Goal: Task Accomplishment & Management: Complete application form

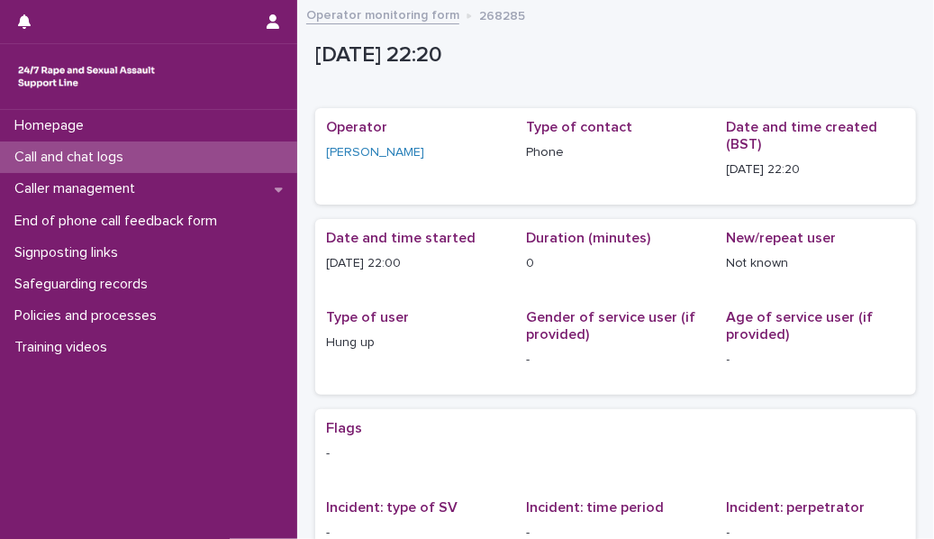
click at [268, 159] on div "Call and chat logs" at bounding box center [148, 157] width 297 height 32
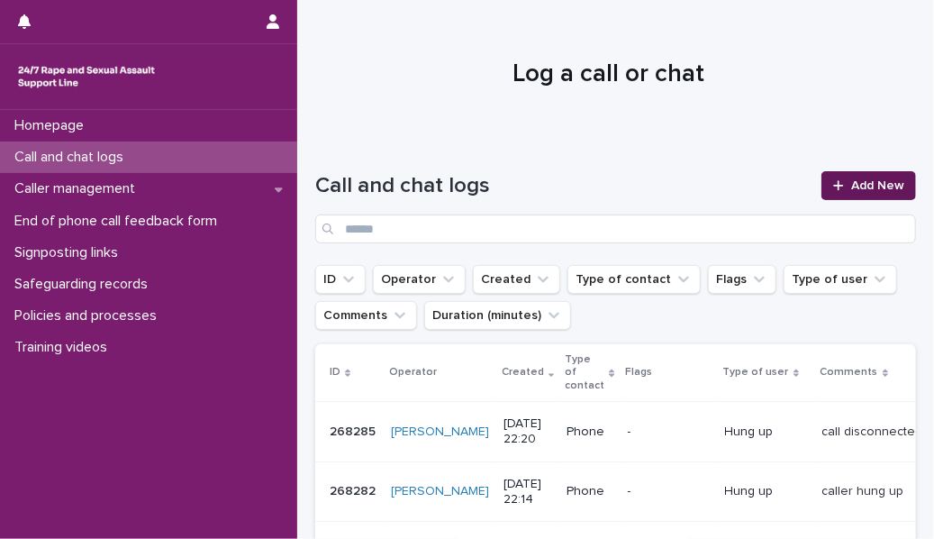
click at [851, 189] on span "Add New" at bounding box center [877, 185] width 53 height 13
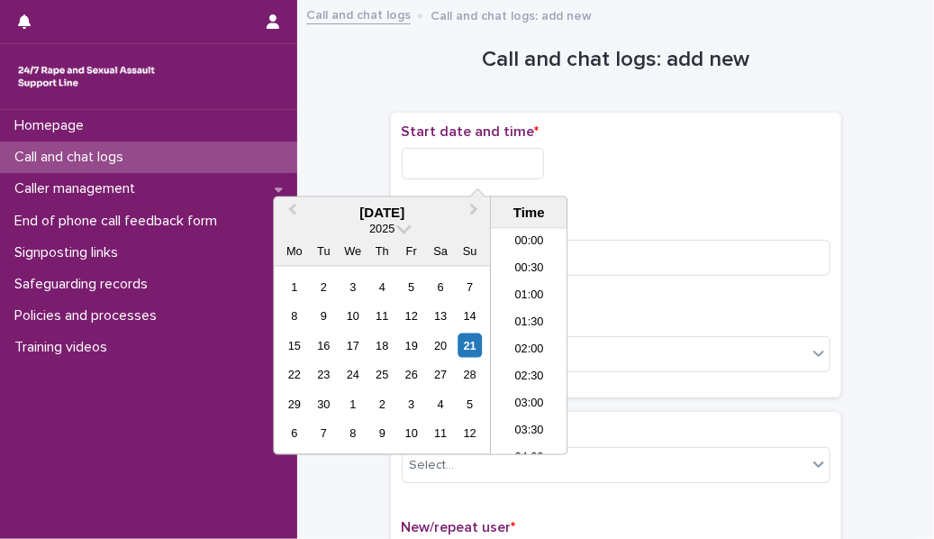
click at [517, 156] on input "text" at bounding box center [473, 164] width 142 height 32
click at [521, 421] on li "23:00" at bounding box center [529, 413] width 77 height 27
type input "**********"
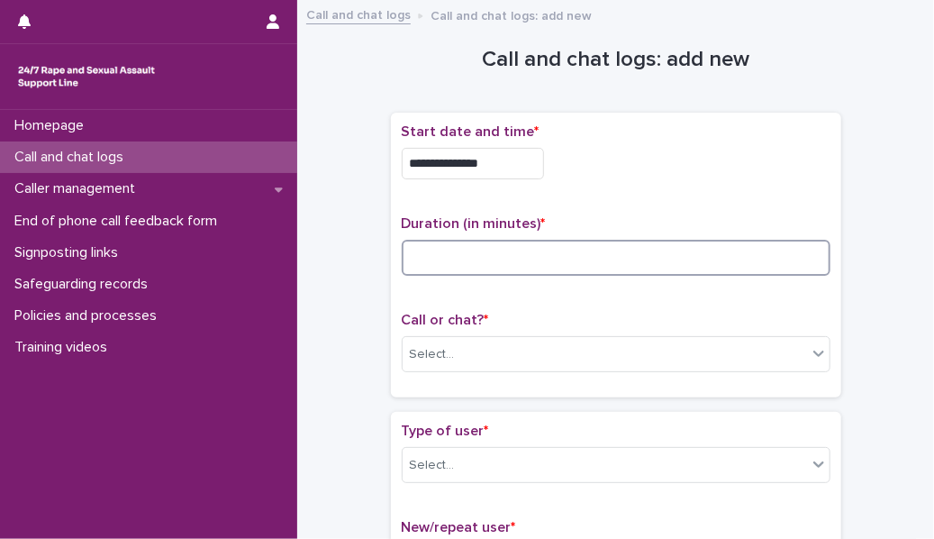
click at [441, 262] on input at bounding box center [616, 258] width 429 height 36
type input "*"
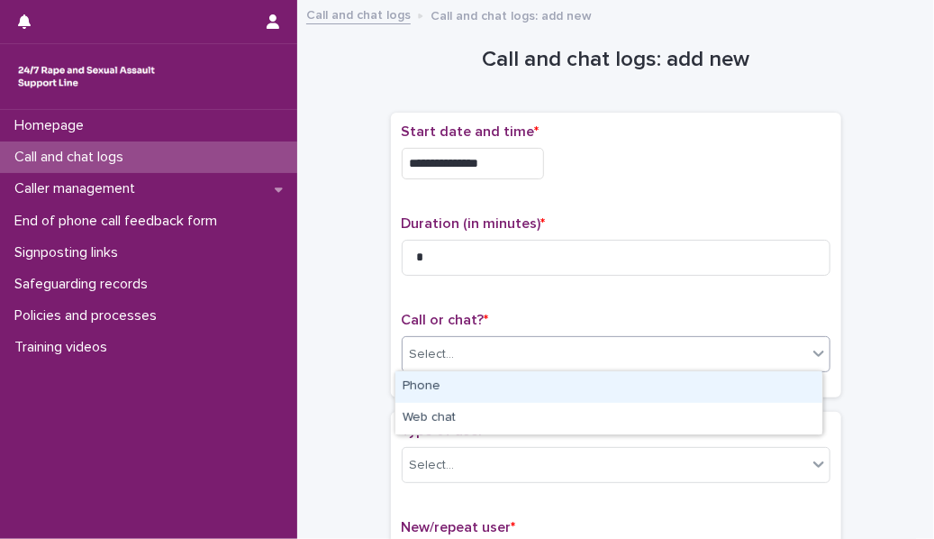
click at [441, 340] on div "Select..." at bounding box center [605, 355] width 404 height 30
click at [442, 390] on div "Phone" at bounding box center [608, 387] width 427 height 32
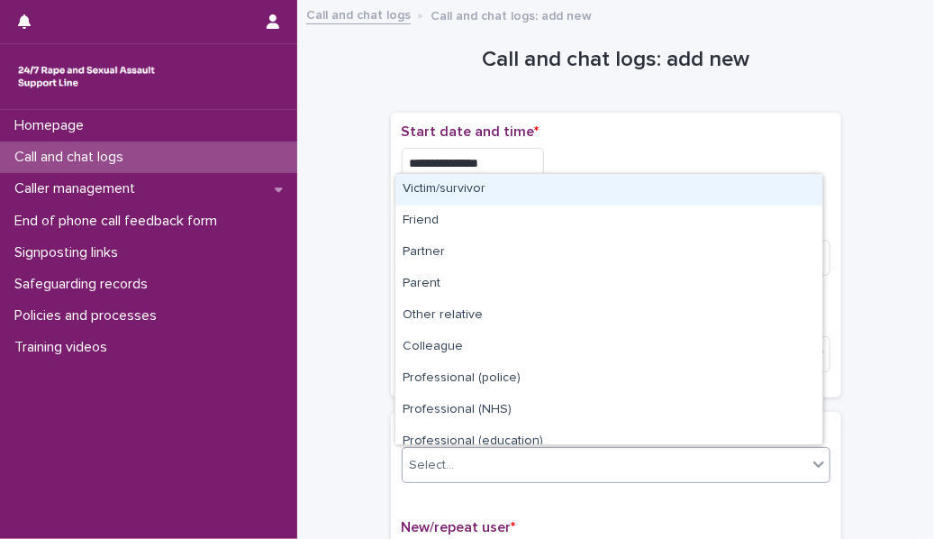
click at [433, 463] on div "Select..." at bounding box center [432, 465] width 45 height 19
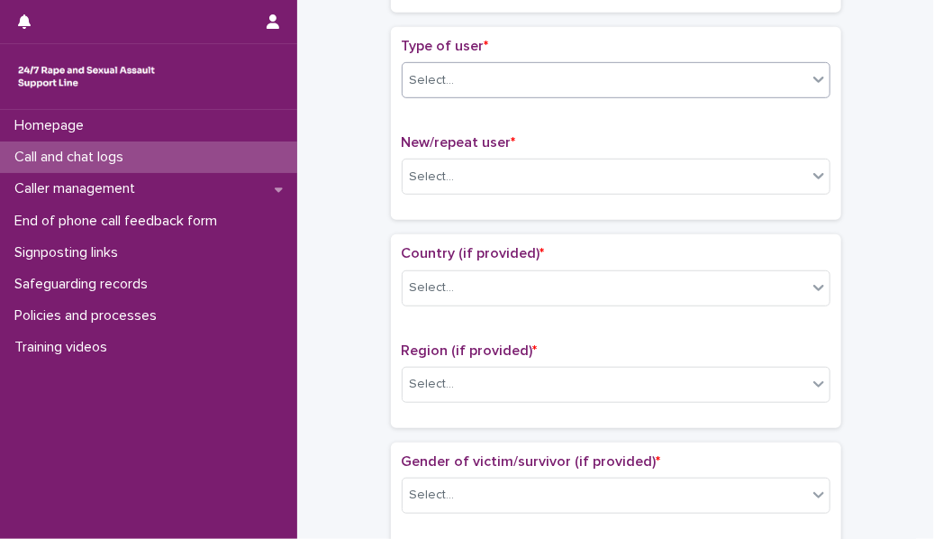
scroll to position [385, 0]
click at [462, 88] on div "Select..." at bounding box center [605, 81] width 404 height 30
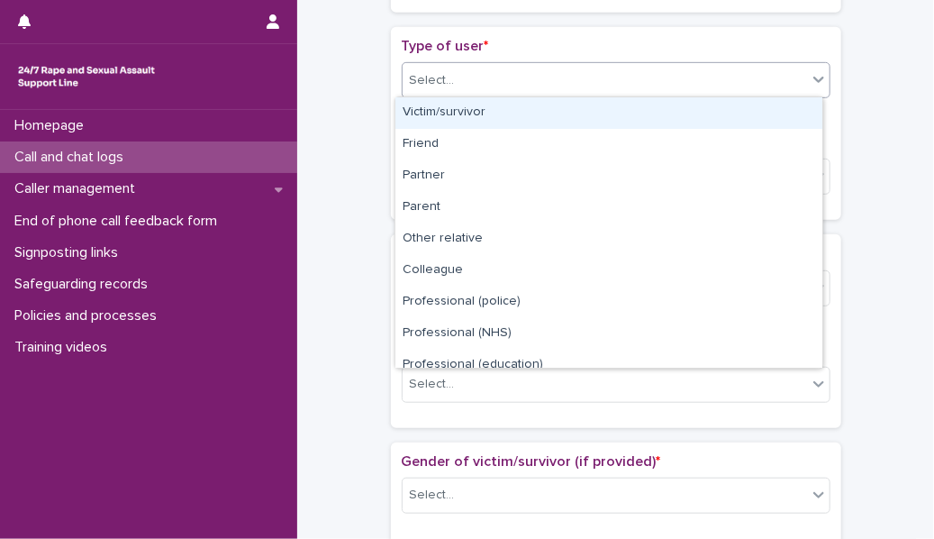
click at [452, 69] on div "Select..." at bounding box center [605, 81] width 404 height 30
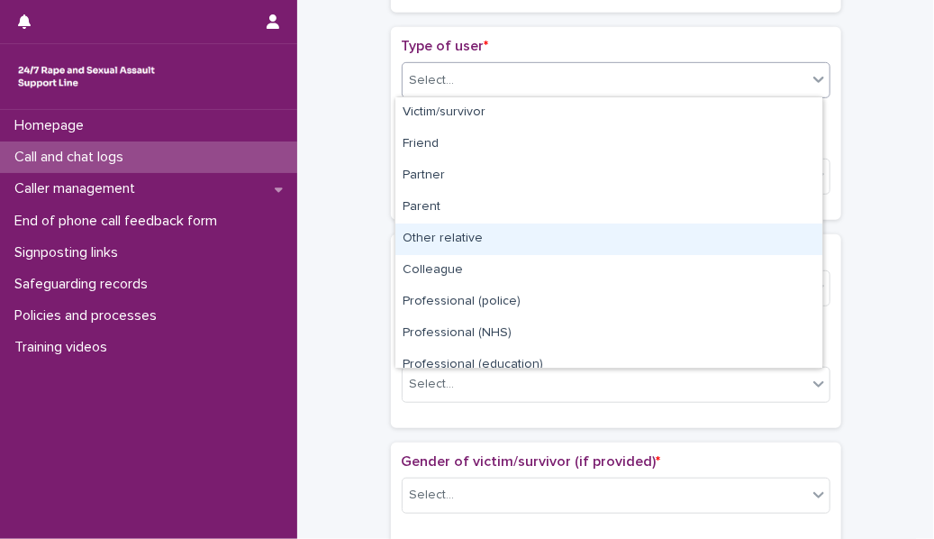
scroll to position [202, 0]
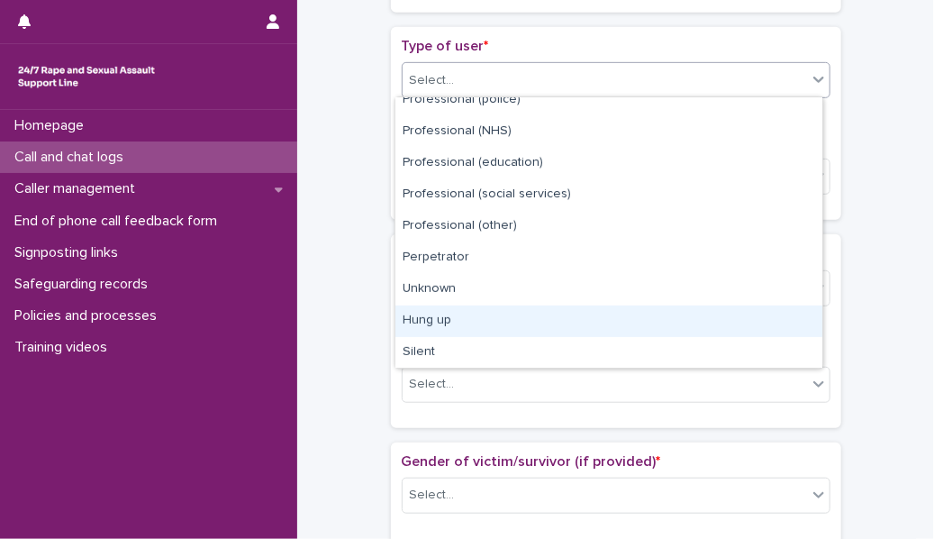
click at [459, 317] on div "Hung up" at bounding box center [608, 321] width 427 height 32
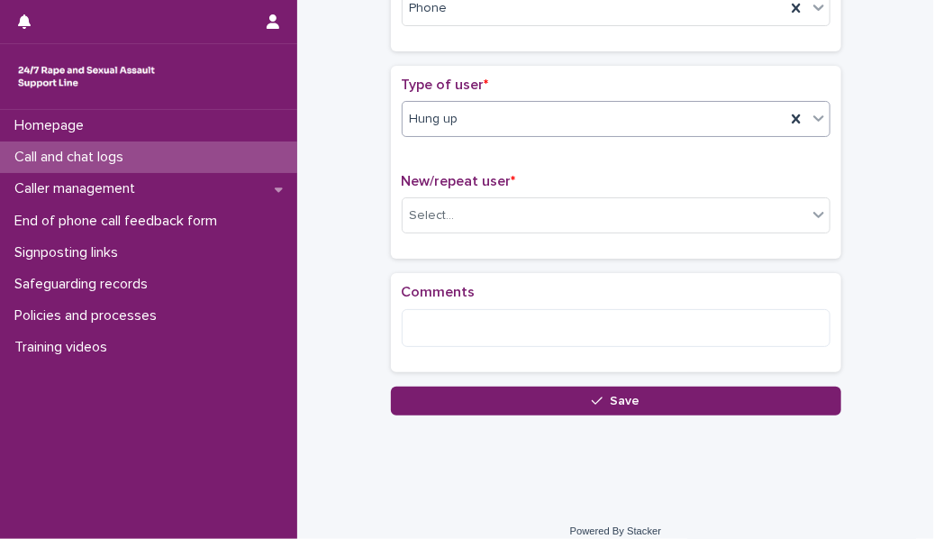
scroll to position [360, 0]
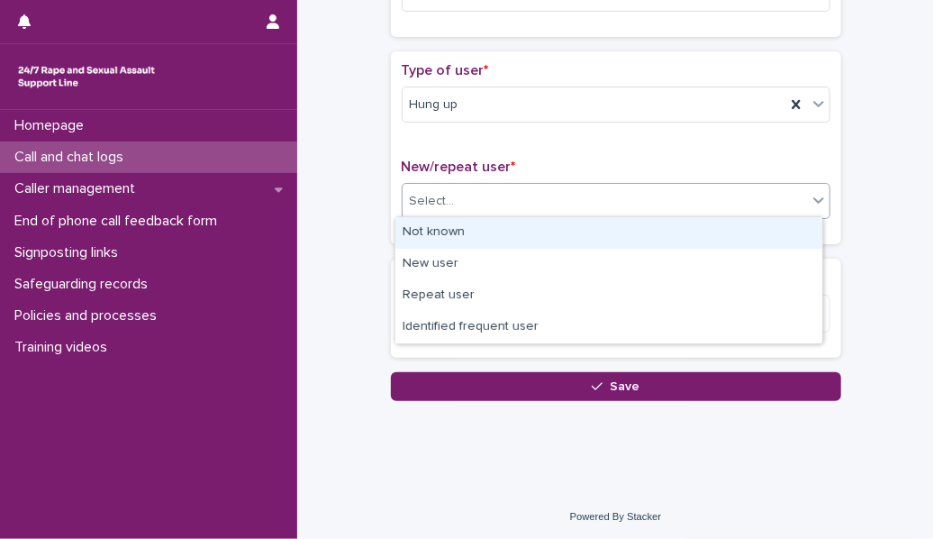
drag, startPoint x: 467, startPoint y: 195, endPoint x: 467, endPoint y: 233, distance: 38.7
click at [467, 233] on body "**********" at bounding box center [467, 269] width 934 height 539
click at [467, 233] on div "Not known" at bounding box center [608, 233] width 427 height 32
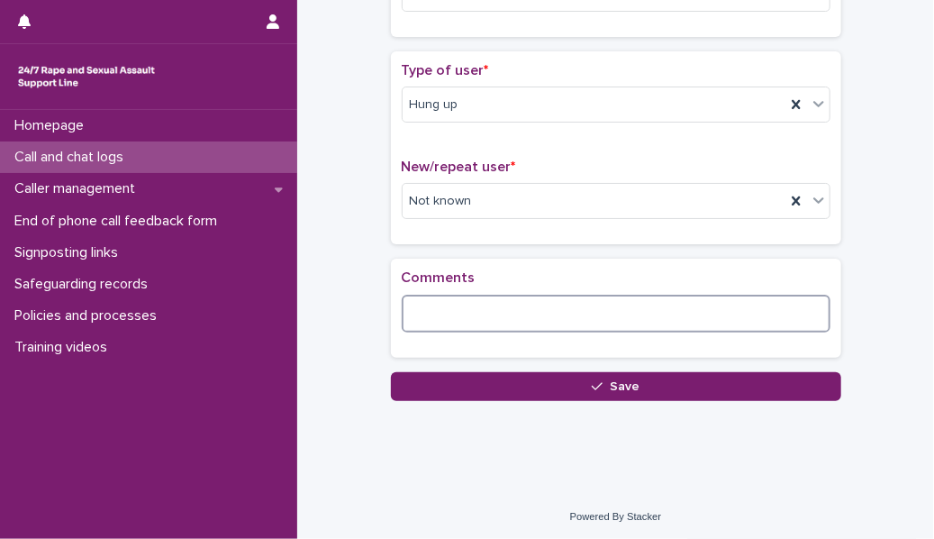
click at [429, 325] on textarea at bounding box center [616, 314] width 429 height 38
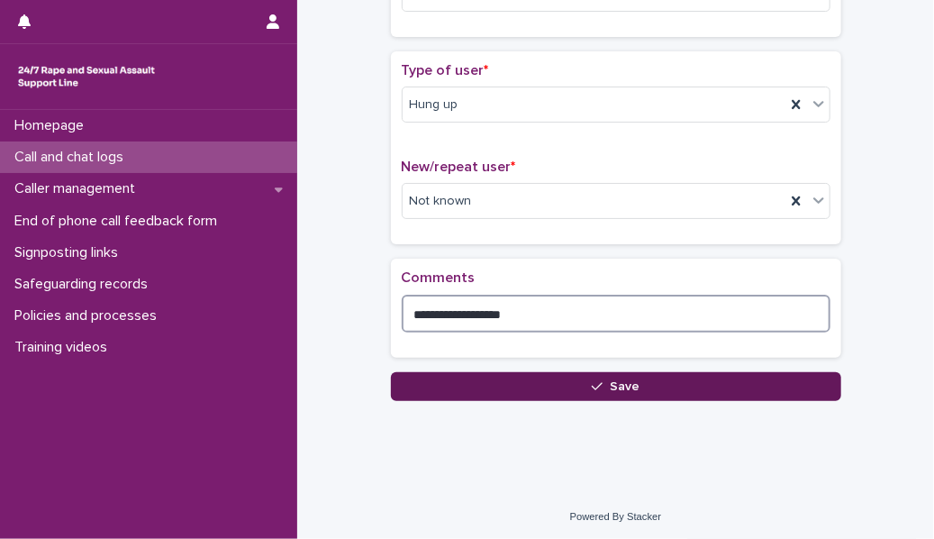
type textarea "**********"
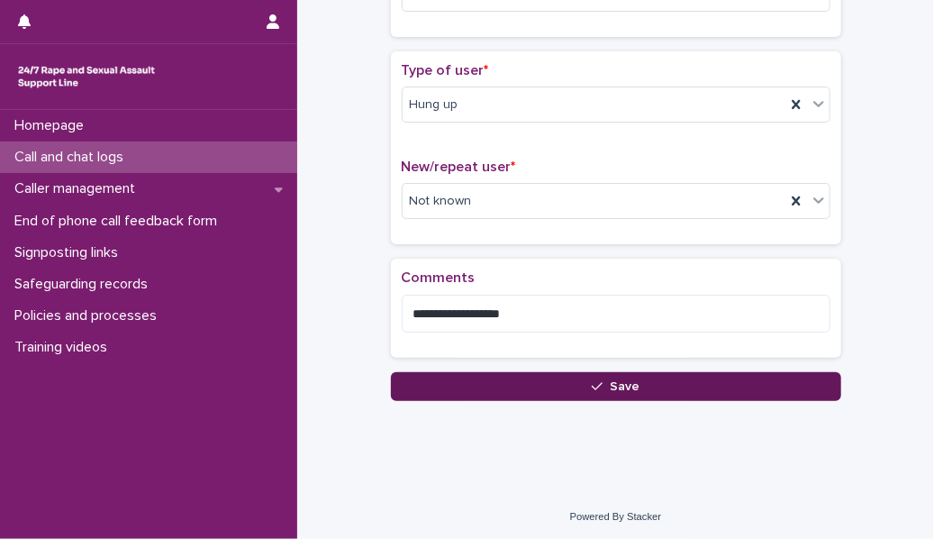
click at [443, 383] on button "Save" at bounding box center [616, 386] width 450 height 29
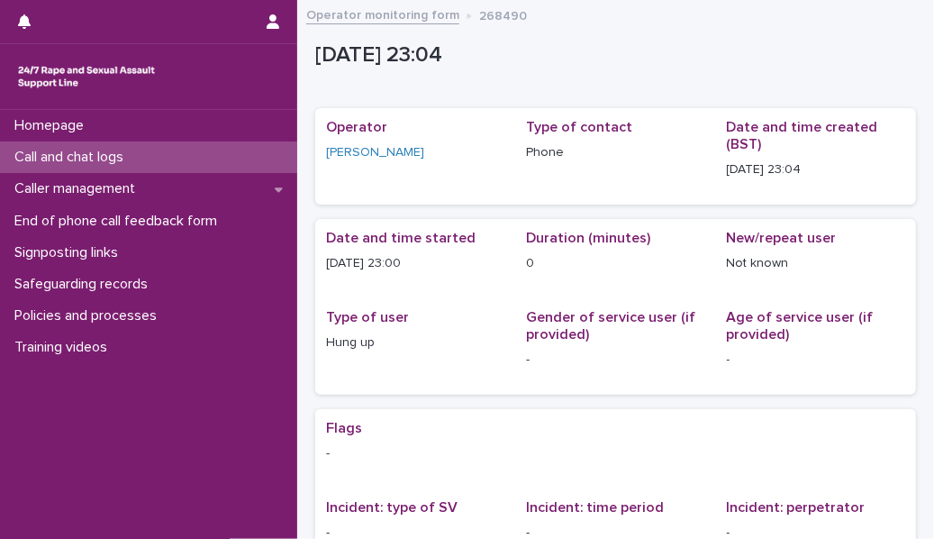
click at [209, 153] on div "Call and chat logs" at bounding box center [148, 157] width 297 height 32
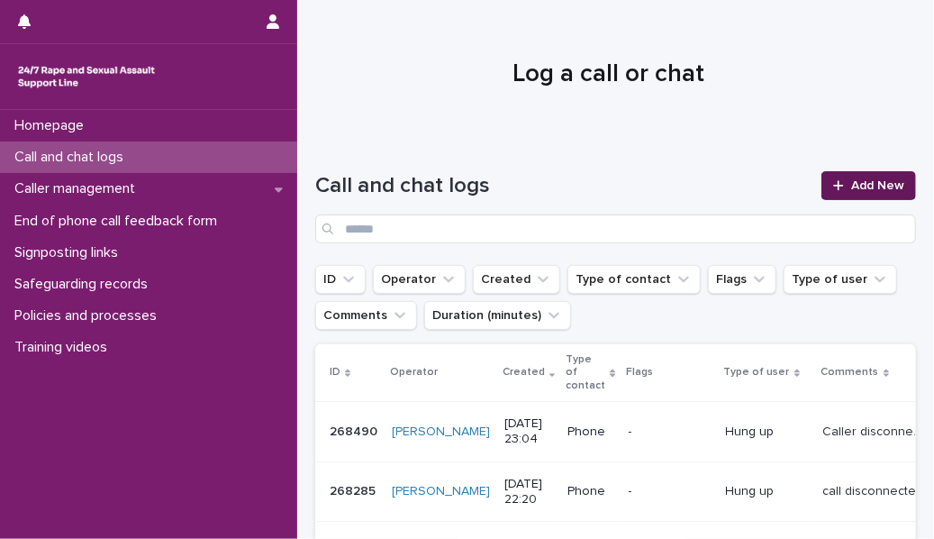
click at [838, 179] on link "Add New" at bounding box center [869, 185] width 95 height 29
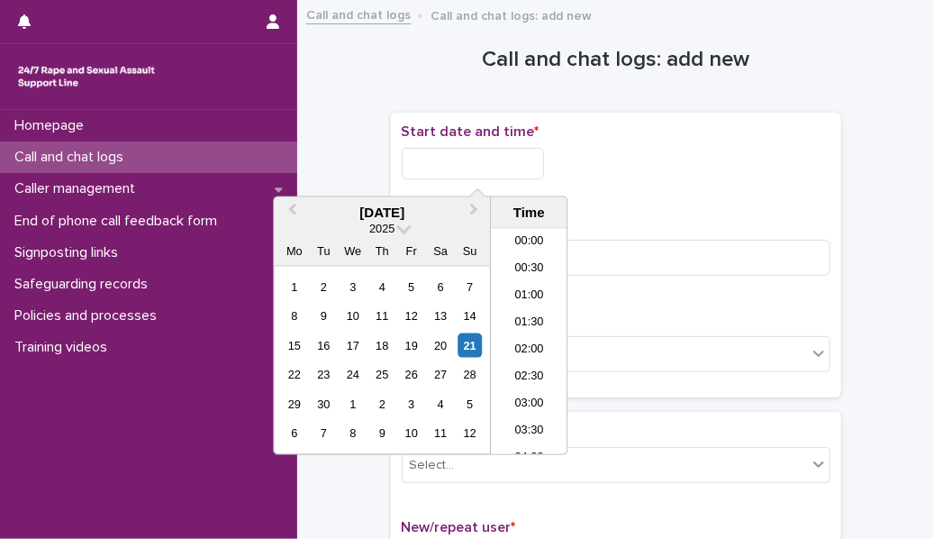
click at [492, 159] on input "text" at bounding box center [473, 164] width 142 height 32
click at [516, 397] on li "22:30" at bounding box center [529, 386] width 77 height 27
click at [507, 166] on input "**********" at bounding box center [473, 164] width 142 height 32
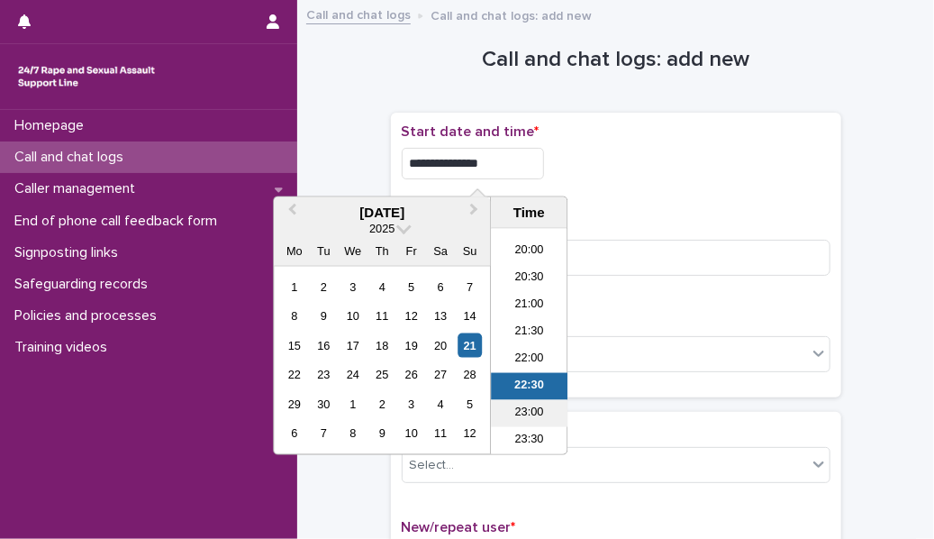
click at [538, 406] on li "23:00" at bounding box center [529, 413] width 77 height 27
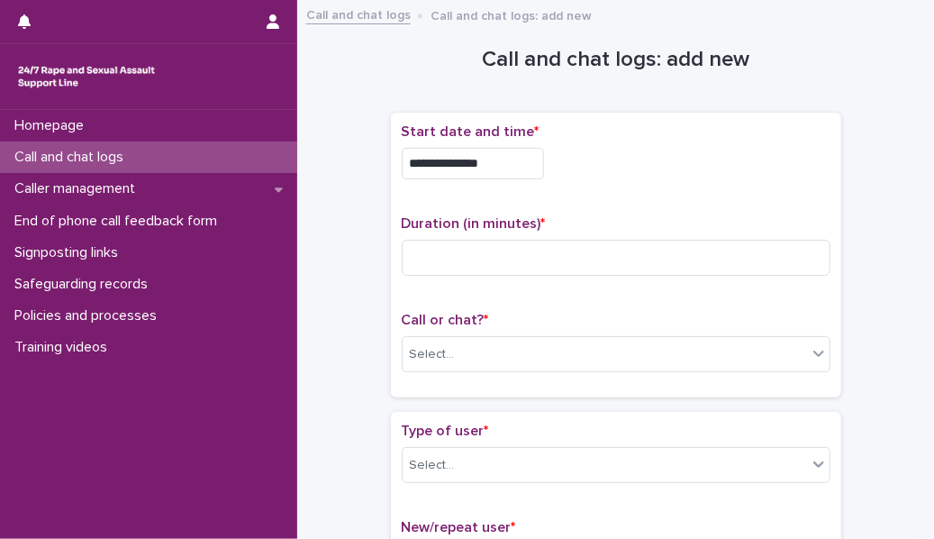
type input "**********"
click at [504, 262] on input at bounding box center [616, 258] width 429 height 36
type input "*"
click at [511, 250] on input "*" at bounding box center [616, 258] width 429 height 36
type input "*"
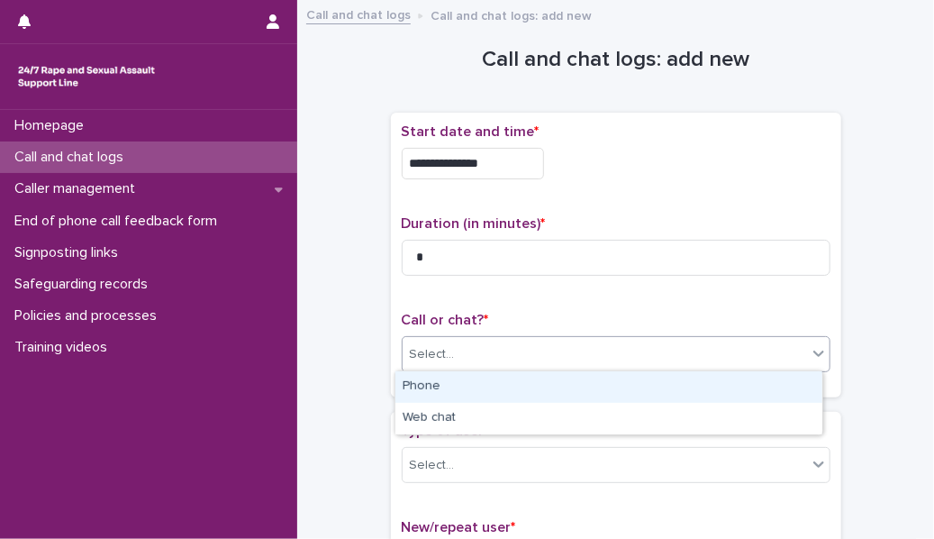
click at [694, 357] on div "Select..." at bounding box center [605, 355] width 404 height 30
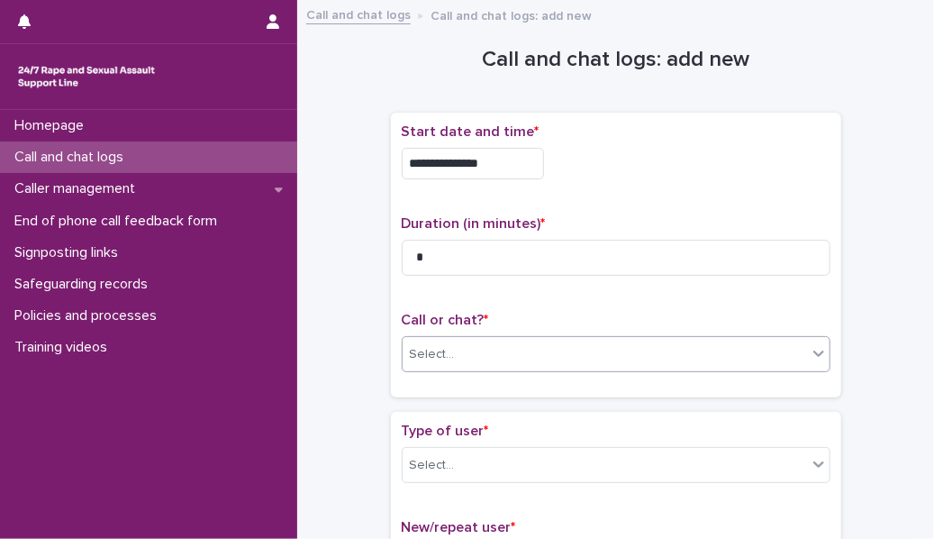
click at [627, 368] on div "Select..." at bounding box center [616, 354] width 429 height 36
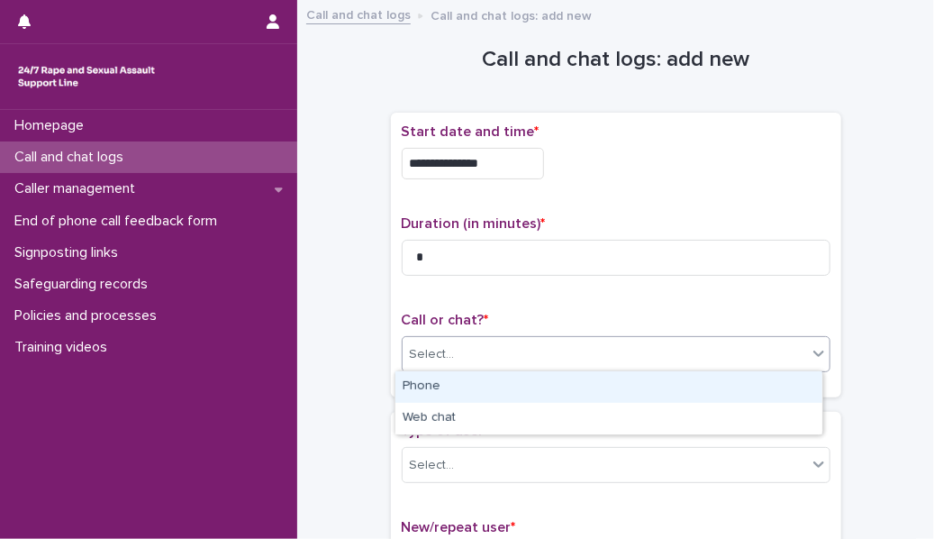
drag, startPoint x: 599, startPoint y: 356, endPoint x: 576, endPoint y: 384, distance: 36.4
click at [576, 384] on body "**********" at bounding box center [467, 269] width 934 height 539
click at [576, 384] on div "Phone" at bounding box center [608, 387] width 427 height 32
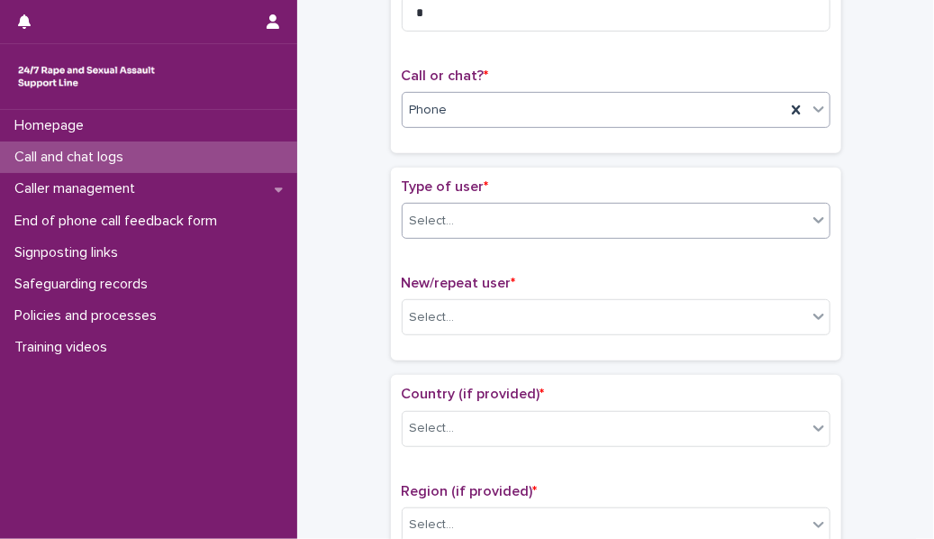
scroll to position [259, 0]
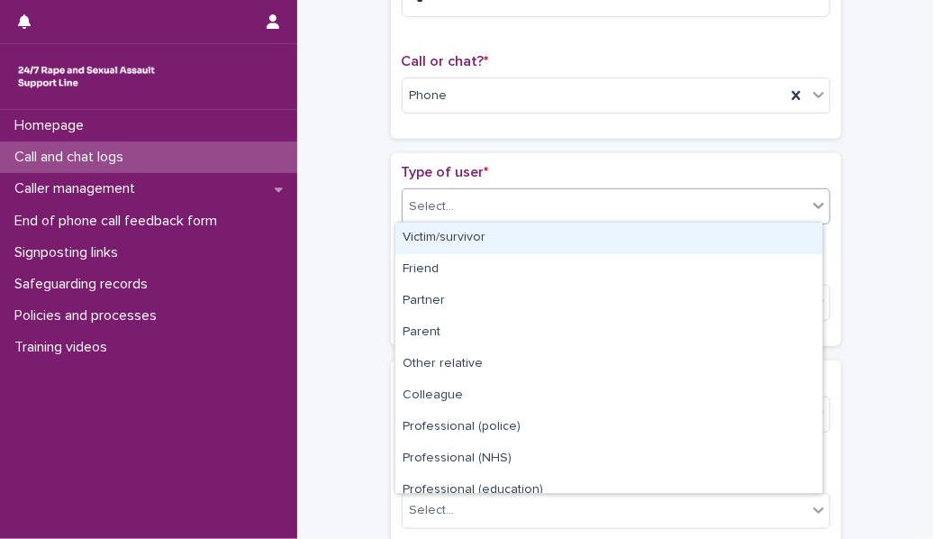
click at [572, 215] on div "Select..." at bounding box center [605, 207] width 404 height 30
click at [564, 234] on div "Victim/survivor" at bounding box center [608, 239] width 427 height 32
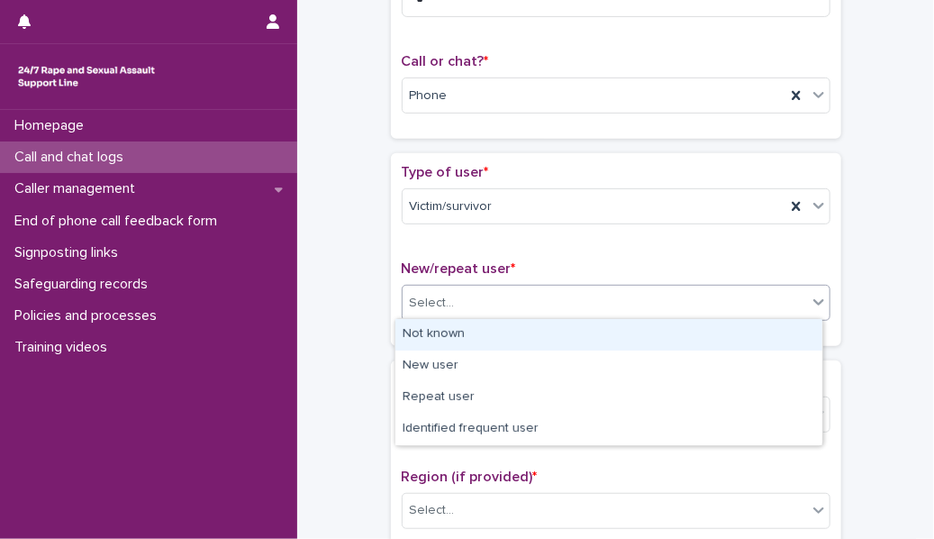
click at [533, 293] on div "Select..." at bounding box center [605, 303] width 404 height 30
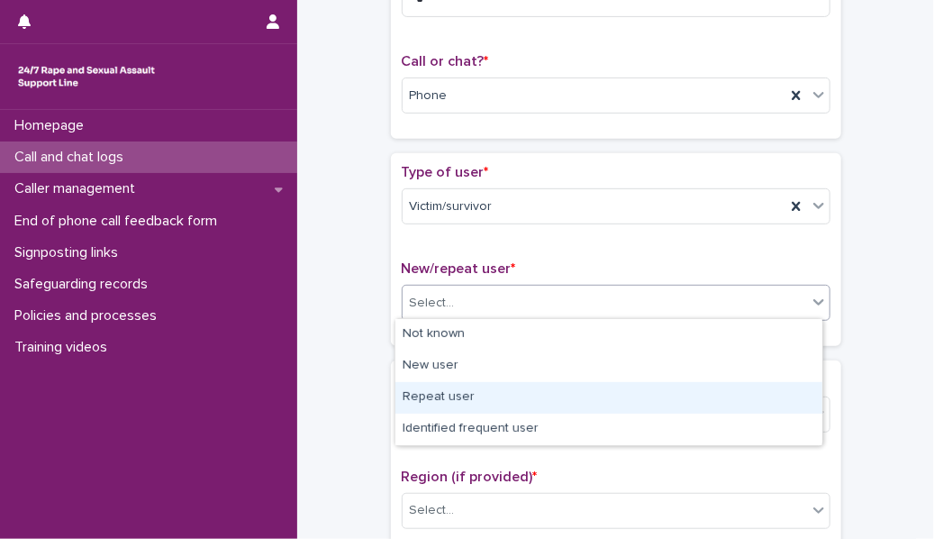
click at [494, 387] on div "Repeat user" at bounding box center [608, 398] width 427 height 32
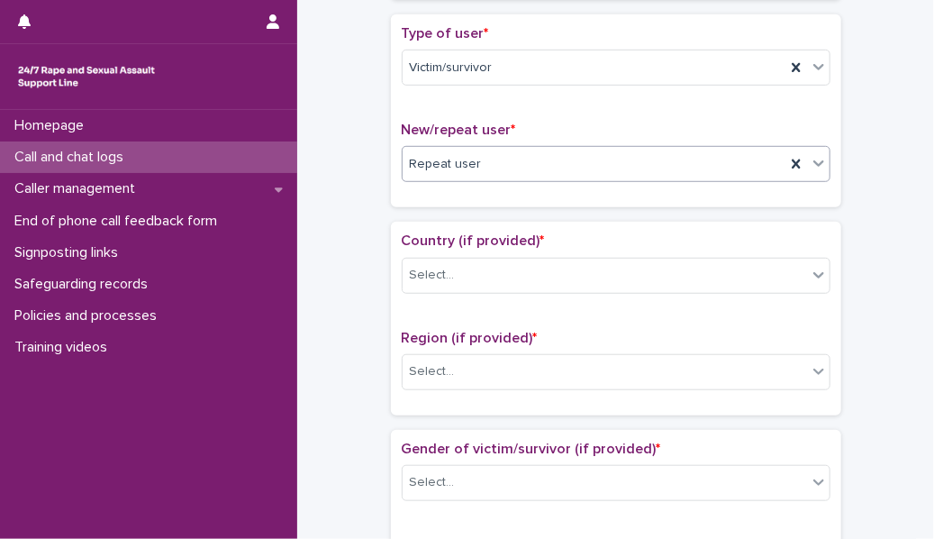
scroll to position [399, 0]
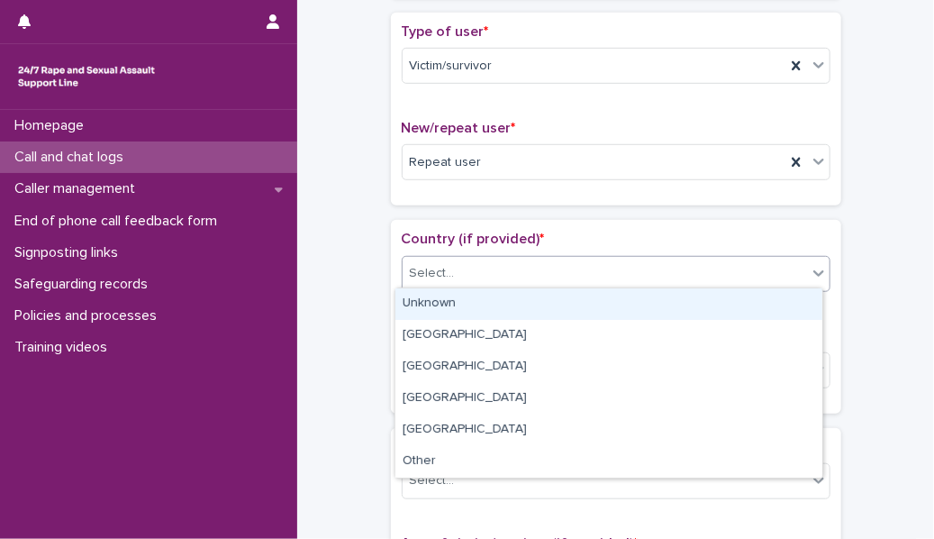
click at [509, 278] on div "Select..." at bounding box center [605, 274] width 404 height 30
click at [505, 314] on div "Unknown" at bounding box center [608, 304] width 427 height 32
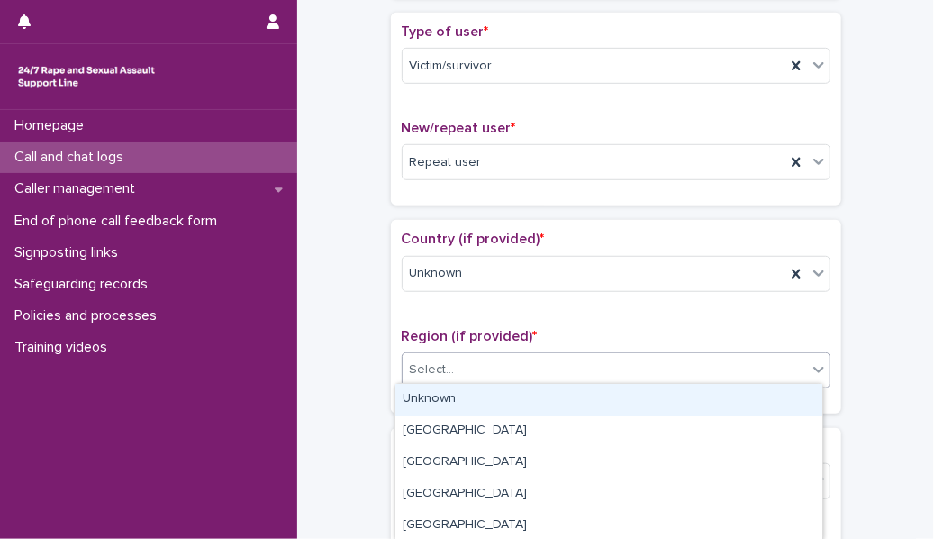
click at [497, 366] on div "Select..." at bounding box center [605, 370] width 404 height 30
click at [501, 389] on div "Unknown" at bounding box center [608, 400] width 427 height 32
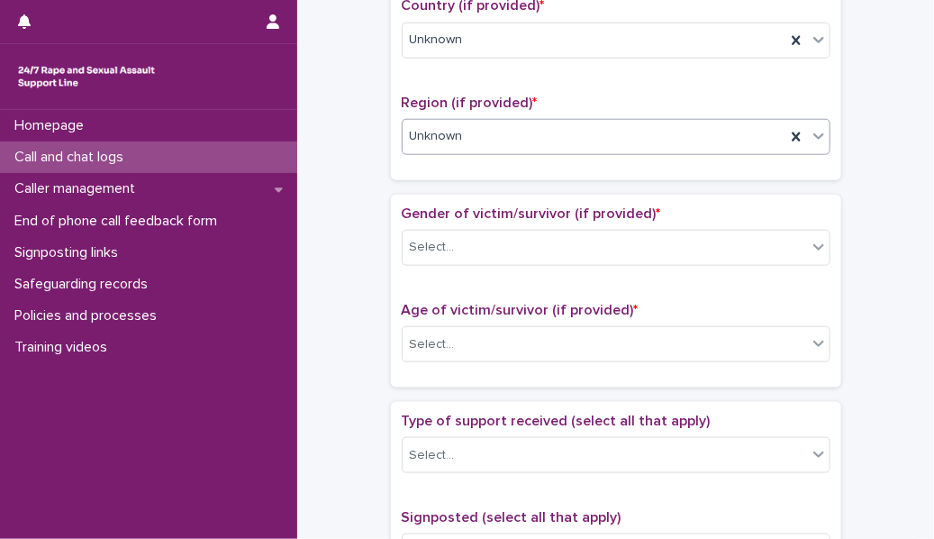
scroll to position [641, 0]
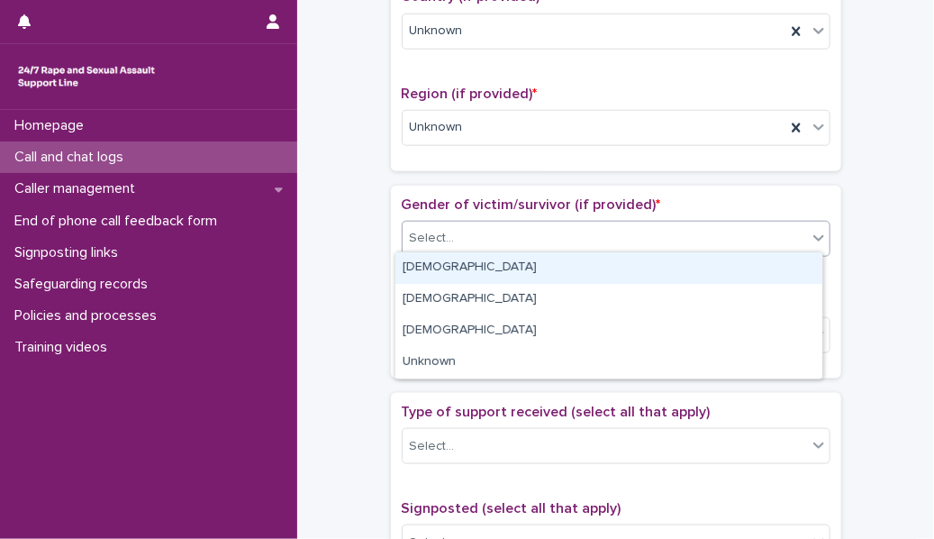
click at [524, 223] on div "Select..." at bounding box center [605, 238] width 404 height 30
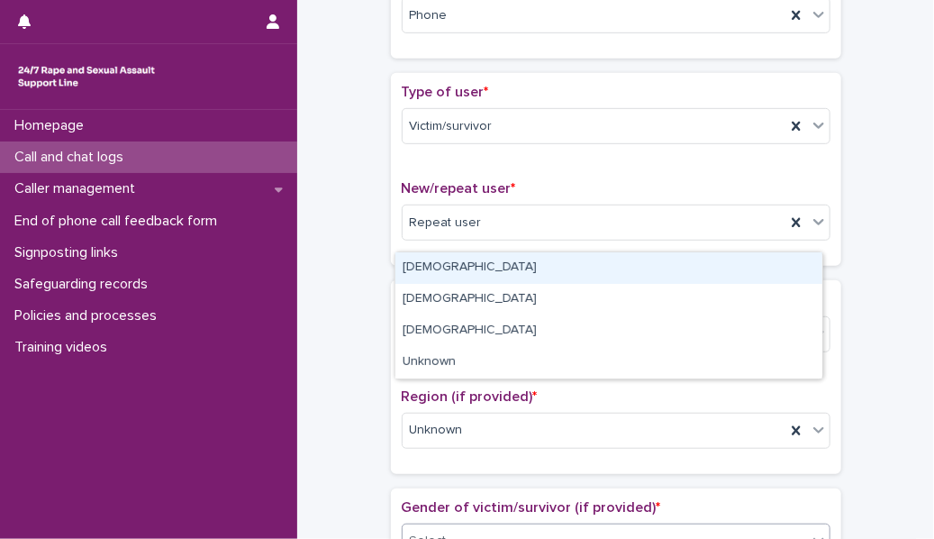
scroll to position [339, 0]
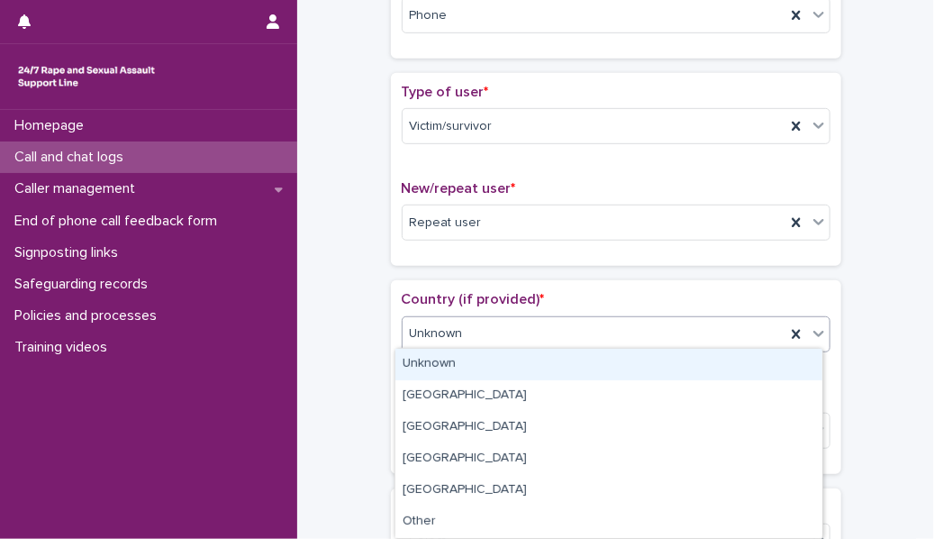
click at [467, 331] on div "Unknown" at bounding box center [594, 334] width 383 height 30
click at [468, 372] on div "Unknown" at bounding box center [608, 365] width 427 height 32
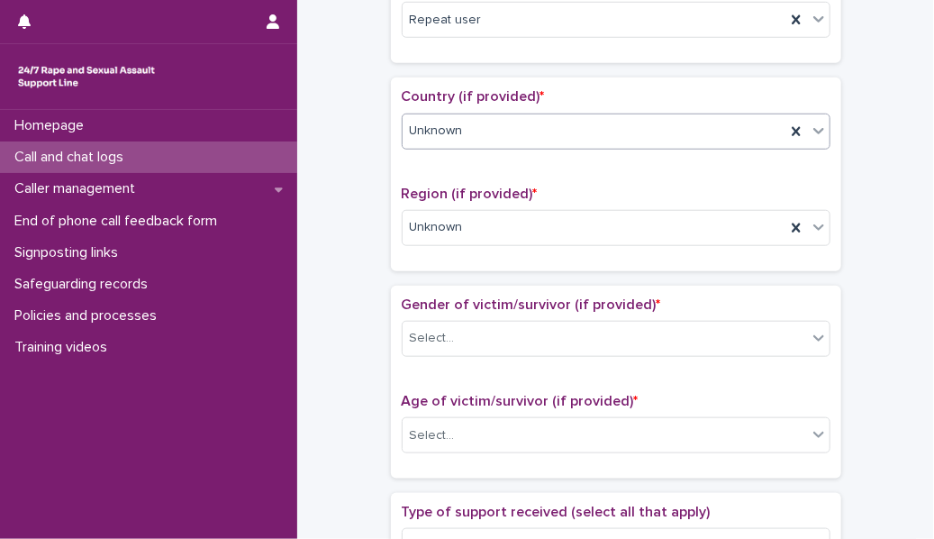
scroll to position [543, 0]
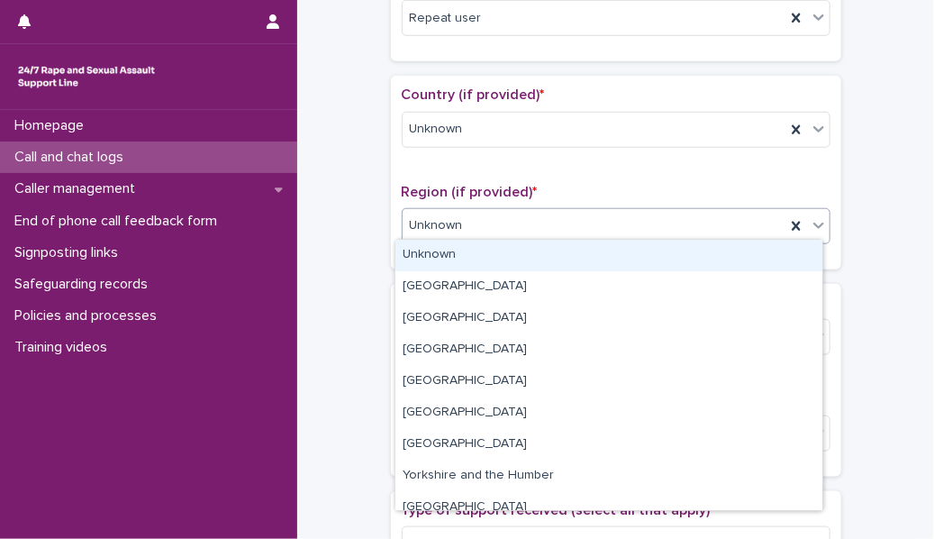
click at [508, 215] on div "Unknown" at bounding box center [594, 226] width 383 height 30
click at [505, 253] on div "Unknown" at bounding box center [608, 256] width 427 height 32
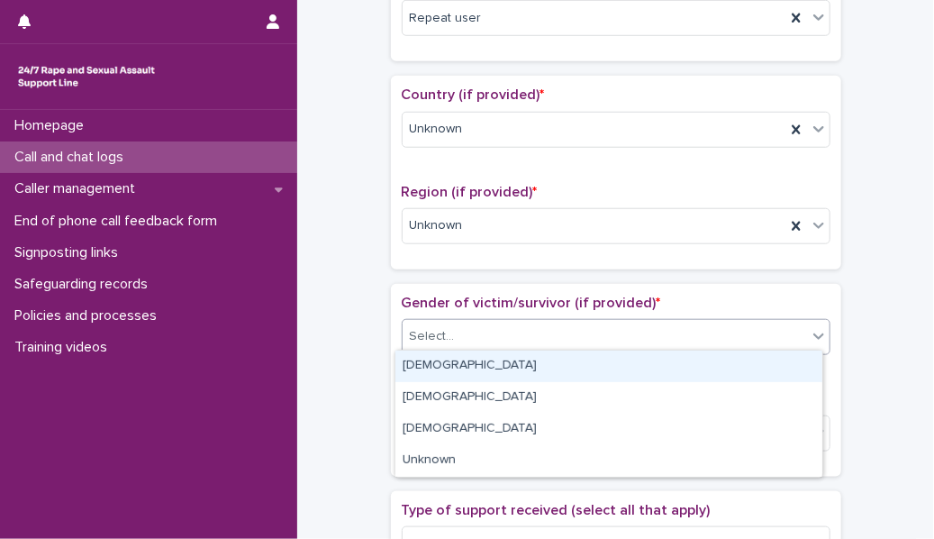
click at [499, 332] on div "Select..." at bounding box center [605, 337] width 404 height 30
click at [498, 356] on div "[DEMOGRAPHIC_DATA]" at bounding box center [608, 366] width 427 height 32
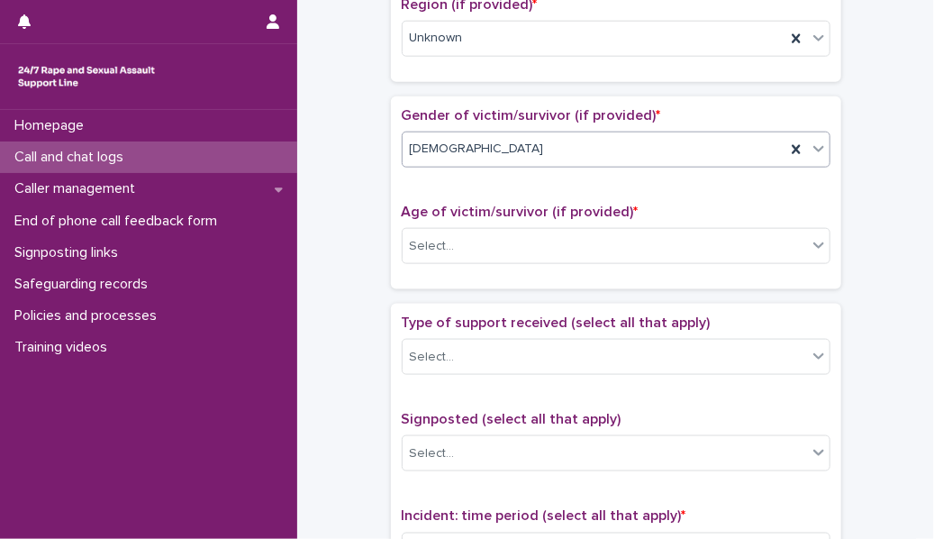
scroll to position [736, 0]
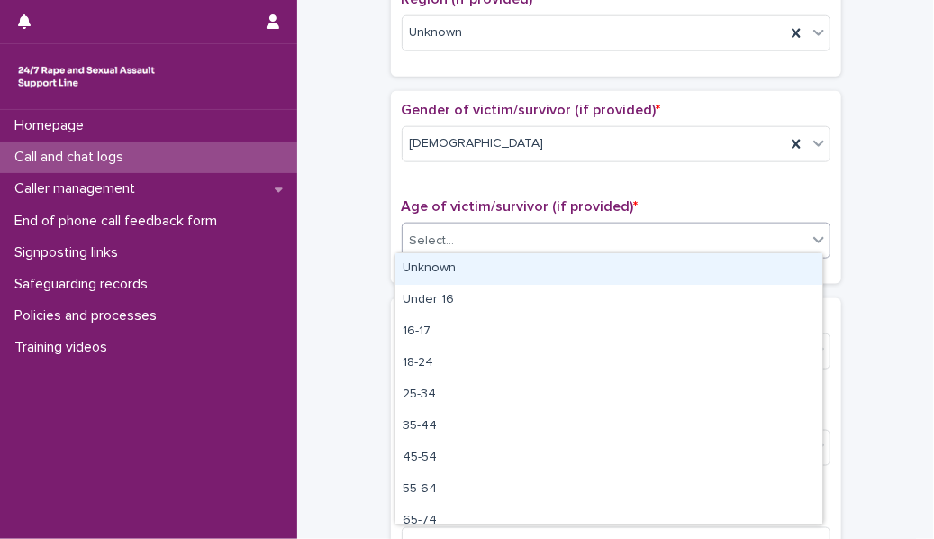
click at [525, 238] on div "Select..." at bounding box center [605, 241] width 404 height 30
click at [520, 267] on div "Unknown" at bounding box center [608, 269] width 427 height 32
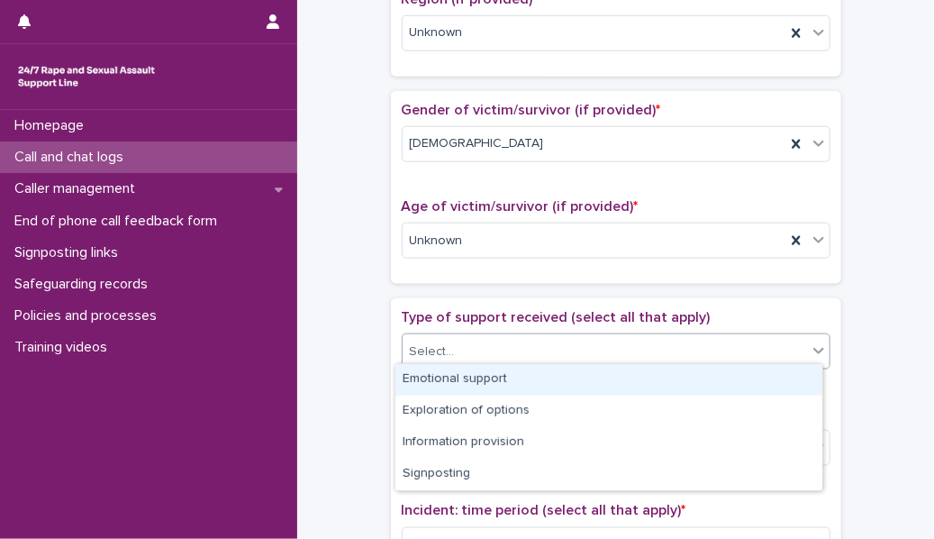
click at [503, 347] on div "Select..." at bounding box center [605, 352] width 404 height 30
click at [502, 374] on div "Emotional support" at bounding box center [608, 380] width 427 height 32
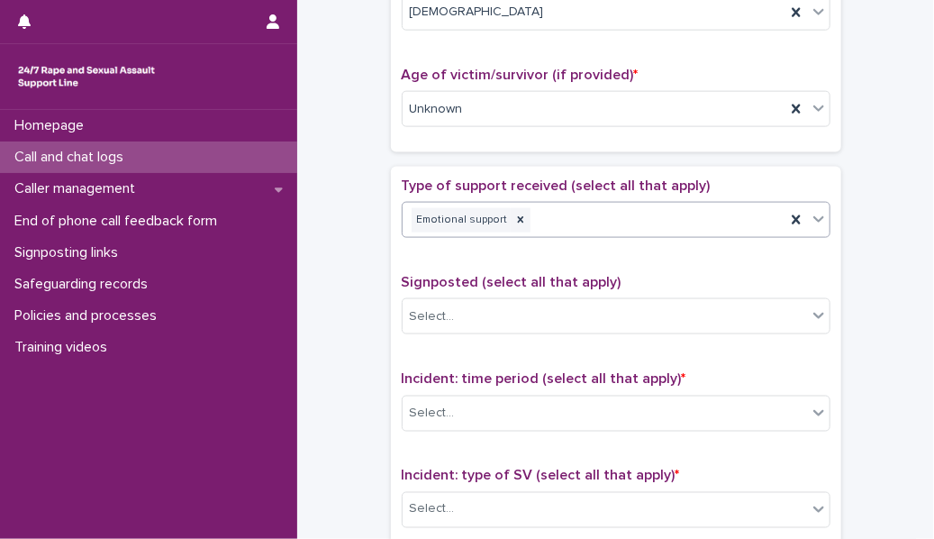
scroll to position [882, 0]
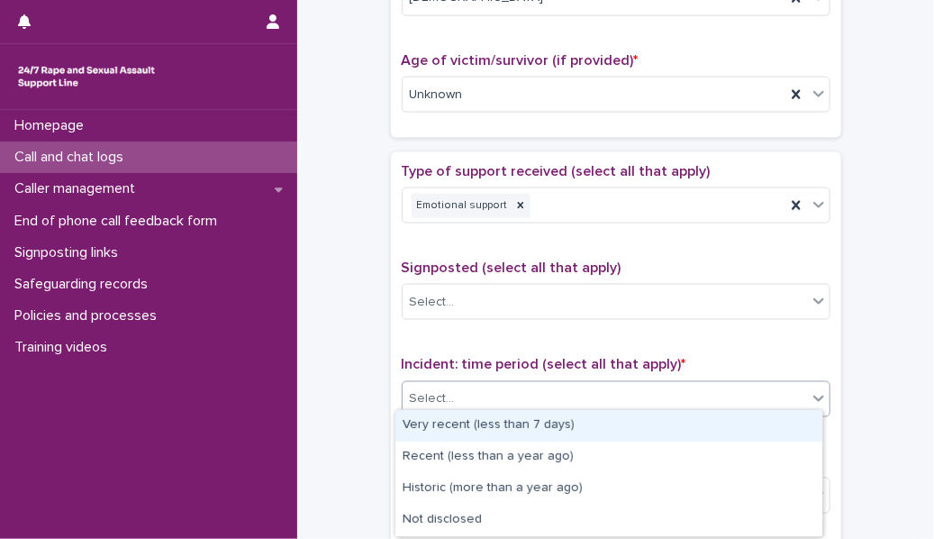
drag, startPoint x: 504, startPoint y: 391, endPoint x: 497, endPoint y: 424, distance: 33.9
click at [497, 424] on body "**********" at bounding box center [467, 269] width 934 height 539
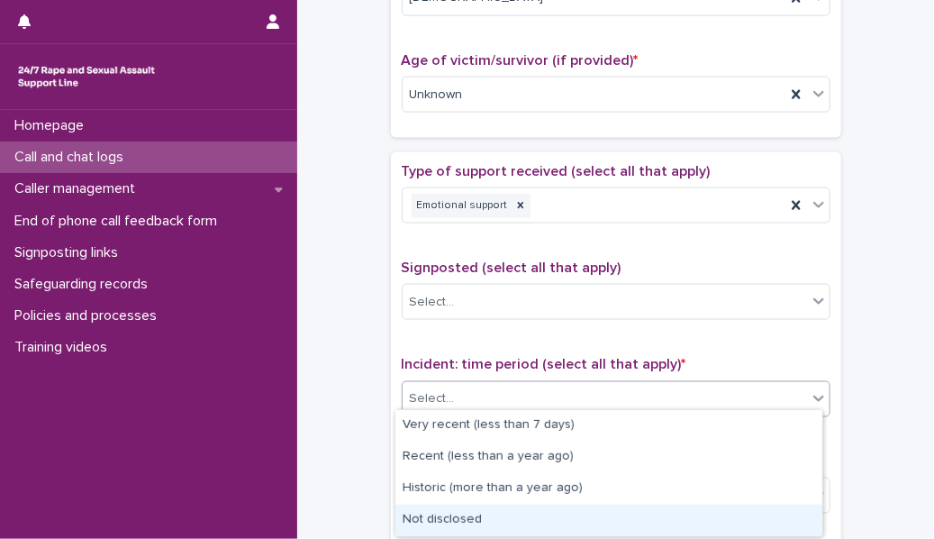
click at [498, 521] on div "Not disclosed" at bounding box center [608, 520] width 427 height 32
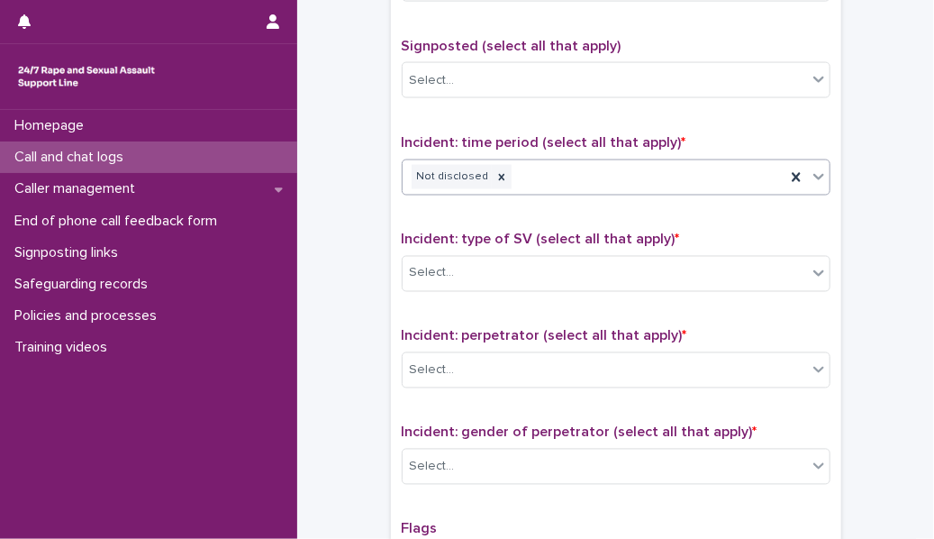
scroll to position [1104, 0]
click at [492, 176] on div at bounding box center [502, 177] width 20 height 24
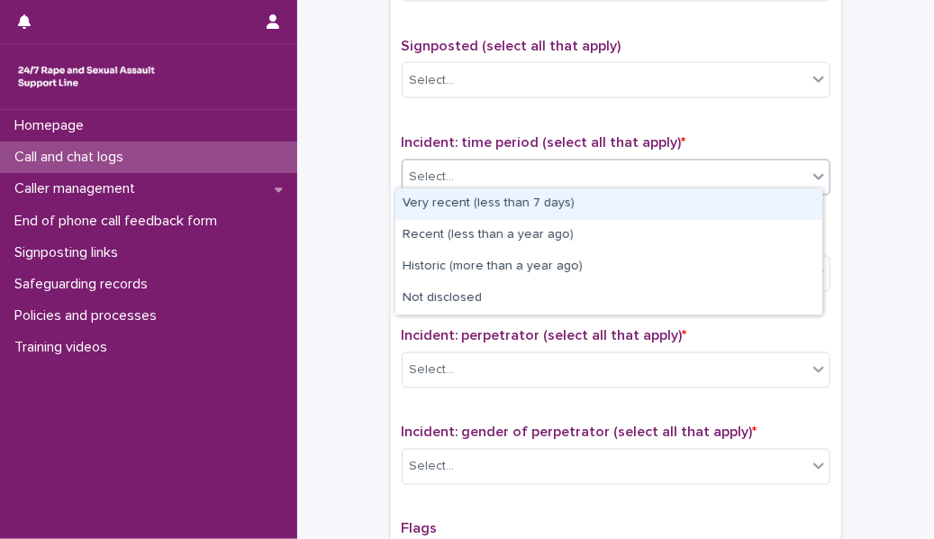
click at [465, 177] on div "Select..." at bounding box center [605, 177] width 404 height 30
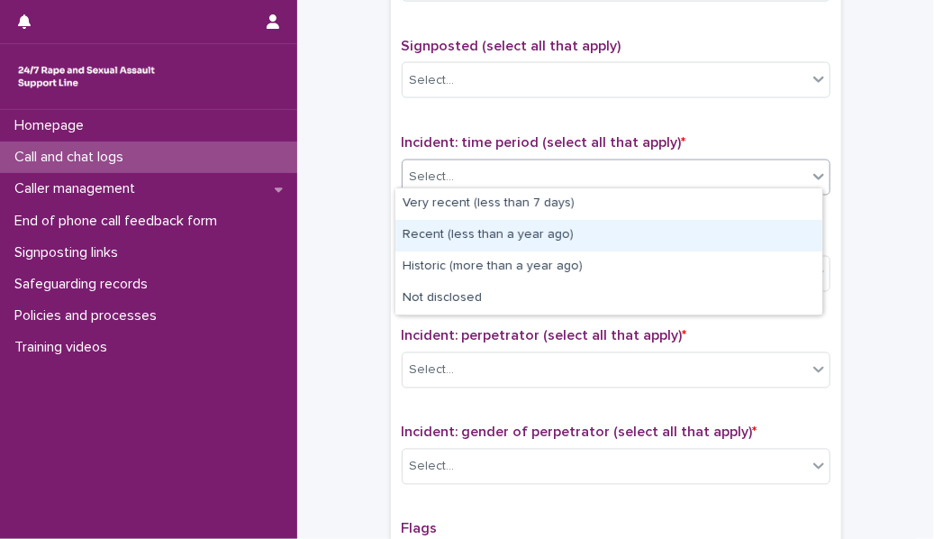
click at [486, 241] on div "Recent (less than a year ago)" at bounding box center [608, 236] width 427 height 32
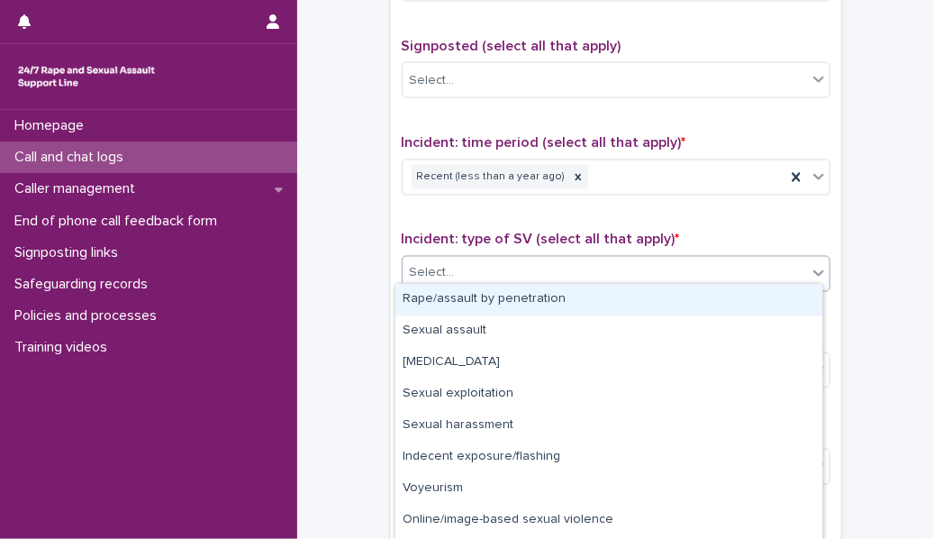
click at [483, 256] on div "Select..." at bounding box center [616, 274] width 429 height 36
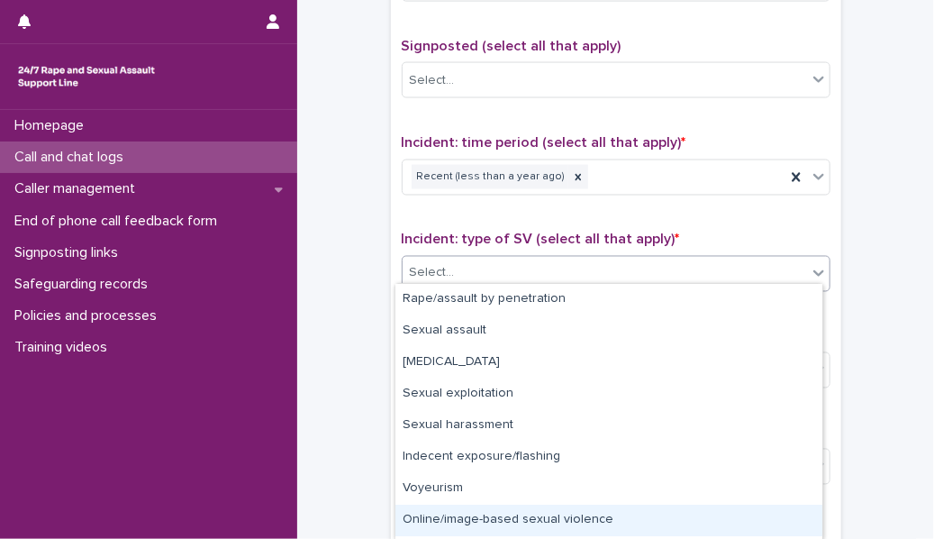
scroll to position [59, 0]
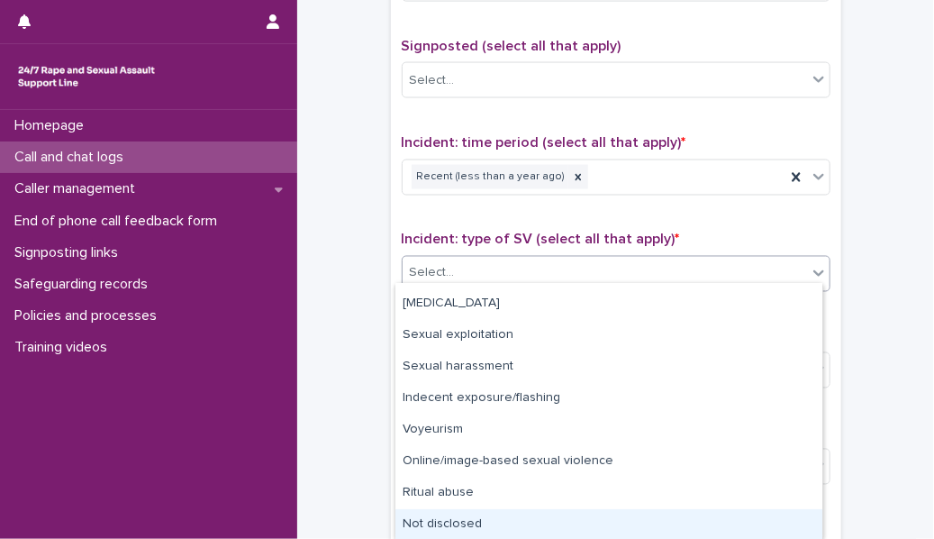
click at [503, 523] on div "Not disclosed" at bounding box center [608, 525] width 427 height 32
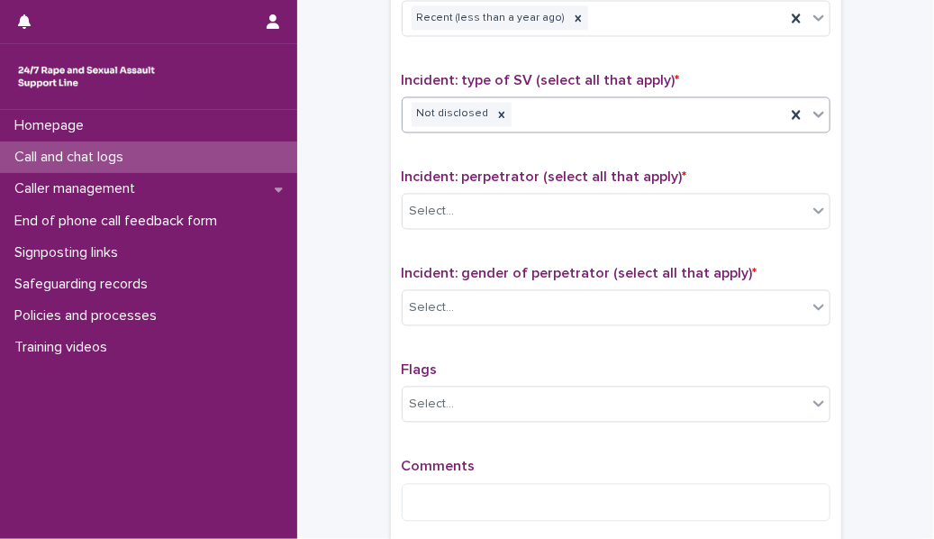
scroll to position [1266, 0]
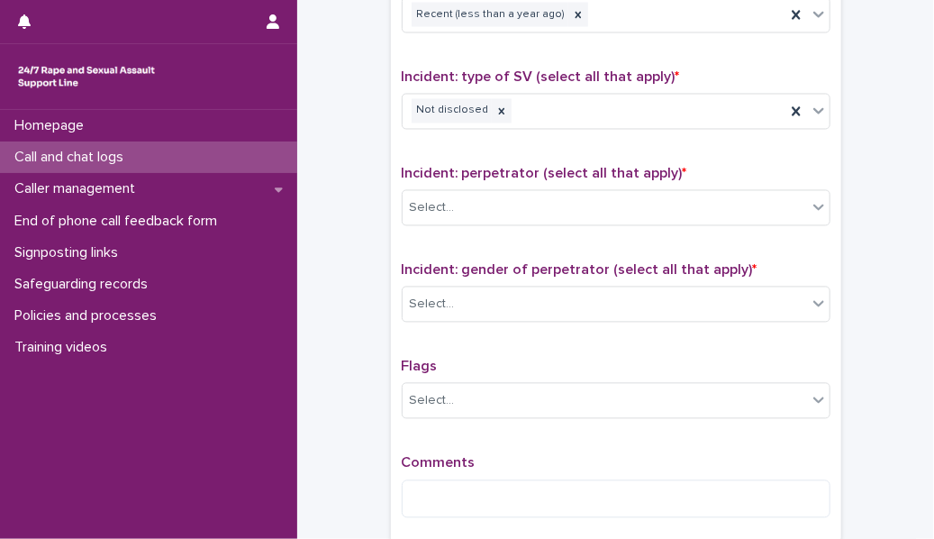
click at [513, 179] on div "Incident: perpetrator (select all that apply) * Select..." at bounding box center [616, 203] width 429 height 75
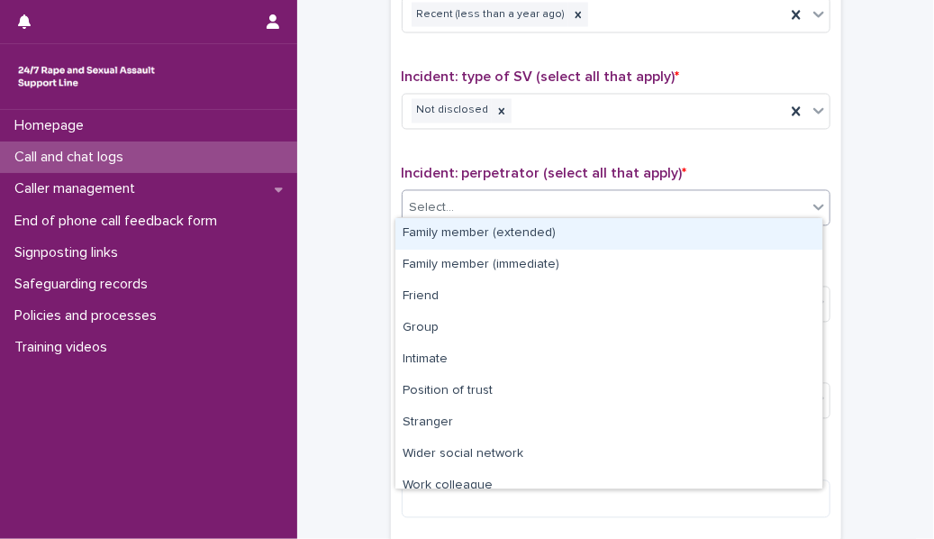
click at [501, 199] on div "Select..." at bounding box center [605, 209] width 404 height 30
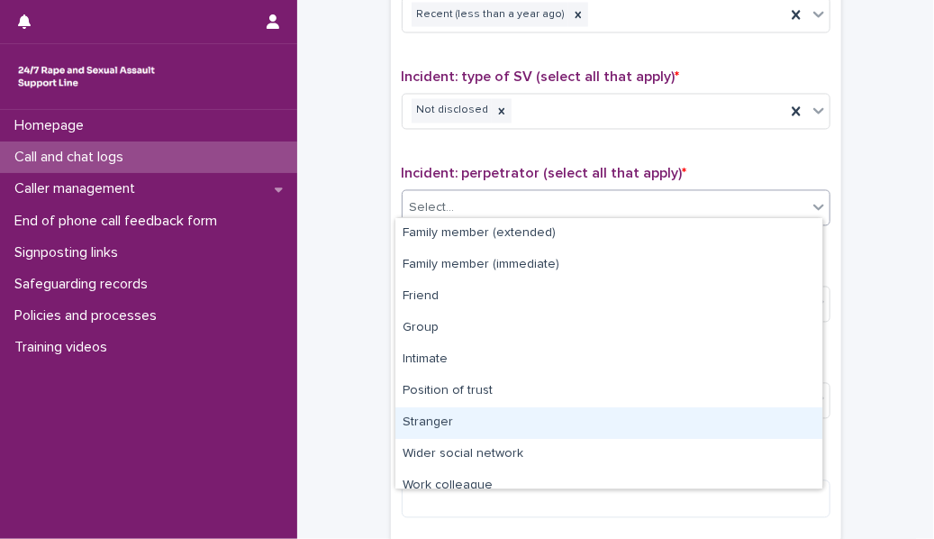
scroll to position [76, 0]
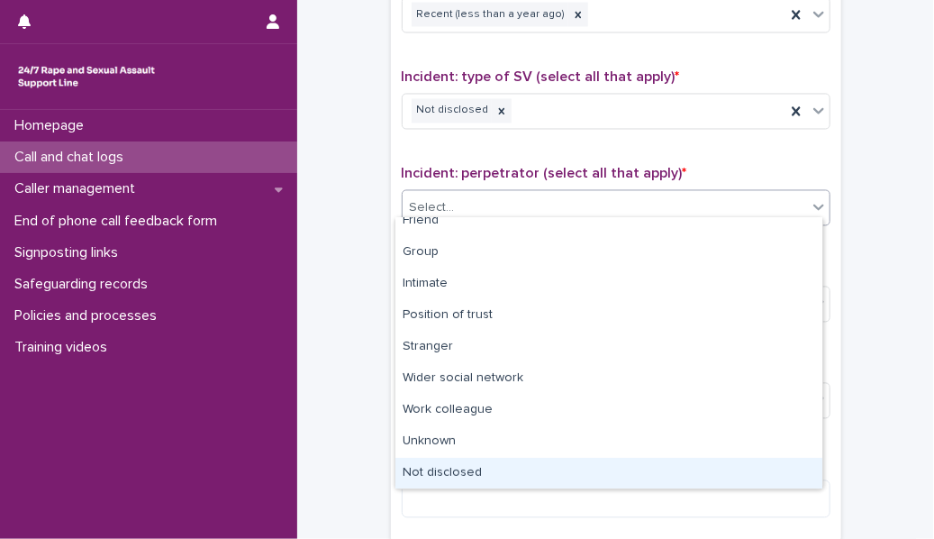
click at [468, 460] on div "Not disclosed" at bounding box center [608, 474] width 427 height 32
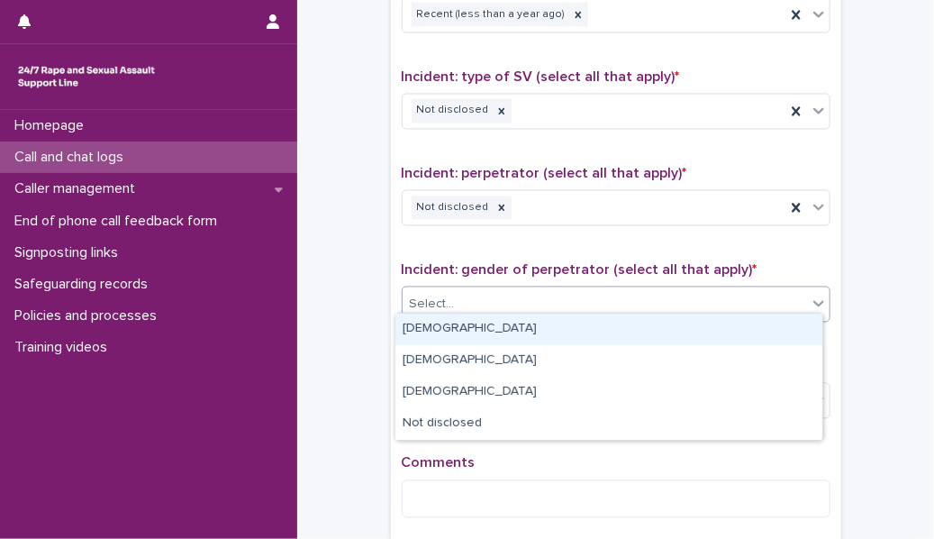
click at [472, 303] on div "Select..." at bounding box center [605, 305] width 404 height 30
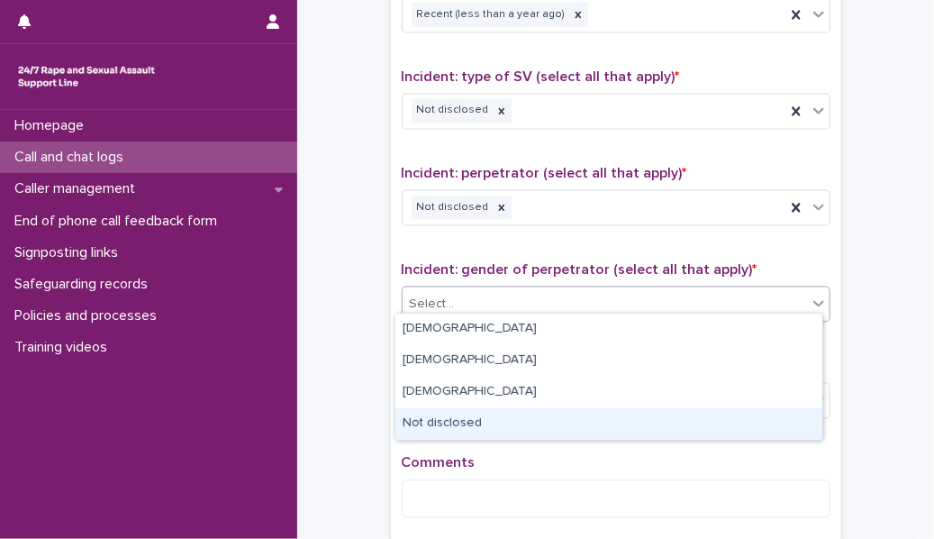
click at [464, 431] on div "Not disclosed" at bounding box center [608, 424] width 427 height 32
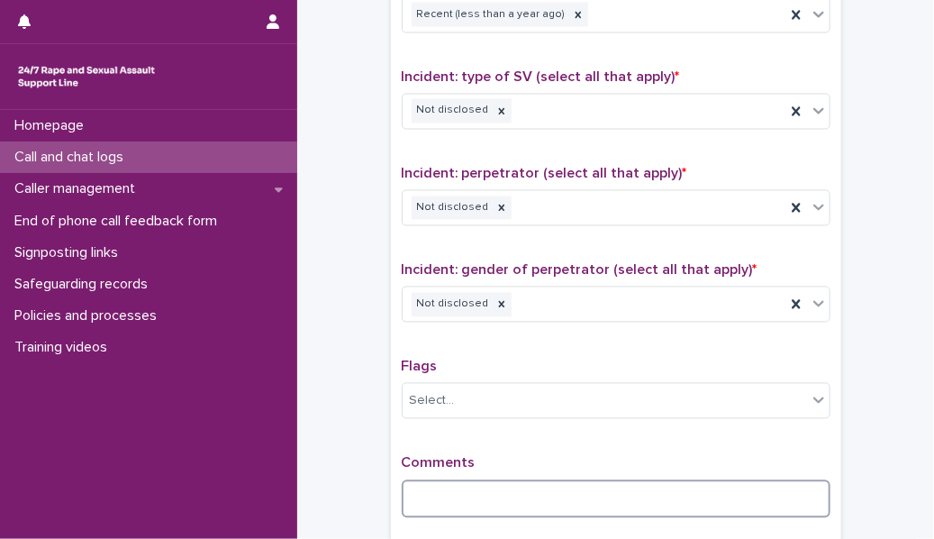
click at [453, 480] on textarea at bounding box center [616, 499] width 429 height 38
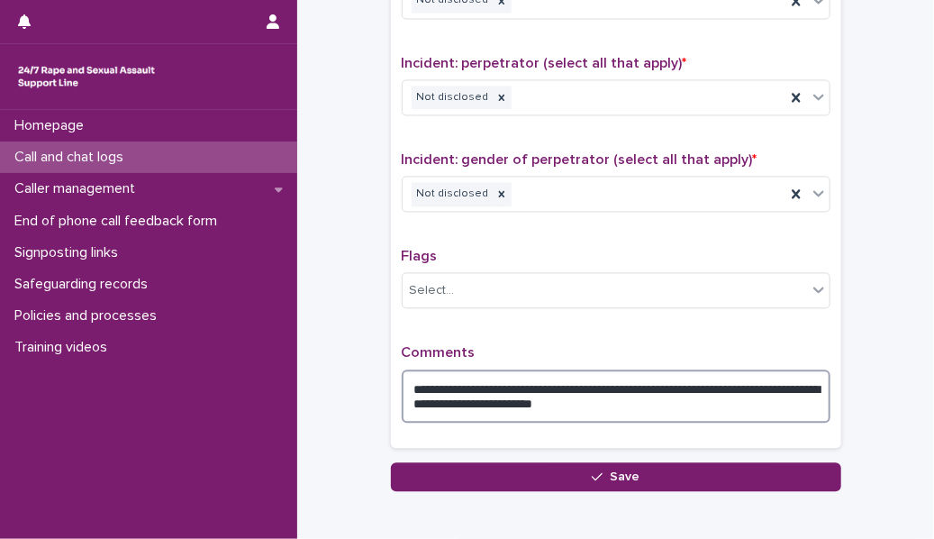
scroll to position [1381, 0]
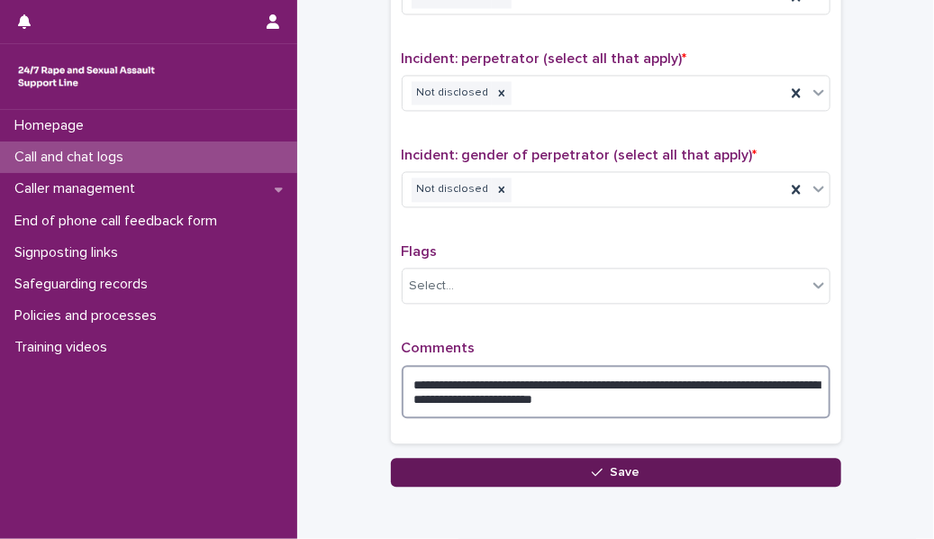
type textarea "**********"
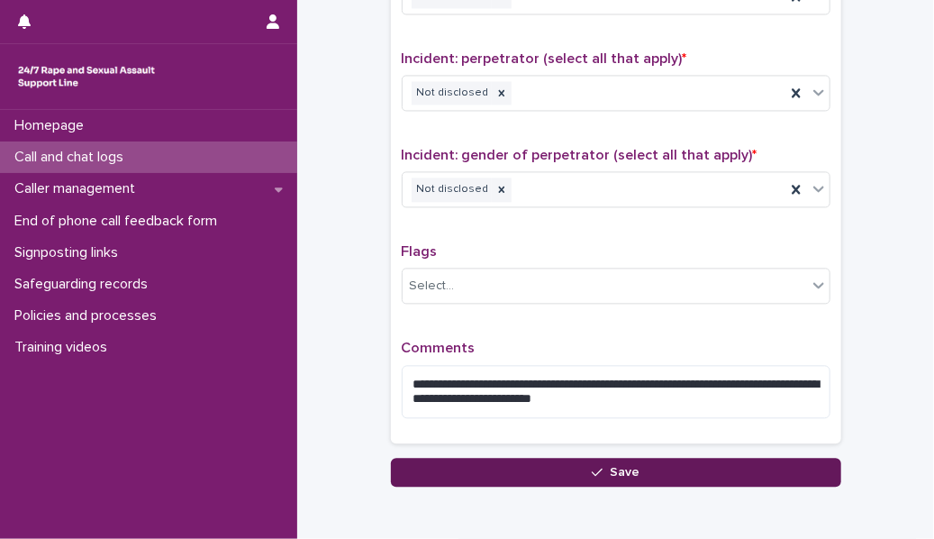
click at [565, 458] on button "Save" at bounding box center [616, 472] width 450 height 29
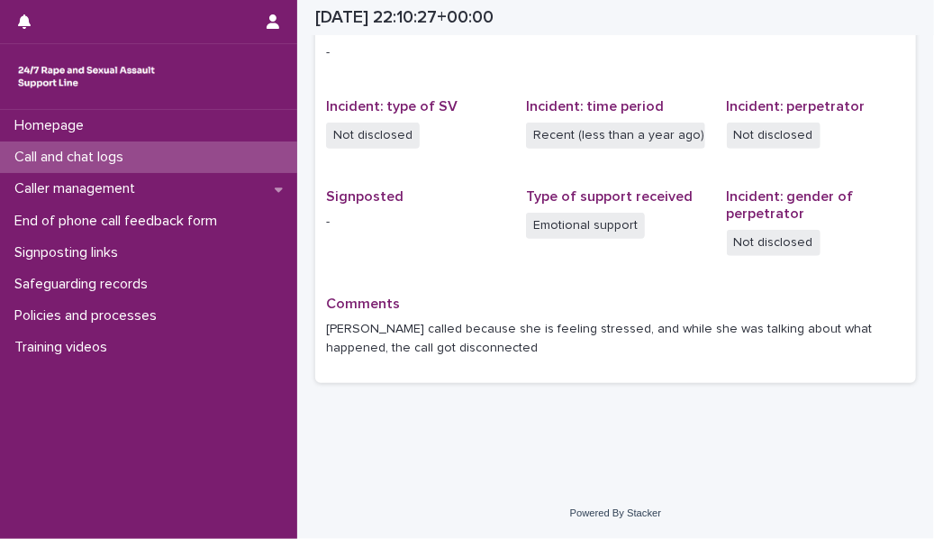
scroll to position [400, 0]
click at [268, 151] on div "Call and chat logs" at bounding box center [148, 157] width 297 height 32
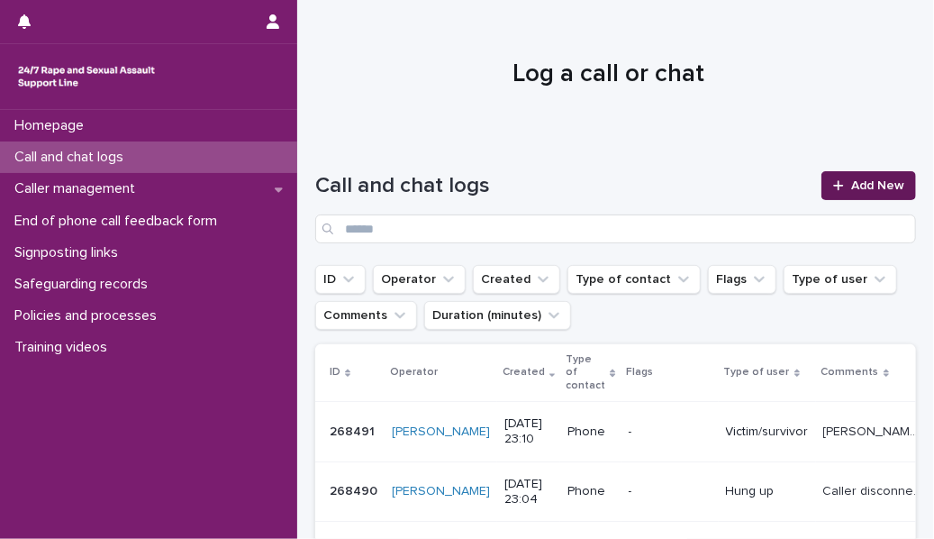
click at [863, 181] on span "Add New" at bounding box center [877, 185] width 53 height 13
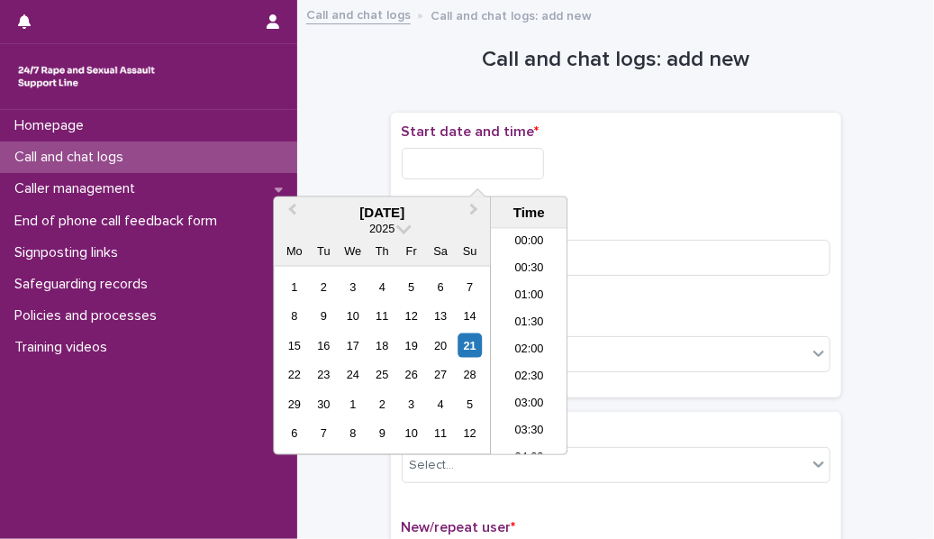
click at [526, 151] on input "text" at bounding box center [473, 164] width 142 height 32
click at [534, 414] on li "23:00" at bounding box center [529, 413] width 77 height 27
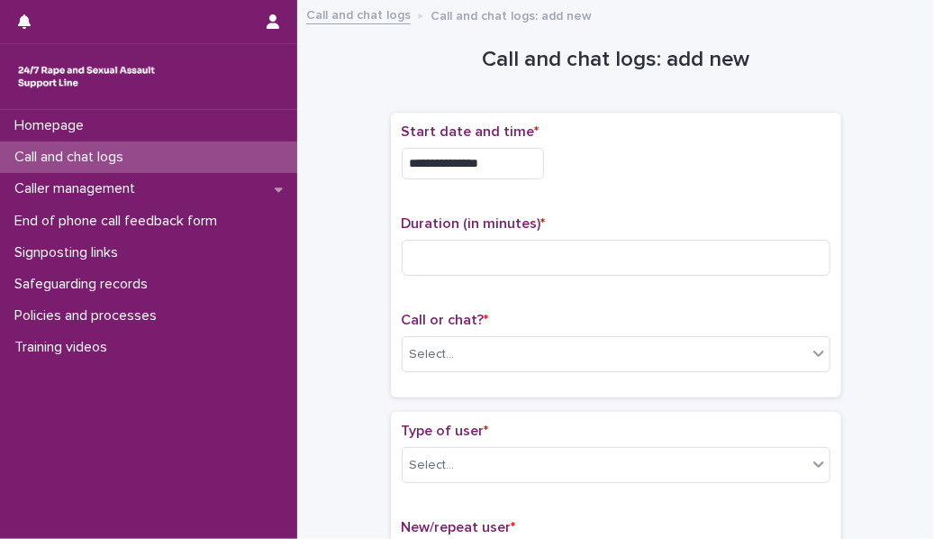
type input "**********"
click at [504, 258] on input at bounding box center [616, 258] width 429 height 36
type input "*"
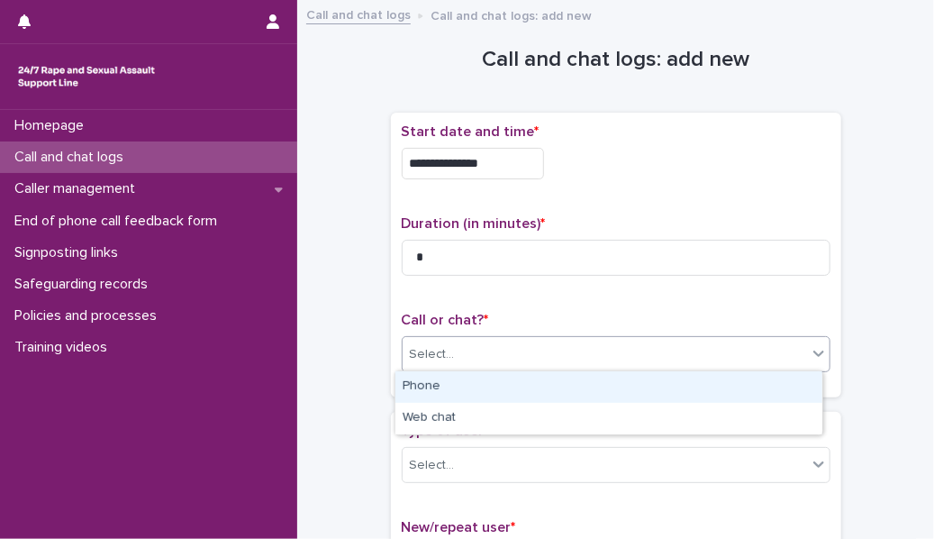
click at [499, 359] on div "Select..." at bounding box center [605, 355] width 404 height 30
click at [502, 382] on div "Phone" at bounding box center [608, 387] width 427 height 32
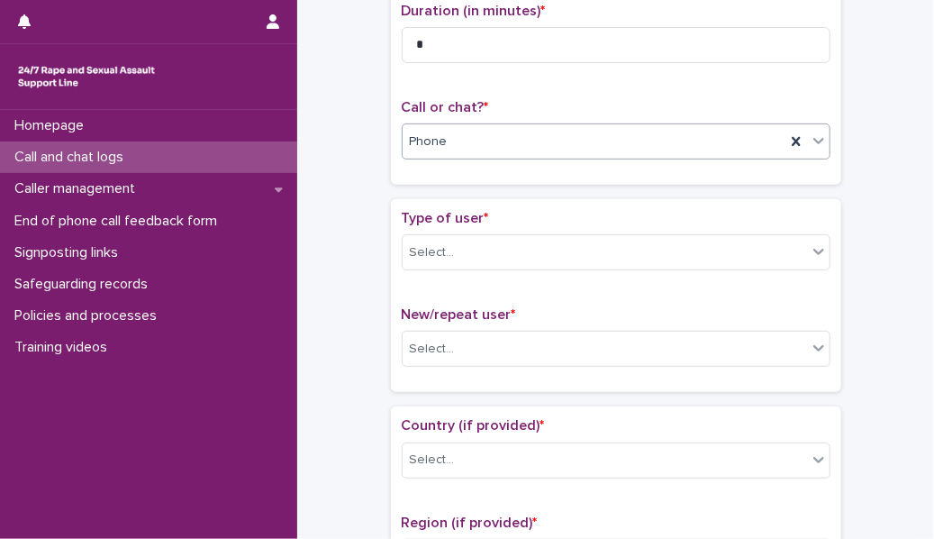
scroll to position [228, 0]
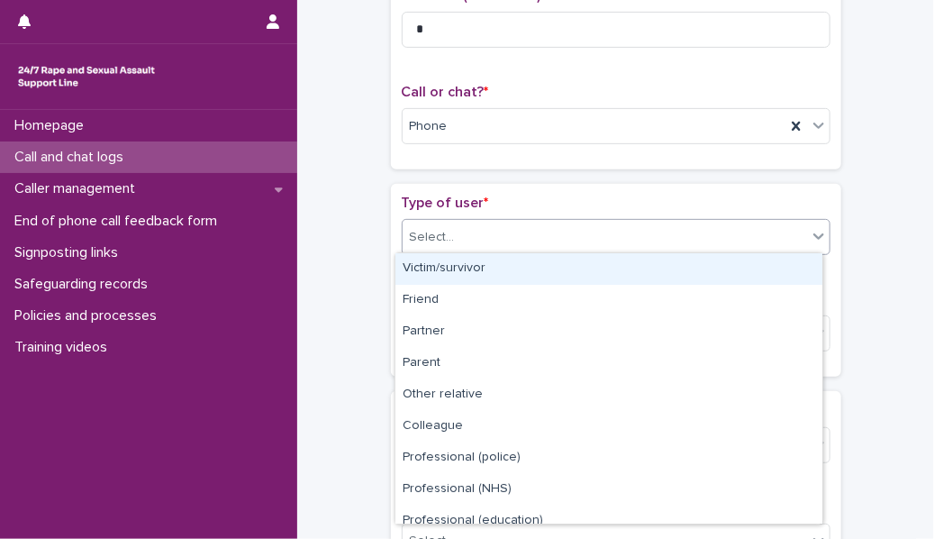
click at [513, 232] on div "Select..." at bounding box center [605, 238] width 404 height 30
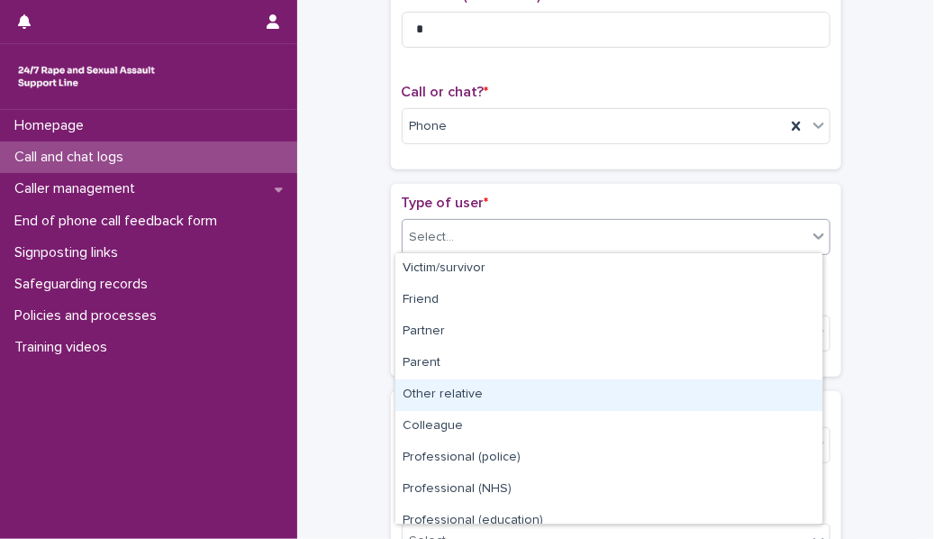
scroll to position [202, 0]
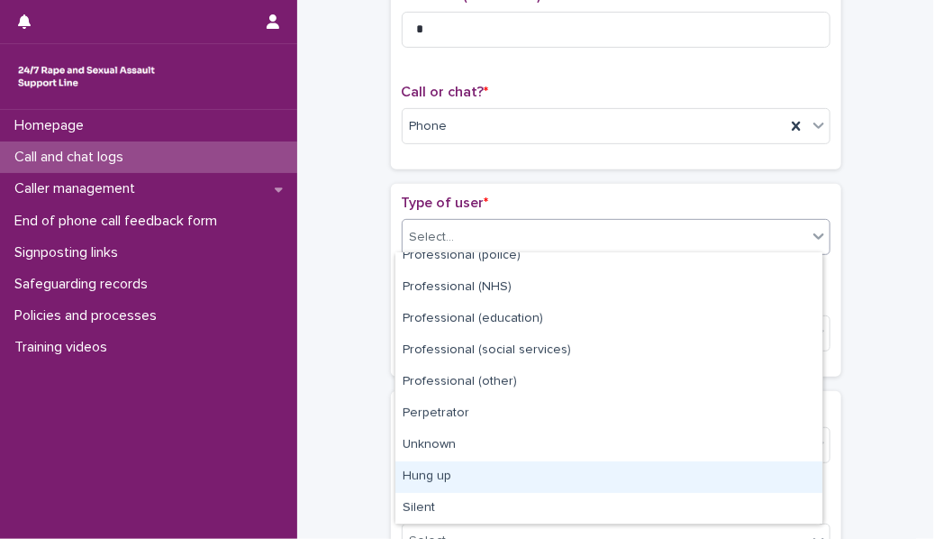
click at [503, 487] on div "Hung up" at bounding box center [608, 477] width 427 height 32
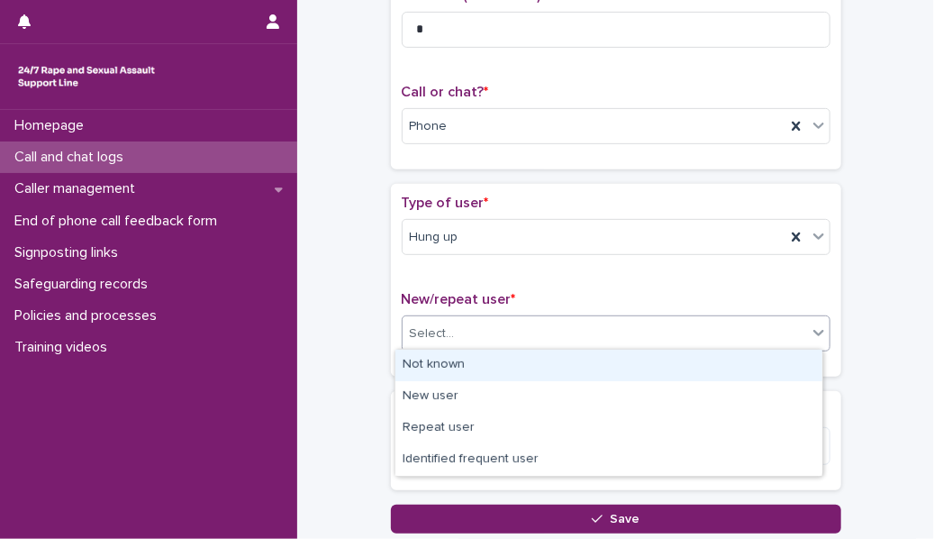
click at [490, 325] on div "Select..." at bounding box center [605, 334] width 404 height 30
click at [490, 358] on div "Not known" at bounding box center [608, 366] width 427 height 32
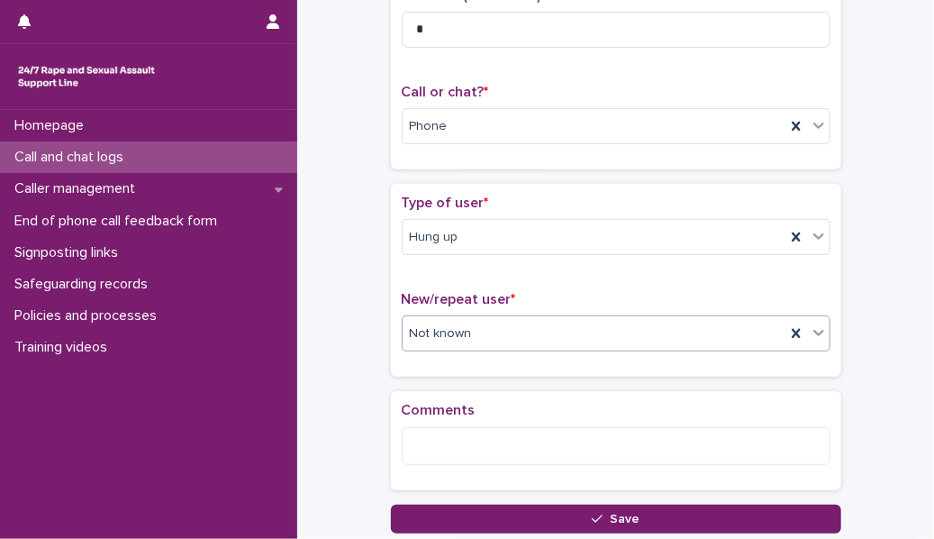
click at [476, 420] on div "Comments" at bounding box center [616, 440] width 429 height 77
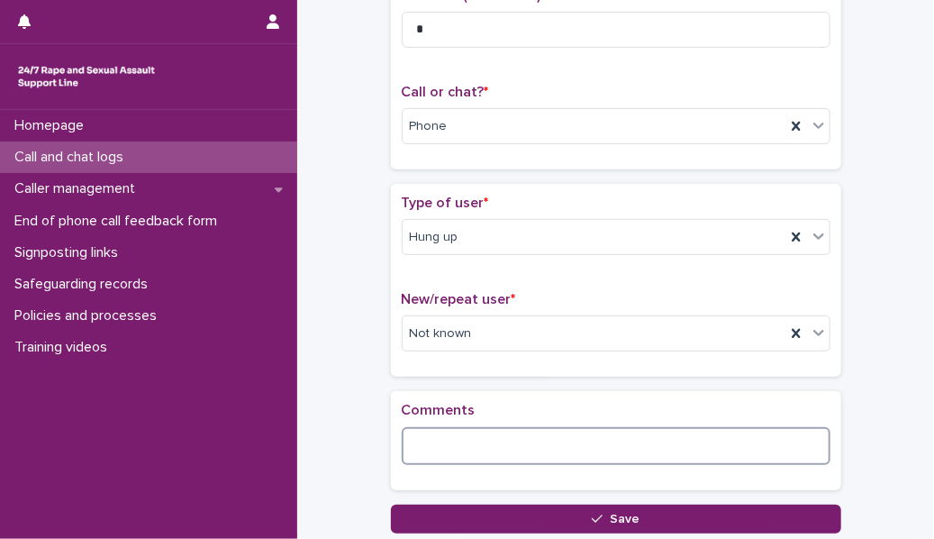
click at [468, 439] on textarea at bounding box center [616, 446] width 429 height 38
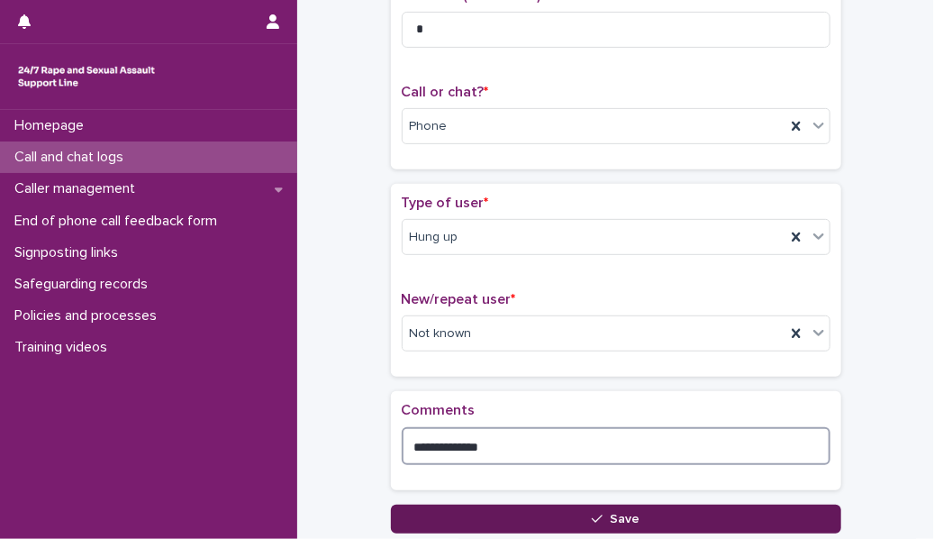
type textarea "**********"
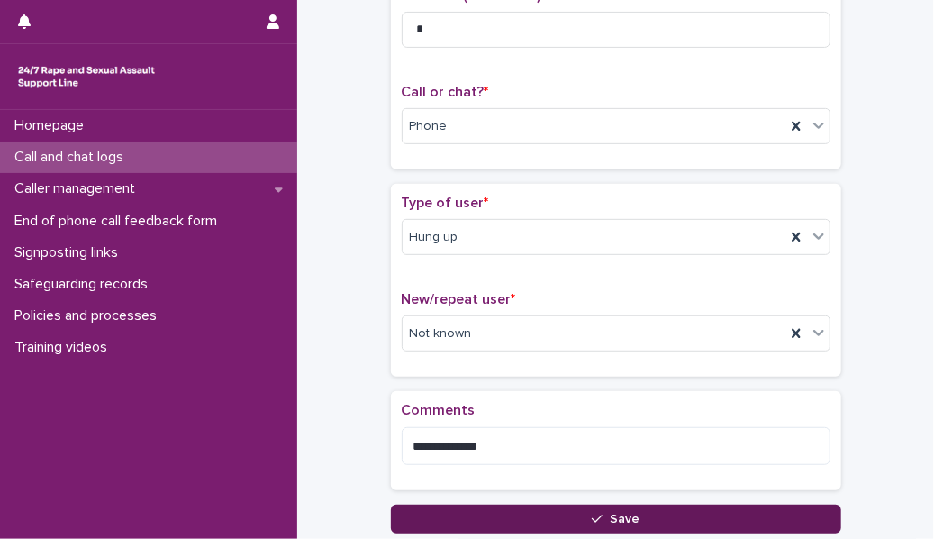
click at [480, 514] on button "Save" at bounding box center [616, 518] width 450 height 29
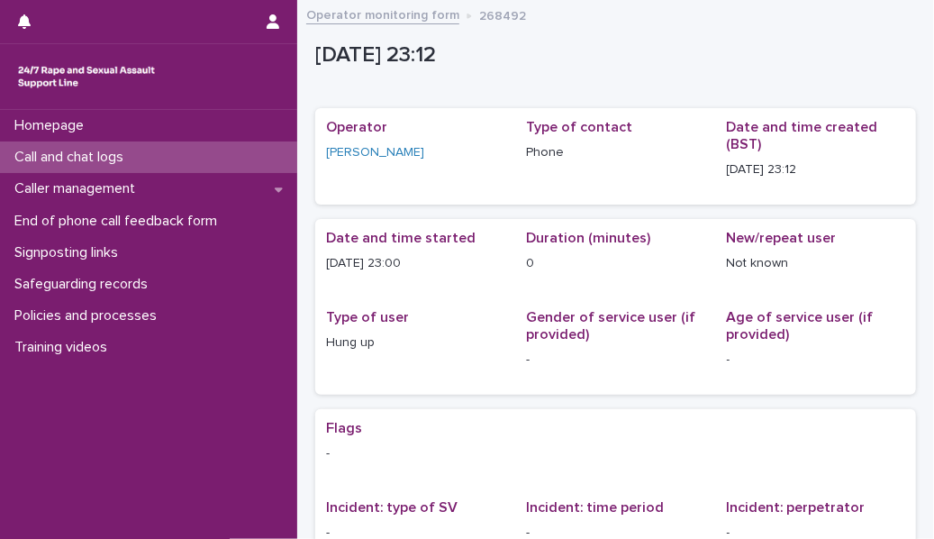
click at [209, 155] on div "Call and chat logs" at bounding box center [148, 157] width 297 height 32
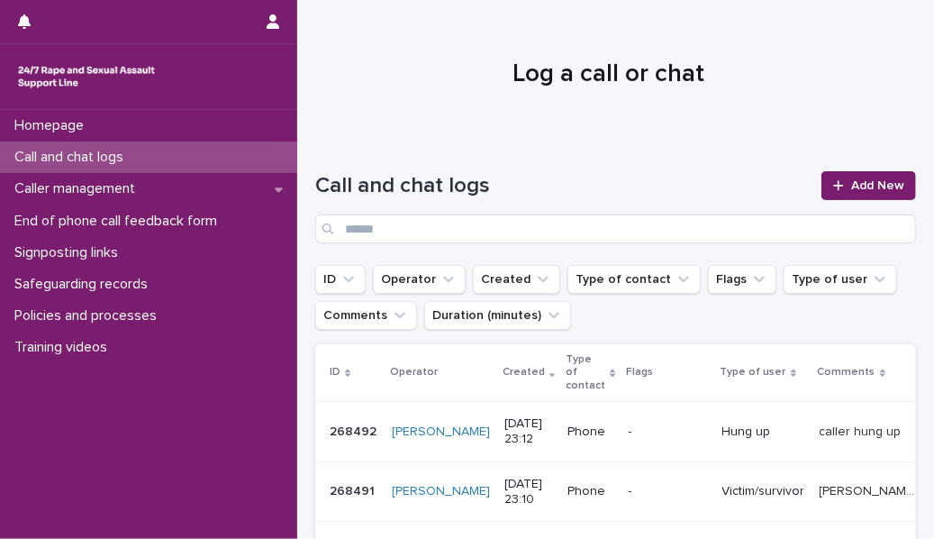
click at [692, 79] on h1 "Log a call or chat" at bounding box center [608, 74] width 587 height 31
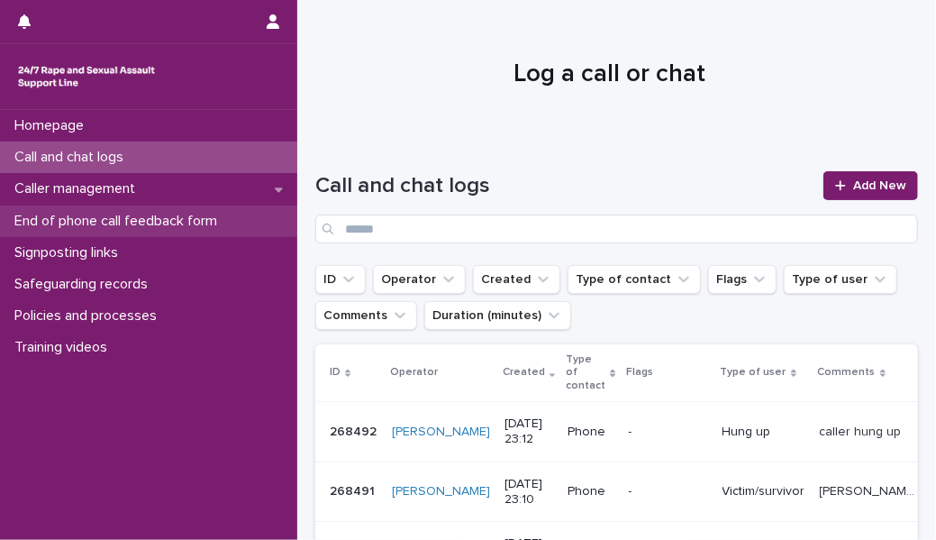
click at [219, 219] on p "End of phone call feedback form" at bounding box center [119, 221] width 224 height 17
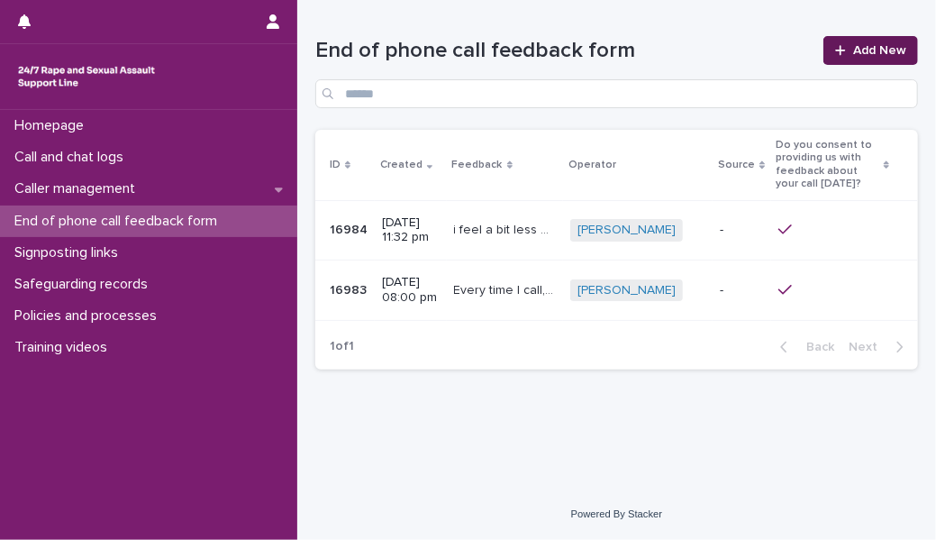
click at [858, 55] on span "Add New" at bounding box center [879, 50] width 53 height 13
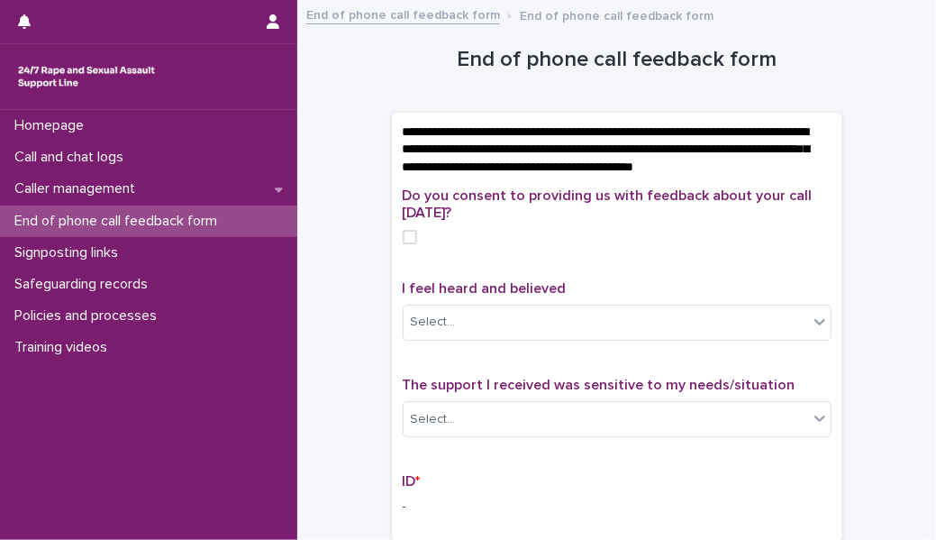
click at [405, 244] on span at bounding box center [410, 237] width 14 height 14
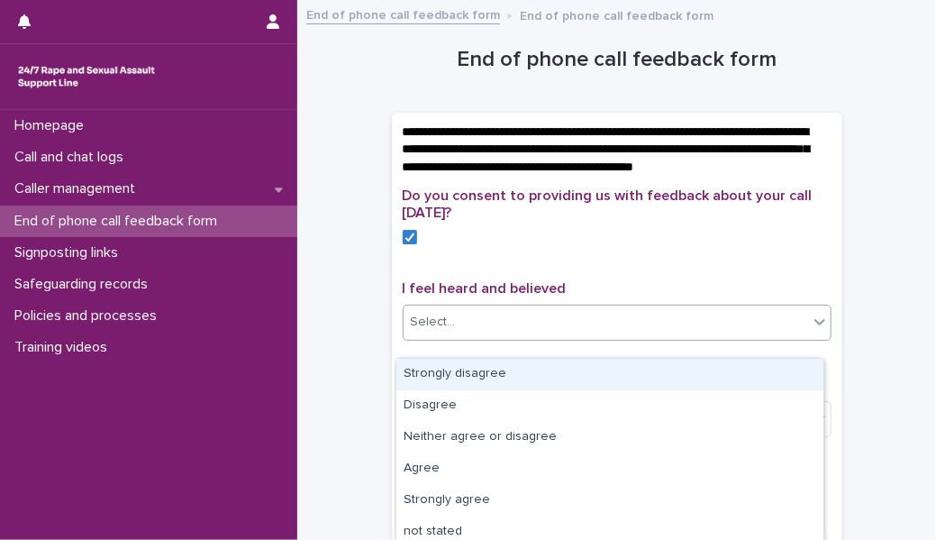
click at [514, 337] on div "Select..." at bounding box center [606, 322] width 404 height 30
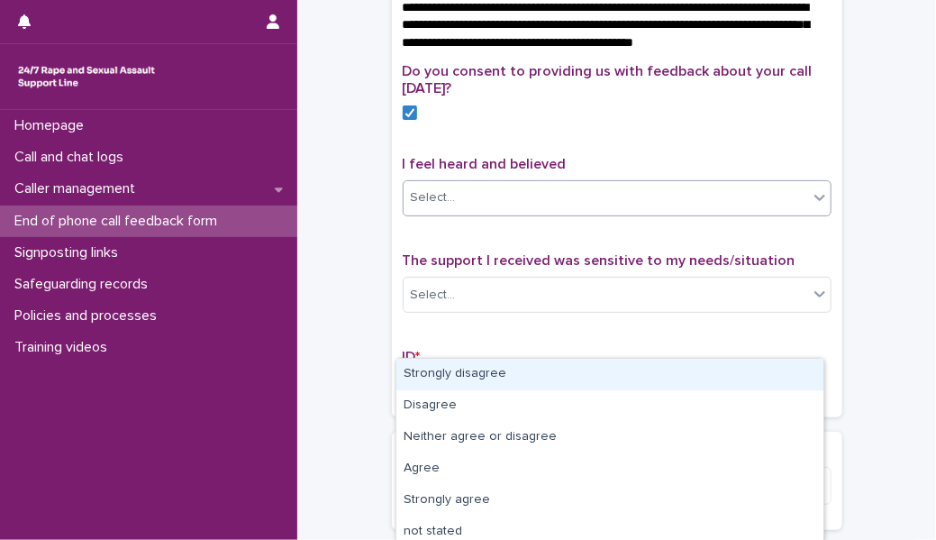
scroll to position [135, 0]
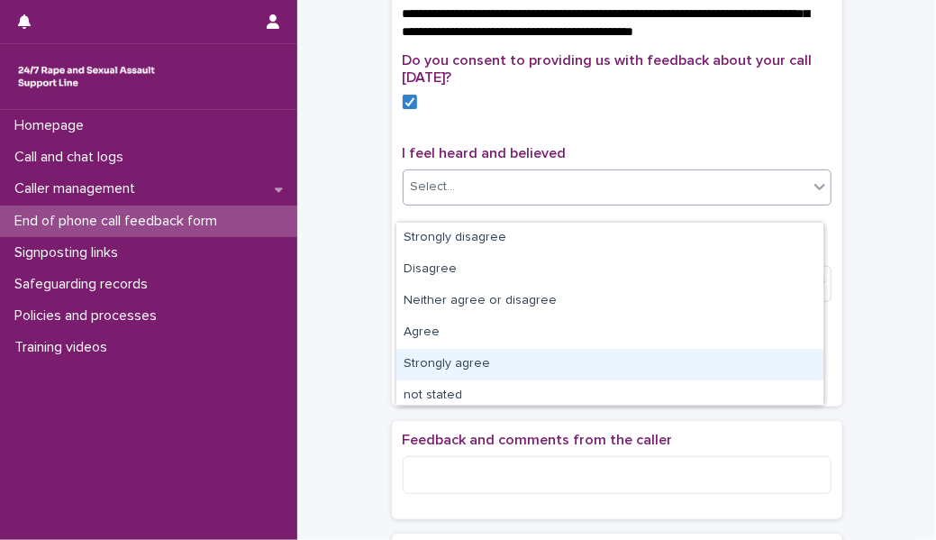
click at [509, 361] on div "Strongly agree" at bounding box center [609, 365] width 427 height 32
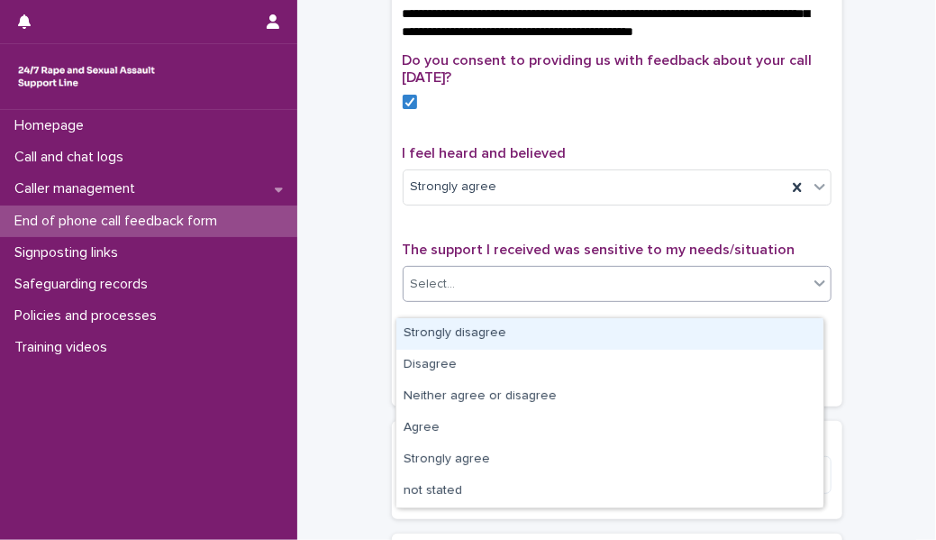
click at [487, 297] on div "Select..." at bounding box center [606, 284] width 404 height 30
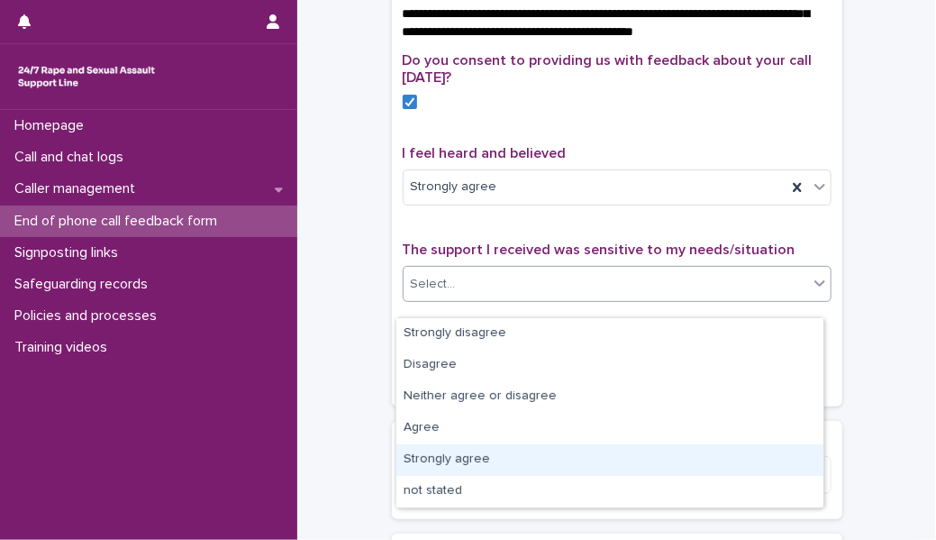
click at [460, 450] on div "Strongly agree" at bounding box center [609, 460] width 427 height 32
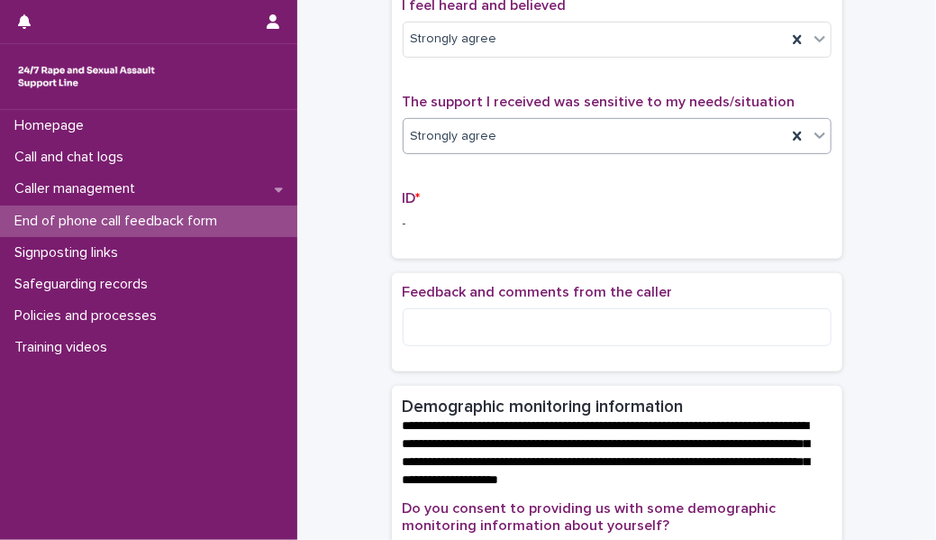
scroll to position [285, 0]
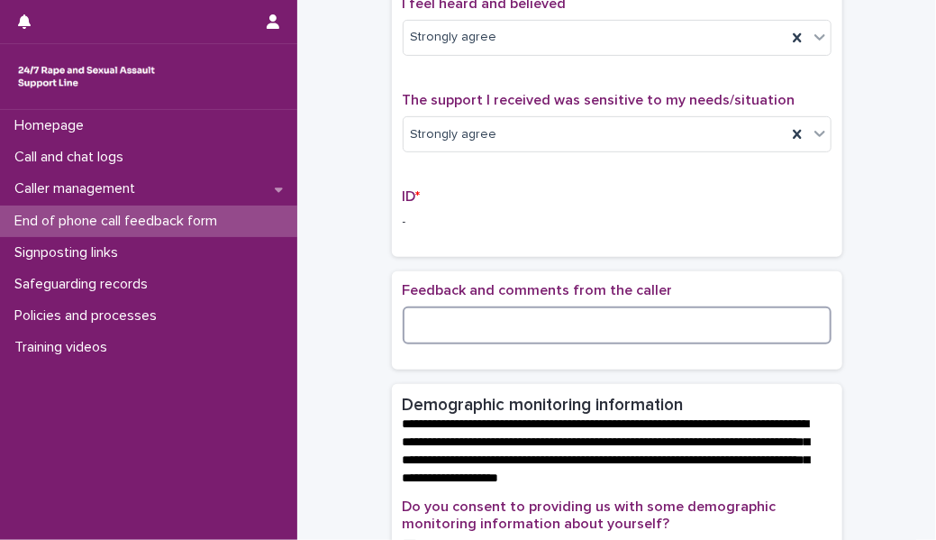
click at [483, 344] on textarea at bounding box center [617, 325] width 429 height 38
type textarea "*"
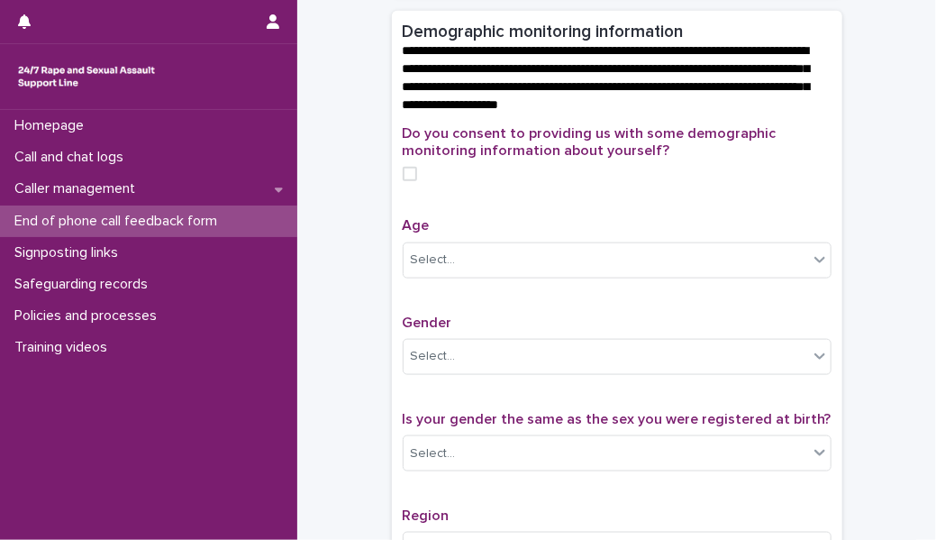
scroll to position [812, 0]
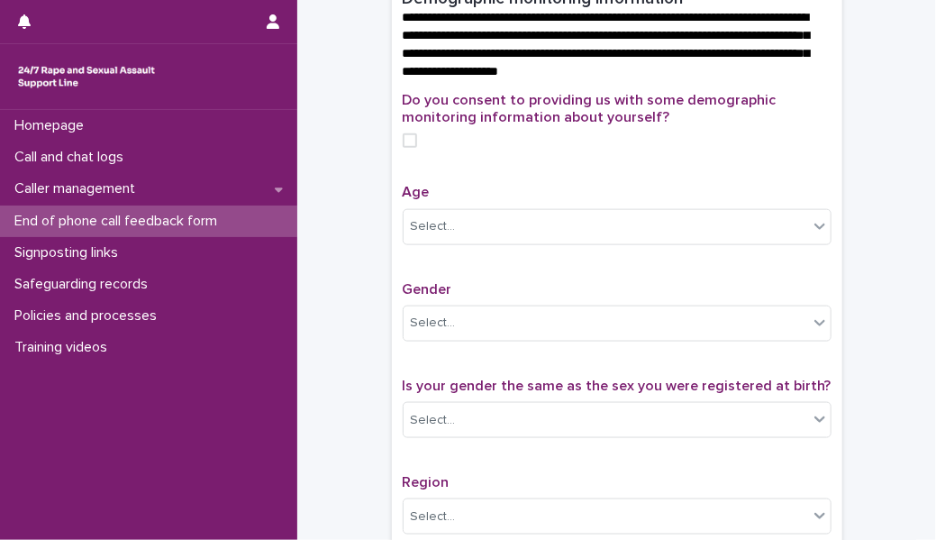
click at [404, 148] on span at bounding box center [410, 140] width 14 height 14
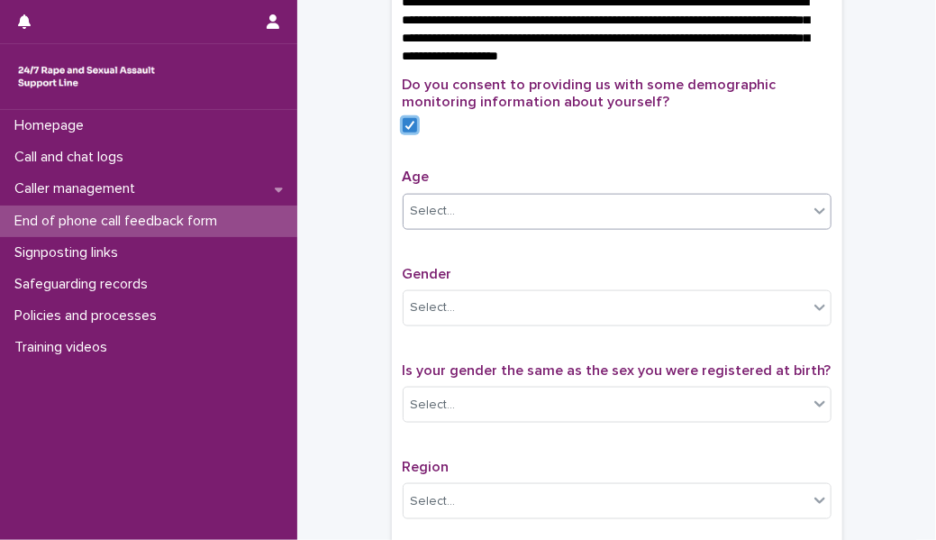
click at [464, 226] on div "Select..." at bounding box center [606, 211] width 404 height 30
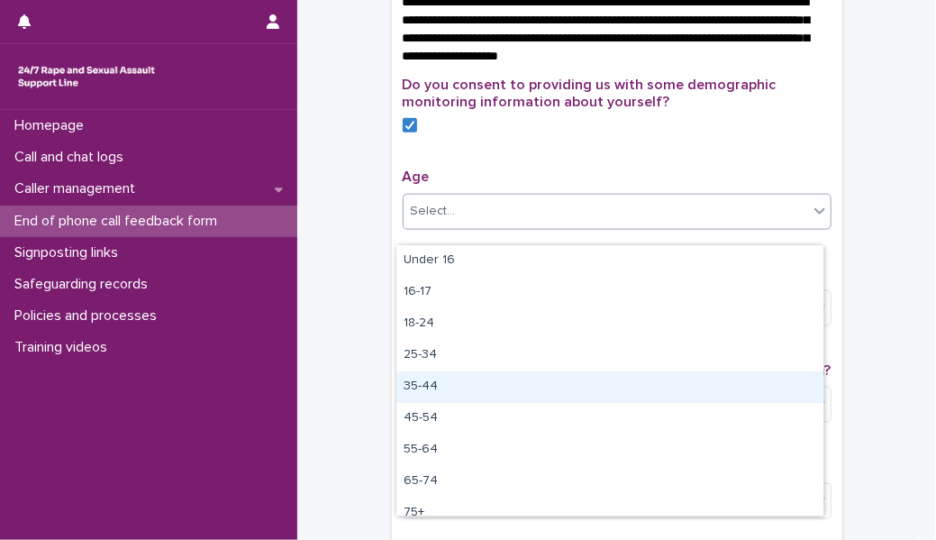
click at [437, 390] on div "35-44" at bounding box center [609, 387] width 427 height 32
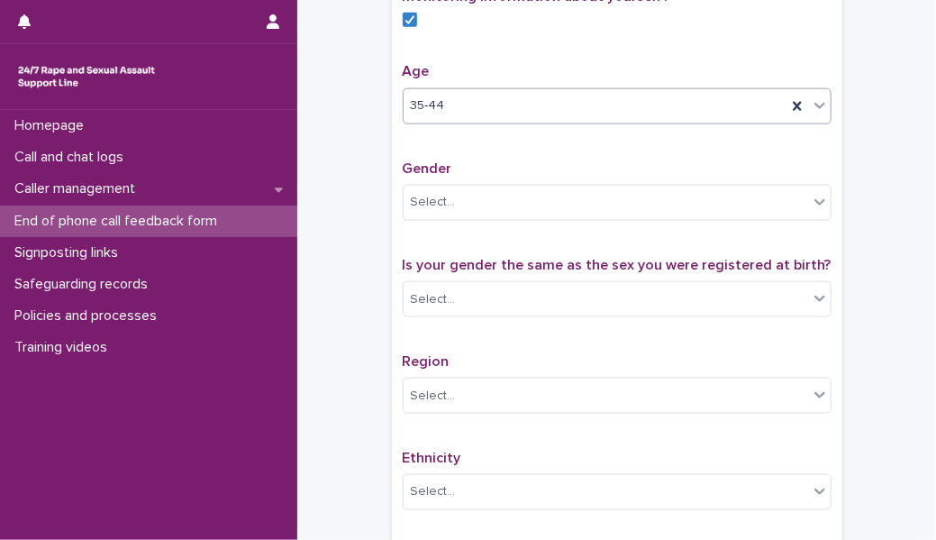
scroll to position [928, 0]
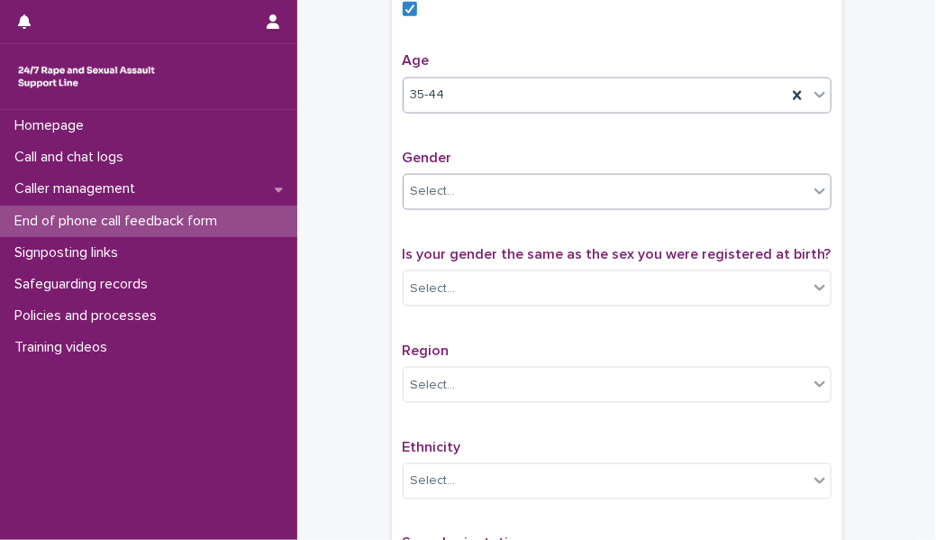
click at [459, 206] on div "Select..." at bounding box center [606, 192] width 404 height 30
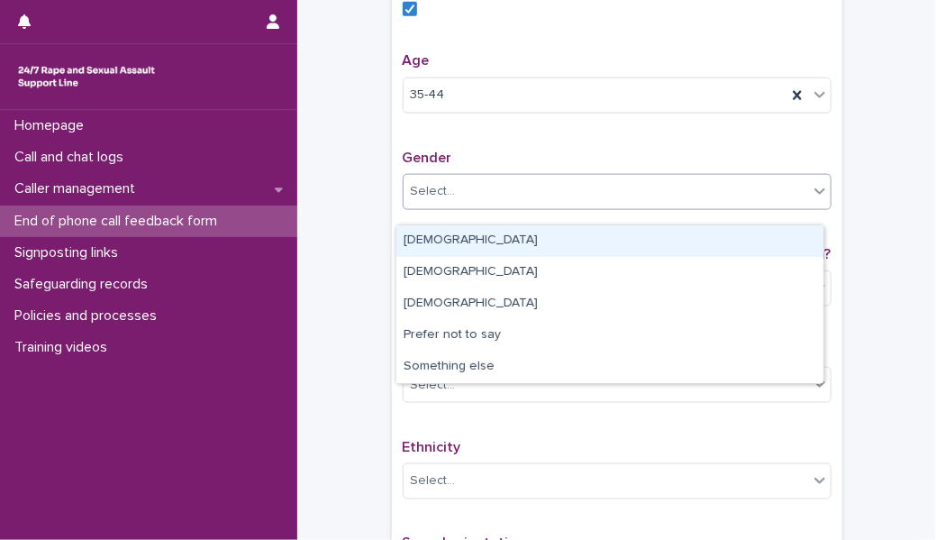
click at [476, 250] on div "[DEMOGRAPHIC_DATA]" at bounding box center [609, 241] width 427 height 32
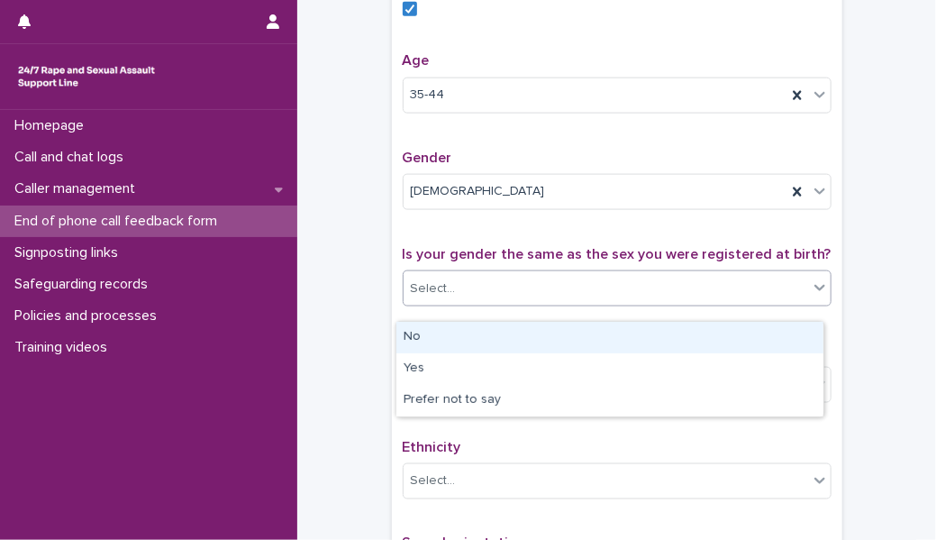
click at [470, 290] on div "Select..." at bounding box center [606, 289] width 404 height 30
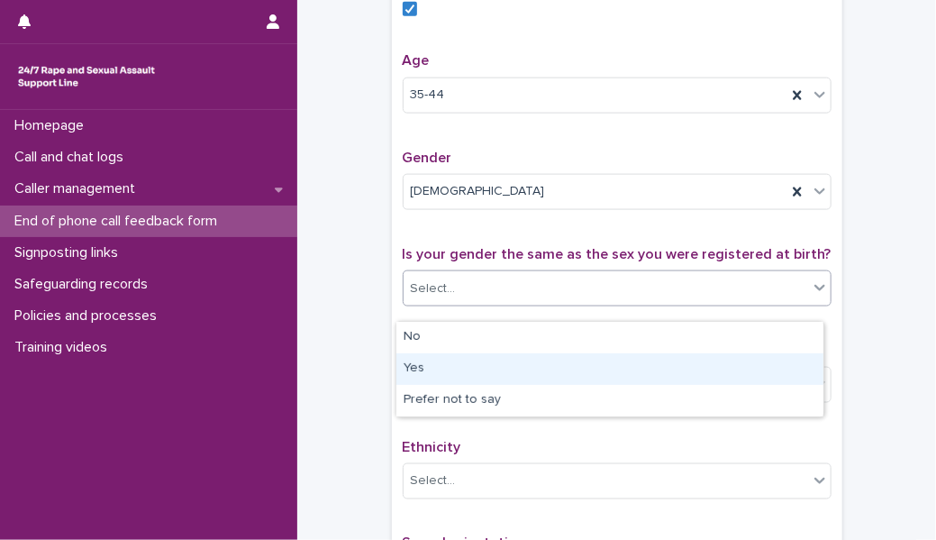
click at [459, 369] on div "Yes" at bounding box center [609, 369] width 427 height 32
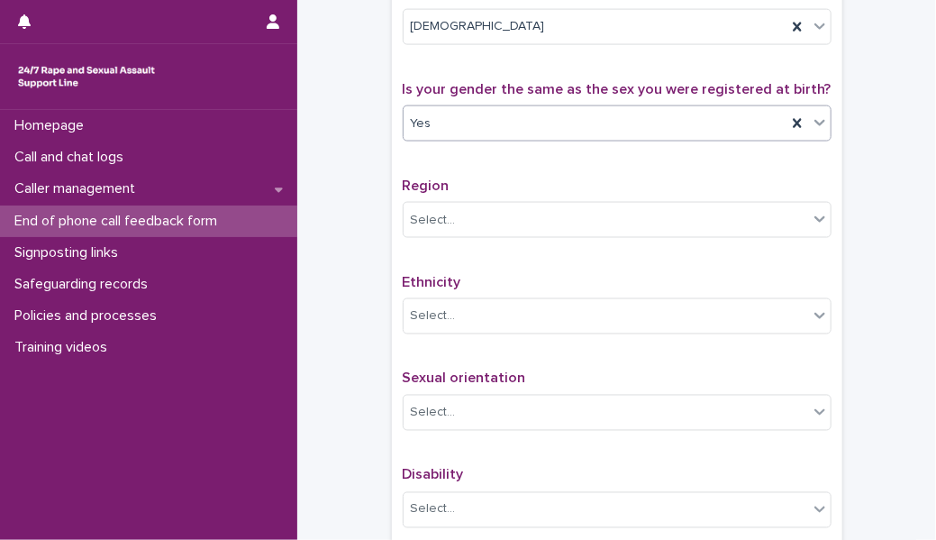
scroll to position [1095, 0]
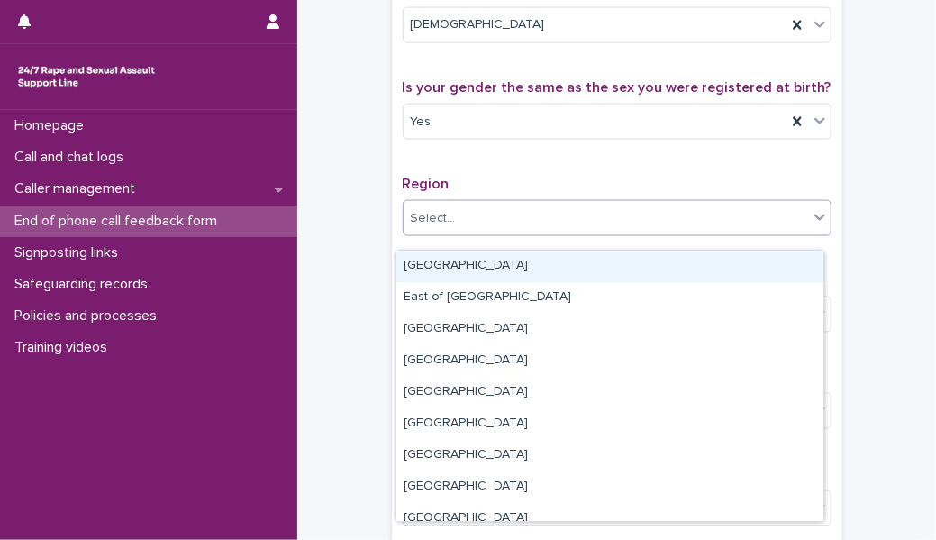
click at [454, 233] on div "Select..." at bounding box center [606, 219] width 404 height 30
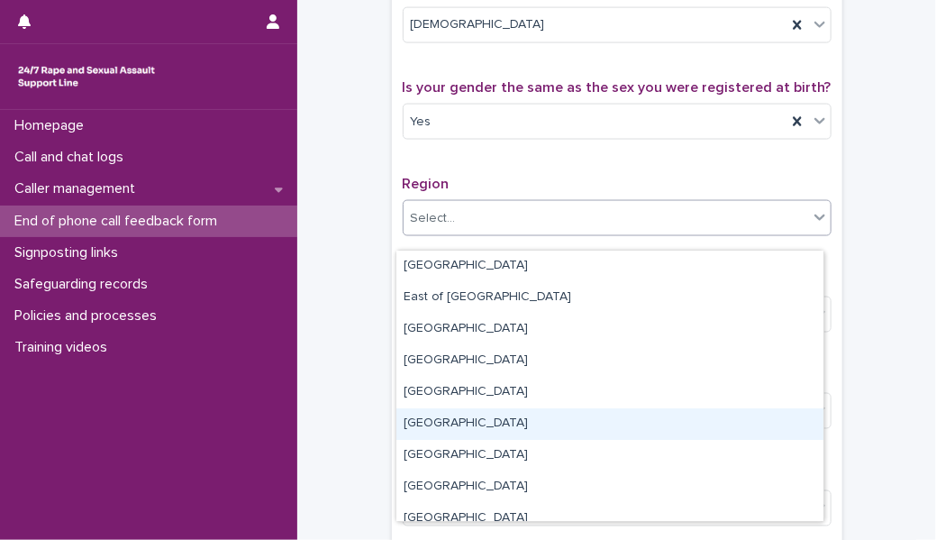
click at [441, 423] on div "[GEOGRAPHIC_DATA]" at bounding box center [609, 424] width 427 height 32
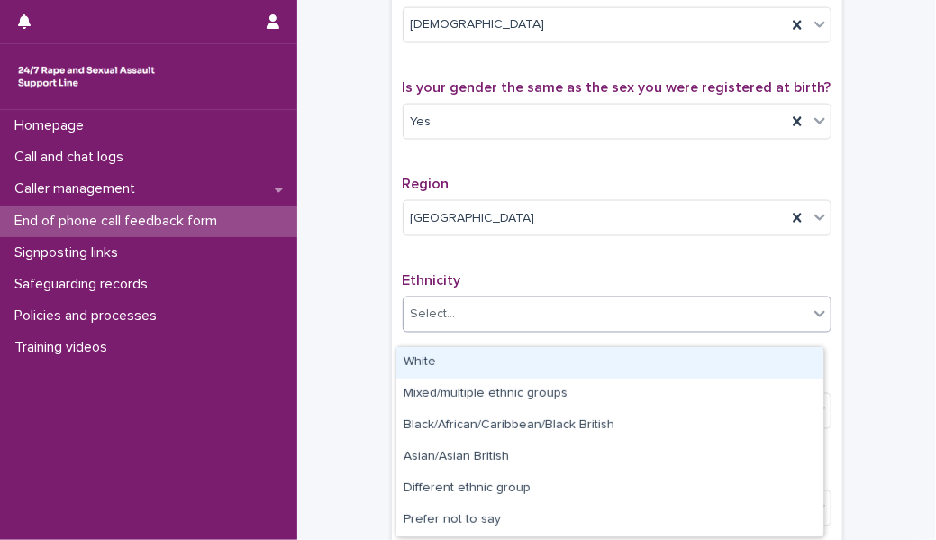
click at [449, 330] on div "Select..." at bounding box center [606, 315] width 404 height 30
click at [455, 368] on div "White" at bounding box center [609, 363] width 427 height 32
click at [486, 330] on div "White" at bounding box center [595, 315] width 383 height 30
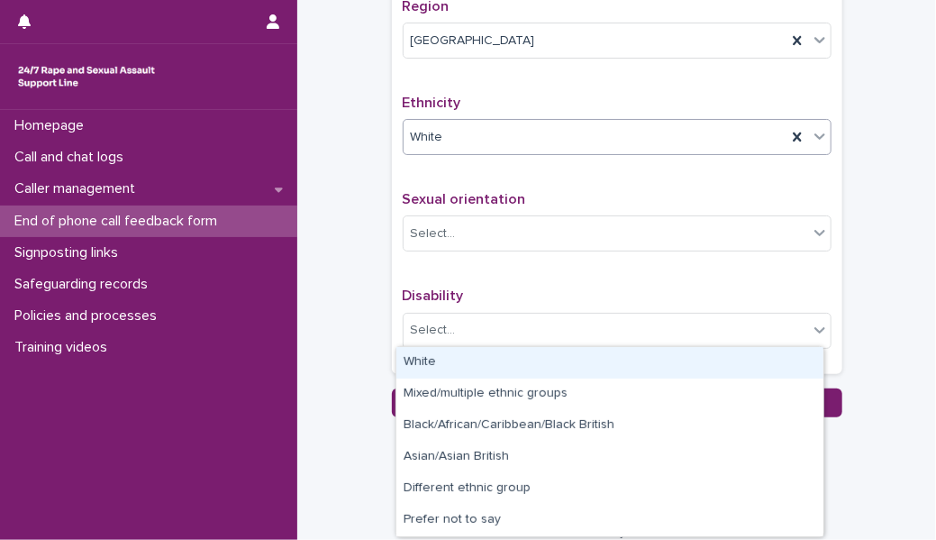
scroll to position [1274, 0]
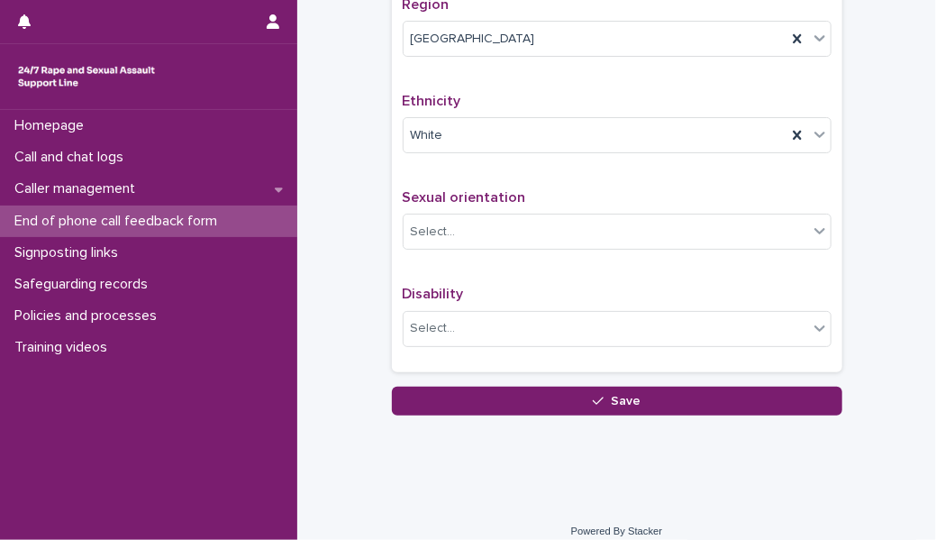
click at [504, 303] on p "Disability" at bounding box center [617, 294] width 429 height 17
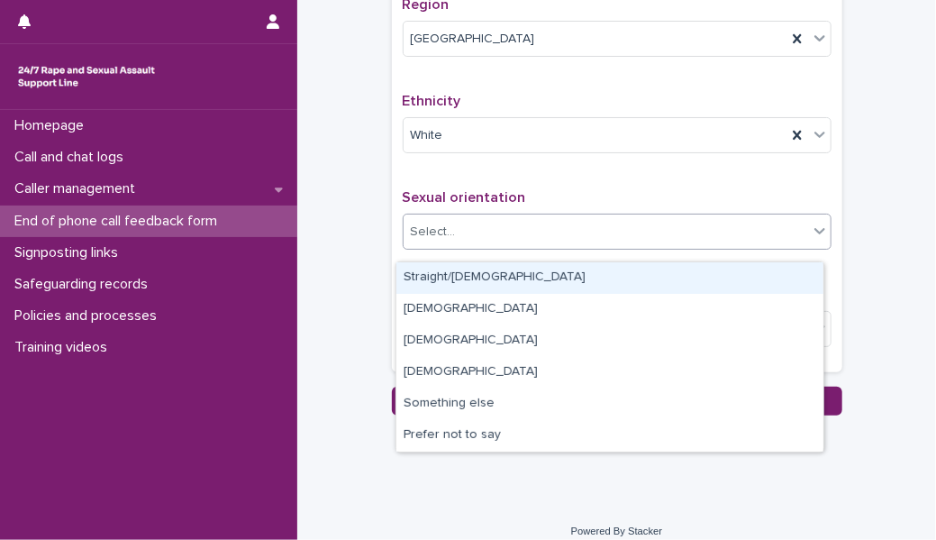
click at [471, 247] on div "Select..." at bounding box center [606, 232] width 404 height 30
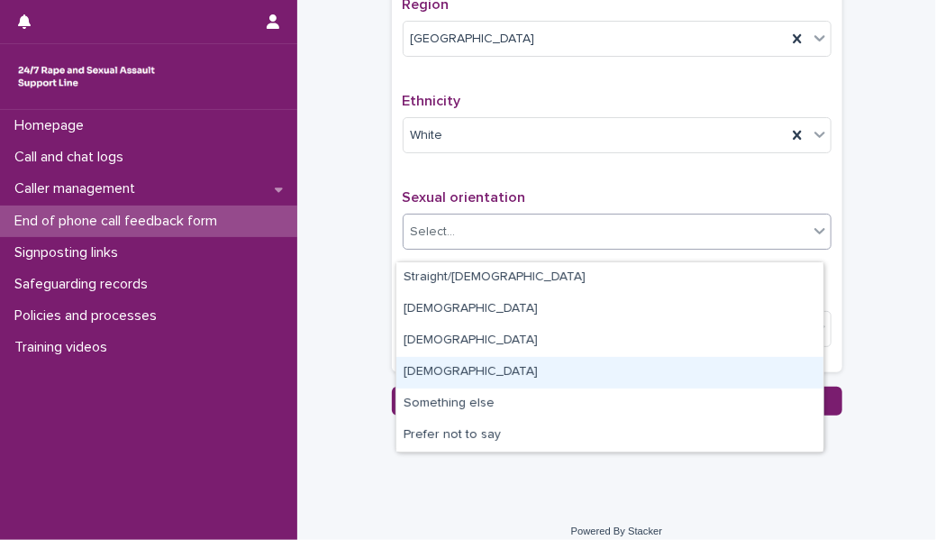
click at [467, 367] on div "[DEMOGRAPHIC_DATA]" at bounding box center [609, 373] width 427 height 32
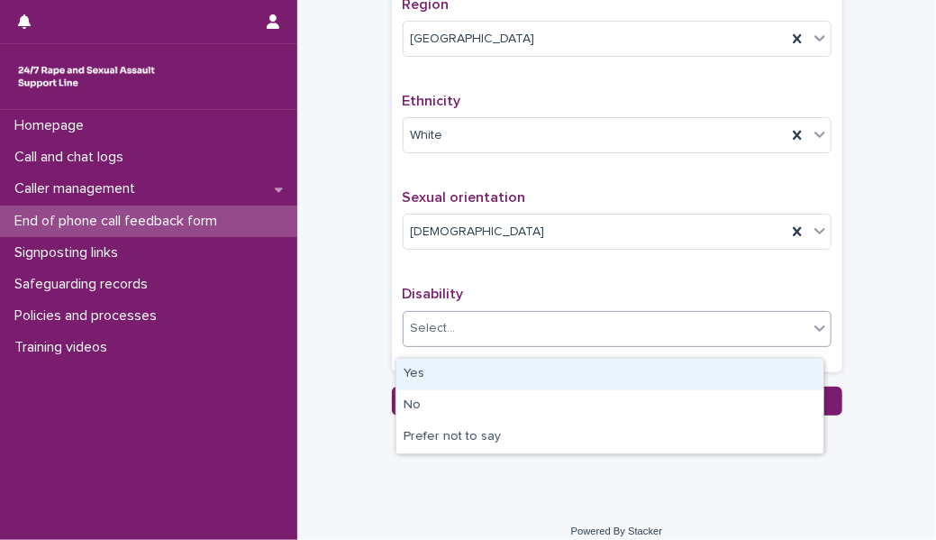
click at [462, 343] on div "Select..." at bounding box center [606, 329] width 404 height 30
drag, startPoint x: 463, startPoint y: 389, endPoint x: 465, endPoint y: 377, distance: 12.7
click at [465, 377] on div "Yes" at bounding box center [609, 375] width 427 height 32
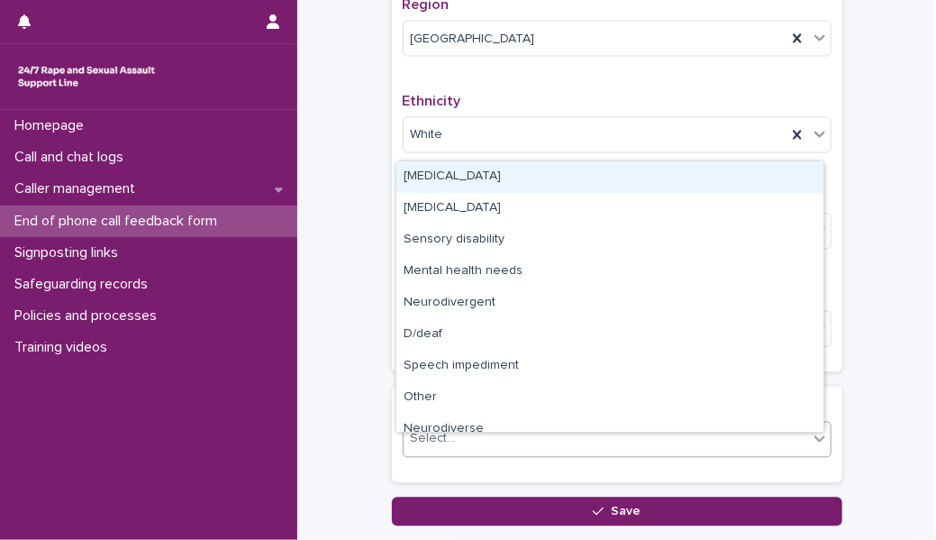
click at [468, 446] on div "Select..." at bounding box center [606, 439] width 404 height 30
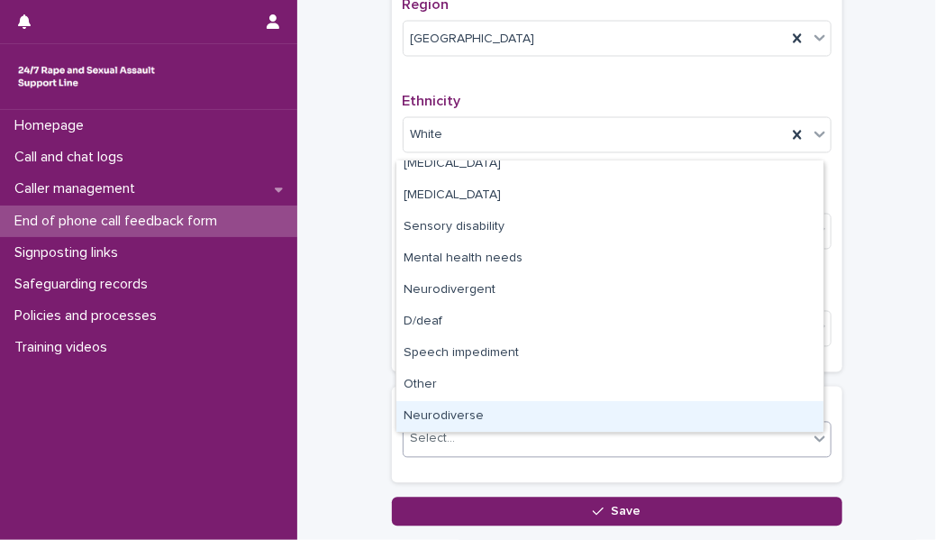
scroll to position [0, 0]
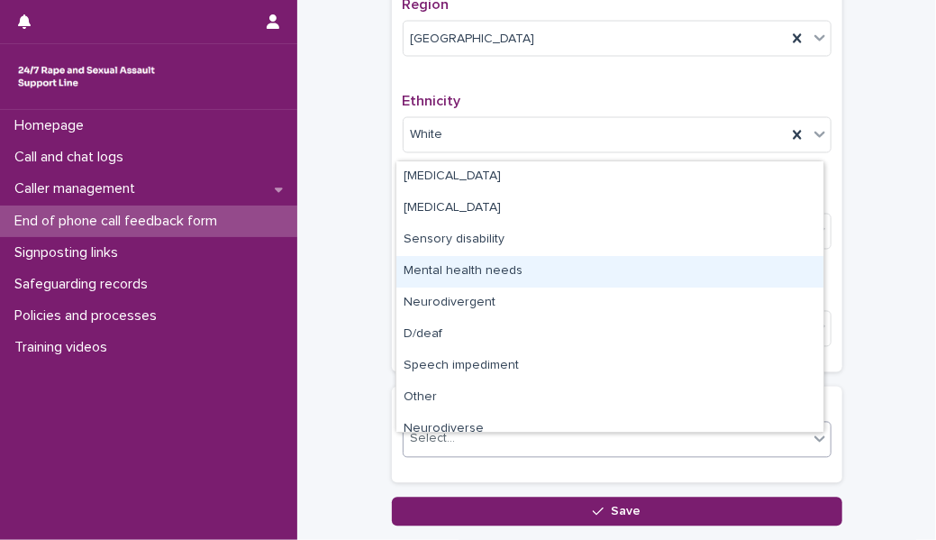
click at [494, 266] on div "Mental health needs" at bounding box center [609, 272] width 427 height 32
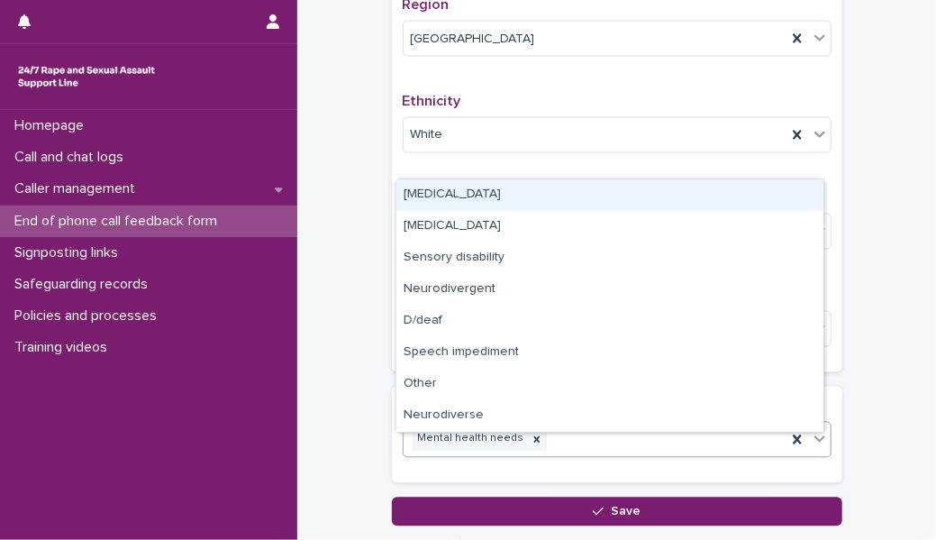
click at [568, 455] on div "Mental health needs" at bounding box center [595, 439] width 383 height 32
click at [504, 192] on div "[MEDICAL_DATA]" at bounding box center [609, 195] width 427 height 32
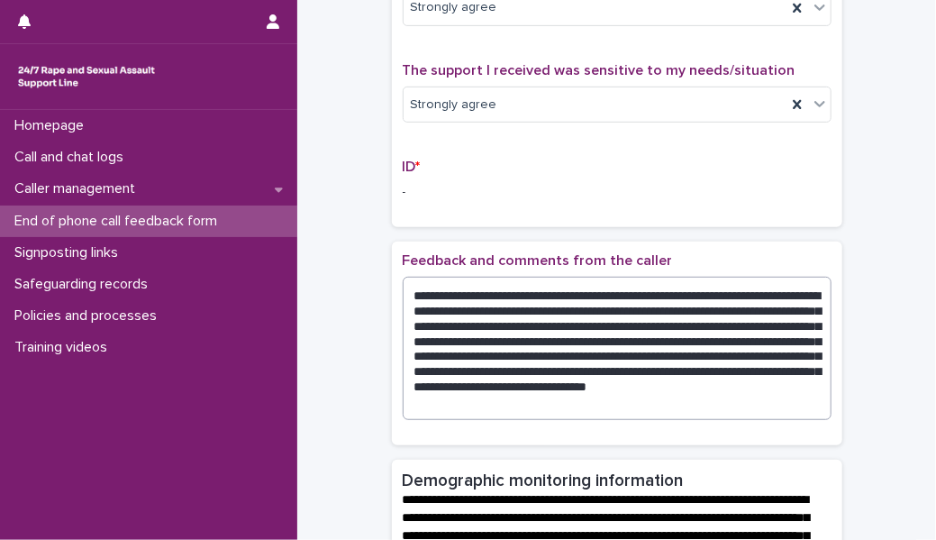
scroll to position [313, 0]
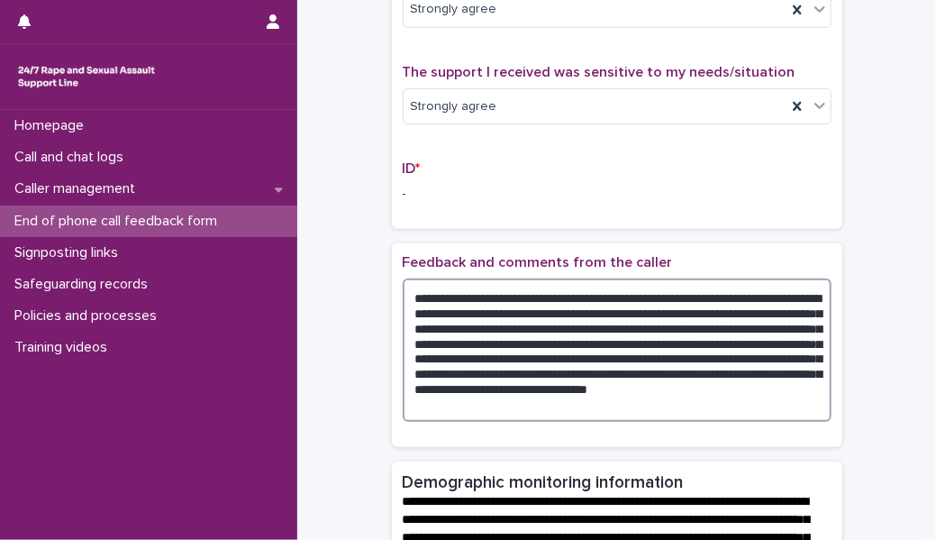
click at [542, 312] on textarea "**********" at bounding box center [617, 349] width 429 height 143
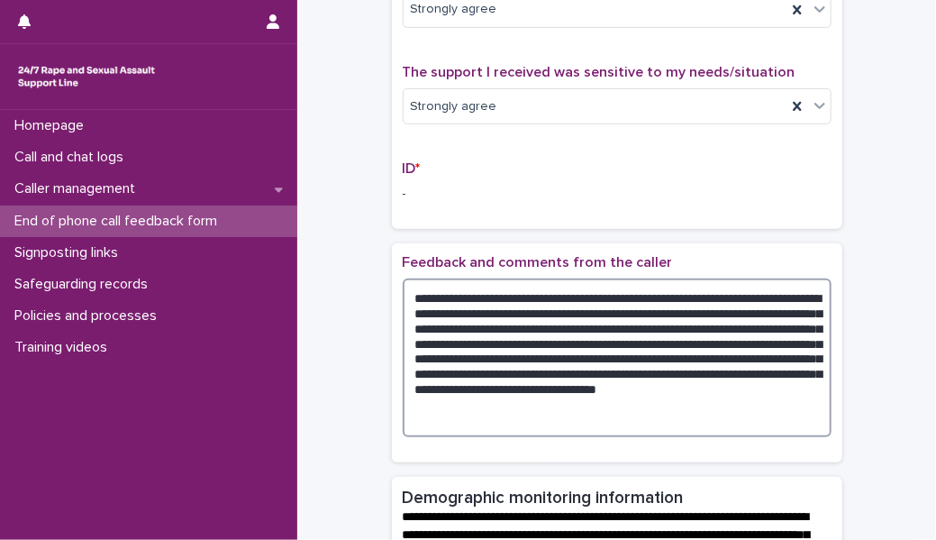
click at [471, 333] on textarea "**********" at bounding box center [617, 357] width 429 height 159
click at [475, 333] on textarea "**********" at bounding box center [617, 357] width 429 height 159
click at [484, 333] on textarea "**********" at bounding box center [617, 357] width 429 height 159
click at [620, 317] on textarea "**********" at bounding box center [617, 357] width 429 height 159
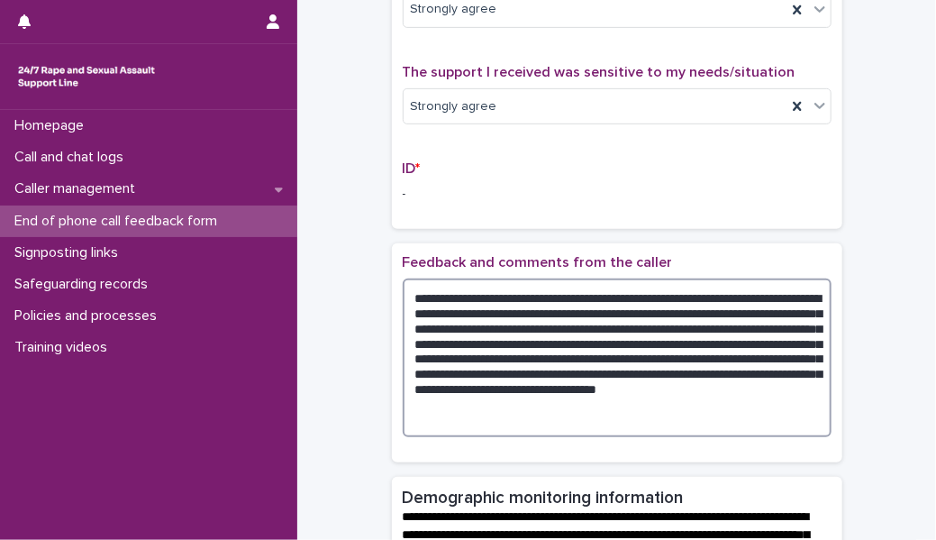
click at [629, 318] on textarea "**********" at bounding box center [617, 357] width 429 height 159
click at [469, 320] on textarea "**********" at bounding box center [617, 357] width 429 height 159
click at [446, 315] on textarea "**********" at bounding box center [617, 357] width 429 height 159
click at [491, 315] on textarea "**********" at bounding box center [617, 357] width 429 height 159
click at [492, 333] on textarea "**********" at bounding box center [617, 357] width 429 height 159
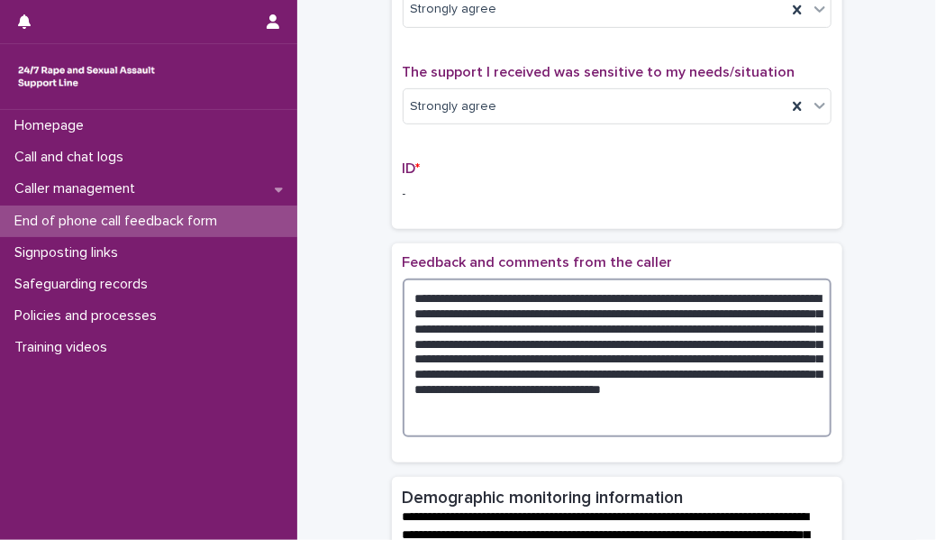
click at [572, 331] on textarea "**********" at bounding box center [617, 357] width 429 height 159
paste textarea "***"
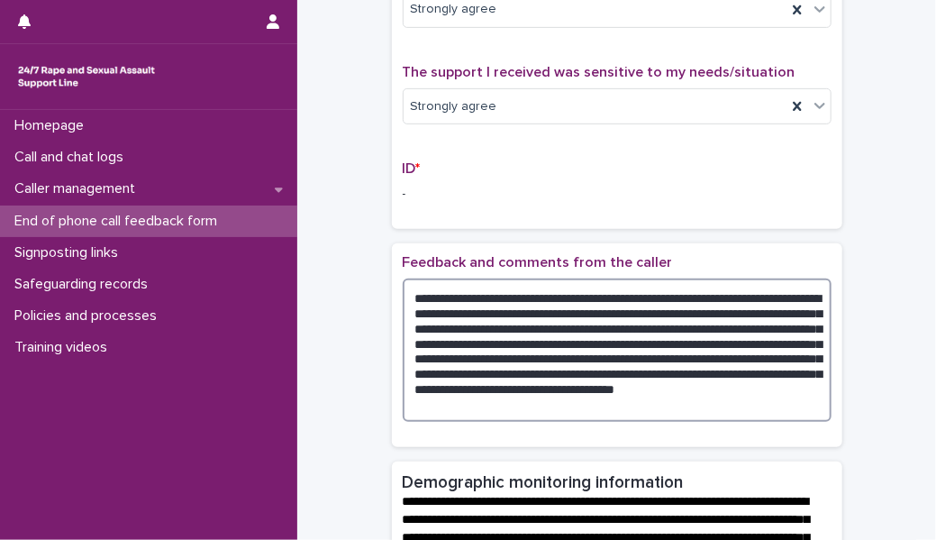
click at [468, 348] on textarea "**********" at bounding box center [617, 349] width 429 height 143
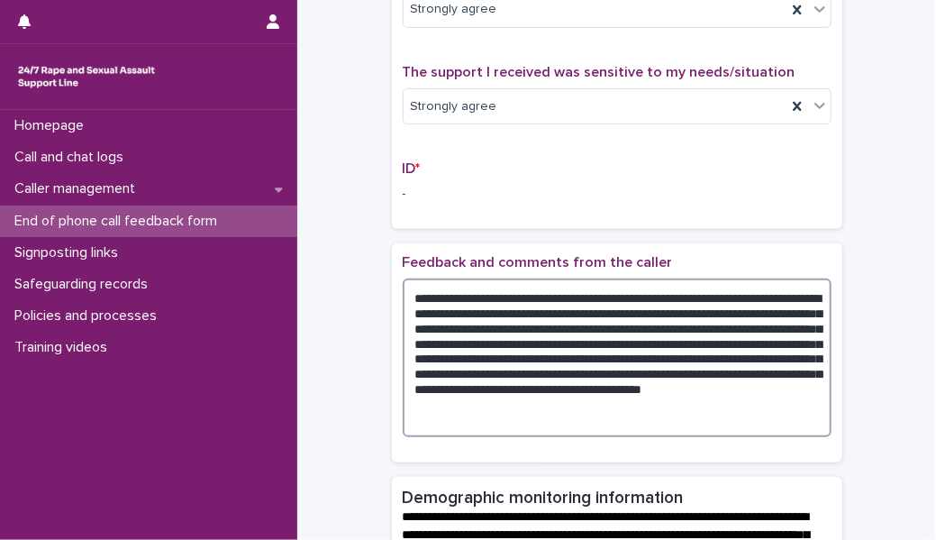
click at [629, 364] on textarea "**********" at bounding box center [617, 357] width 429 height 159
click at [763, 360] on textarea "**********" at bounding box center [617, 357] width 429 height 159
click at [450, 409] on textarea "**********" at bounding box center [617, 357] width 429 height 159
click at [448, 412] on textarea "**********" at bounding box center [617, 357] width 429 height 159
click at [490, 435] on textarea "**********" at bounding box center [617, 357] width 429 height 159
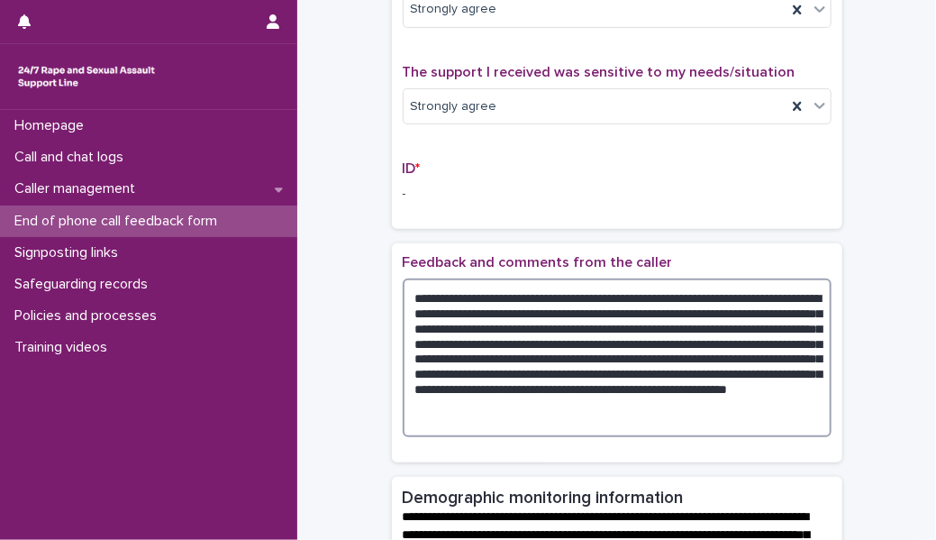
click at [517, 437] on textarea "**********" at bounding box center [617, 357] width 429 height 159
type textarea "**********"
click at [789, 329] on textarea "**********" at bounding box center [617, 357] width 429 height 159
drag, startPoint x: 635, startPoint y: 440, endPoint x: 404, endPoint y: 310, distance: 265.4
click at [404, 310] on textarea "**********" at bounding box center [617, 357] width 429 height 159
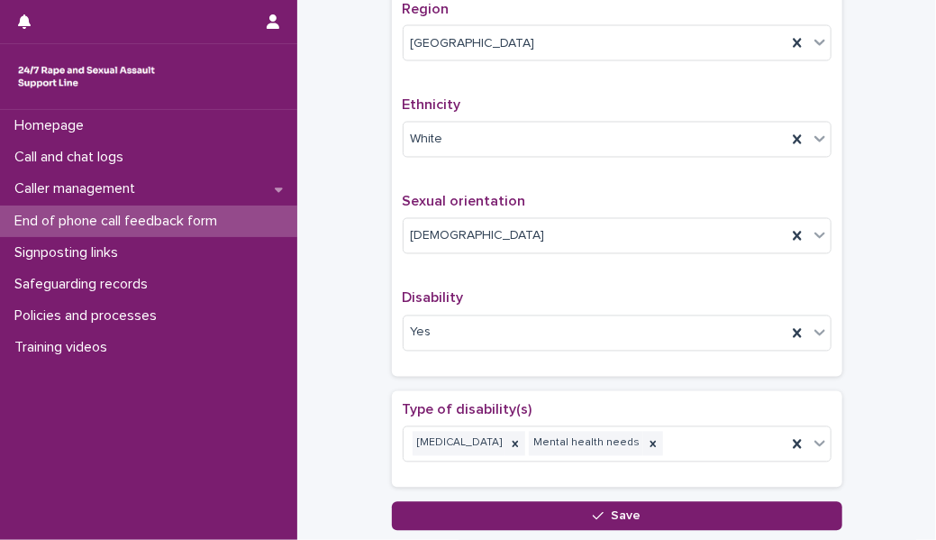
scroll to position [1427, 0]
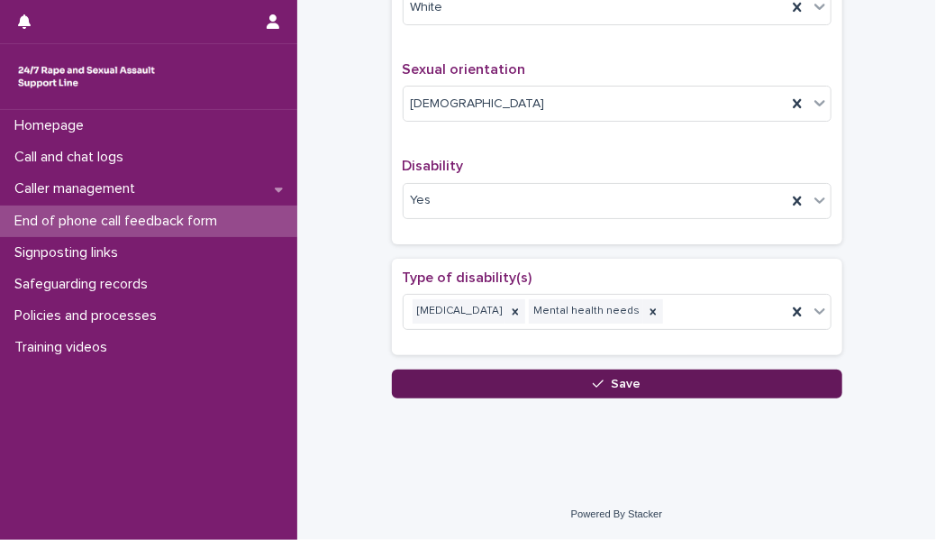
click at [553, 389] on button "Save" at bounding box center [617, 383] width 450 height 29
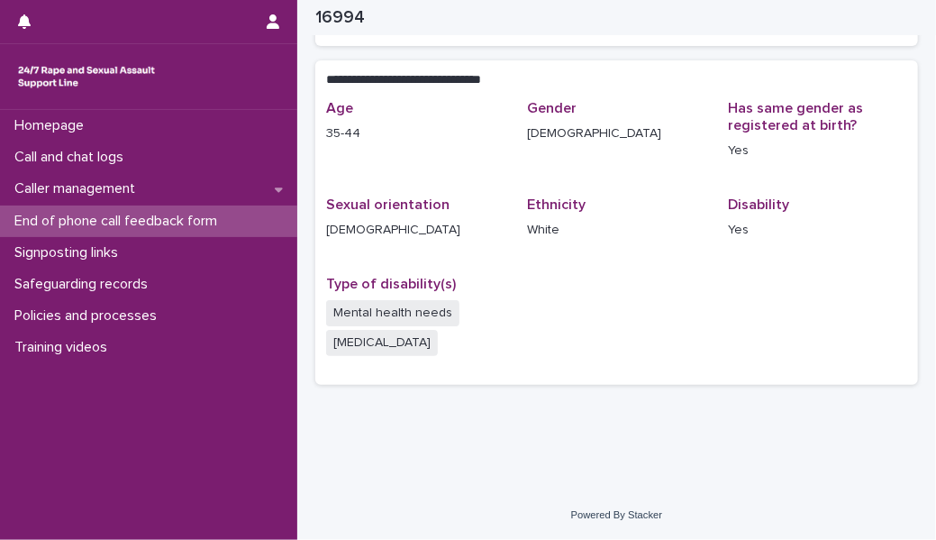
scroll to position [460, 0]
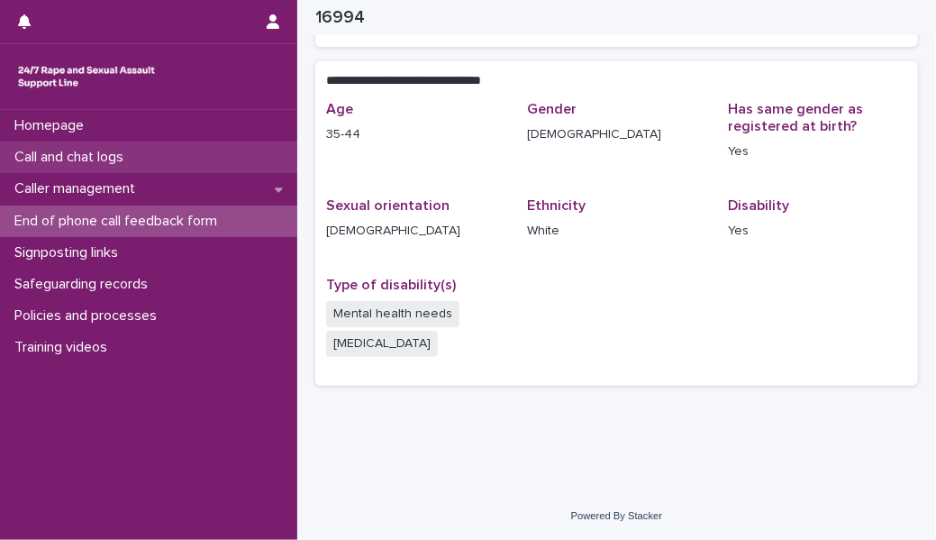
click at [209, 159] on div "Call and chat logs" at bounding box center [148, 157] width 297 height 32
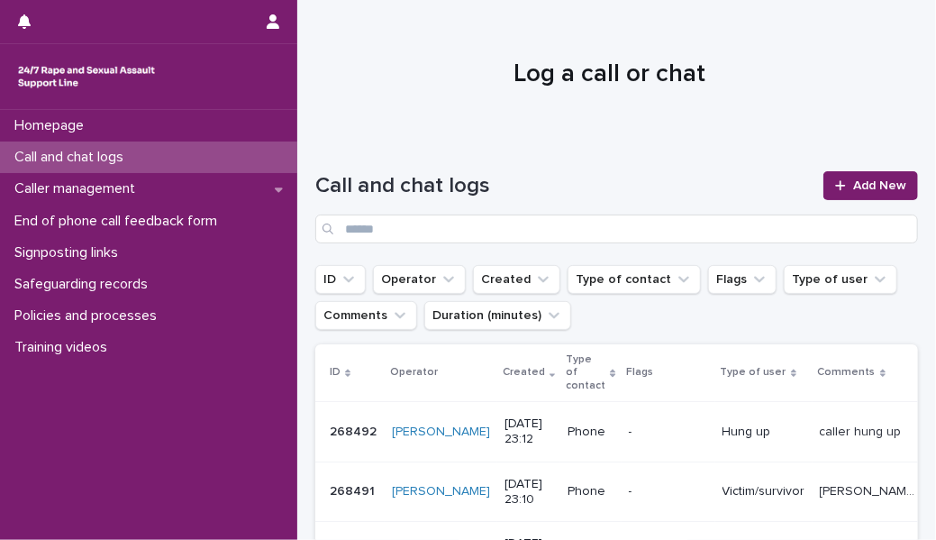
scroll to position [84, 0]
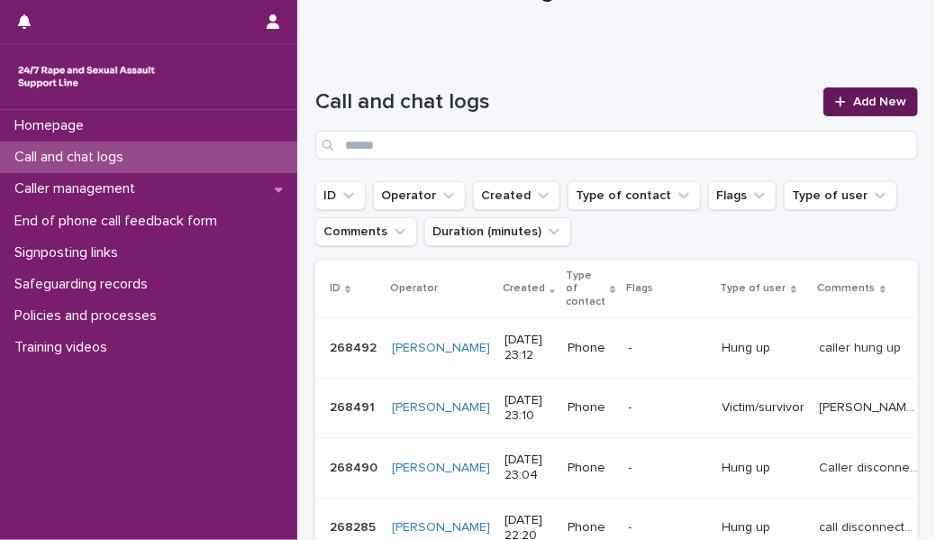
click at [853, 105] on span "Add New" at bounding box center [879, 101] width 53 height 13
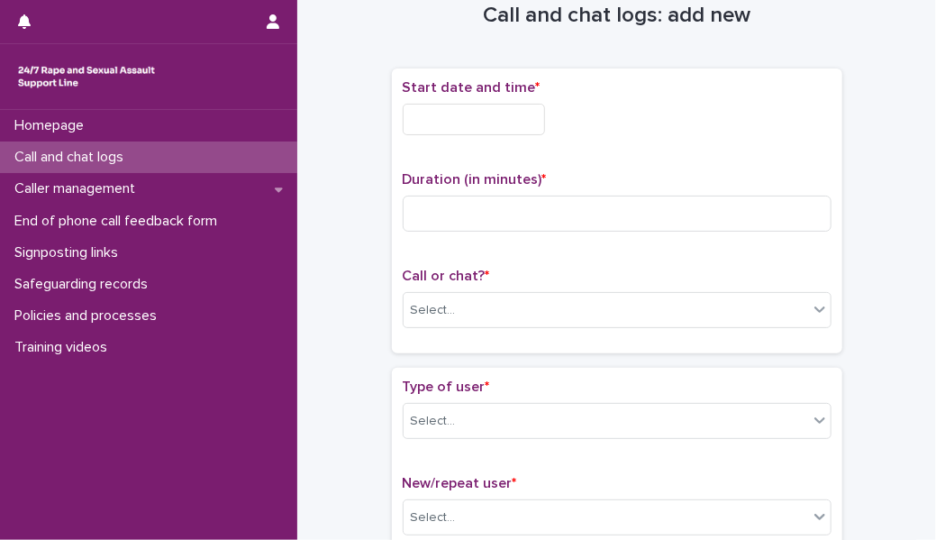
scroll to position [42, 0]
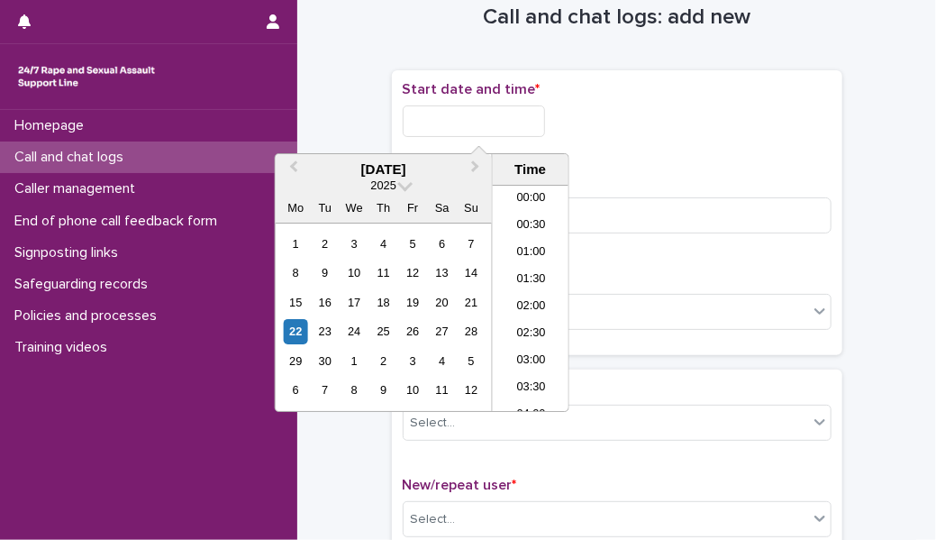
click at [426, 116] on input "text" at bounding box center [474, 121] width 142 height 32
click at [518, 205] on li "00:00" at bounding box center [531, 199] width 77 height 27
type input "**********"
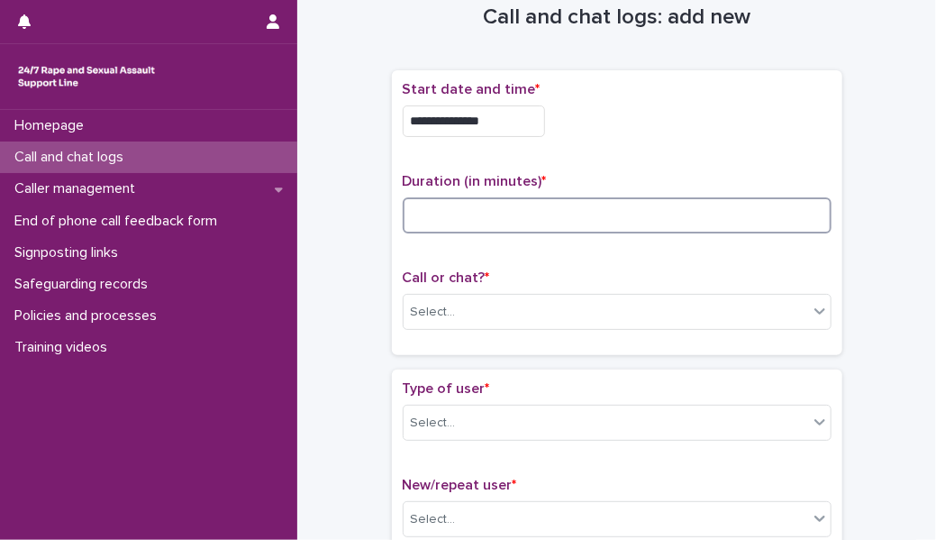
click at [502, 216] on input at bounding box center [617, 215] width 429 height 36
type input "**"
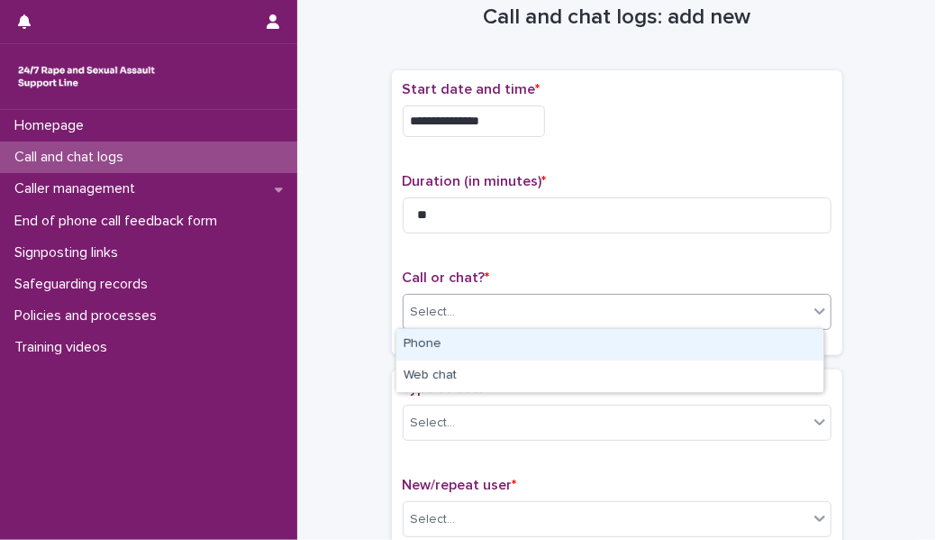
click at [509, 297] on div "Select..." at bounding box center [606, 312] width 404 height 30
click at [511, 341] on div "Phone" at bounding box center [609, 345] width 427 height 32
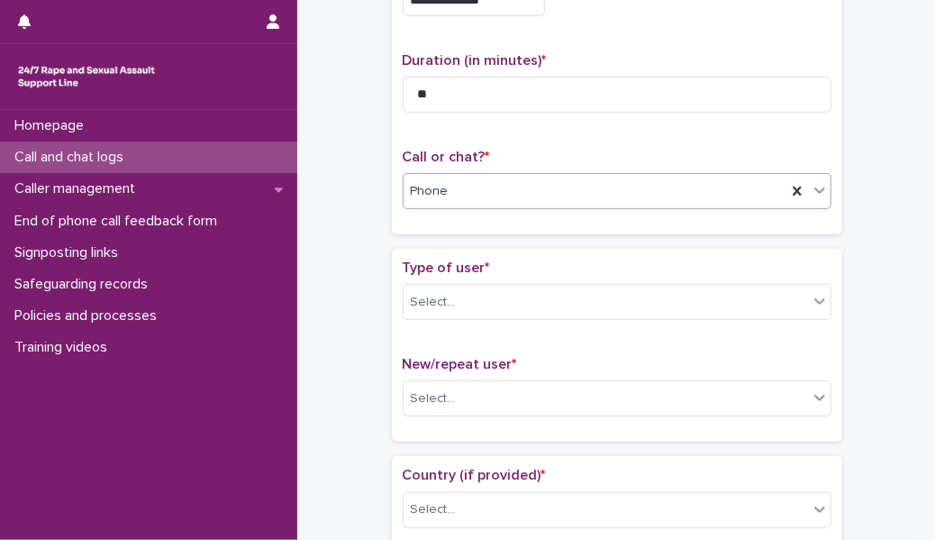
scroll to position [177, 0]
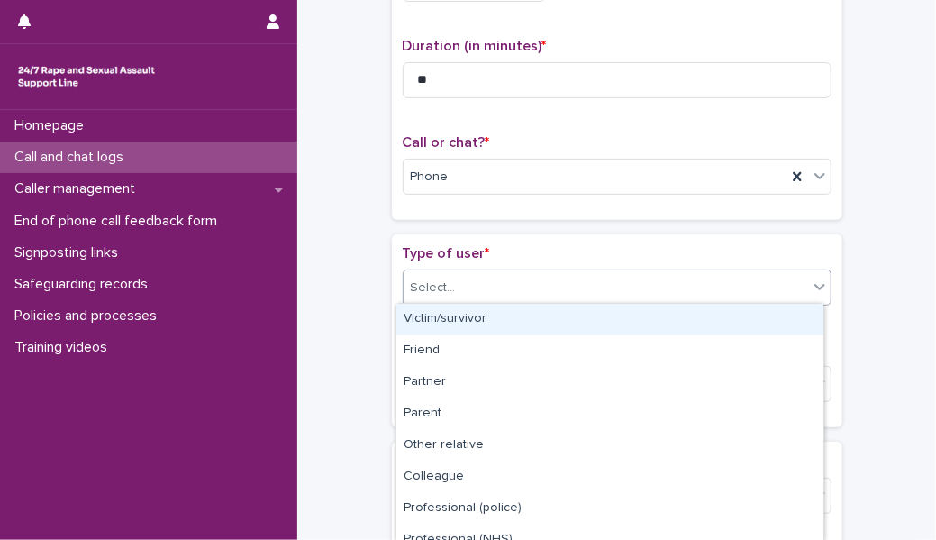
click at [530, 290] on div "Select..." at bounding box center [606, 288] width 404 height 30
click at [527, 313] on div "Victim/survivor" at bounding box center [609, 320] width 427 height 32
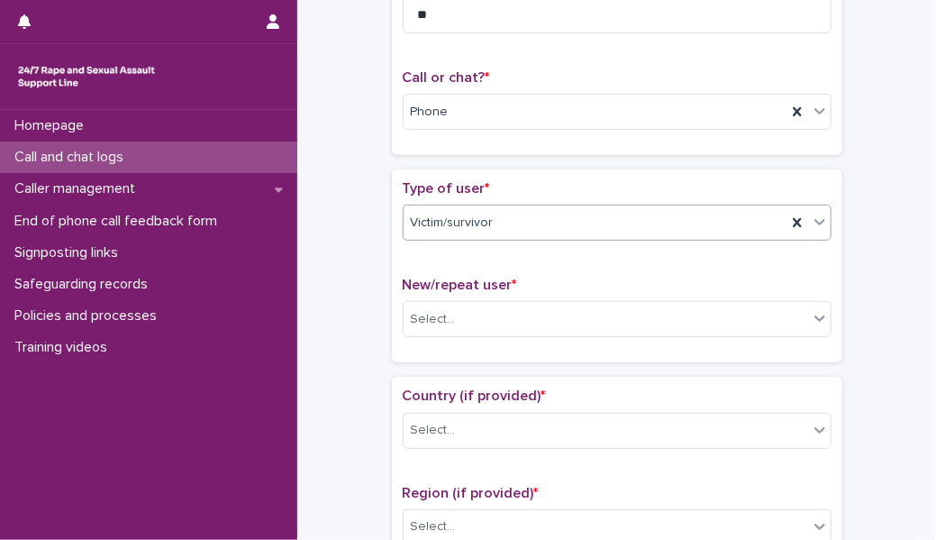
scroll to position [361, 0]
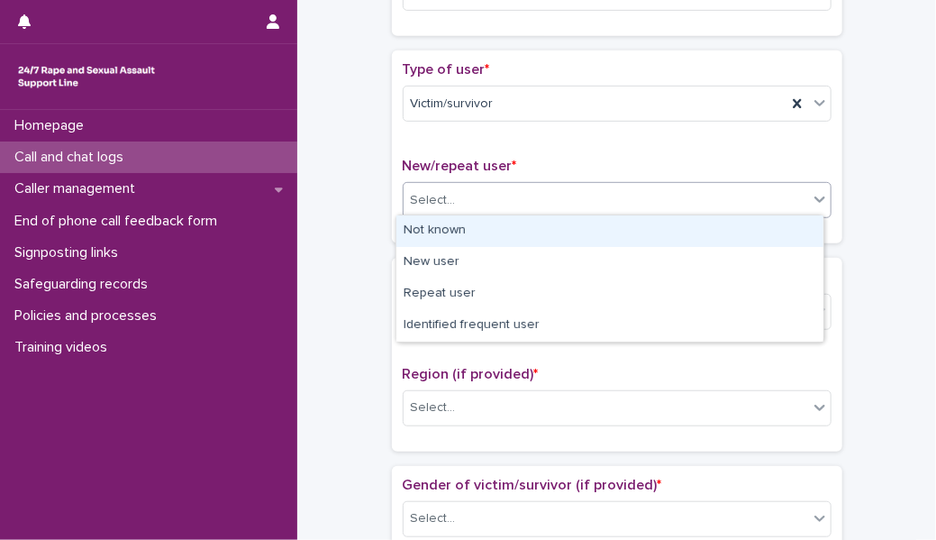
click at [523, 199] on div "Select..." at bounding box center [606, 201] width 404 height 30
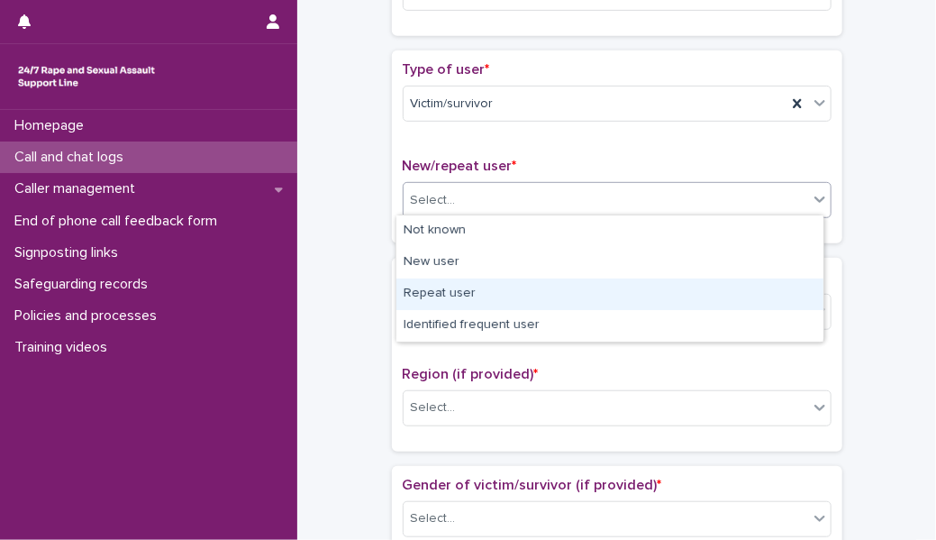
click at [514, 287] on div "Repeat user" at bounding box center [609, 294] width 427 height 32
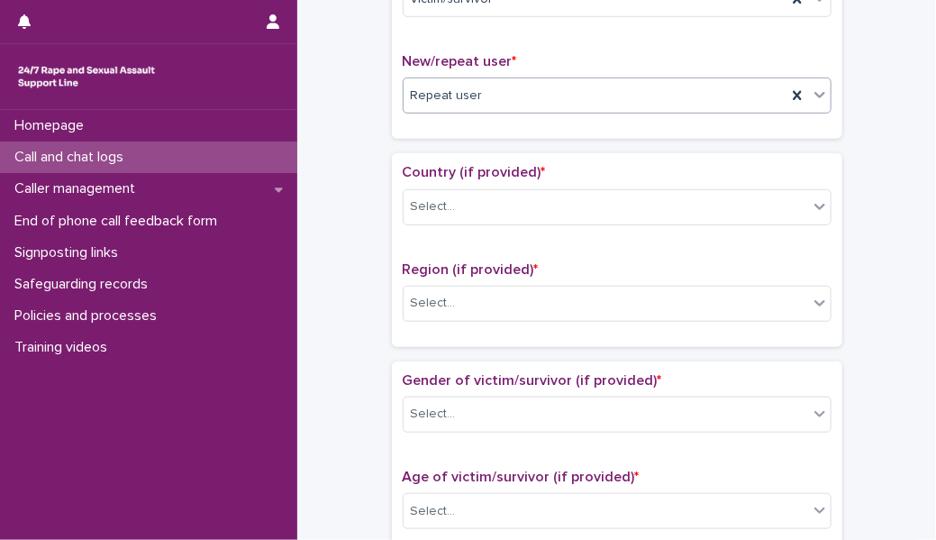
scroll to position [473, 0]
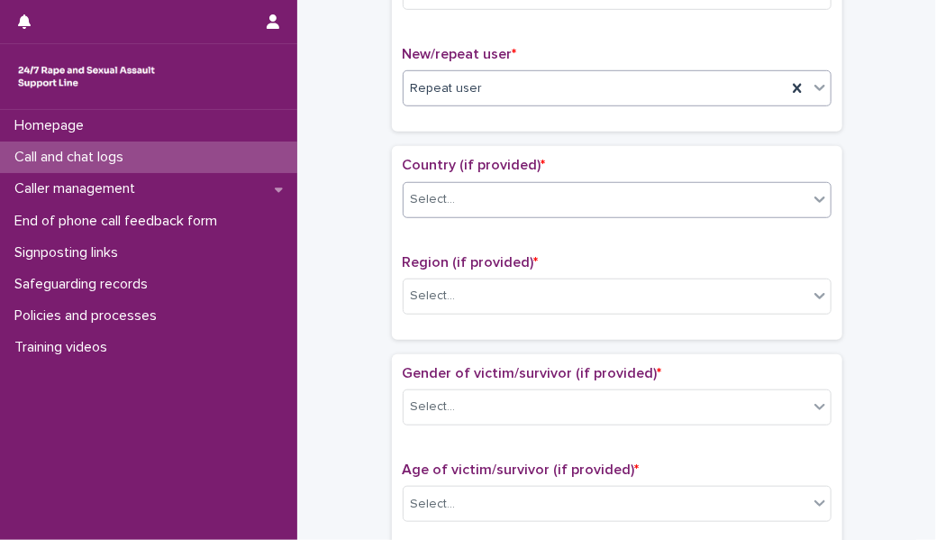
click at [523, 196] on div "Select..." at bounding box center [606, 200] width 404 height 30
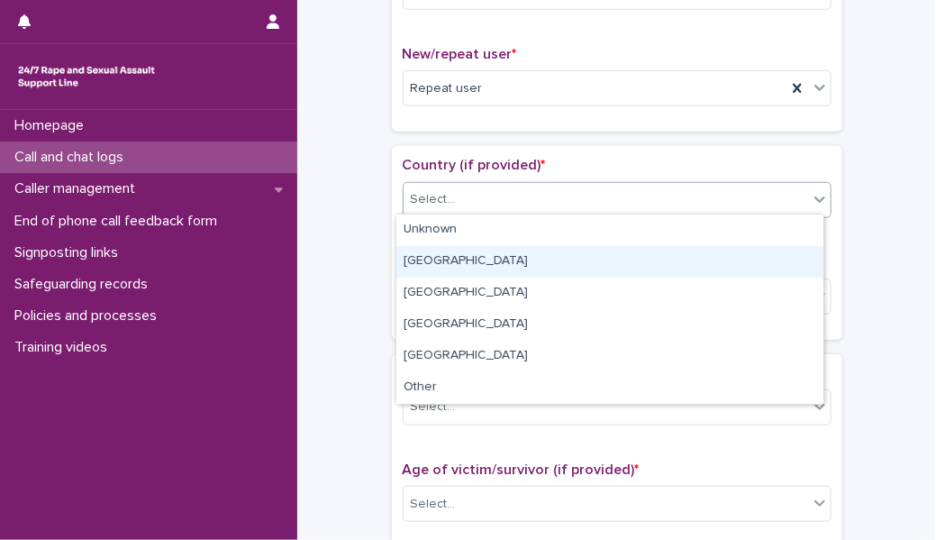
click at [514, 262] on div "[GEOGRAPHIC_DATA]" at bounding box center [609, 262] width 427 height 32
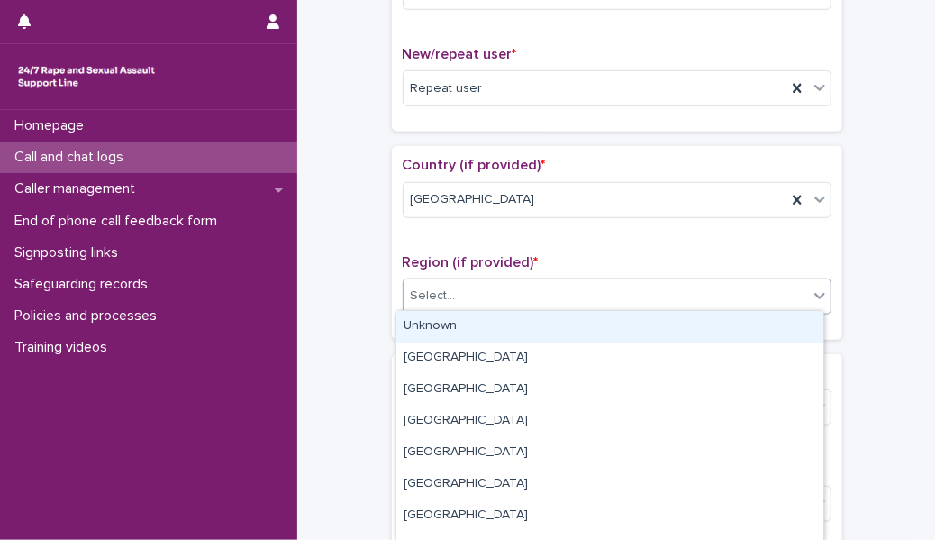
click at [514, 292] on div "Select..." at bounding box center [606, 296] width 404 height 30
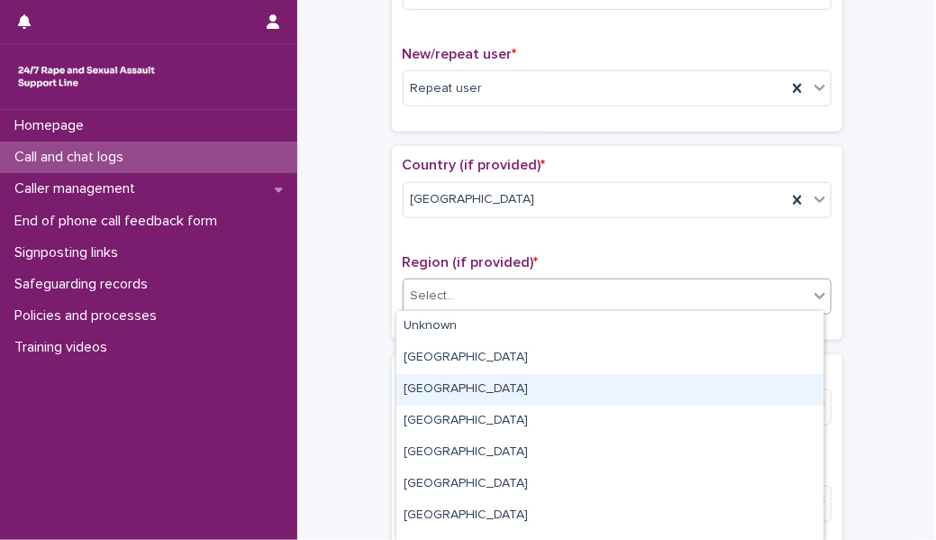
click at [475, 389] on div "[GEOGRAPHIC_DATA]" at bounding box center [609, 390] width 427 height 32
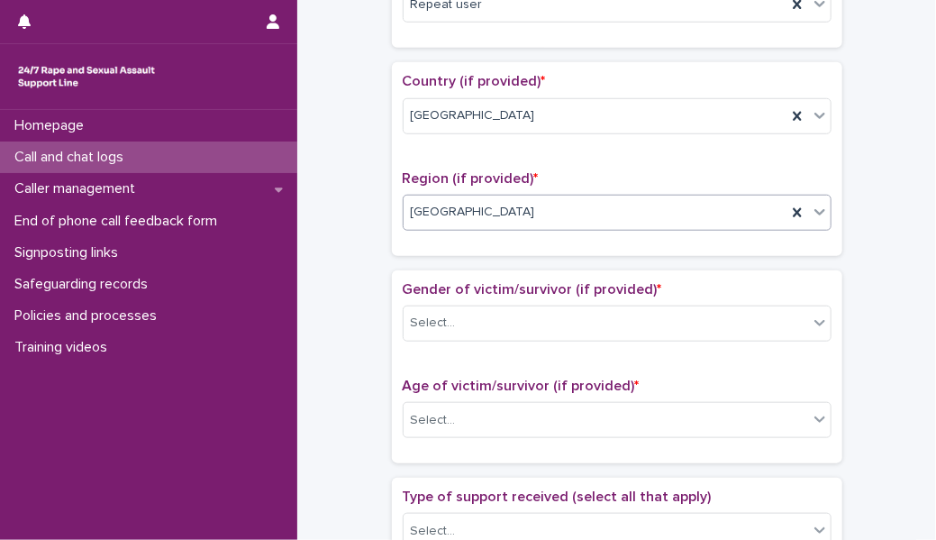
scroll to position [623, 0]
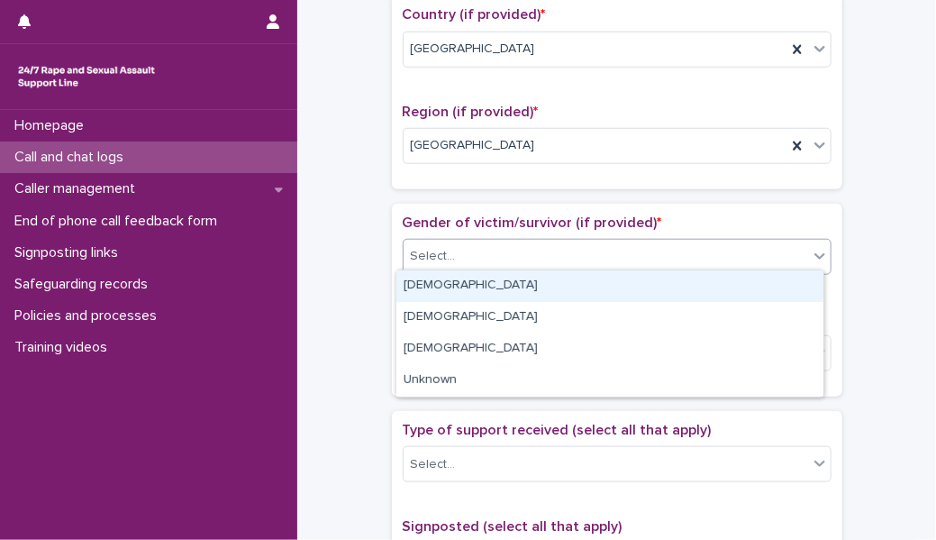
drag, startPoint x: 472, startPoint y: 261, endPoint x: 474, endPoint y: 286, distance: 24.4
click at [474, 286] on body "**********" at bounding box center [468, 270] width 936 height 540
click at [474, 286] on div "[DEMOGRAPHIC_DATA]" at bounding box center [609, 286] width 427 height 32
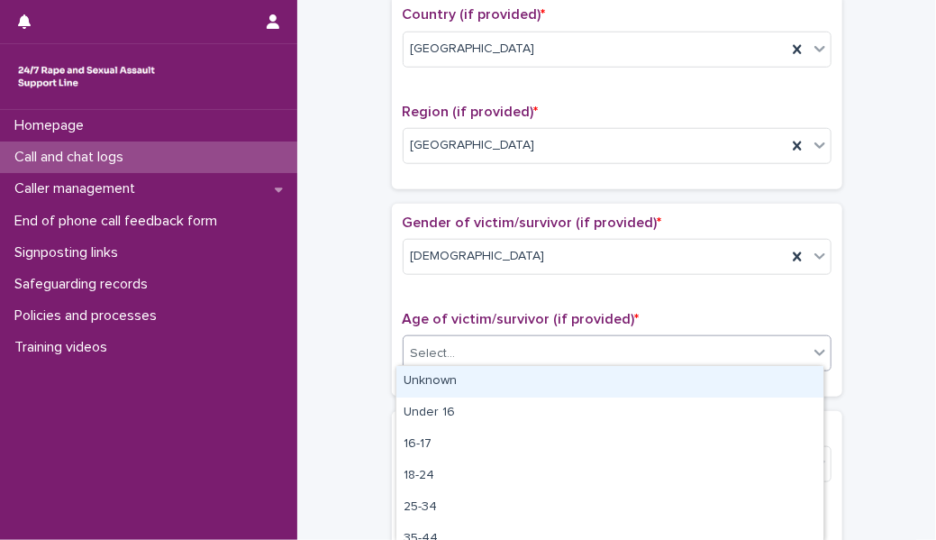
click at [482, 339] on div "Select..." at bounding box center [606, 354] width 404 height 30
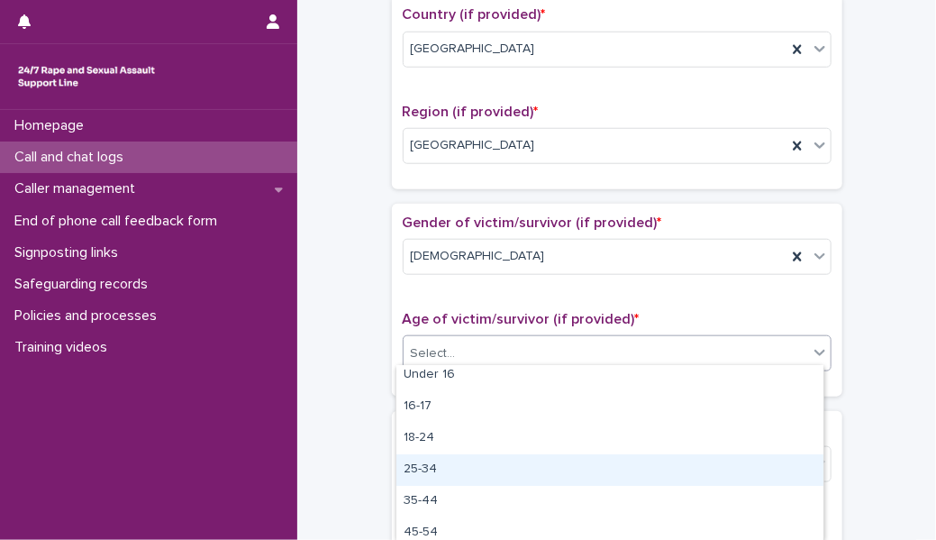
scroll to position [41, 0]
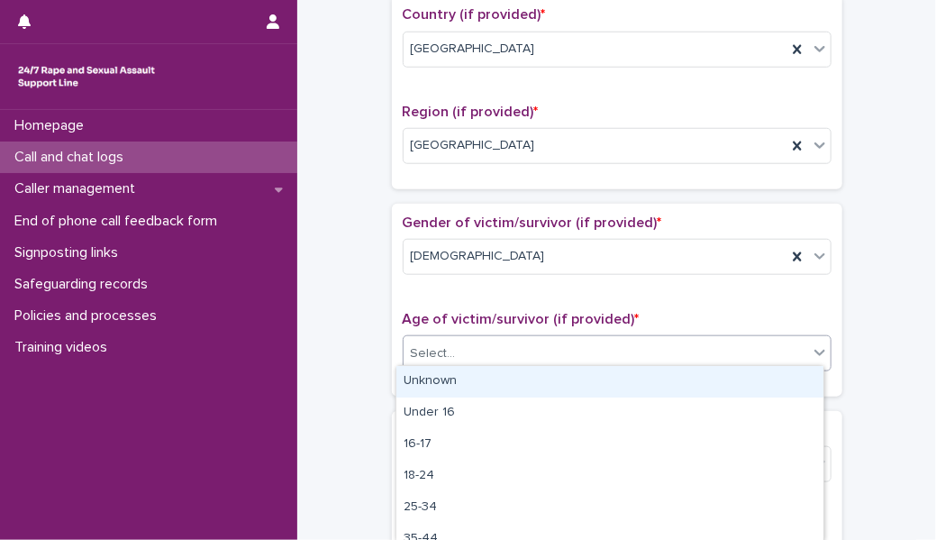
click at [464, 345] on div "Select..." at bounding box center [606, 354] width 404 height 30
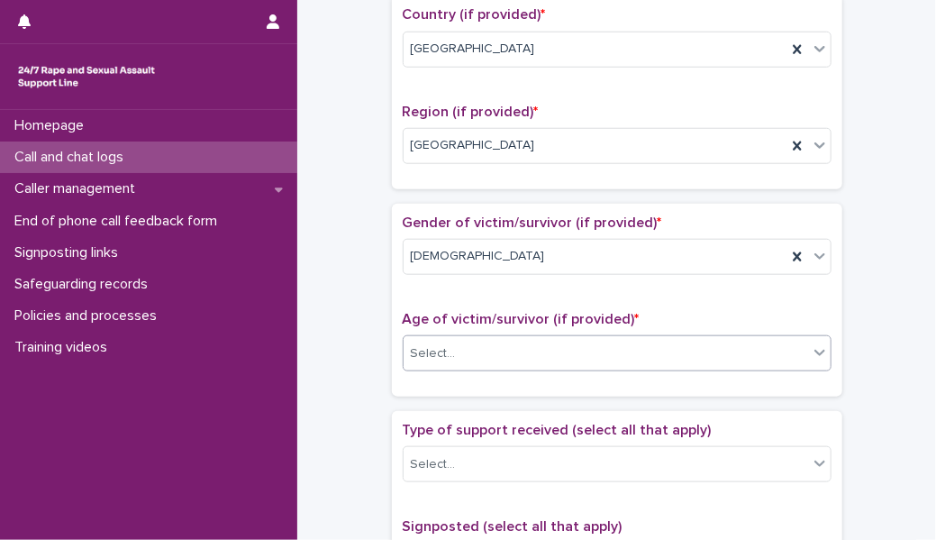
scroll to position [752, 0]
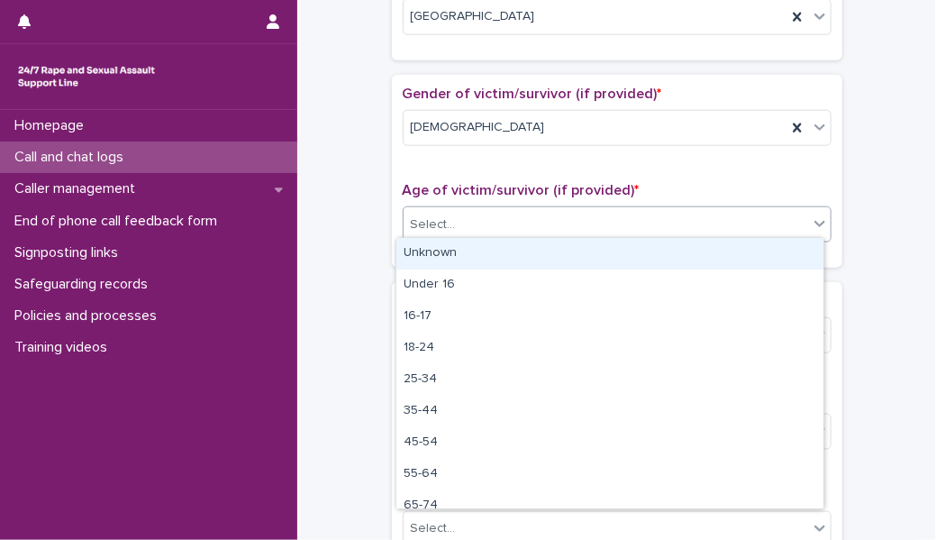
click at [433, 216] on div "Select..." at bounding box center [433, 224] width 45 height 19
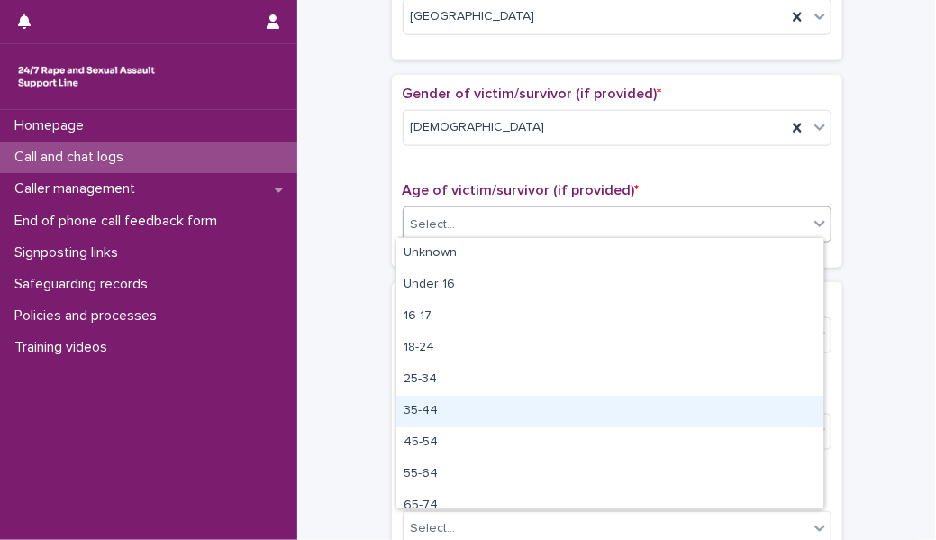
click at [429, 404] on div "35-44" at bounding box center [609, 411] width 427 height 32
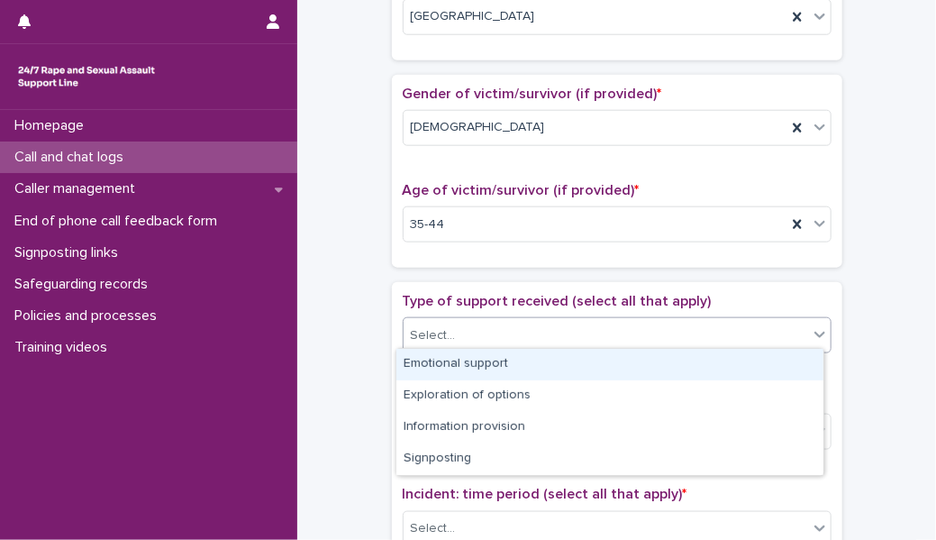
click at [460, 323] on div "Select..." at bounding box center [606, 336] width 404 height 30
click at [467, 360] on div "Emotional support" at bounding box center [609, 365] width 427 height 32
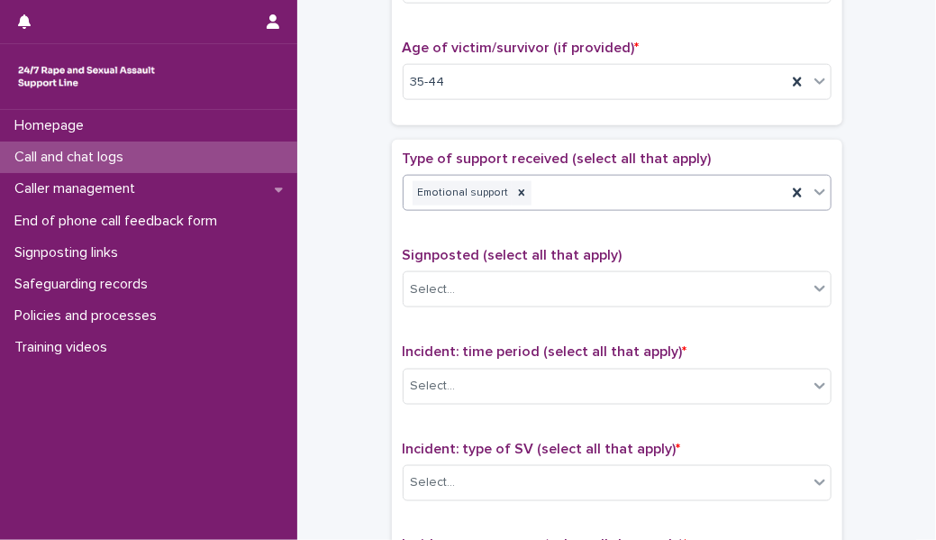
scroll to position [896, 0]
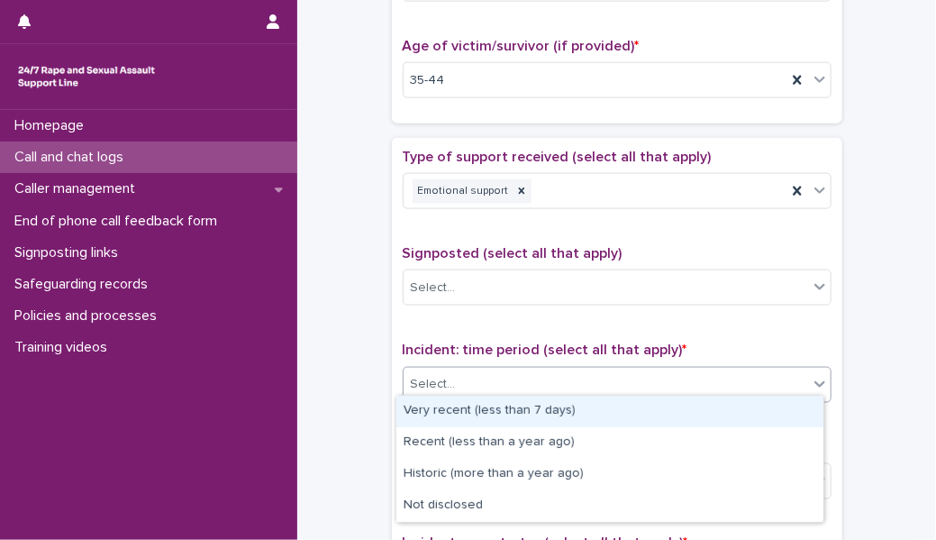
click at [465, 371] on div "Select..." at bounding box center [606, 384] width 404 height 30
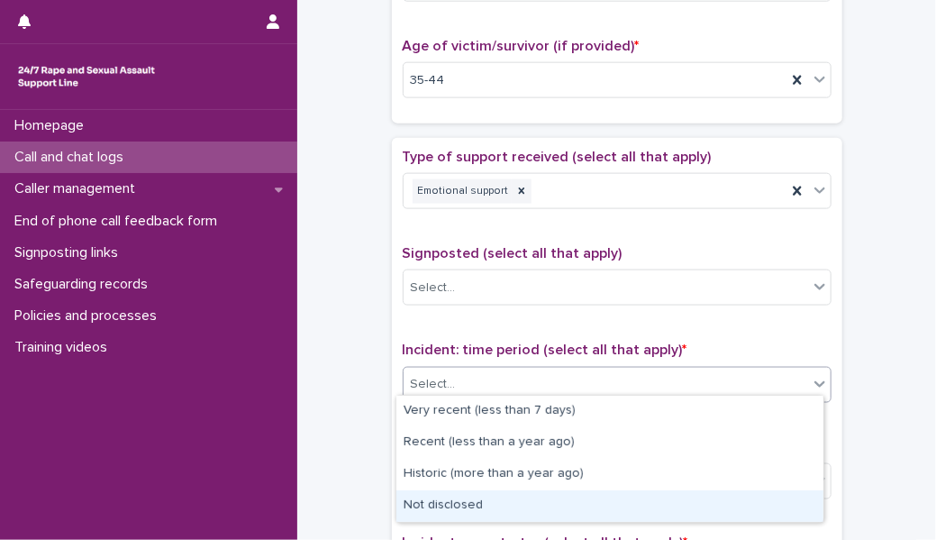
click at [474, 511] on div "Not disclosed" at bounding box center [609, 506] width 427 height 32
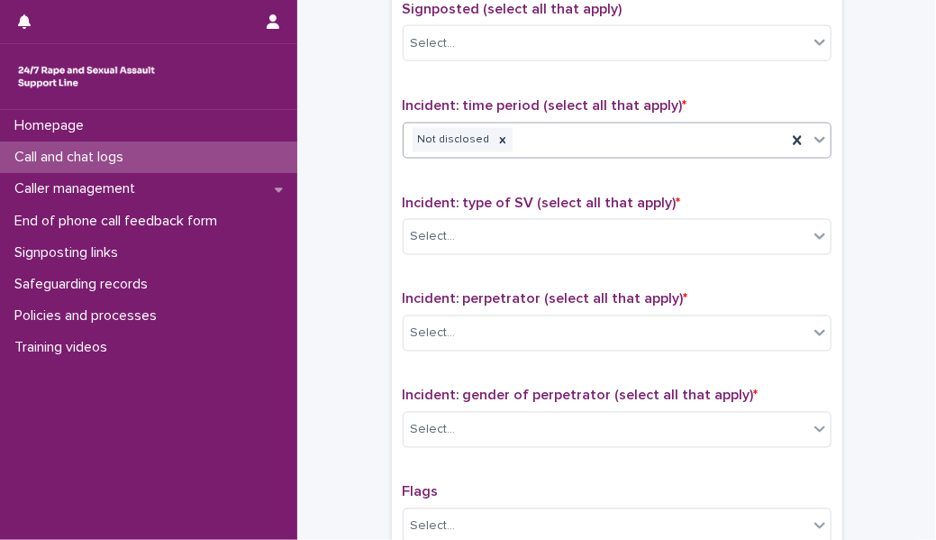
scroll to position [1156, 0]
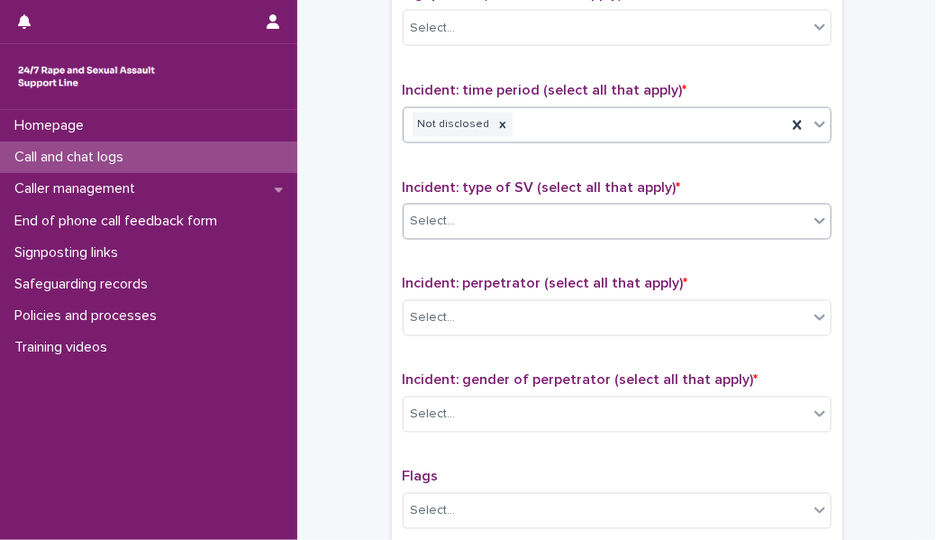
click at [473, 217] on div "Select..." at bounding box center [606, 221] width 404 height 30
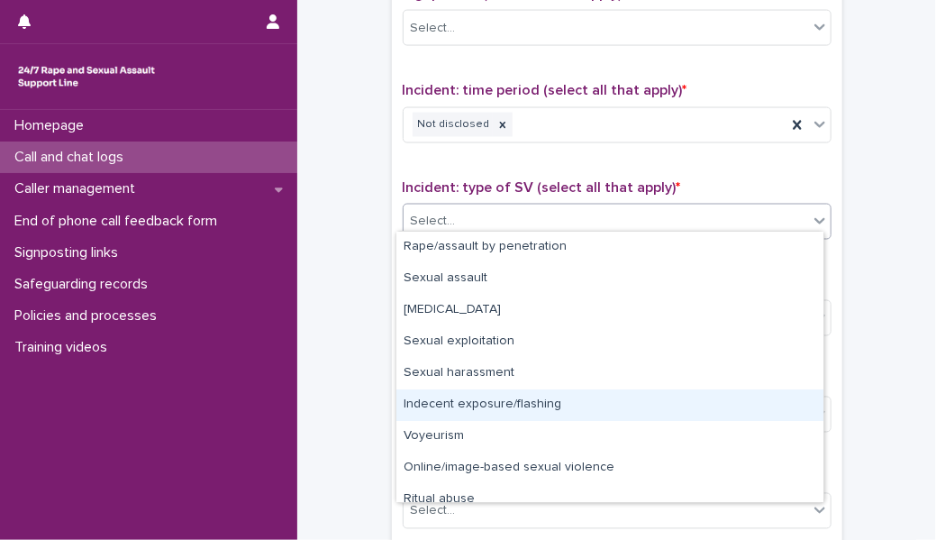
scroll to position [44, 0]
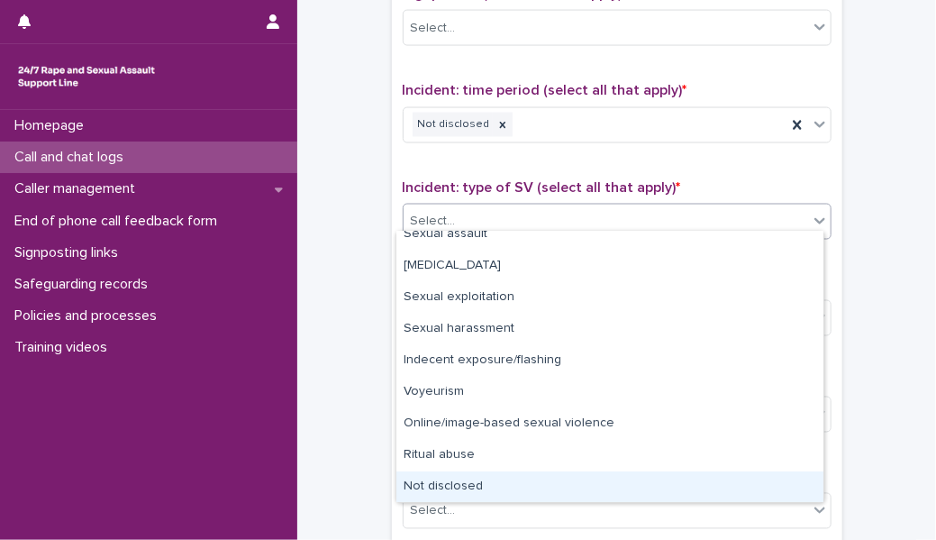
click at [468, 479] on div "Not disclosed" at bounding box center [609, 487] width 427 height 32
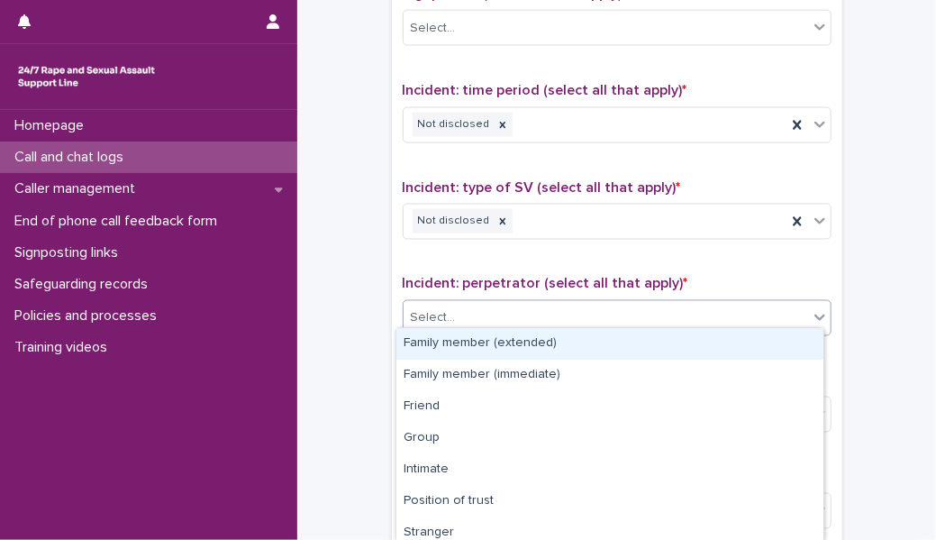
click at [465, 314] on div "Select..." at bounding box center [606, 319] width 404 height 30
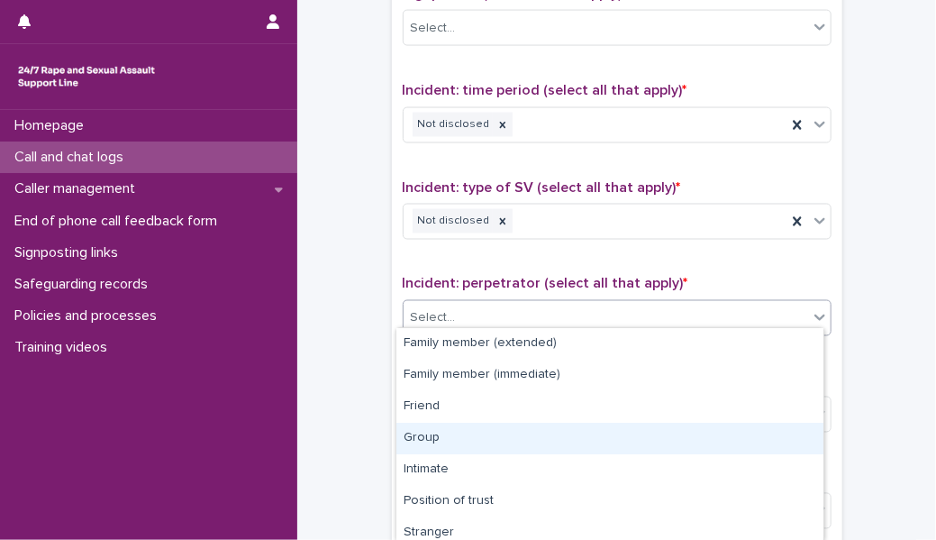
scroll to position [133, 0]
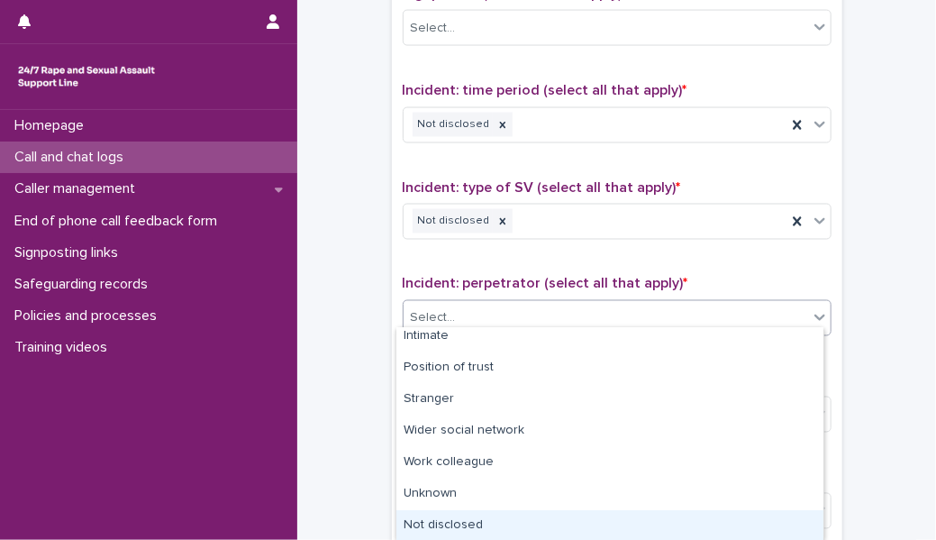
click at [477, 523] on div "Not disclosed" at bounding box center [609, 526] width 427 height 32
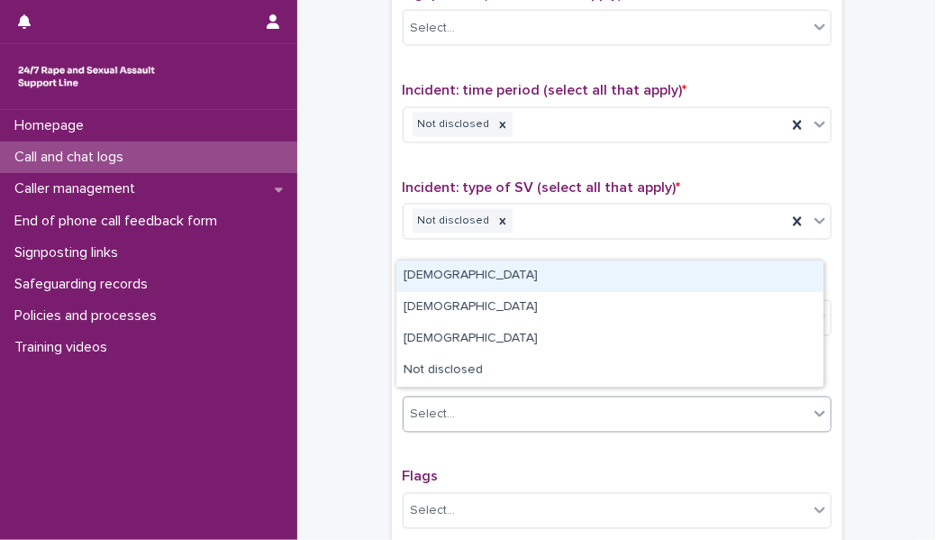
click at [495, 401] on div "Select..." at bounding box center [606, 415] width 404 height 30
click at [452, 278] on div "[DEMOGRAPHIC_DATA]" at bounding box center [609, 276] width 427 height 32
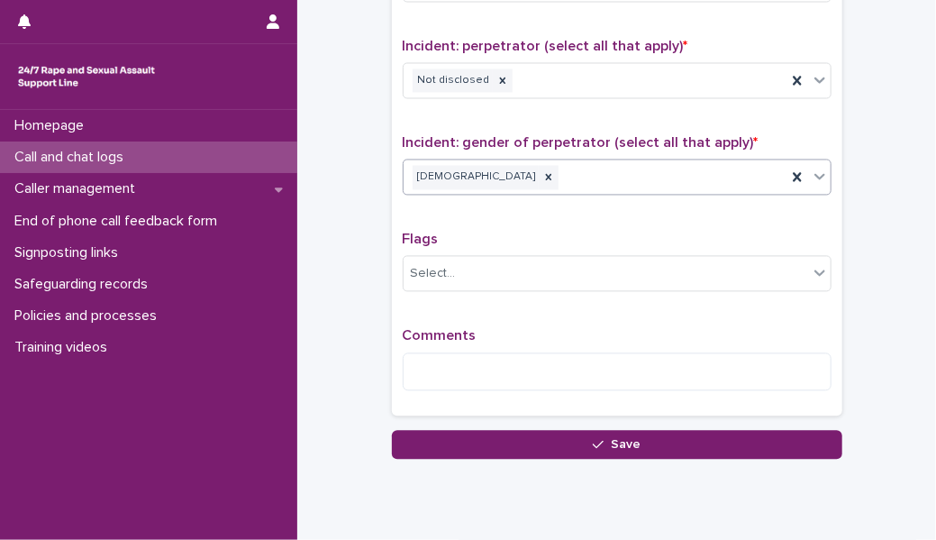
scroll to position [1395, 0]
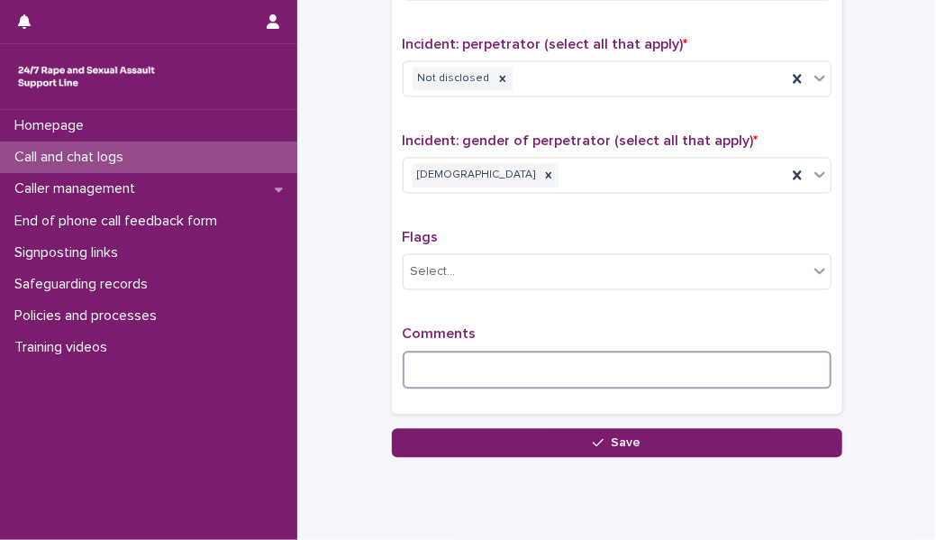
click at [479, 351] on textarea at bounding box center [617, 369] width 429 height 38
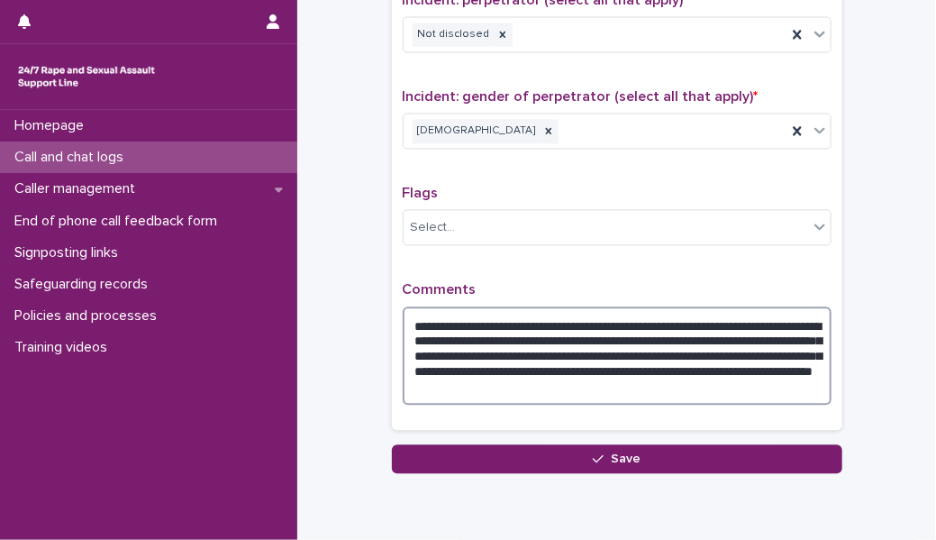
scroll to position [1444, 0]
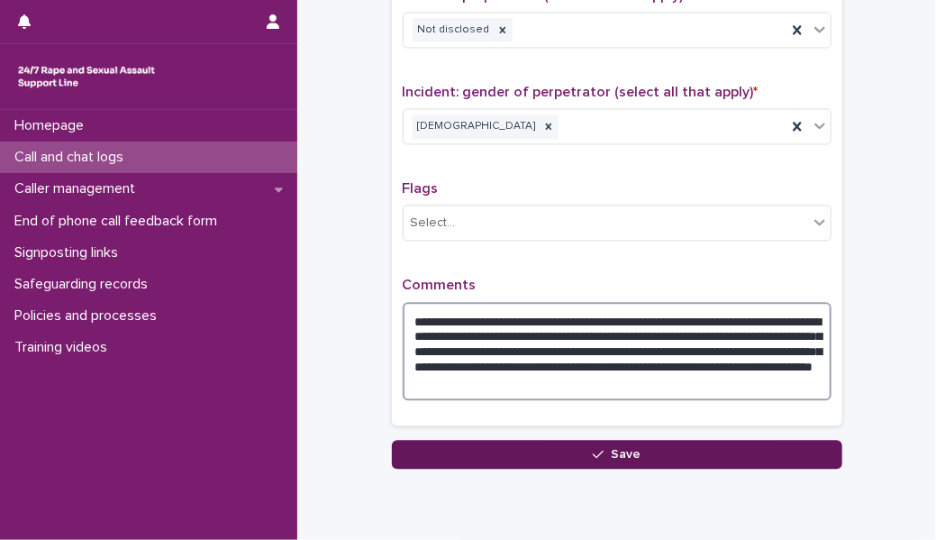
type textarea "**********"
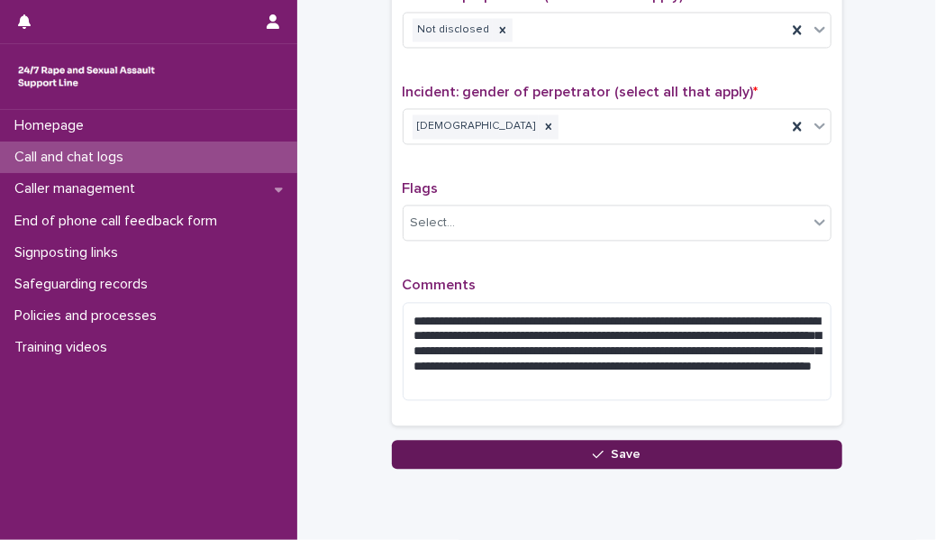
click at [631, 448] on span "Save" at bounding box center [626, 454] width 30 height 13
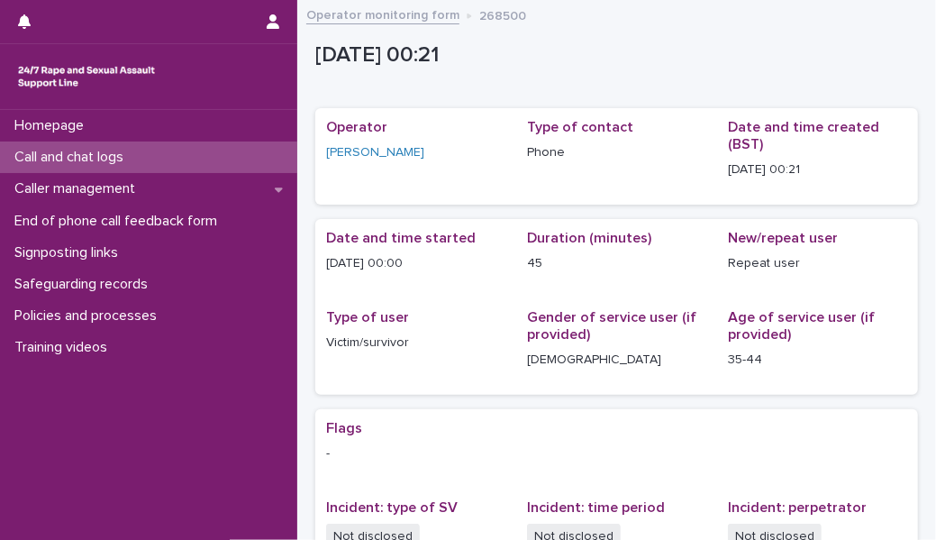
click at [250, 150] on div "Call and chat logs" at bounding box center [148, 157] width 297 height 32
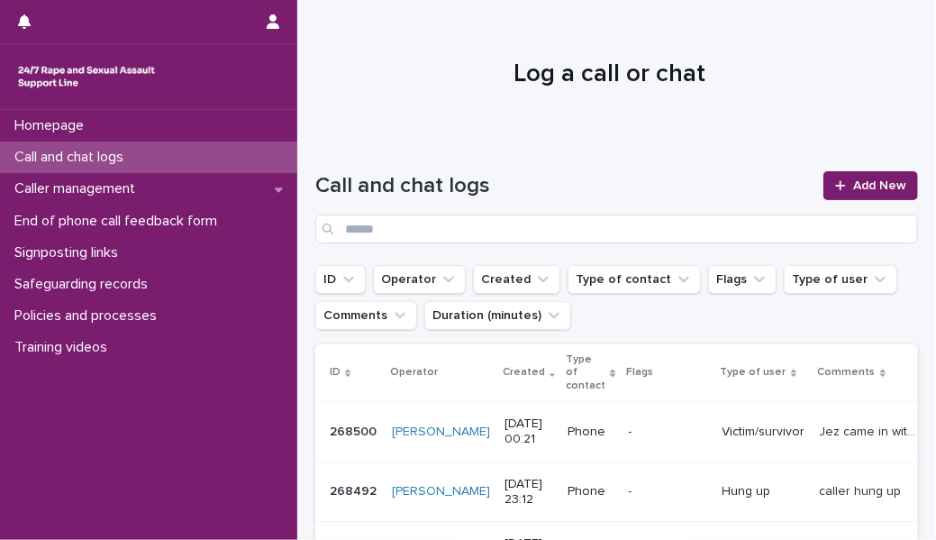
click at [587, 141] on div "Call and chat logs Add New" at bounding box center [616, 200] width 603 height 130
click at [832, 197] on link "Add New" at bounding box center [870, 185] width 95 height 29
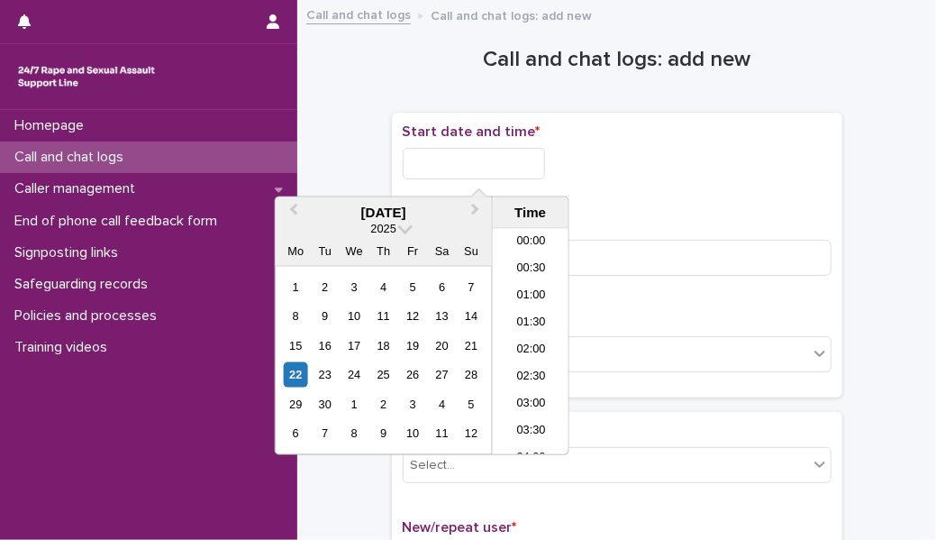
click at [463, 162] on input "text" at bounding box center [474, 164] width 142 height 32
click at [523, 266] on li "00:30" at bounding box center [531, 269] width 77 height 27
type input "**********"
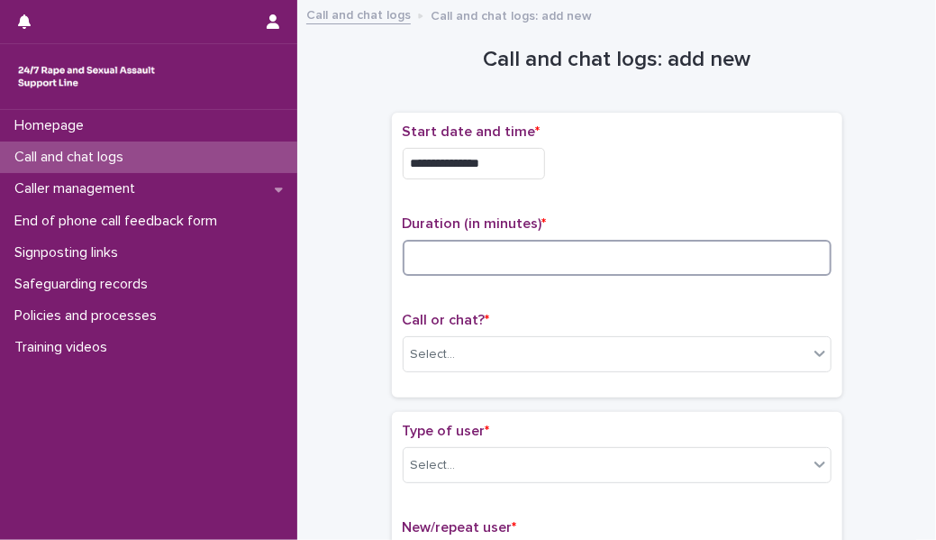
click at [502, 262] on input at bounding box center [617, 258] width 429 height 36
type input "*"
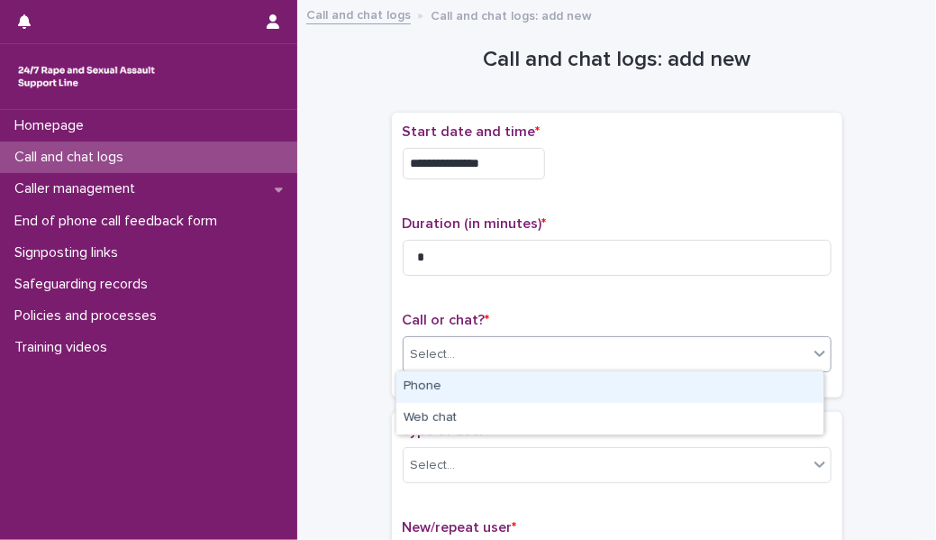
click at [521, 356] on div "Select..." at bounding box center [606, 355] width 404 height 30
click at [519, 378] on div "Phone" at bounding box center [609, 387] width 427 height 32
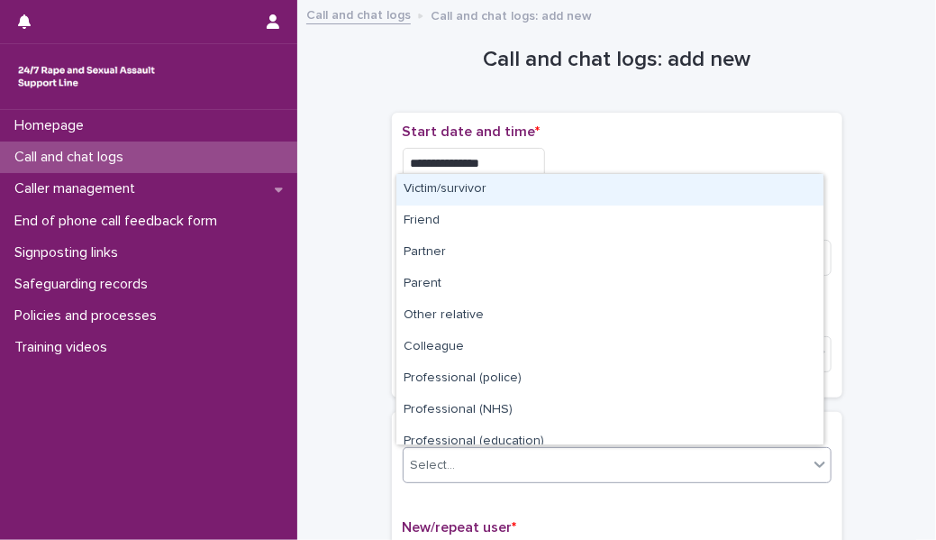
click at [515, 456] on div "Select..." at bounding box center [606, 465] width 404 height 30
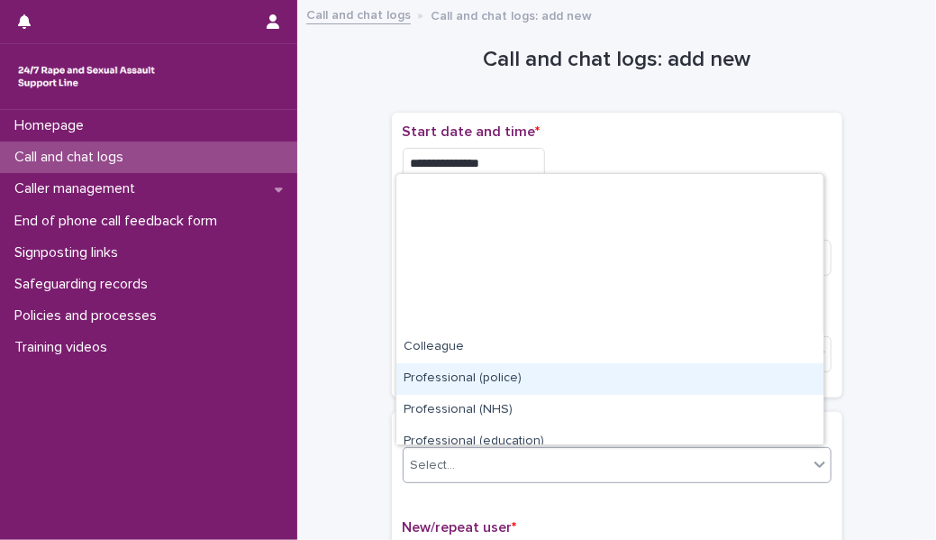
scroll to position [202, 0]
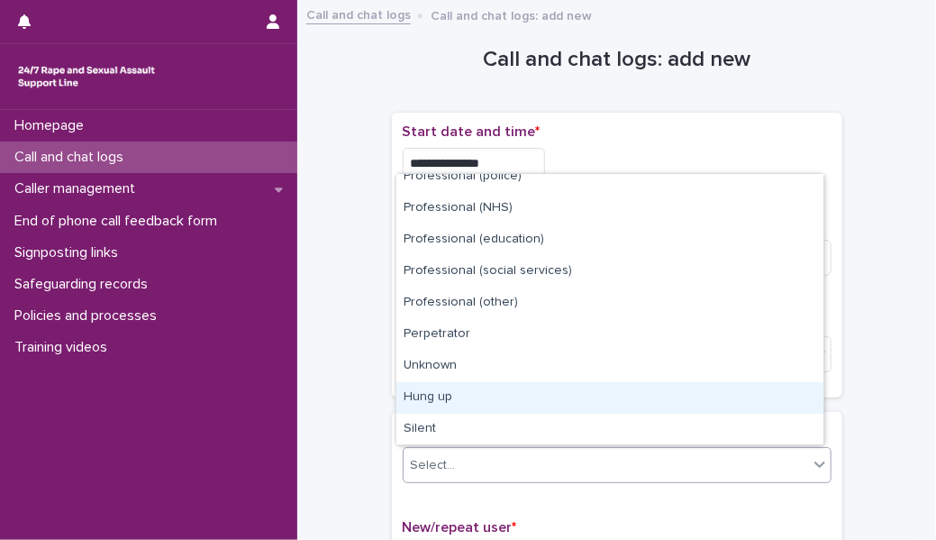
click at [492, 398] on div "Hung up" at bounding box center [609, 398] width 427 height 32
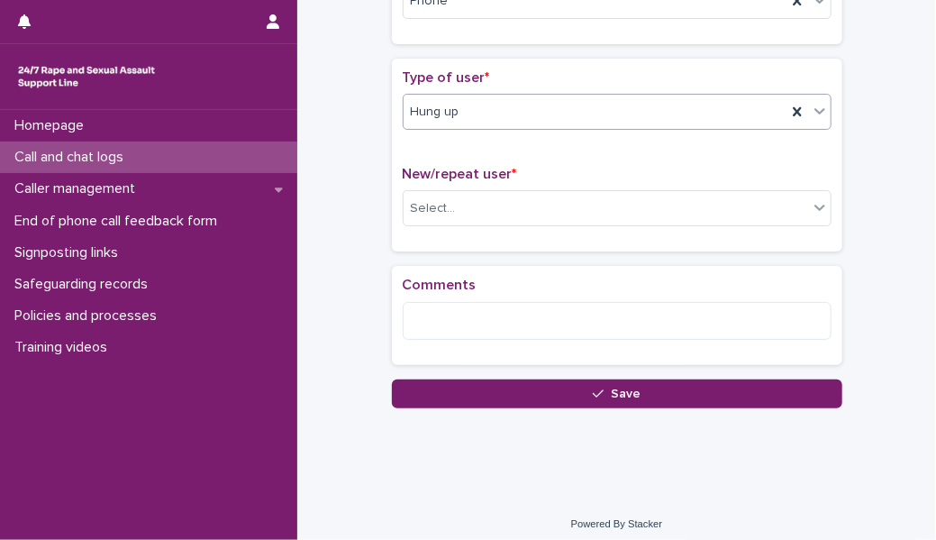
scroll to position [359, 0]
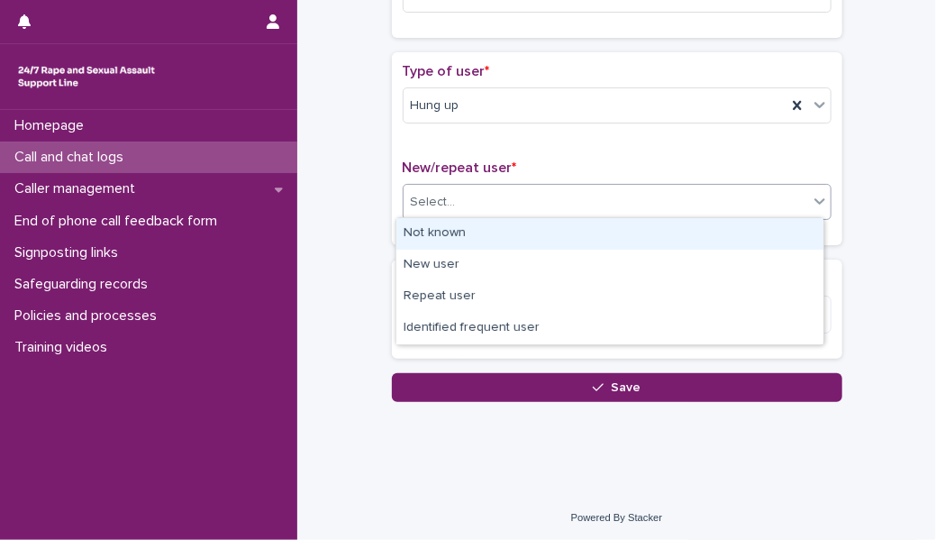
click at [483, 205] on div "Select..." at bounding box center [606, 202] width 404 height 30
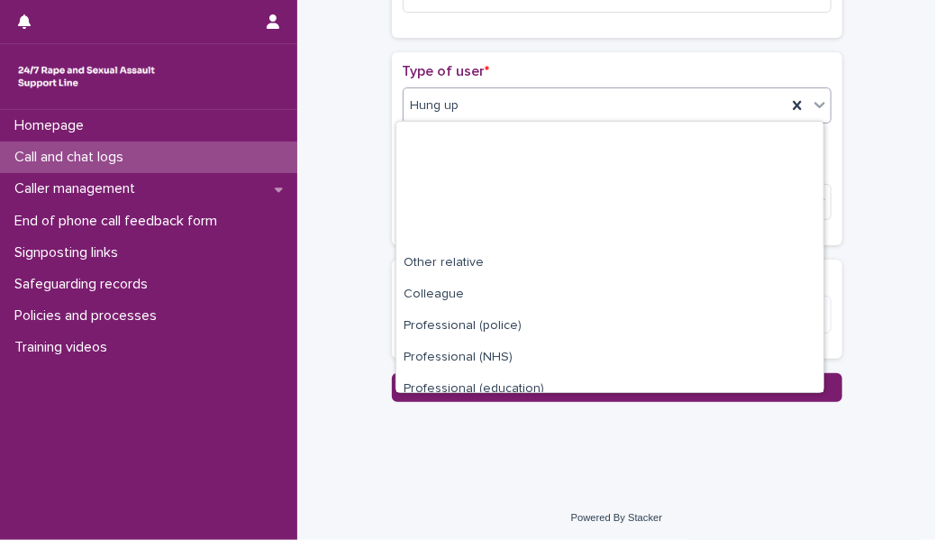
click at [501, 106] on div "Hung up" at bounding box center [595, 106] width 383 height 30
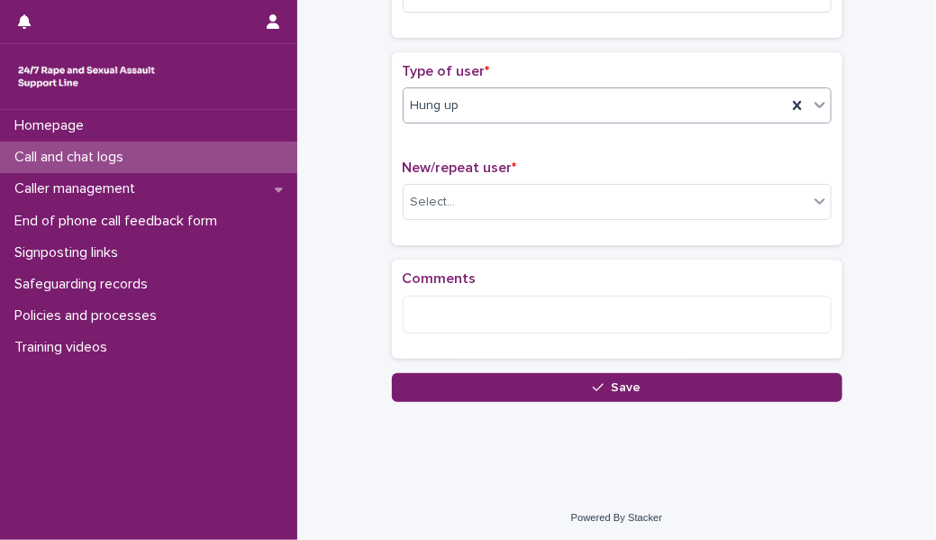
click at [537, 92] on div "Hung up" at bounding box center [595, 106] width 383 height 30
click at [513, 213] on div "Select..." at bounding box center [606, 202] width 404 height 30
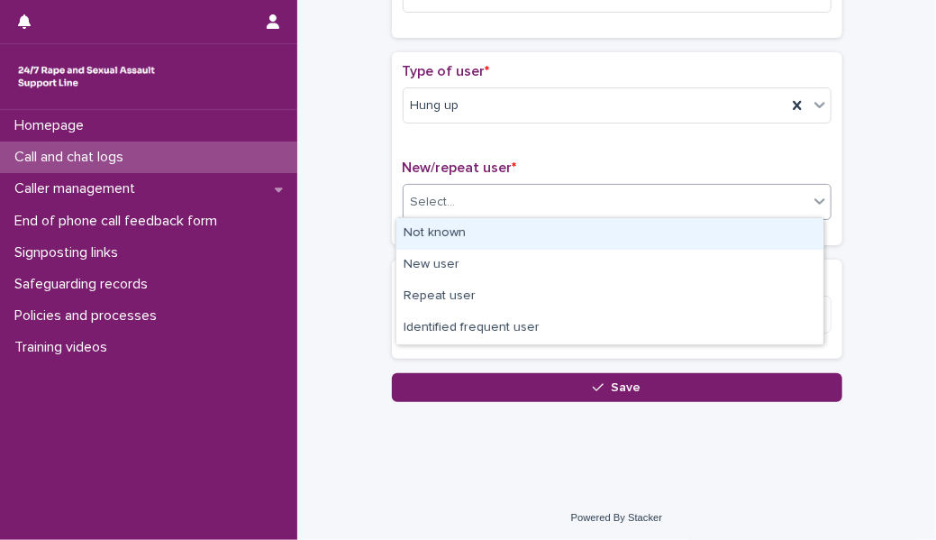
click at [522, 236] on div "Not known" at bounding box center [609, 234] width 427 height 32
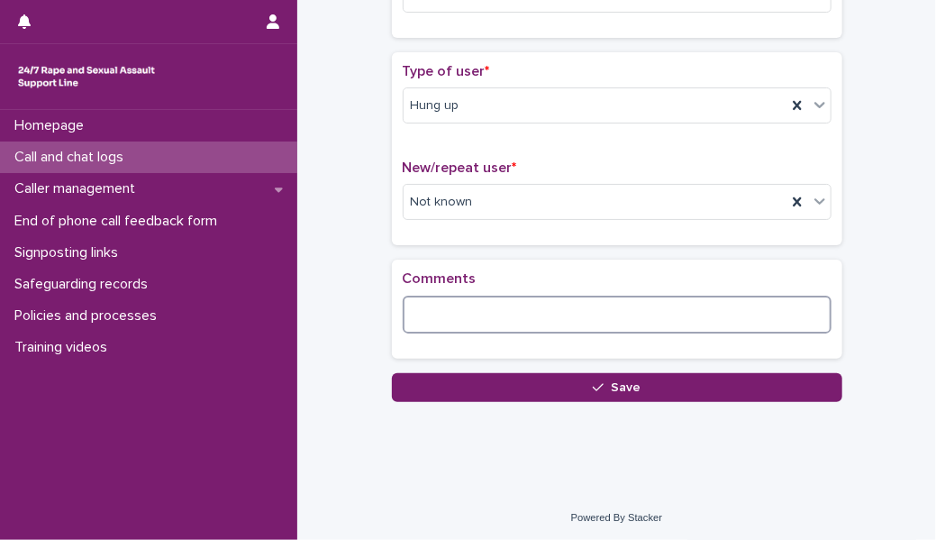
click at [488, 299] on textarea at bounding box center [617, 314] width 429 height 38
click at [705, 314] on textarea "**********" at bounding box center [617, 314] width 429 height 38
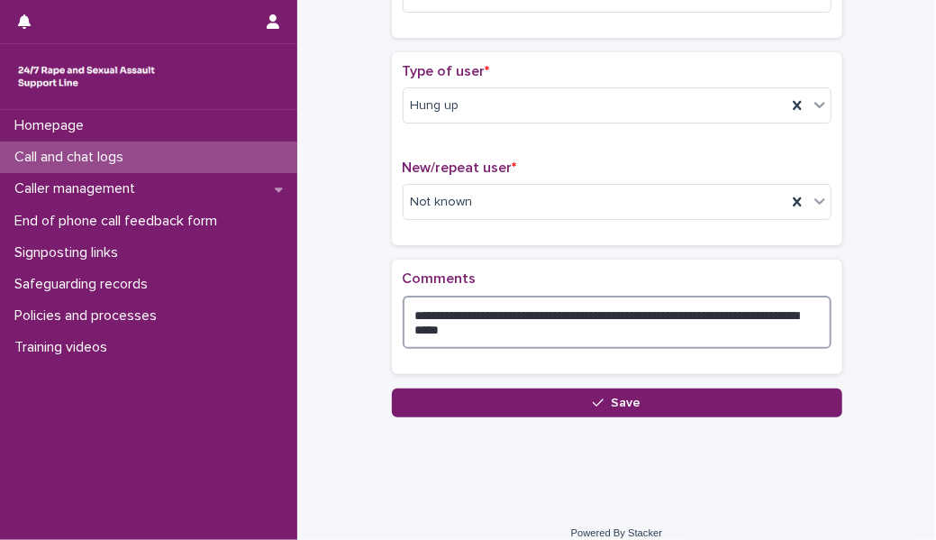
click at [557, 332] on textarea "**********" at bounding box center [617, 321] width 429 height 53
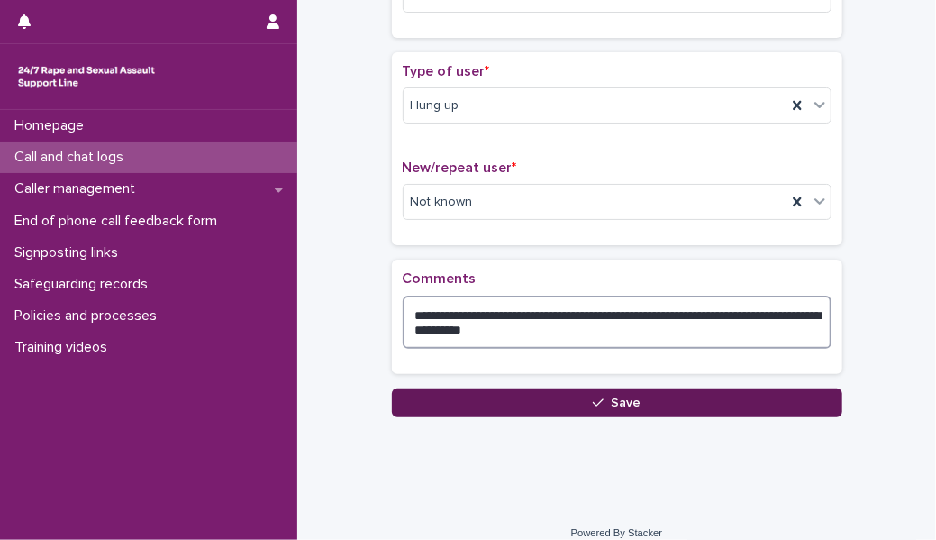
type textarea "**********"
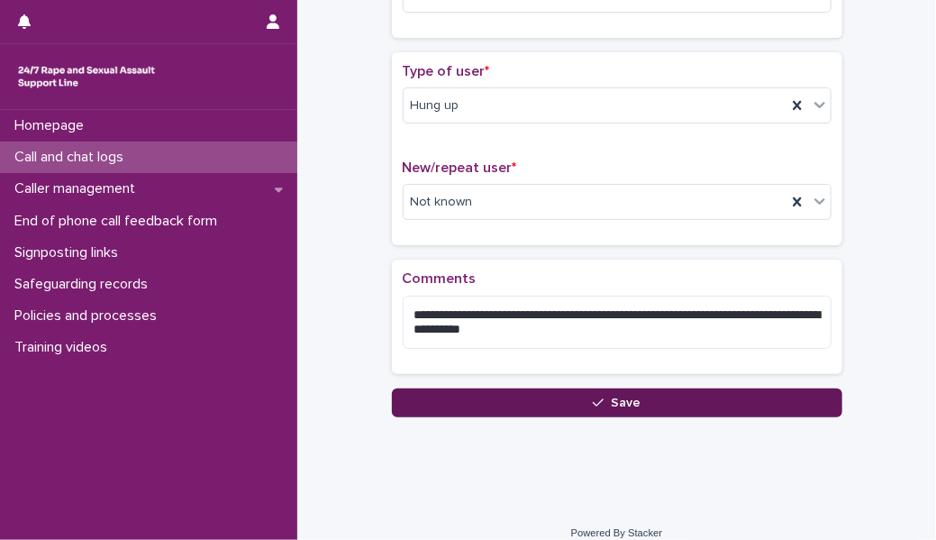
click at [533, 399] on button "Save" at bounding box center [617, 402] width 450 height 29
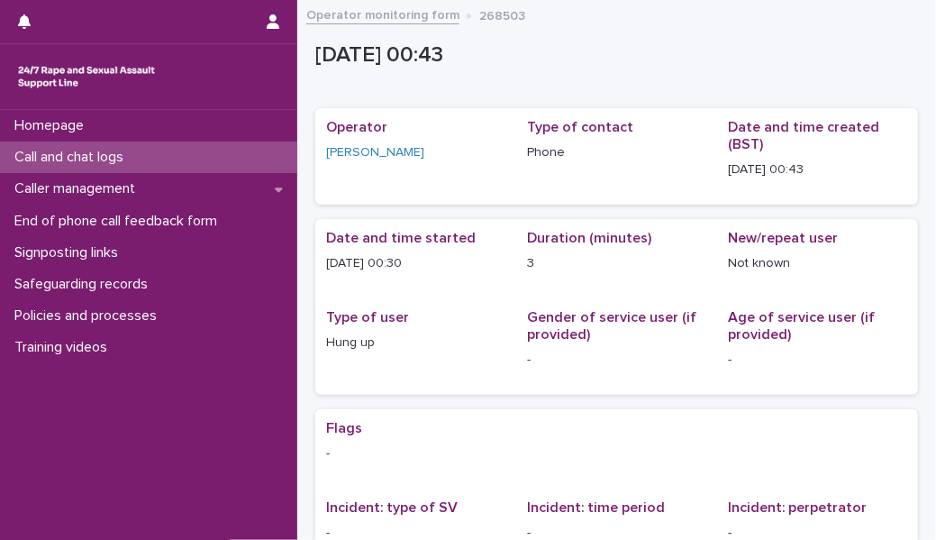
click at [227, 155] on div "Call and chat logs" at bounding box center [148, 157] width 297 height 32
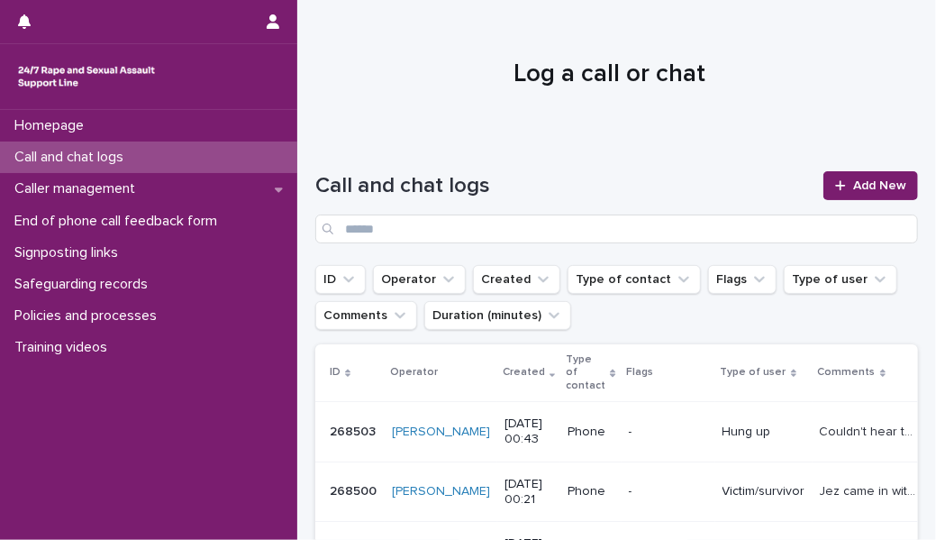
click at [180, 168] on div "Call and chat logs" at bounding box center [148, 157] width 297 height 32
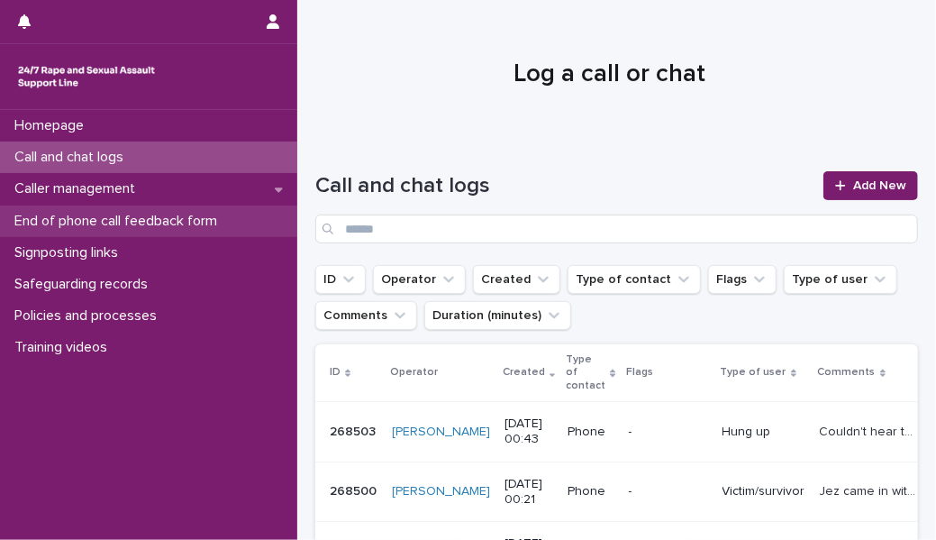
click at [171, 213] on p "End of phone call feedback form" at bounding box center [119, 221] width 224 height 17
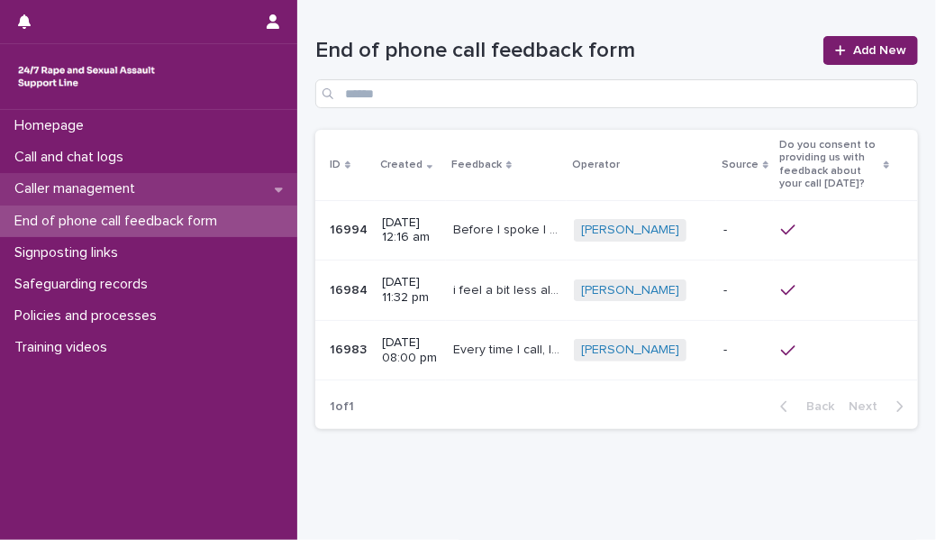
click at [150, 192] on p "Caller management" at bounding box center [78, 188] width 142 height 17
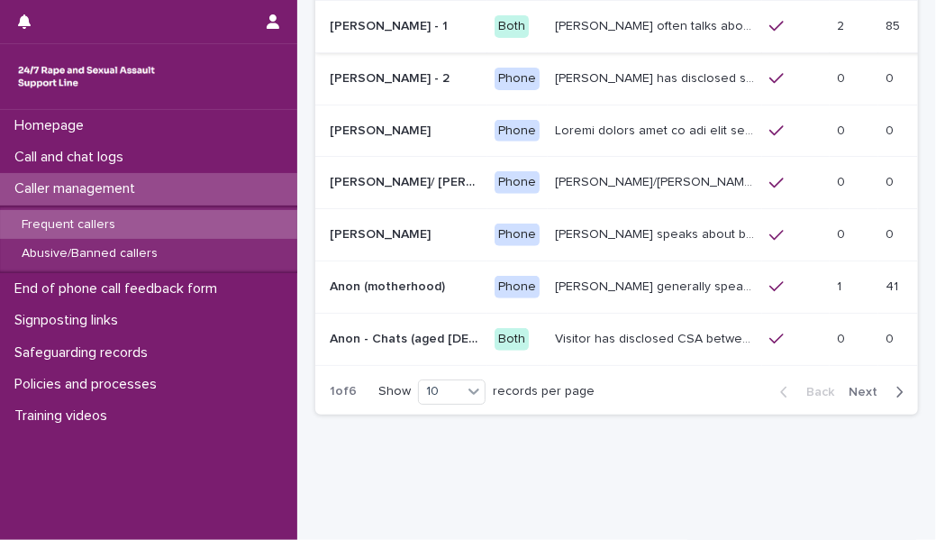
scroll to position [419, 0]
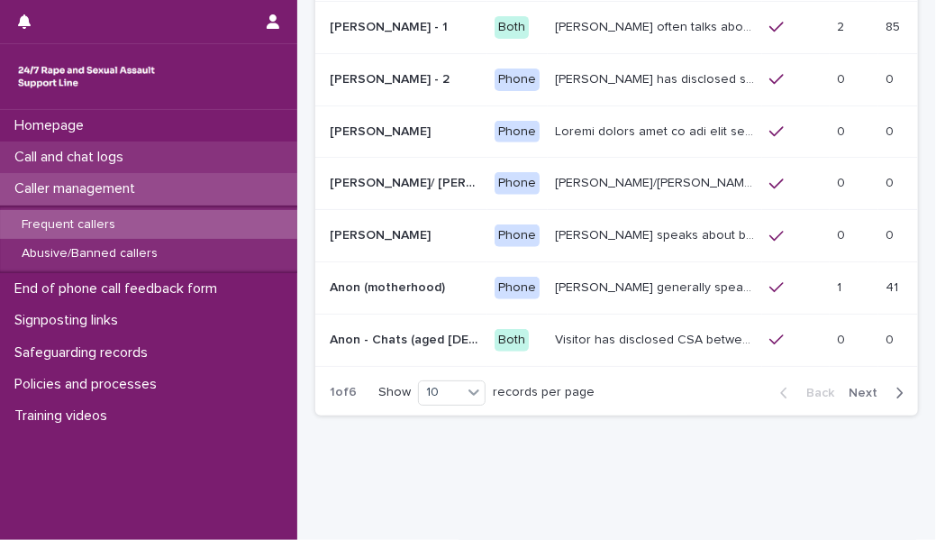
click at [195, 151] on div "Call and chat logs" at bounding box center [148, 157] width 297 height 32
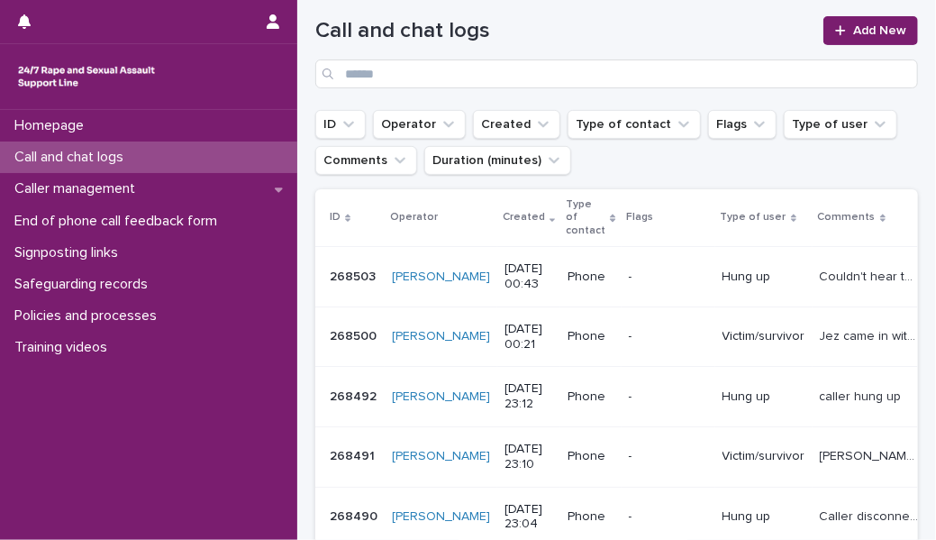
scroll to position [146, 0]
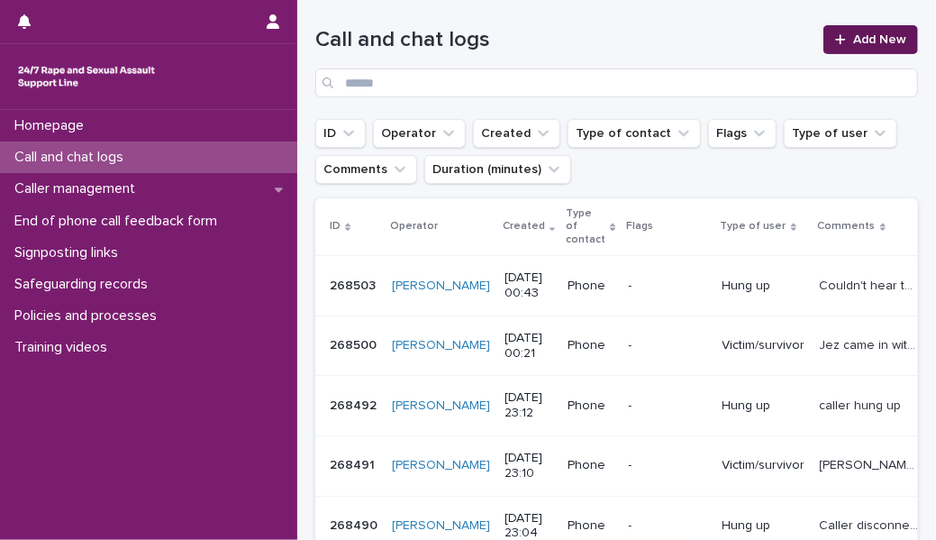
click at [864, 46] on link "Add New" at bounding box center [870, 39] width 95 height 29
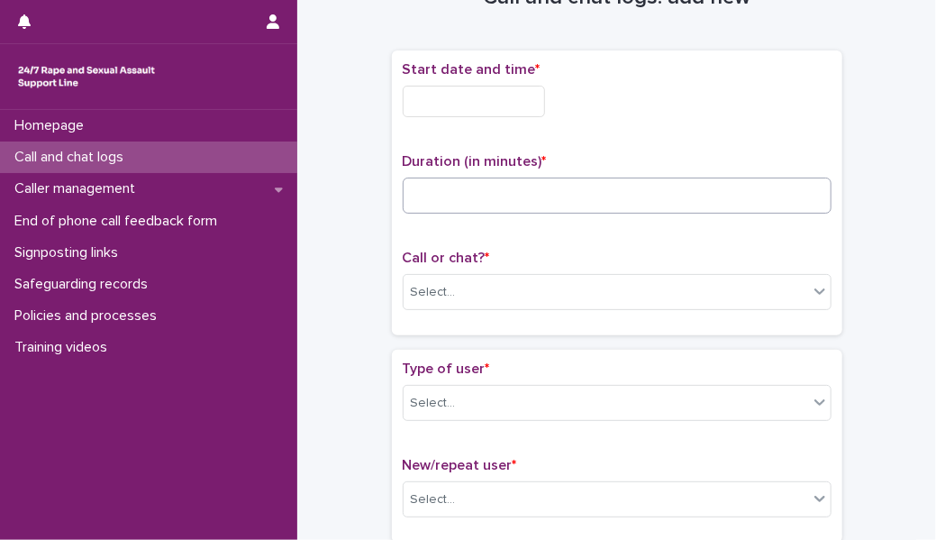
scroll to position [43, 0]
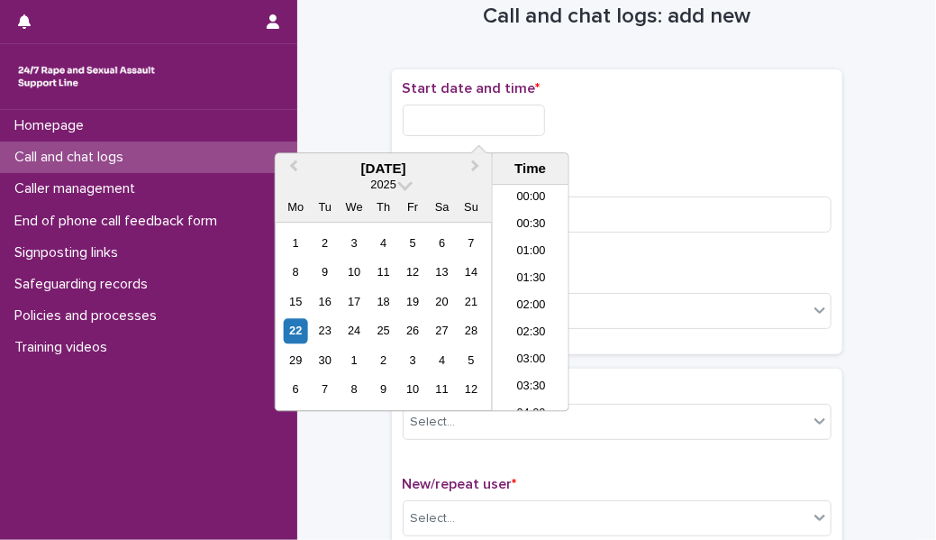
click at [493, 129] on input "text" at bounding box center [474, 121] width 142 height 32
click at [520, 252] on li "01:00" at bounding box center [531, 253] width 77 height 27
type input "**********"
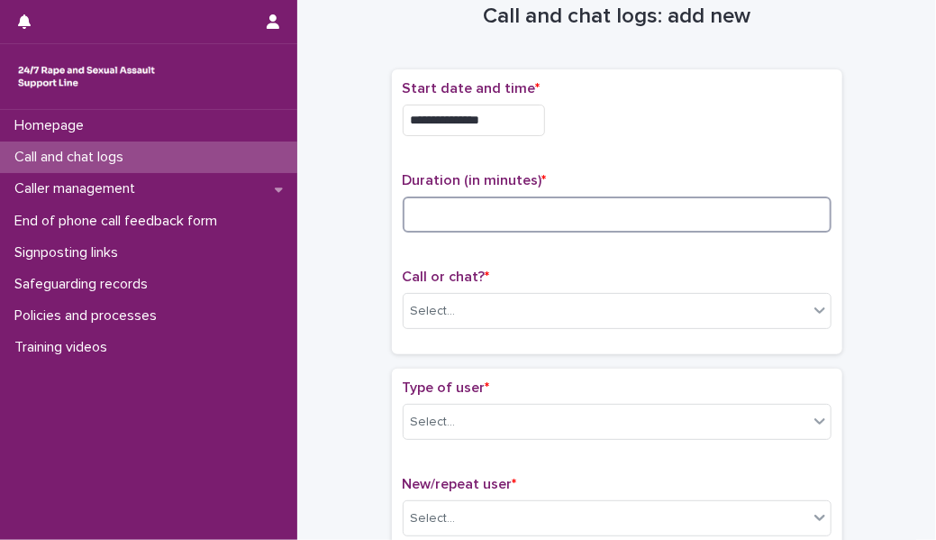
click at [476, 231] on input at bounding box center [617, 214] width 429 height 36
type input "**"
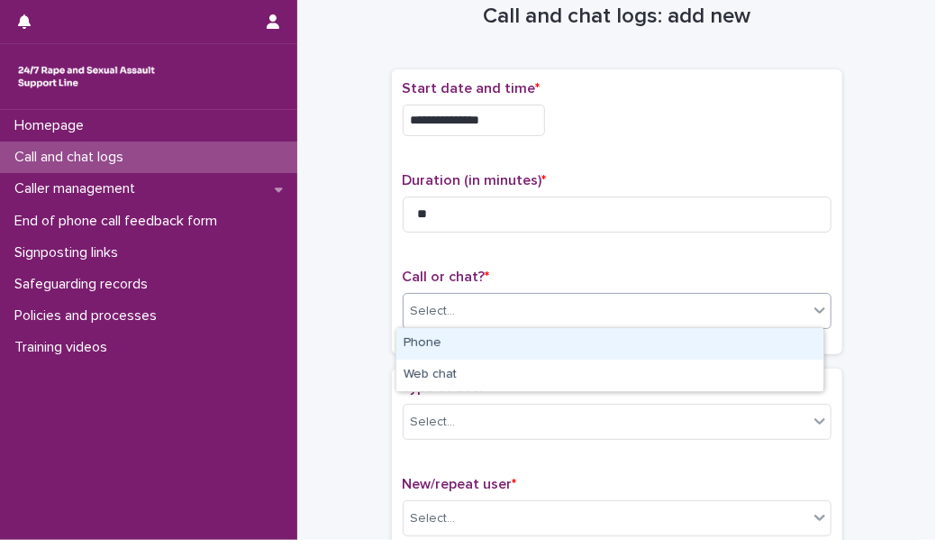
click at [482, 310] on div "Select..." at bounding box center [606, 311] width 404 height 30
click at [479, 340] on div "Phone" at bounding box center [609, 344] width 427 height 32
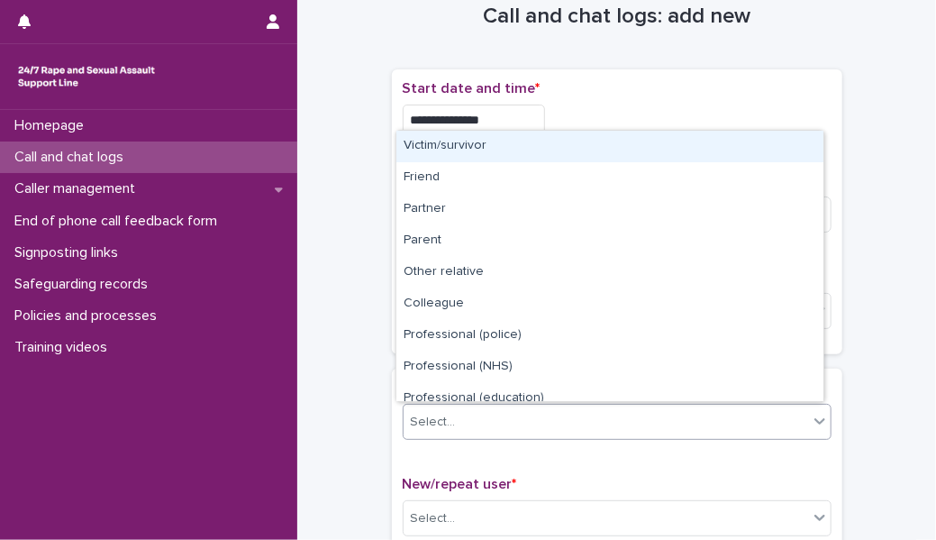
click at [483, 409] on div "Select..." at bounding box center [606, 422] width 404 height 30
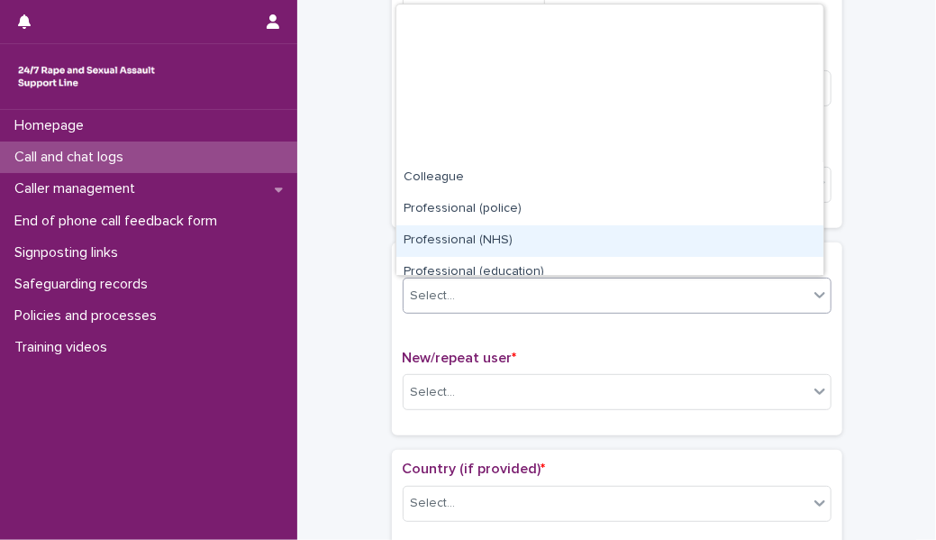
scroll to position [202, 0]
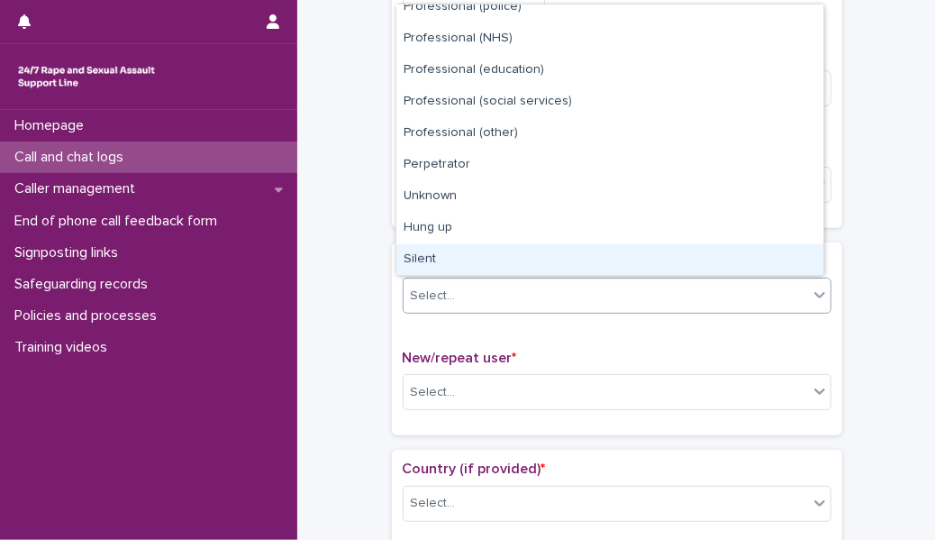
click at [462, 258] on div "Silent" at bounding box center [609, 260] width 427 height 32
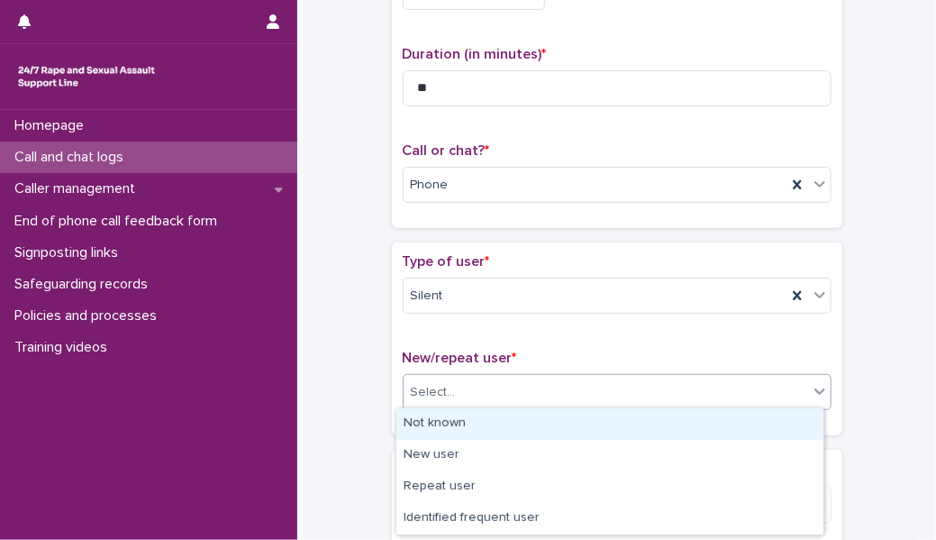
click at [470, 377] on div "Select..." at bounding box center [606, 392] width 404 height 30
click at [495, 419] on div "Not known" at bounding box center [609, 424] width 427 height 32
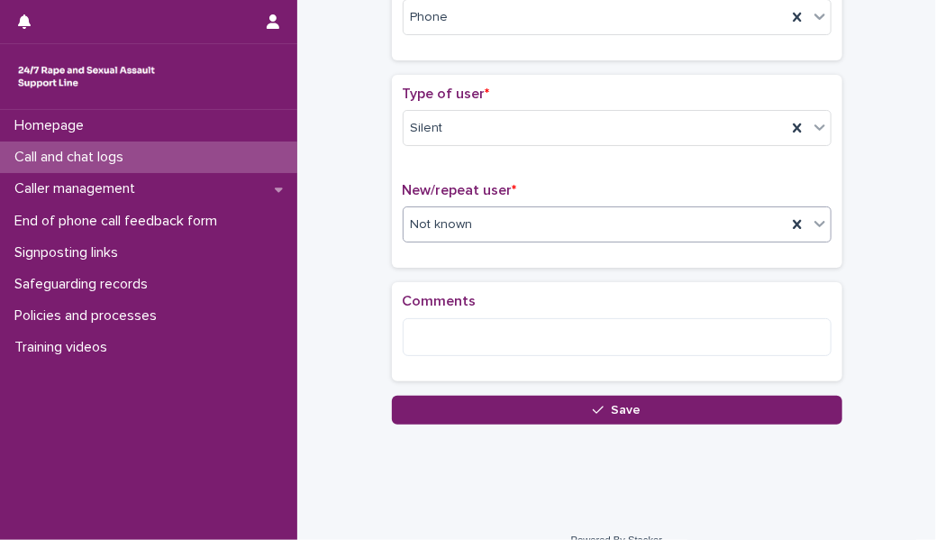
scroll to position [339, 0]
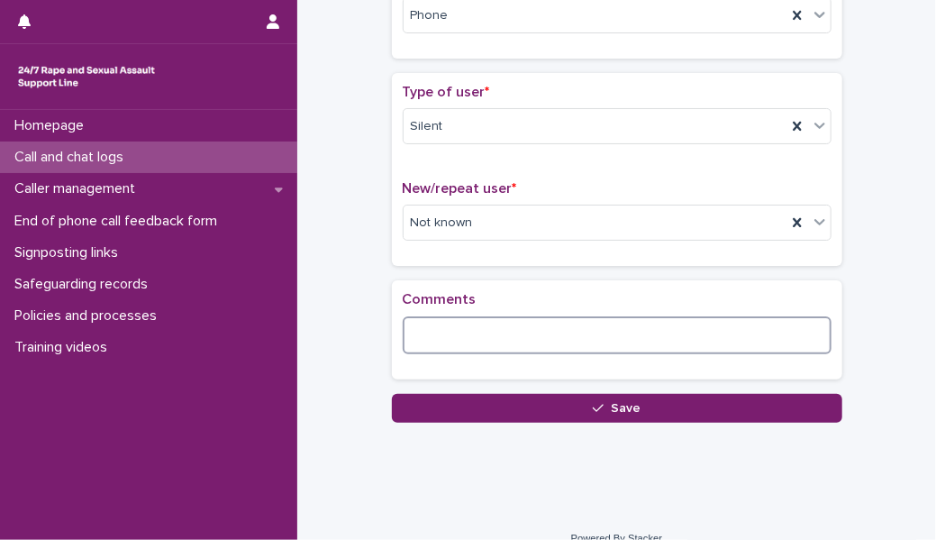
click at [483, 340] on textarea at bounding box center [617, 335] width 429 height 38
click at [630, 336] on textarea "**********" at bounding box center [617, 335] width 429 height 38
click at [805, 333] on textarea "**********" at bounding box center [617, 335] width 429 height 38
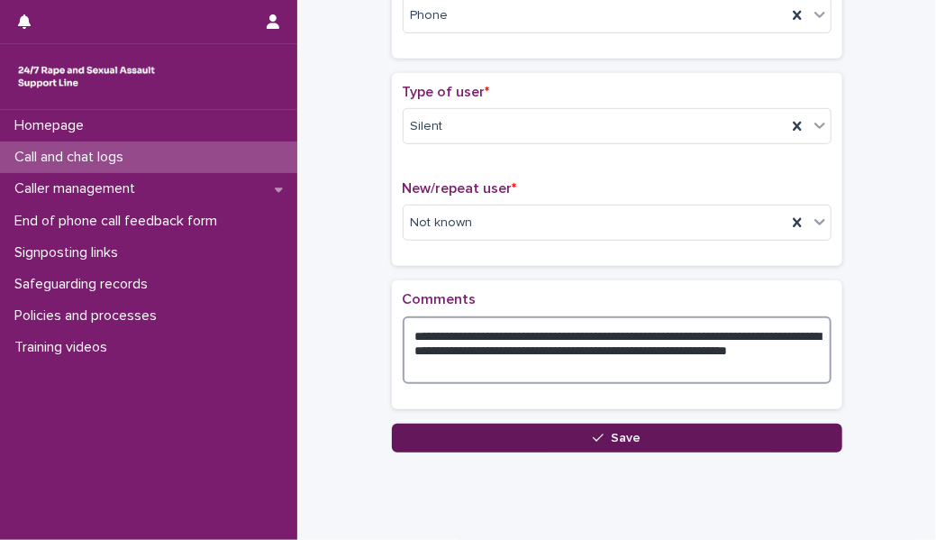
type textarea "**********"
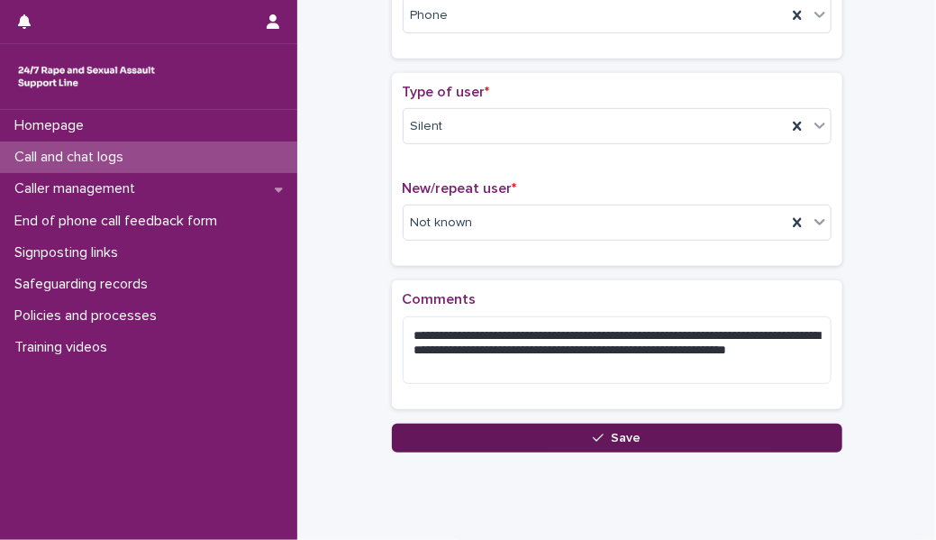
click at [537, 436] on button "Save" at bounding box center [617, 437] width 450 height 29
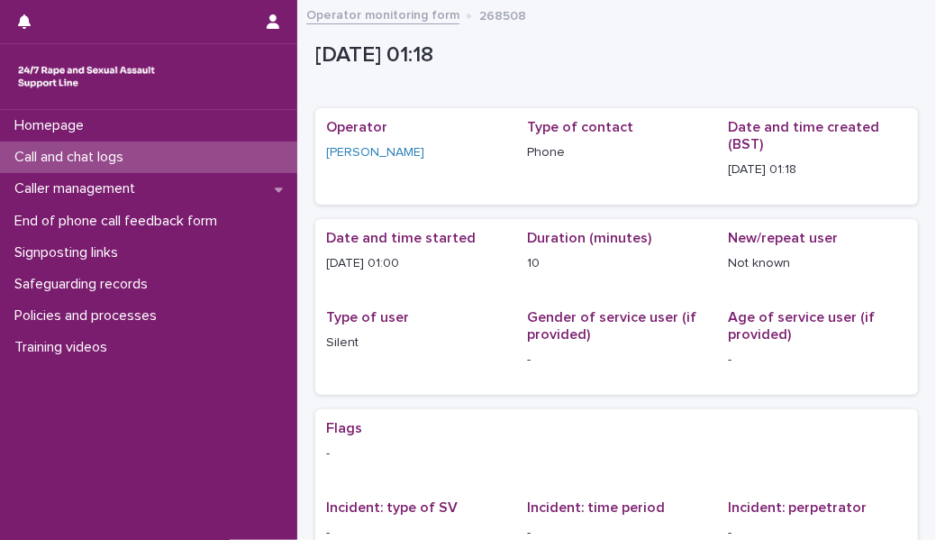
click at [171, 161] on div "Call and chat logs" at bounding box center [148, 157] width 297 height 32
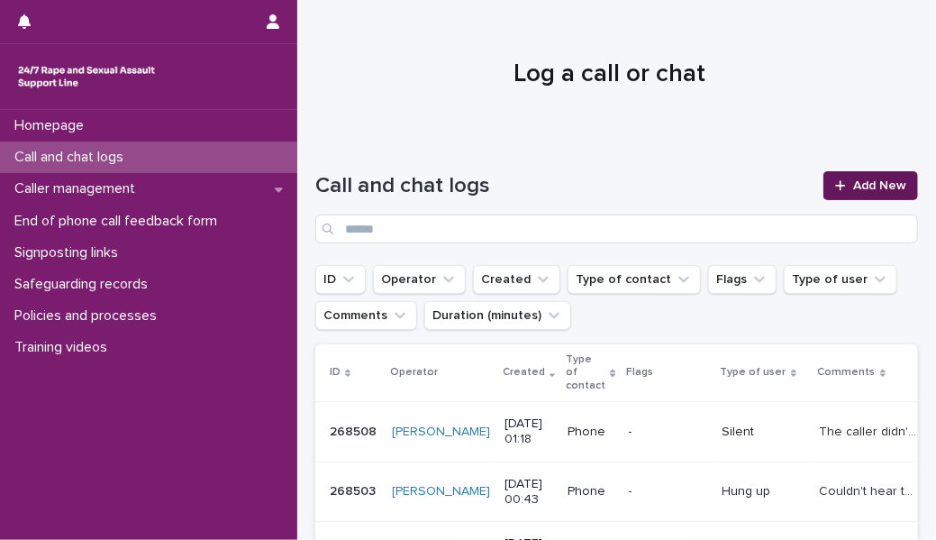
click at [853, 189] on span "Add New" at bounding box center [879, 185] width 53 height 13
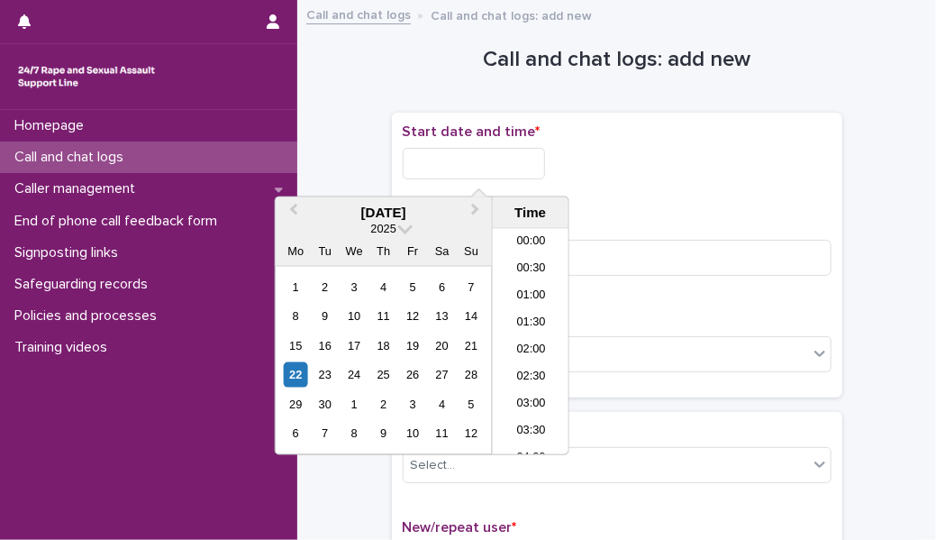
click at [519, 166] on input "text" at bounding box center [474, 164] width 142 height 32
click at [525, 238] on li "00:00" at bounding box center [531, 242] width 77 height 27
type input "**********"
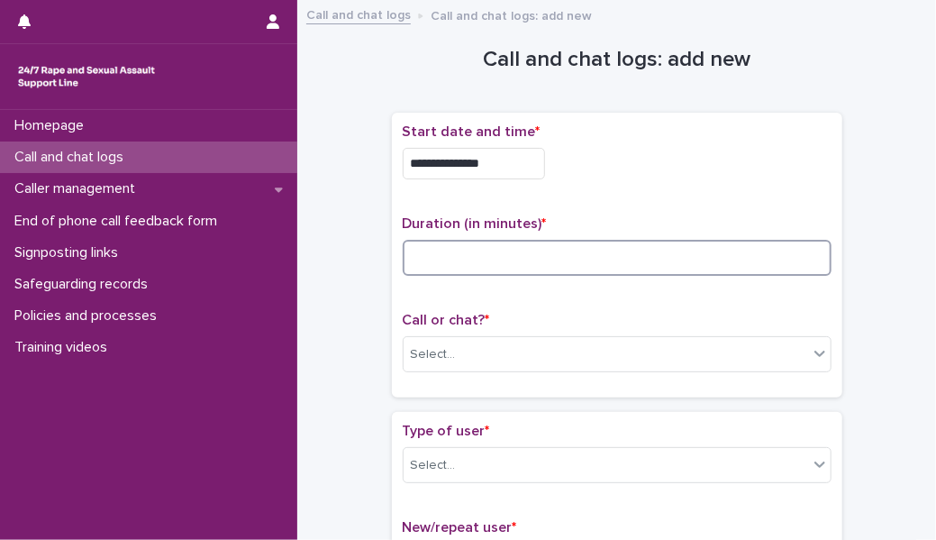
click at [507, 259] on input at bounding box center [617, 258] width 429 height 36
type input "*"
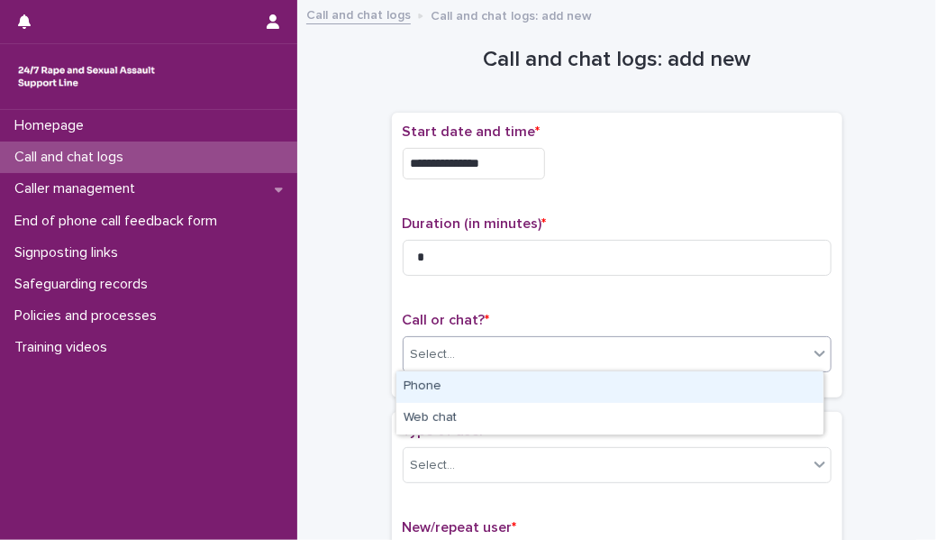
click at [516, 356] on div "Select..." at bounding box center [606, 355] width 404 height 30
click at [514, 380] on div "Phone" at bounding box center [609, 387] width 427 height 32
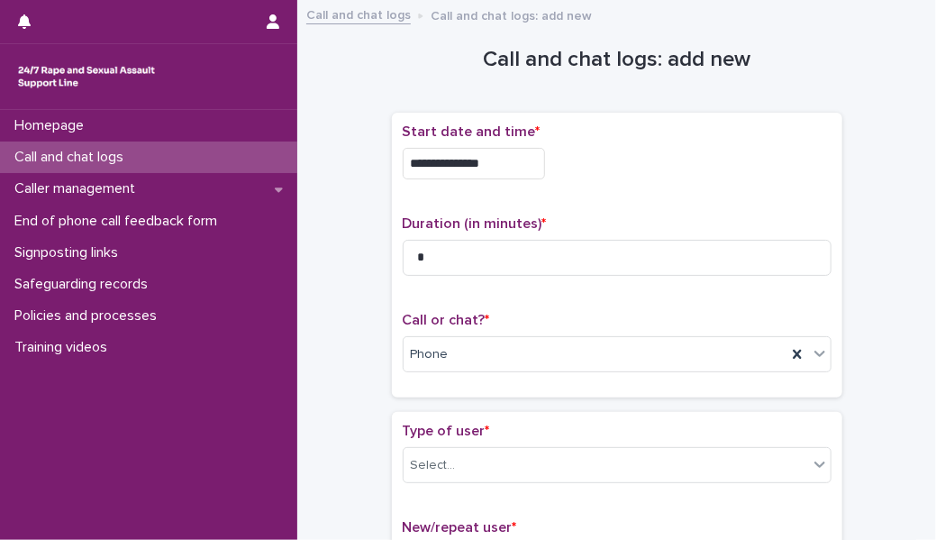
click at [504, 444] on div "Type of user * Select..." at bounding box center [617, 460] width 429 height 75
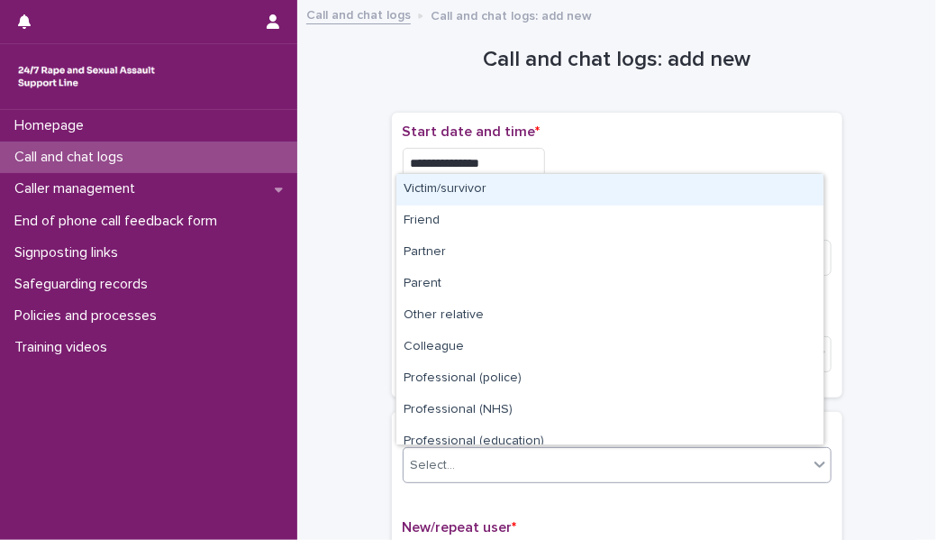
click at [503, 467] on div "Select..." at bounding box center [606, 465] width 404 height 30
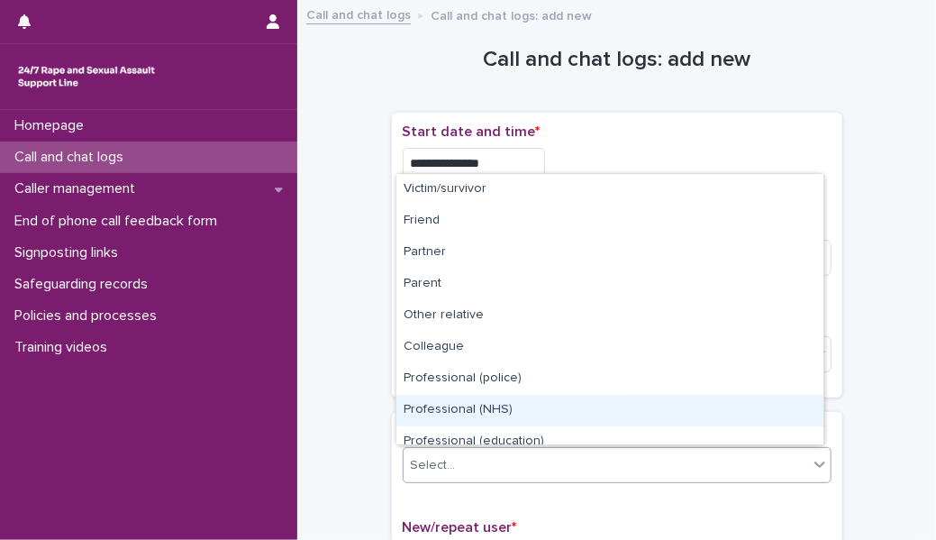
scroll to position [202, 0]
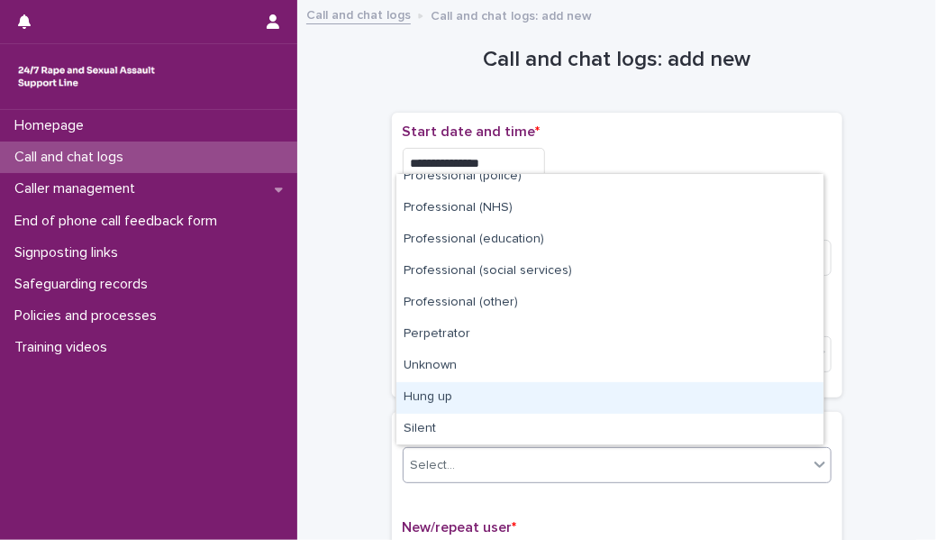
click at [468, 400] on div "Hung up" at bounding box center [609, 398] width 427 height 32
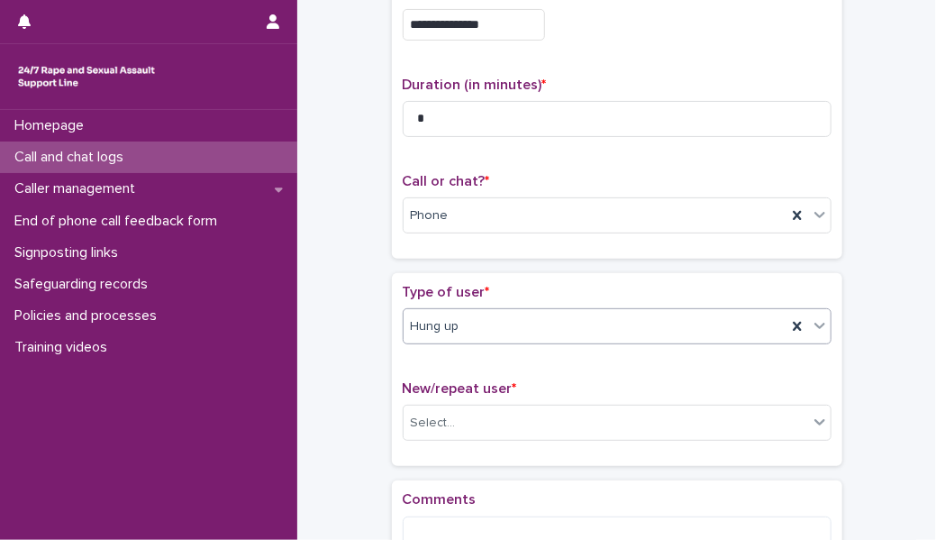
scroll to position [217, 0]
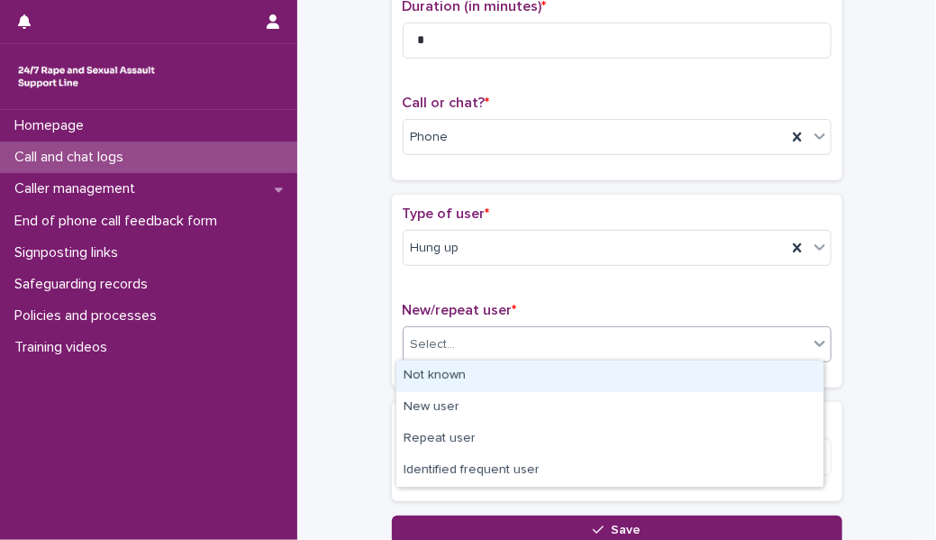
click at [455, 342] on div "Select..." at bounding box center [606, 345] width 404 height 30
click at [453, 371] on div "Not known" at bounding box center [609, 376] width 427 height 32
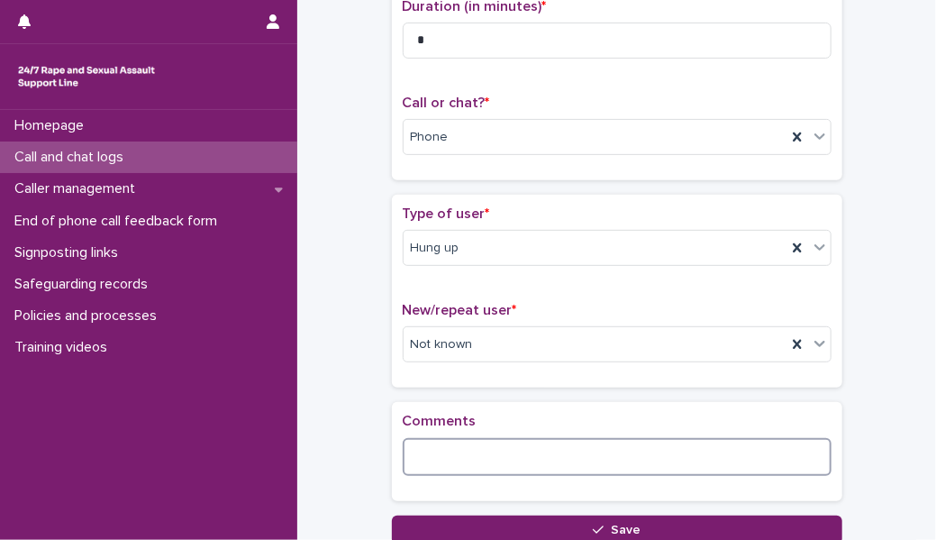
click at [446, 452] on textarea at bounding box center [617, 457] width 429 height 38
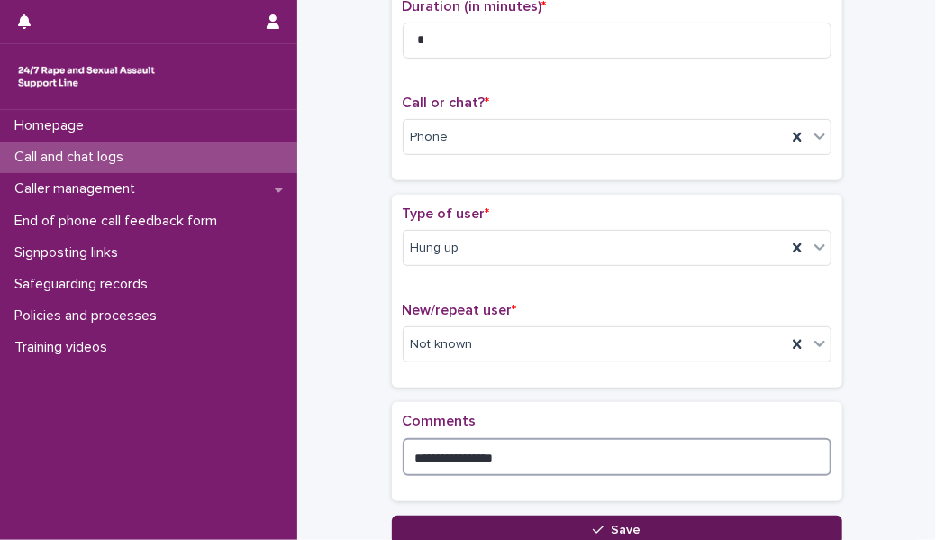
type textarea "**********"
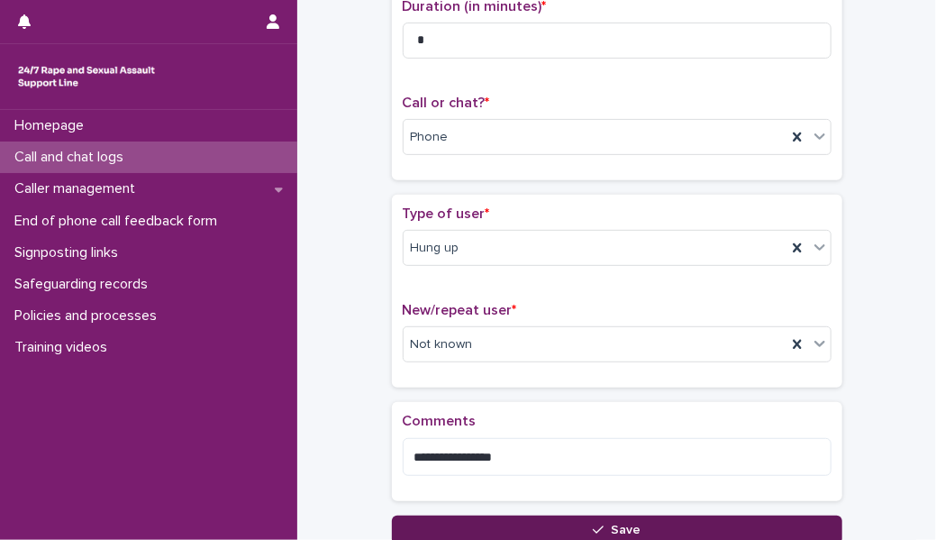
click at [457, 521] on button "Save" at bounding box center [617, 529] width 450 height 29
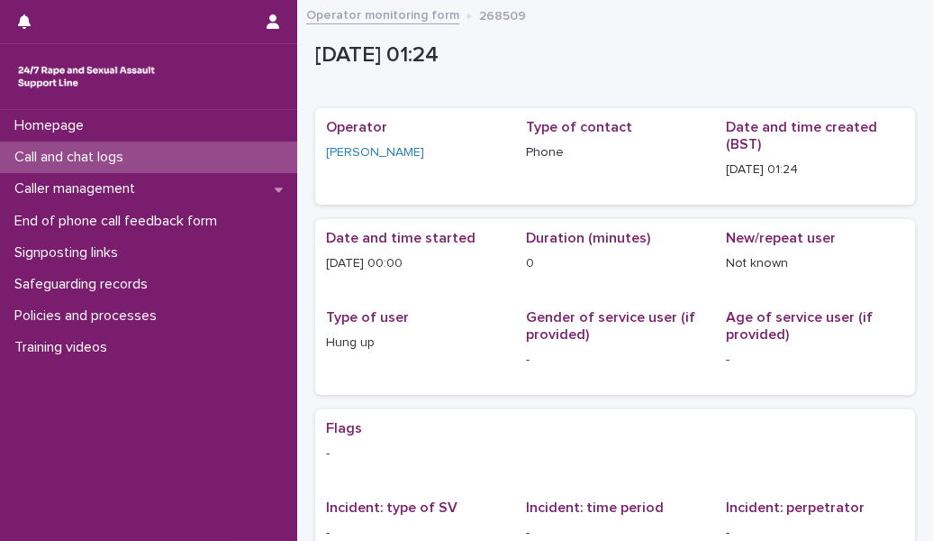
click at [195, 150] on div "Call and chat logs" at bounding box center [148, 157] width 297 height 32
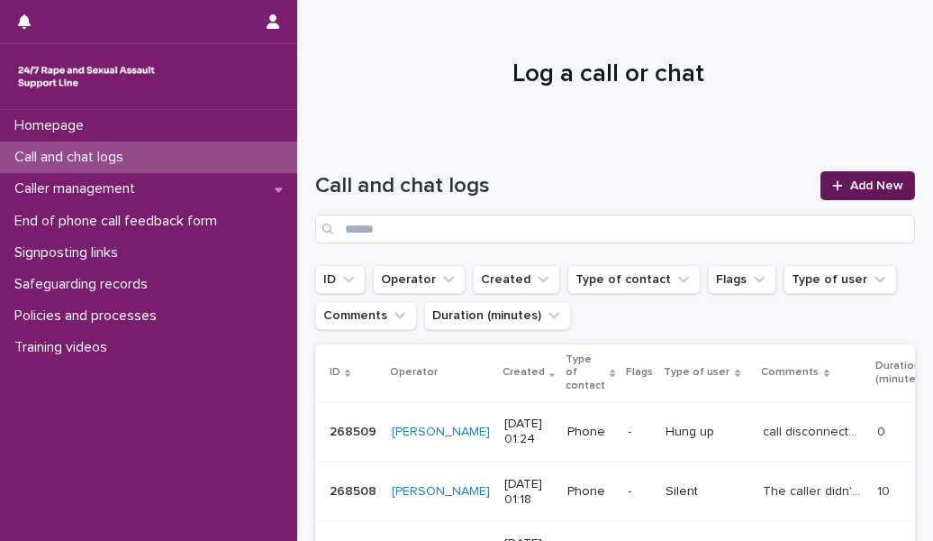
click at [856, 190] on span "Add New" at bounding box center [876, 185] width 53 height 13
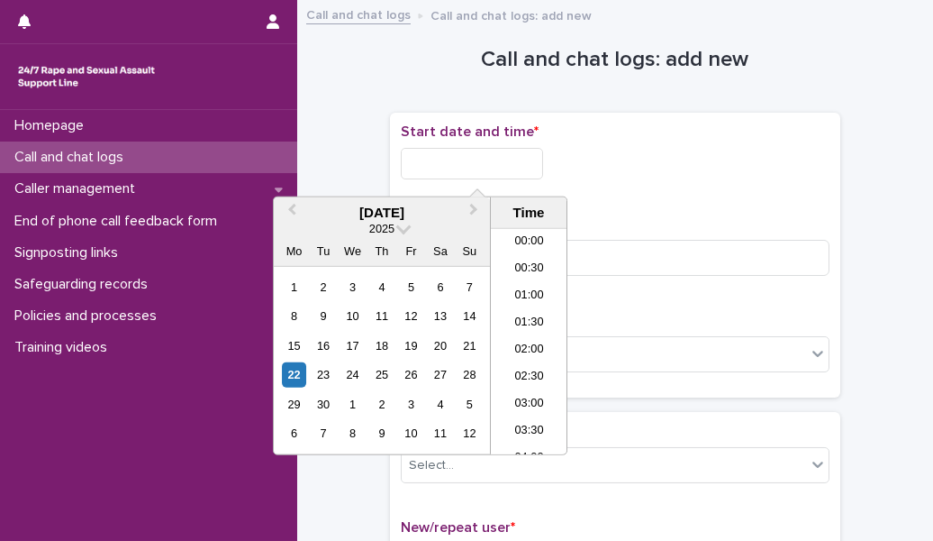
click at [510, 159] on input "text" at bounding box center [472, 164] width 142 height 32
click at [524, 314] on li "01:30" at bounding box center [529, 315] width 77 height 27
type input "**********"
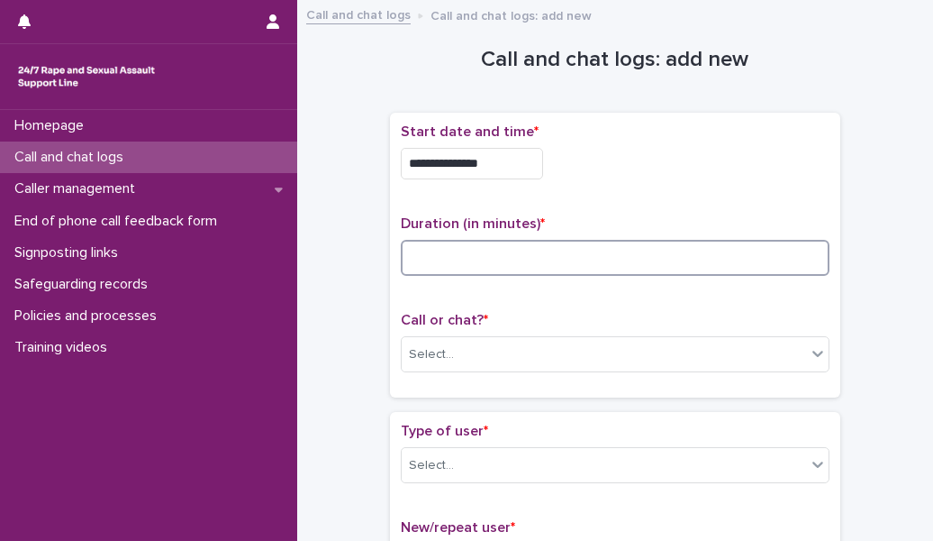
click at [479, 262] on input at bounding box center [615, 258] width 429 height 36
type input "**"
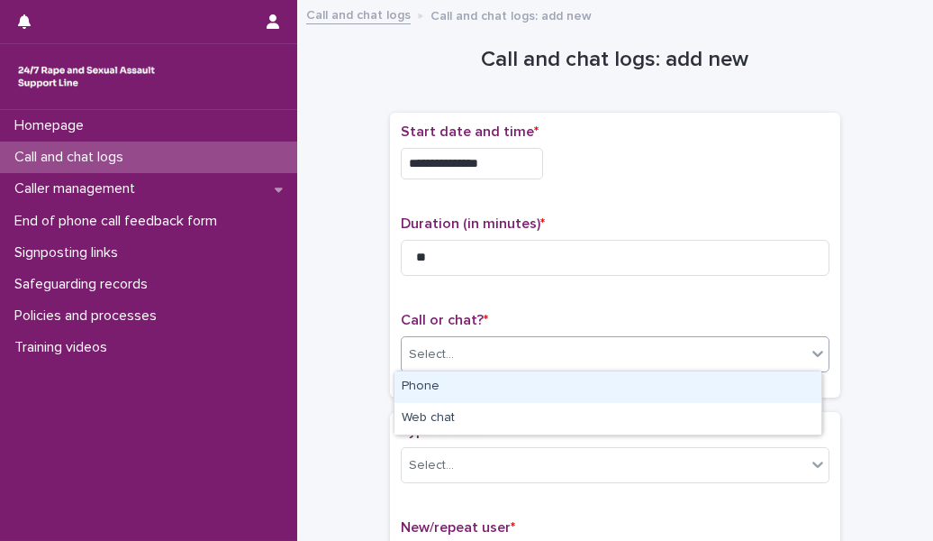
click at [472, 348] on div "Select..." at bounding box center [604, 355] width 404 height 30
click at [478, 386] on div "Phone" at bounding box center [608, 387] width 427 height 32
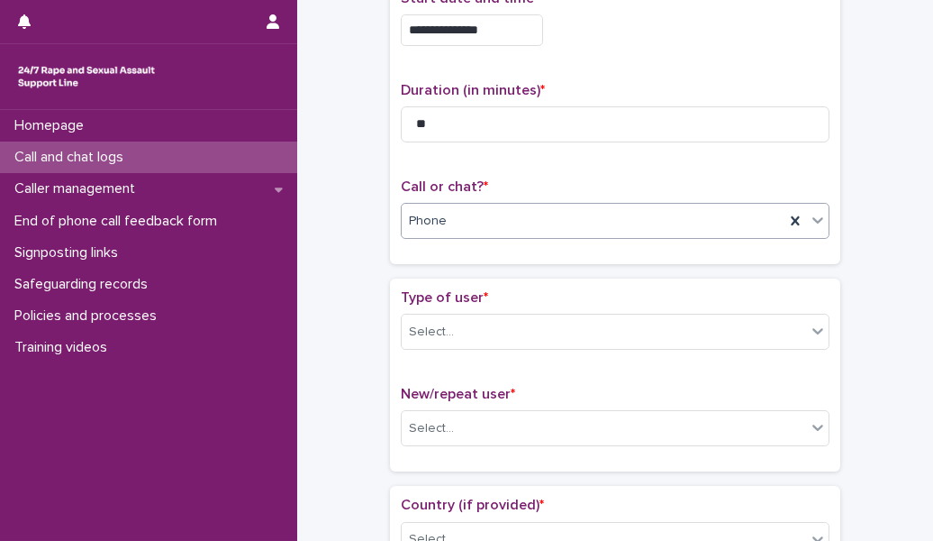
scroll to position [135, 0]
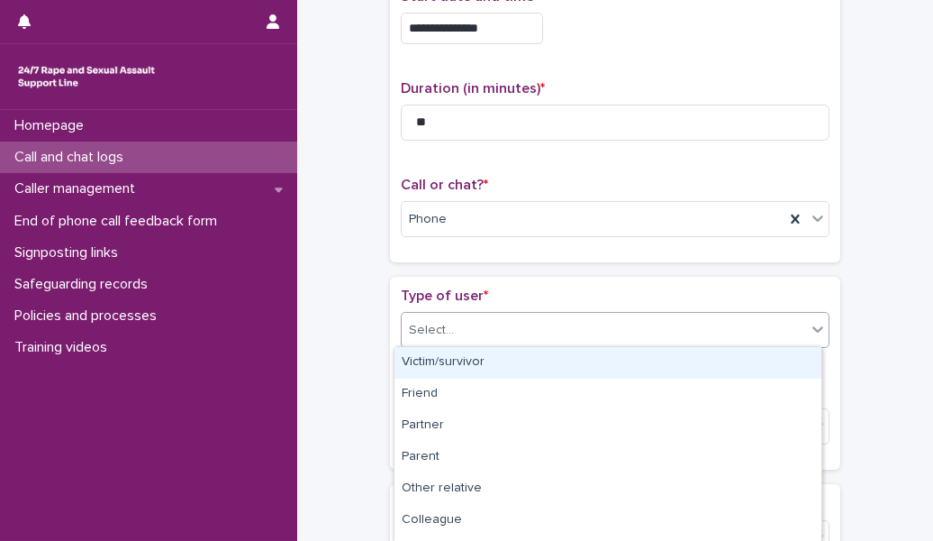
click at [522, 330] on div "Select..." at bounding box center [604, 330] width 404 height 30
click at [518, 356] on div "Victim/survivor" at bounding box center [608, 363] width 427 height 32
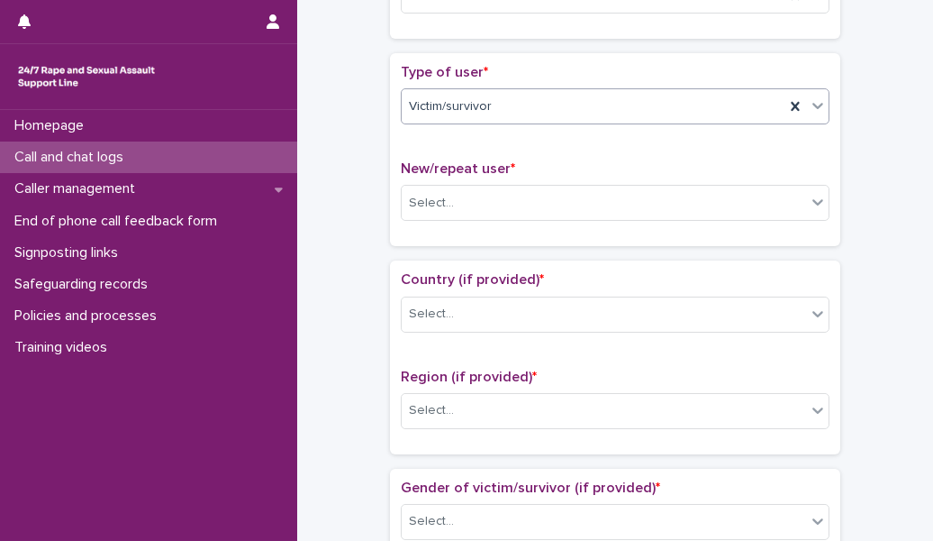
scroll to position [363, 0]
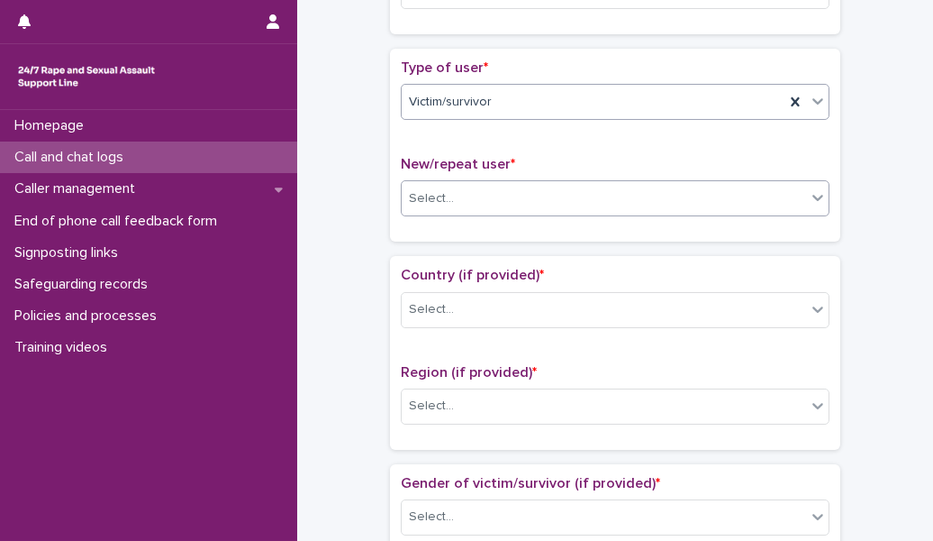
click at [534, 197] on div "Select..." at bounding box center [604, 199] width 404 height 30
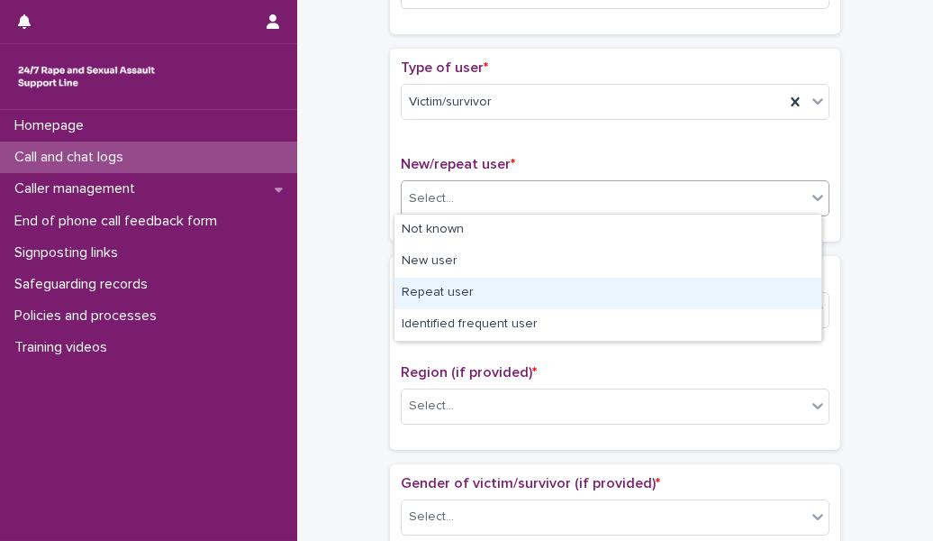
click at [513, 297] on div "Repeat user" at bounding box center [608, 293] width 427 height 32
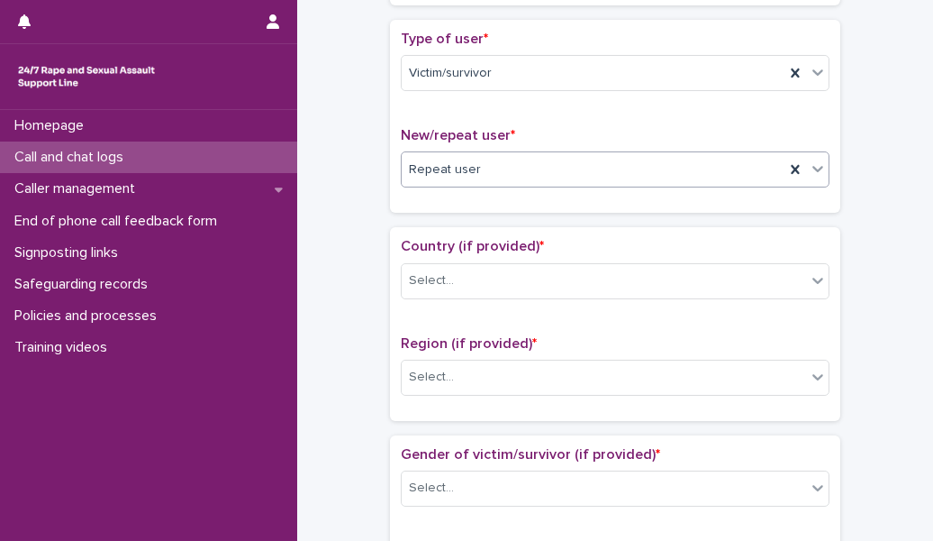
scroll to position [404, 0]
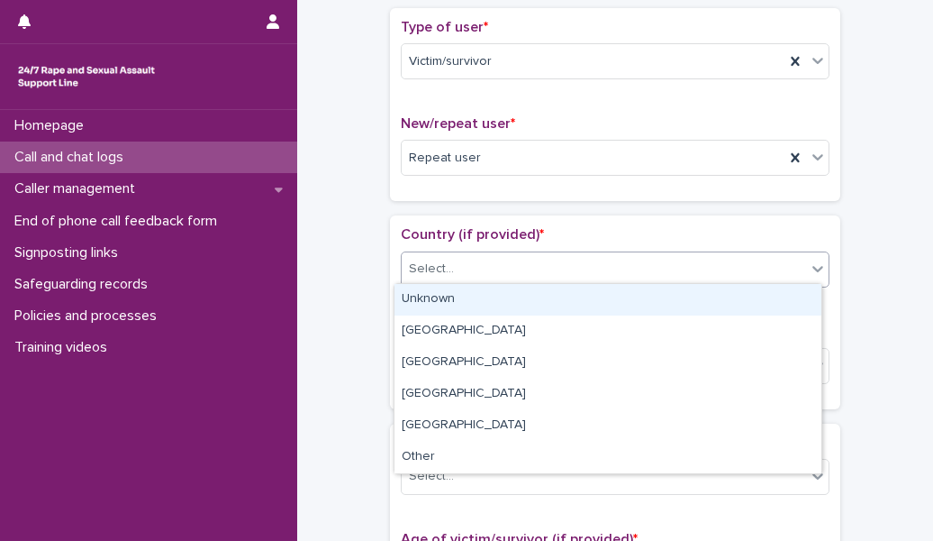
click at [507, 272] on div "Select..." at bounding box center [604, 269] width 404 height 30
click at [503, 310] on div "Unknown" at bounding box center [608, 300] width 427 height 32
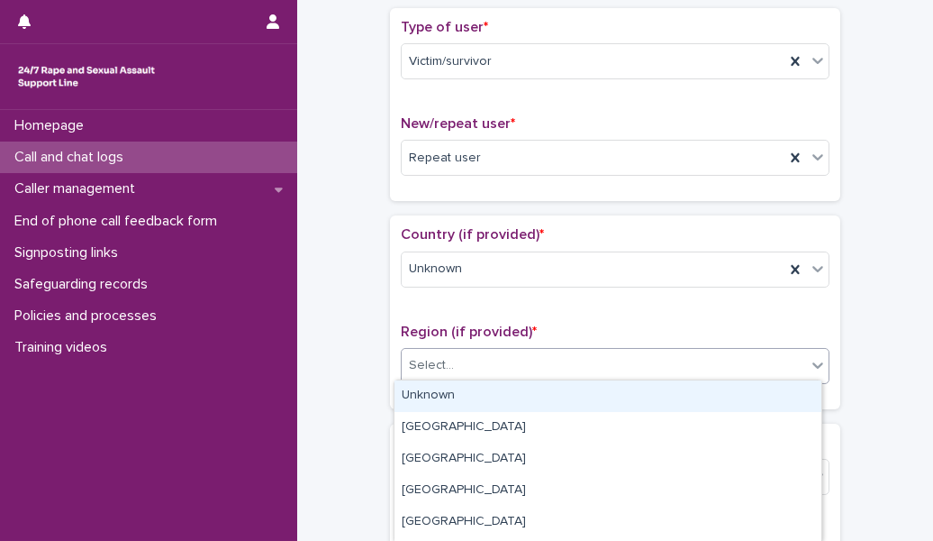
click at [488, 368] on div "Select..." at bounding box center [604, 365] width 404 height 30
click at [488, 393] on div "Unknown" at bounding box center [608, 396] width 427 height 32
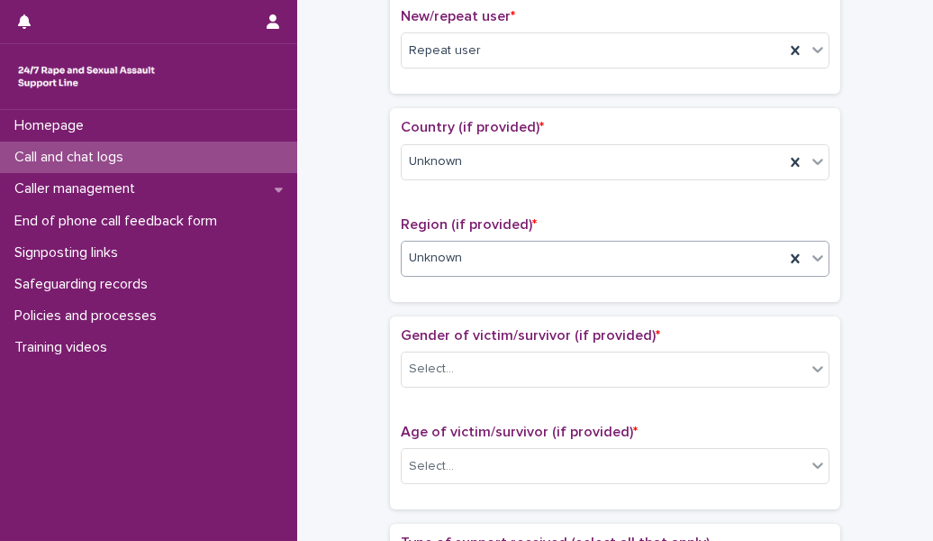
scroll to position [518, 0]
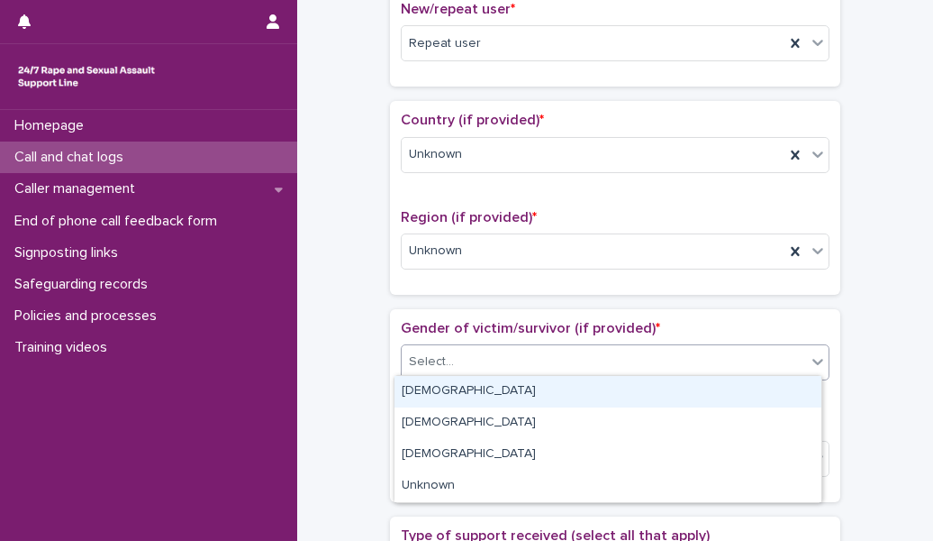
click at [496, 358] on div "Select..." at bounding box center [604, 362] width 404 height 30
click at [491, 395] on div "[DEMOGRAPHIC_DATA]" at bounding box center [608, 392] width 427 height 32
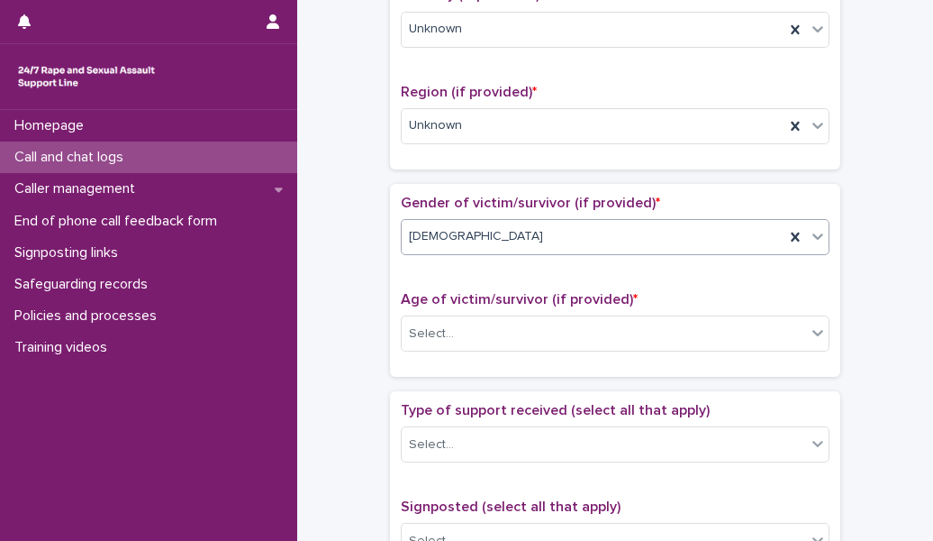
scroll to position [686, 0]
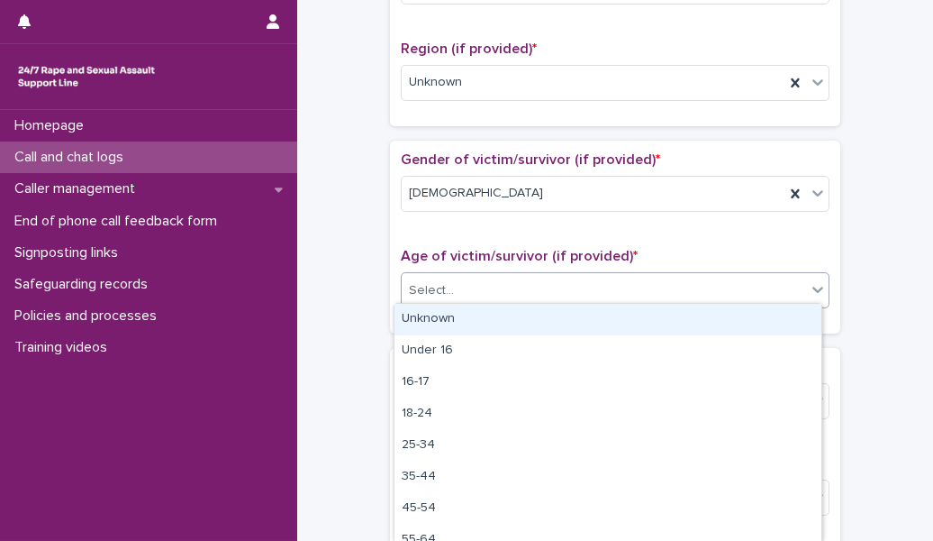
drag, startPoint x: 493, startPoint y: 287, endPoint x: 491, endPoint y: 327, distance: 39.7
click at [491, 327] on body "**********" at bounding box center [466, 270] width 933 height 541
click at [491, 327] on div "Unknown" at bounding box center [608, 320] width 427 height 32
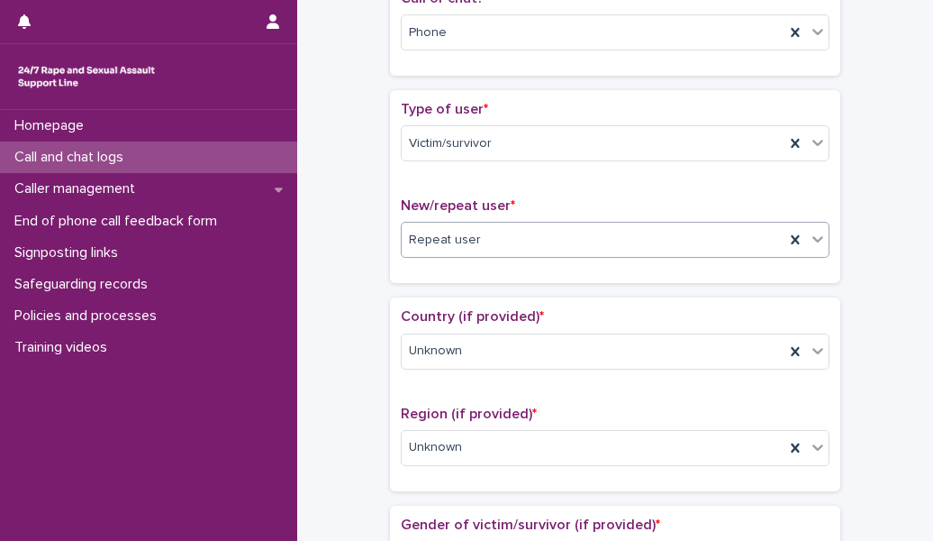
scroll to position [305, 0]
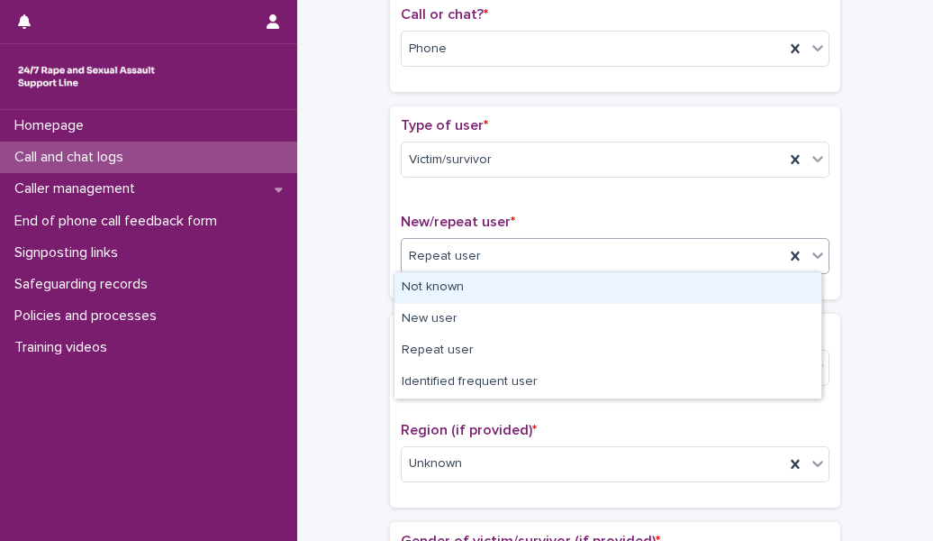
click at [551, 253] on div "Repeat user" at bounding box center [593, 256] width 383 height 30
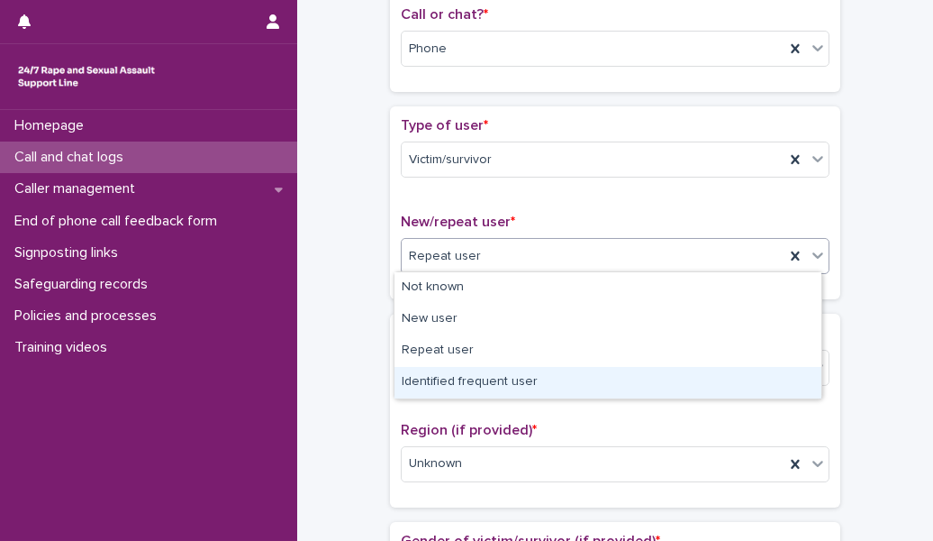
click at [532, 387] on div "Identified frequent user" at bounding box center [608, 383] width 427 height 32
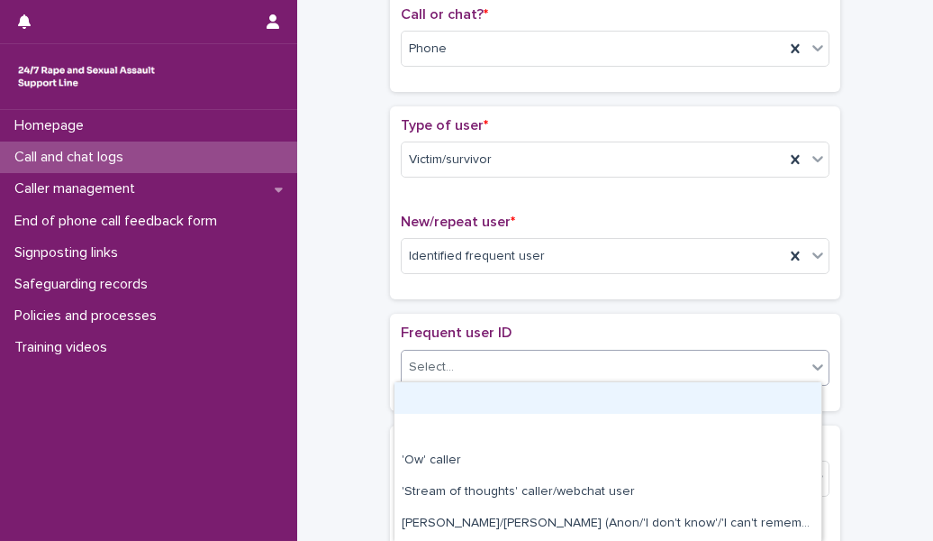
click at [532, 359] on div "Select..." at bounding box center [604, 367] width 404 height 30
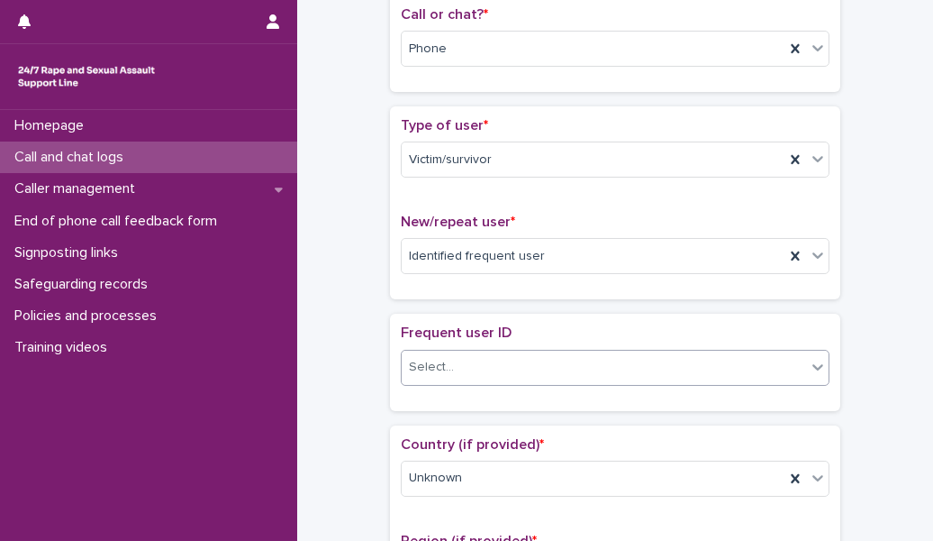
click at [532, 359] on div "Select..." at bounding box center [604, 367] width 404 height 30
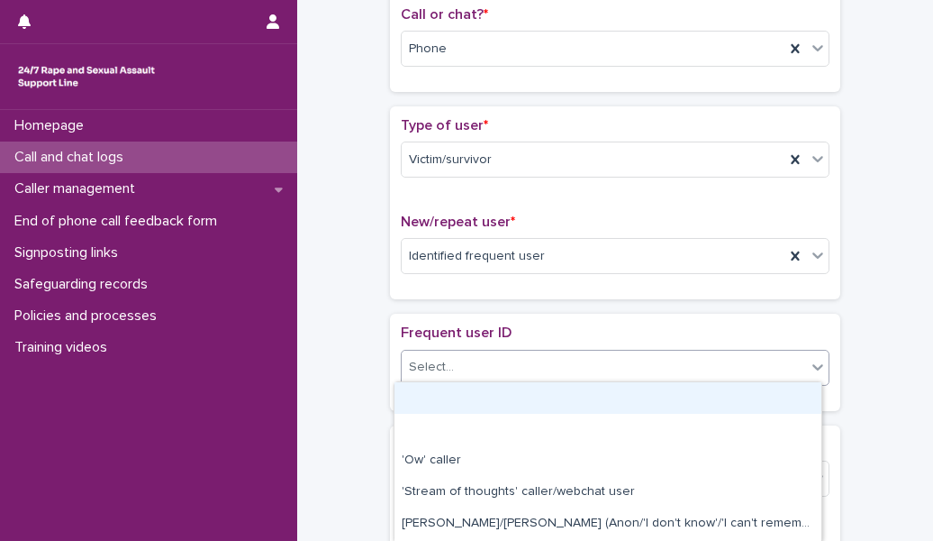
click at [532, 359] on div "Select..." at bounding box center [604, 367] width 404 height 30
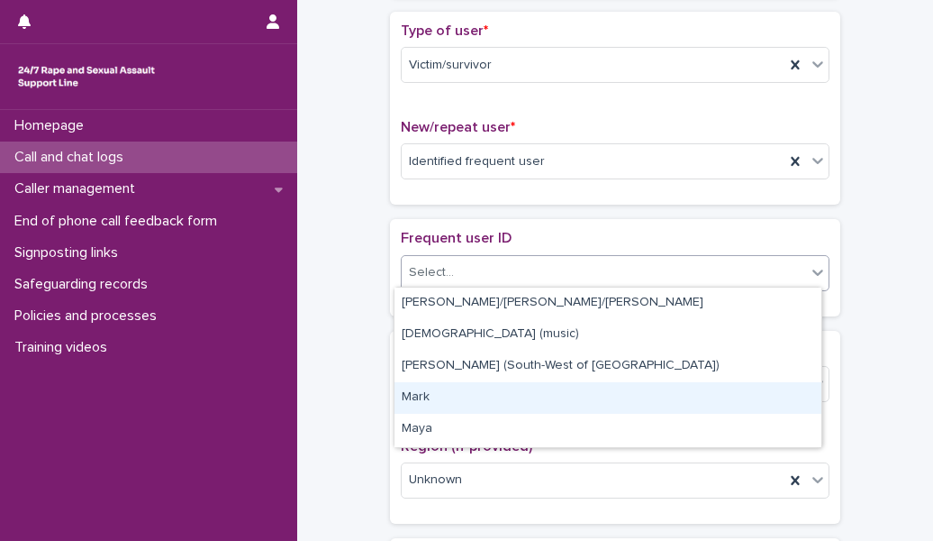
scroll to position [1998, 0]
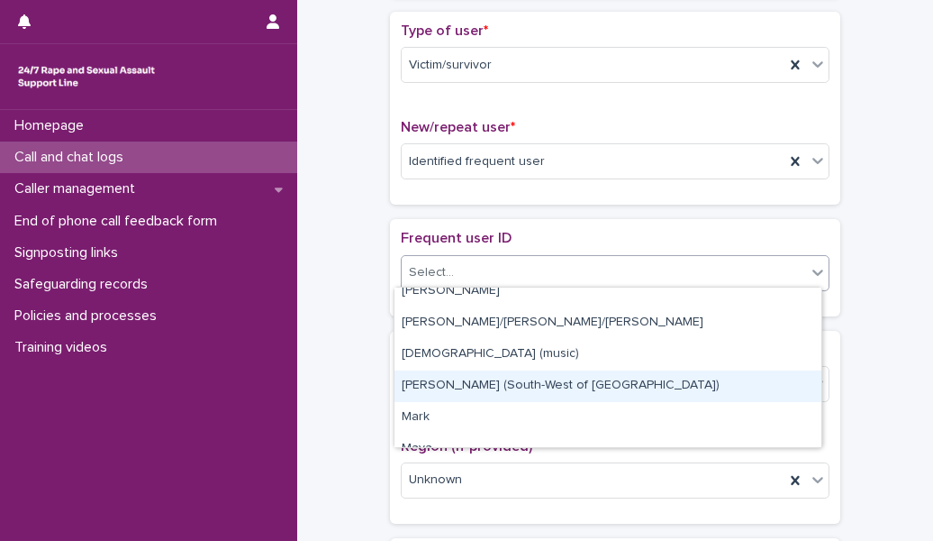
click at [569, 389] on div "[PERSON_NAME] (South-West of [GEOGRAPHIC_DATA])" at bounding box center [608, 386] width 427 height 32
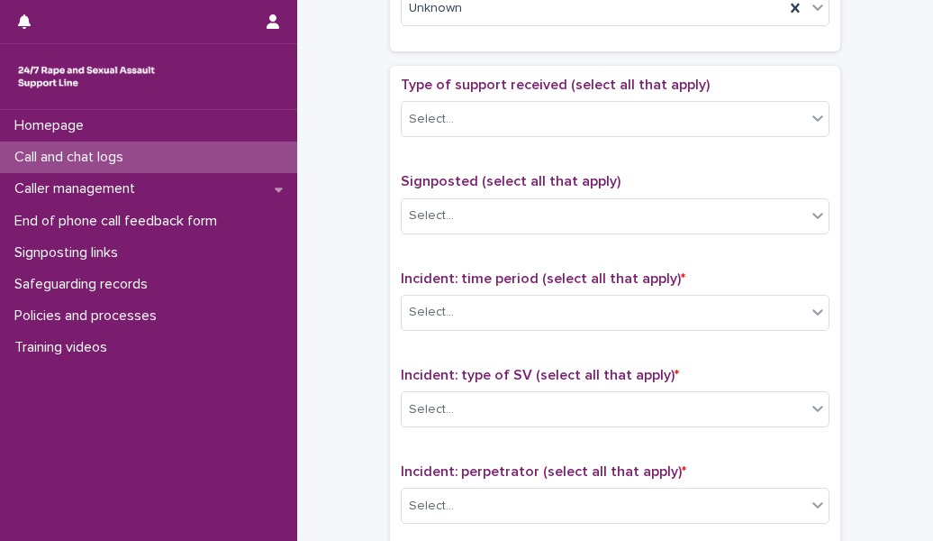
scroll to position [1074, 0]
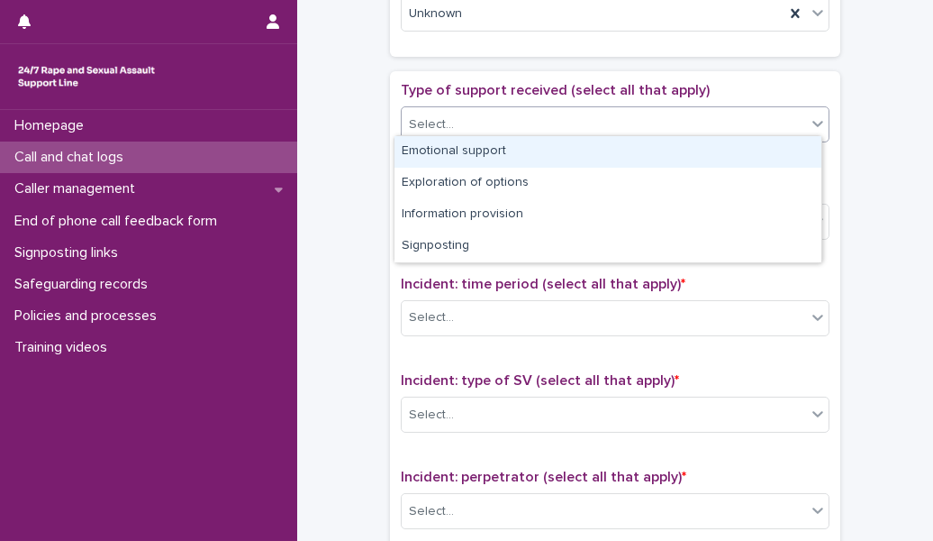
click at [523, 120] on div "Select..." at bounding box center [604, 125] width 404 height 30
click at [534, 159] on div "Emotional support" at bounding box center [608, 152] width 427 height 32
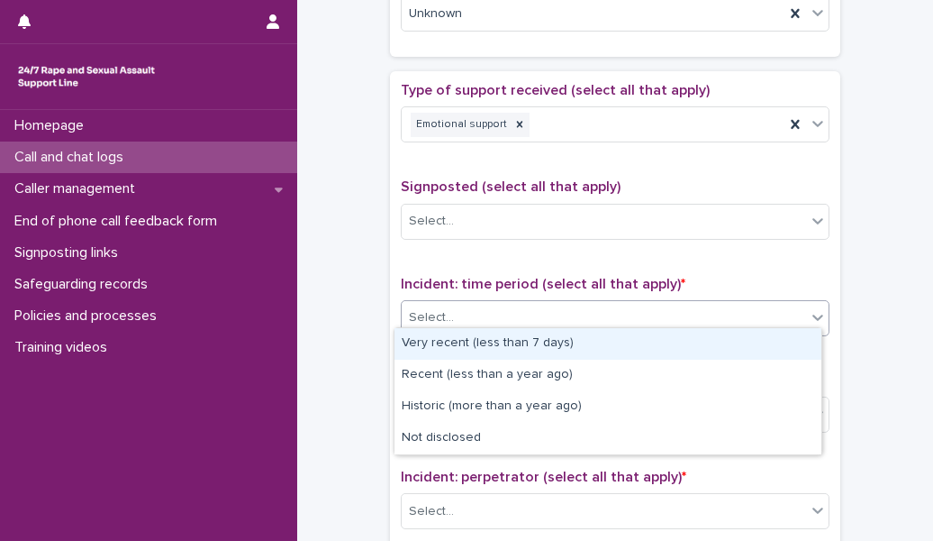
click at [504, 310] on div "Select..." at bounding box center [604, 318] width 404 height 30
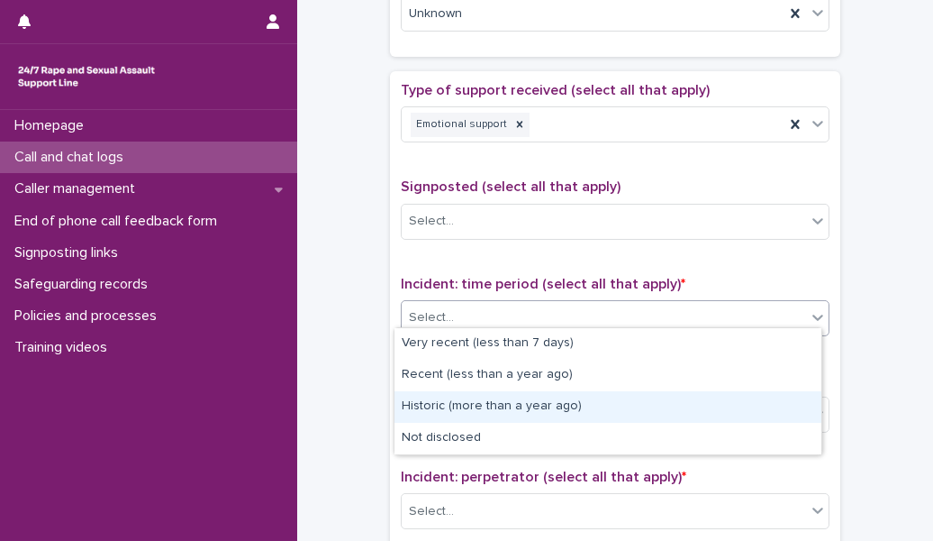
click at [486, 404] on div "Historic (more than a year ago)" at bounding box center [608, 407] width 427 height 32
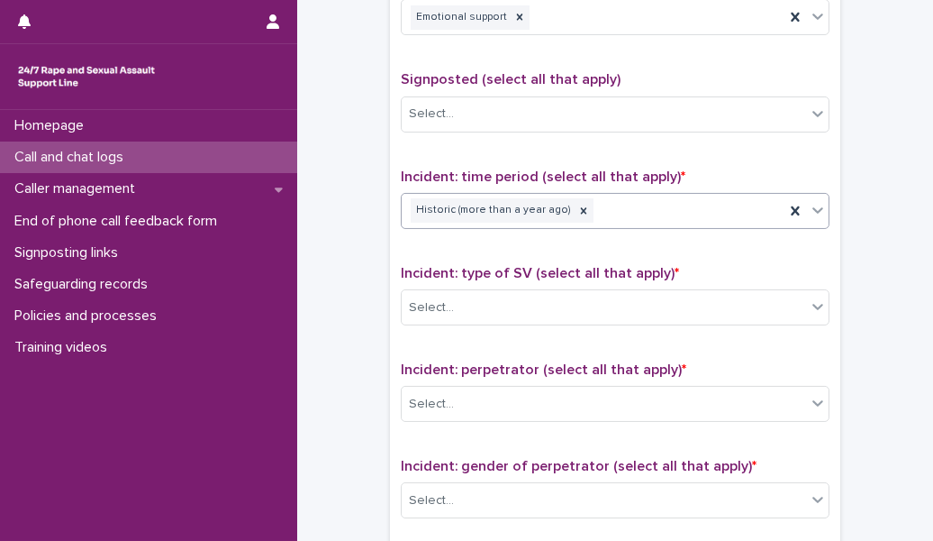
scroll to position [1185, 0]
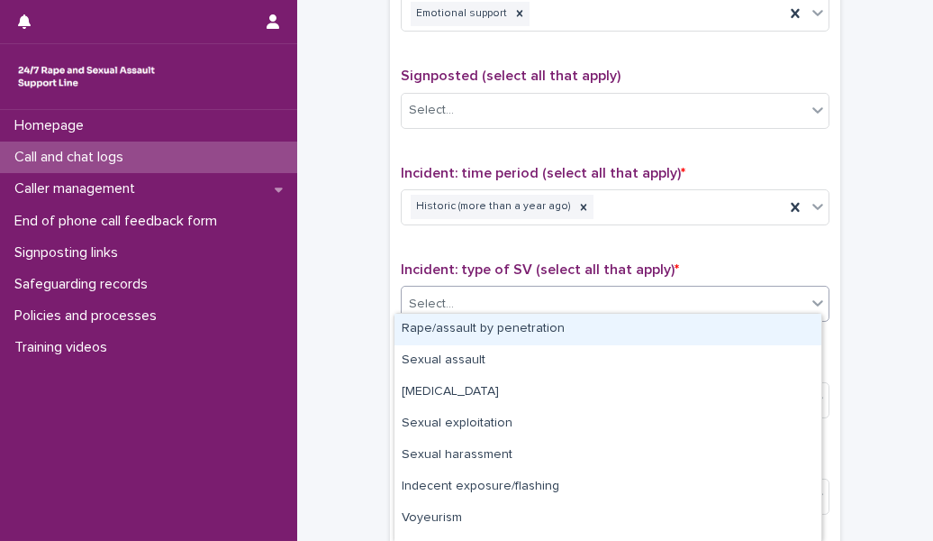
click at [512, 299] on div "Select..." at bounding box center [604, 304] width 404 height 30
click at [506, 328] on div "Rape/assault by penetration" at bounding box center [608, 330] width 427 height 32
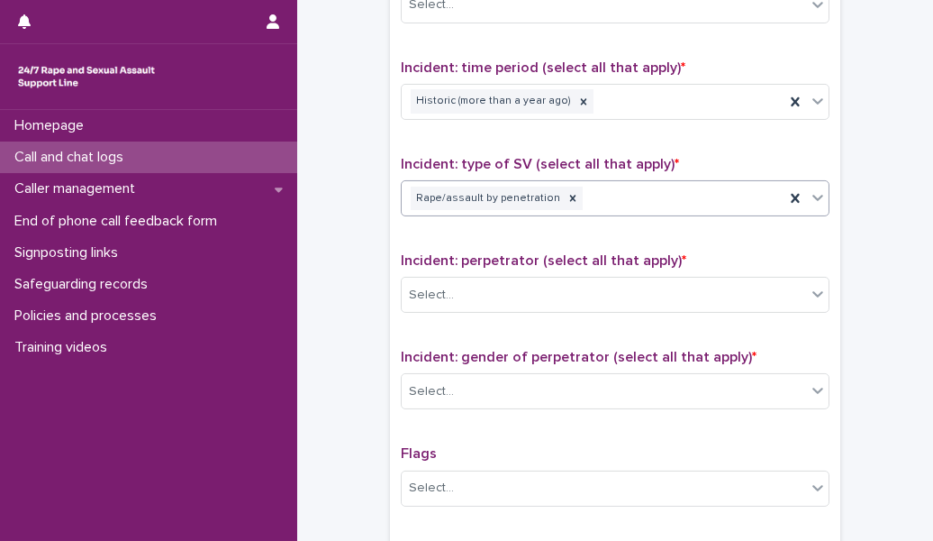
scroll to position [1332, 0]
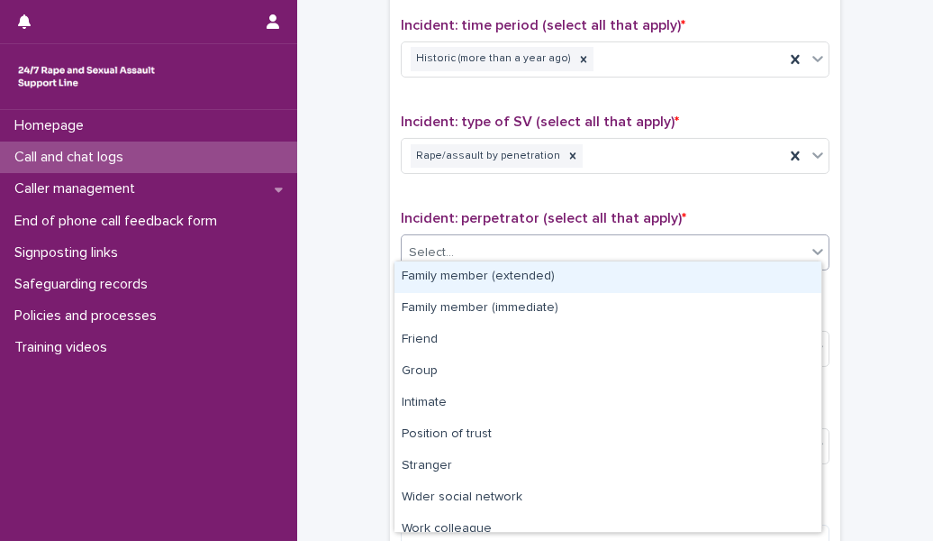
click at [529, 249] on div "Select..." at bounding box center [604, 253] width 404 height 30
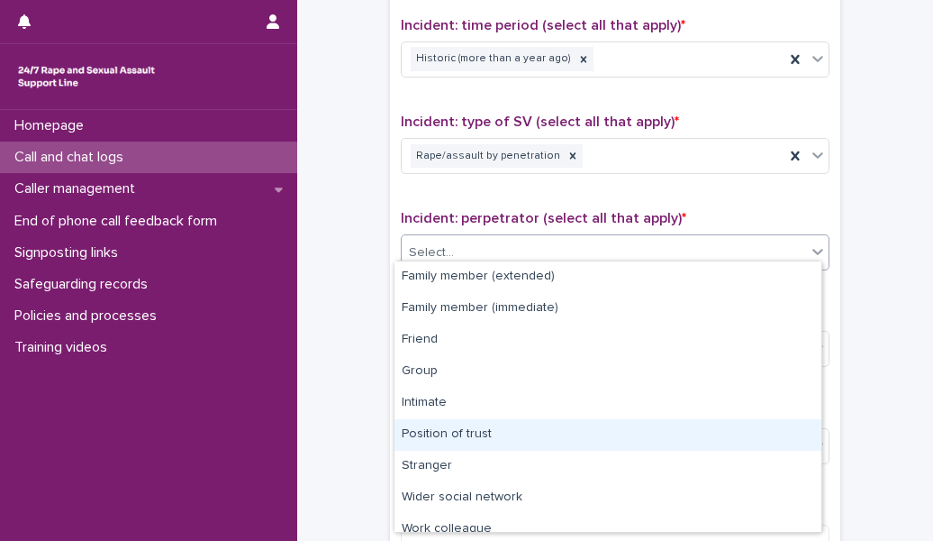
scroll to position [76, 0]
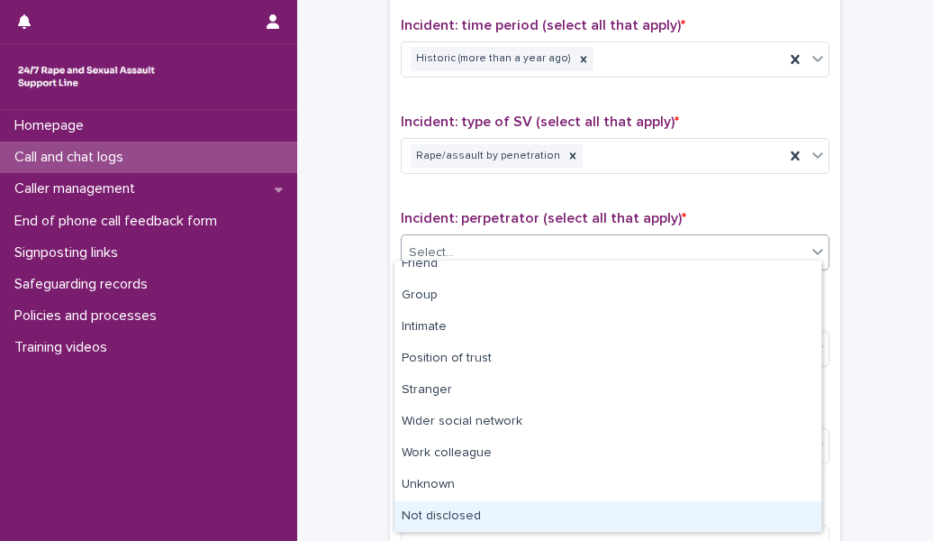
drag, startPoint x: 510, startPoint y: 429, endPoint x: 490, endPoint y: 523, distance: 95.8
click at [490, 523] on div "Not disclosed" at bounding box center [608, 517] width 427 height 32
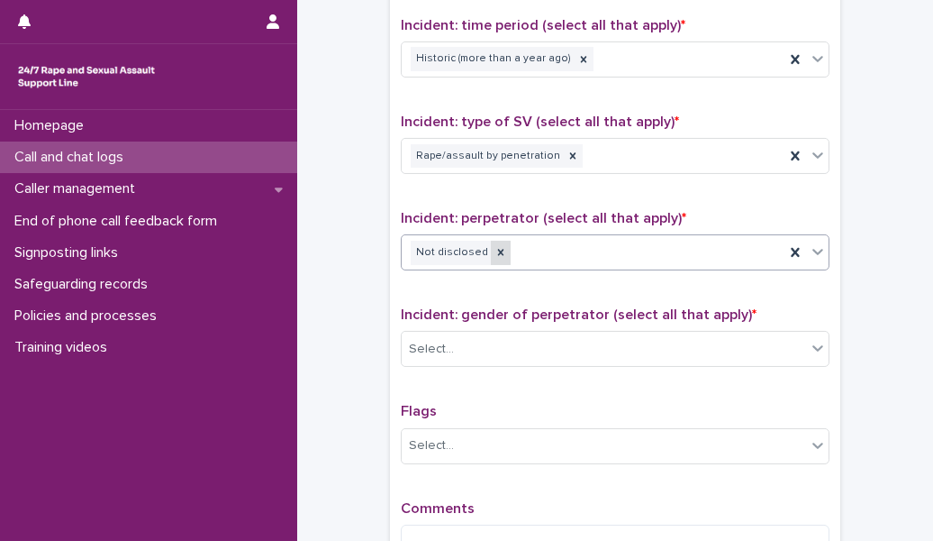
click at [495, 249] on icon at bounding box center [501, 252] width 13 height 13
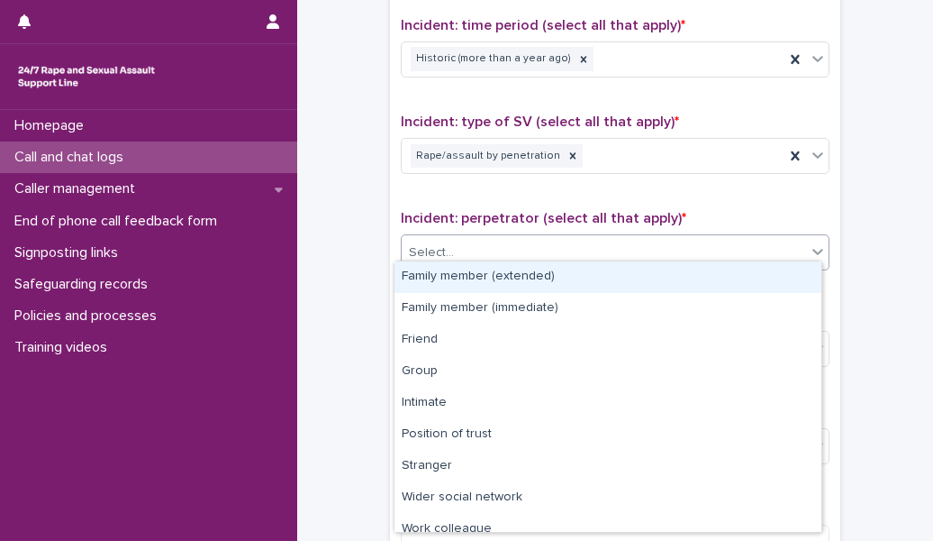
click at [486, 247] on div "Select..." at bounding box center [604, 253] width 404 height 30
click at [481, 286] on div "Family member (extended)" at bounding box center [608, 277] width 427 height 32
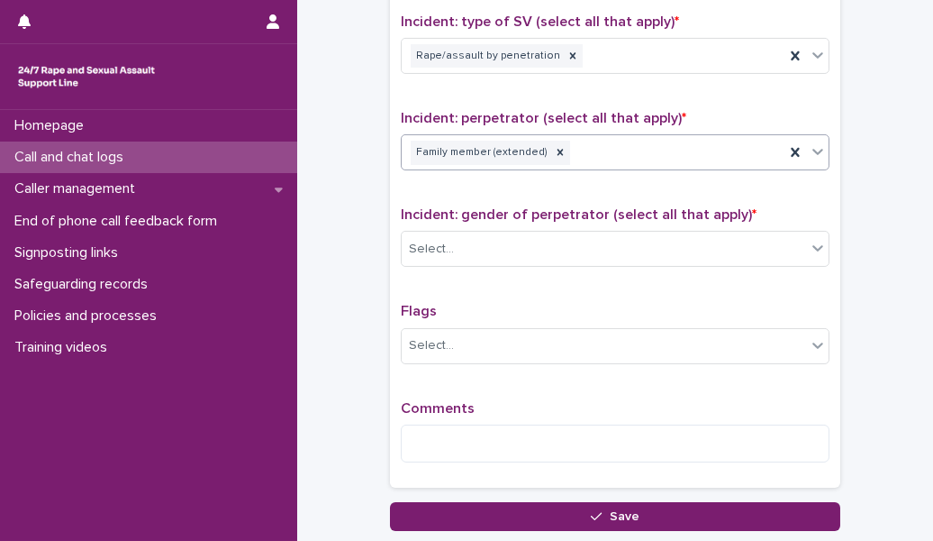
scroll to position [1455, 0]
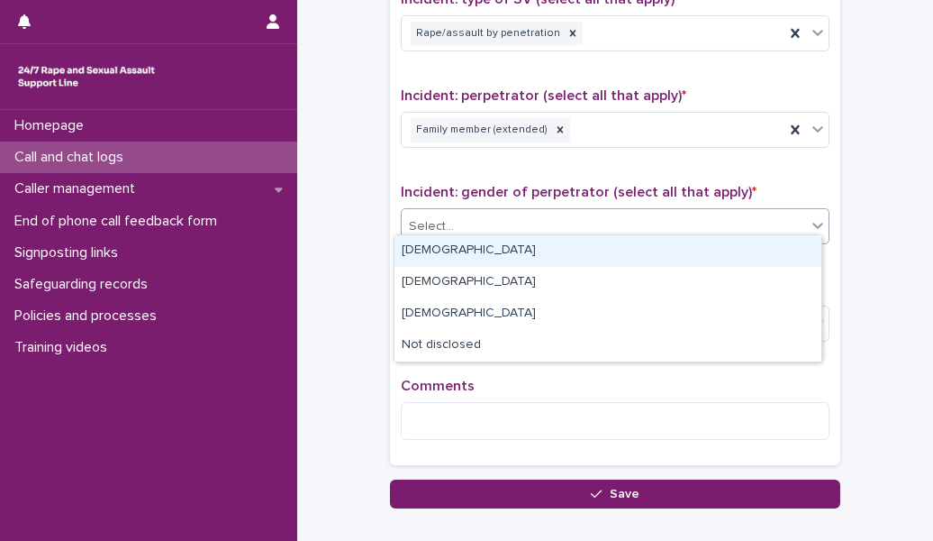
click at [484, 218] on div "Select..." at bounding box center [604, 227] width 404 height 30
click at [477, 255] on div "[DEMOGRAPHIC_DATA]" at bounding box center [608, 251] width 427 height 32
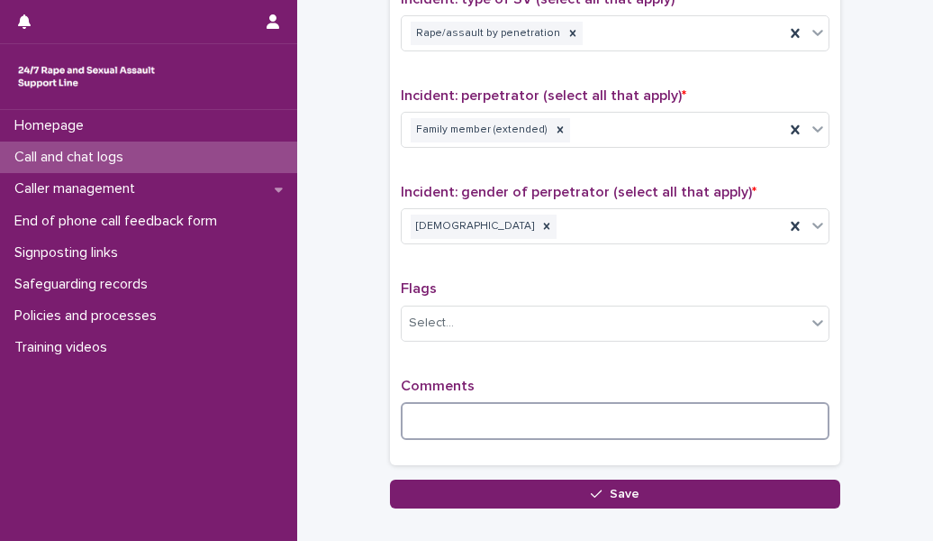
click at [446, 410] on textarea at bounding box center [615, 421] width 429 height 38
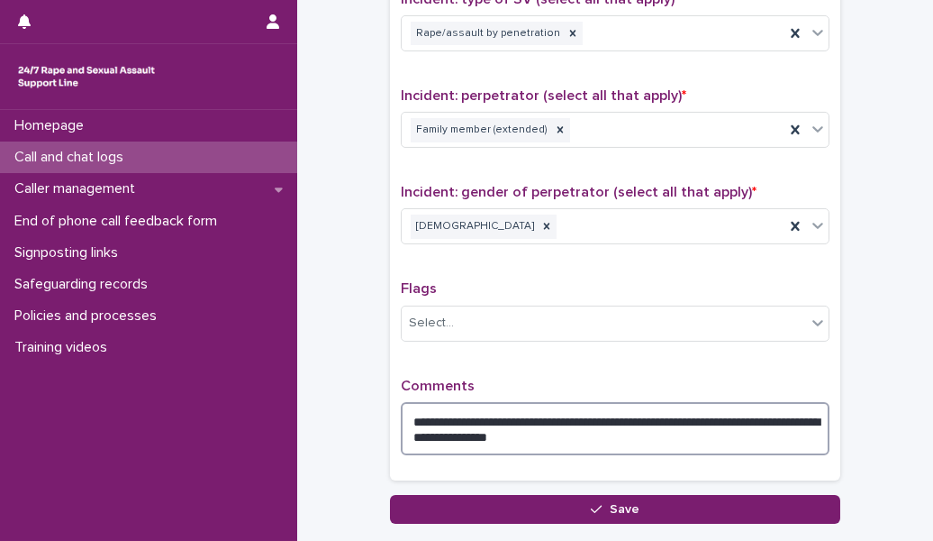
click at [513, 428] on textarea "**********" at bounding box center [615, 428] width 429 height 53
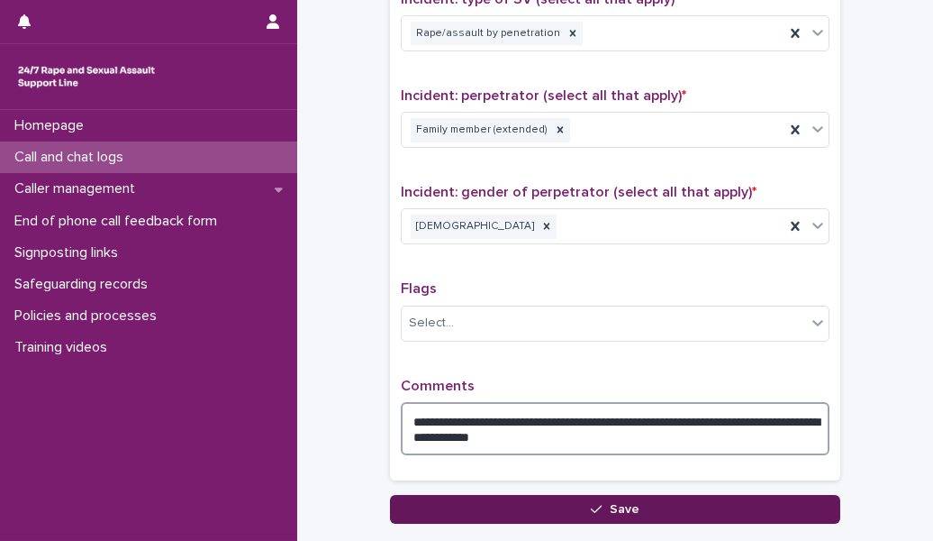
type textarea "**********"
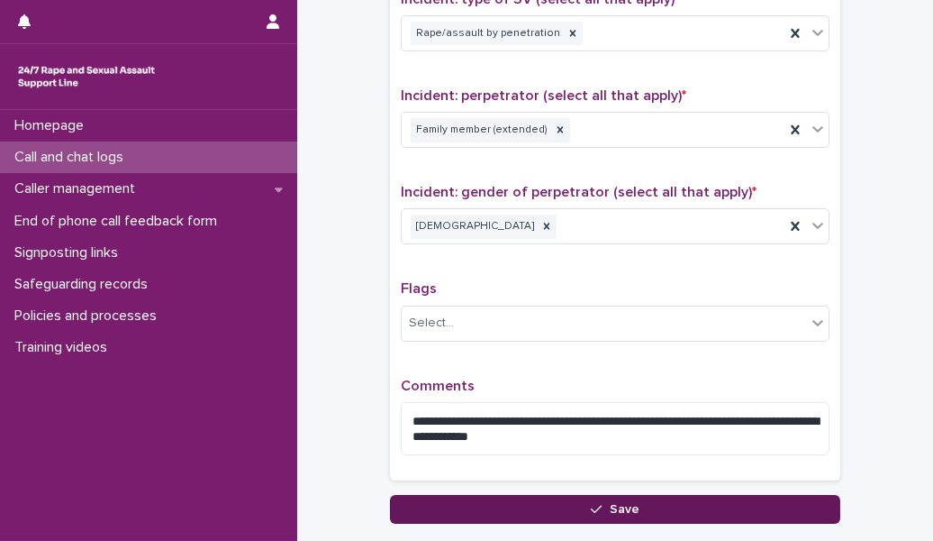
click at [541, 496] on button "Save" at bounding box center [615, 509] width 450 height 29
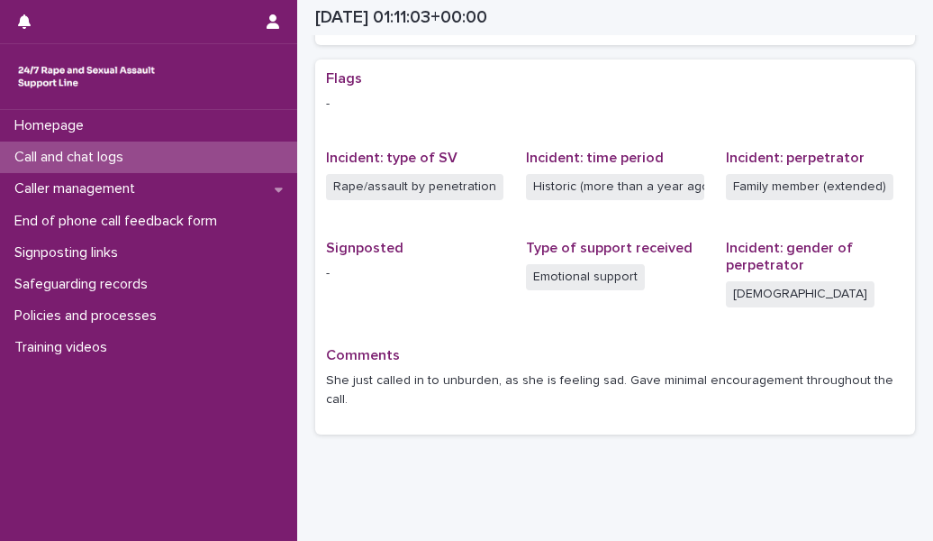
scroll to position [484, 0]
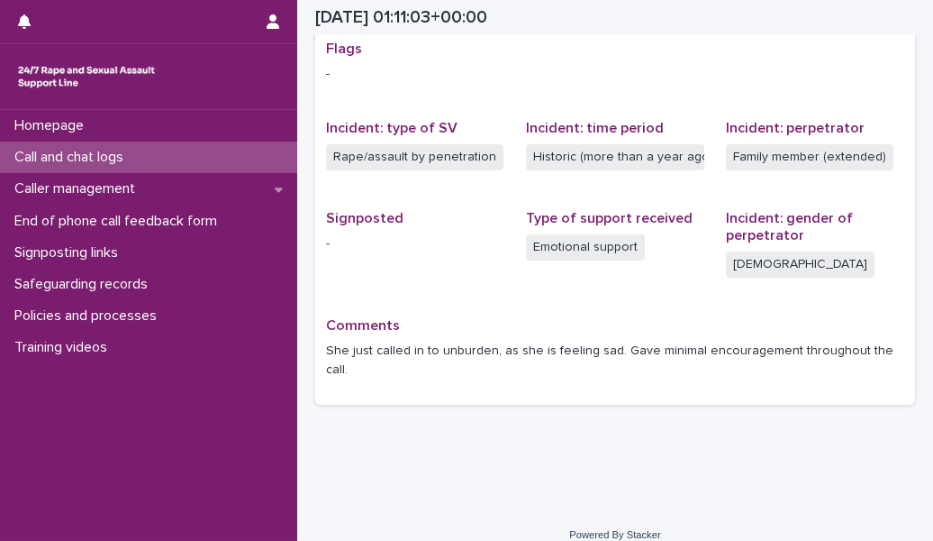
click at [141, 158] on div "Call and chat logs" at bounding box center [148, 157] width 297 height 32
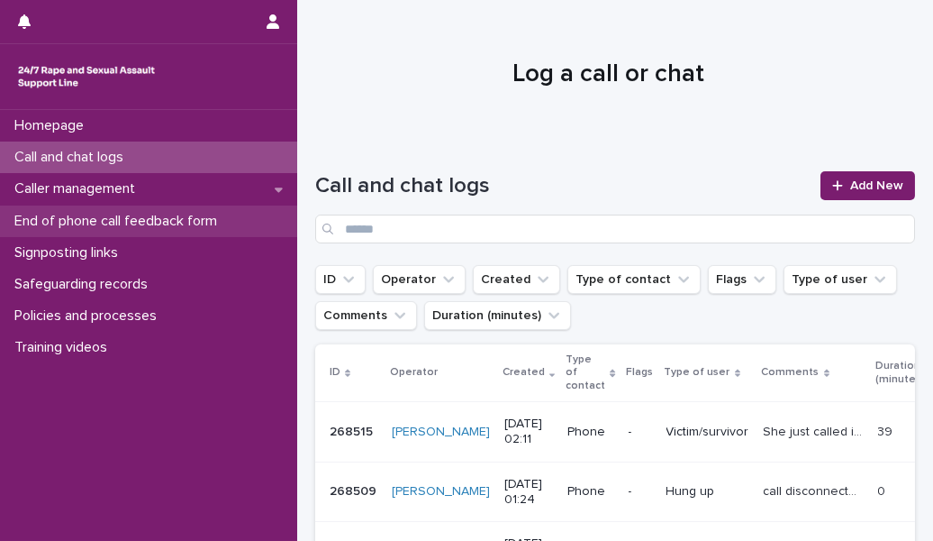
click at [256, 216] on div "End of phone call feedback form" at bounding box center [148, 221] width 297 height 32
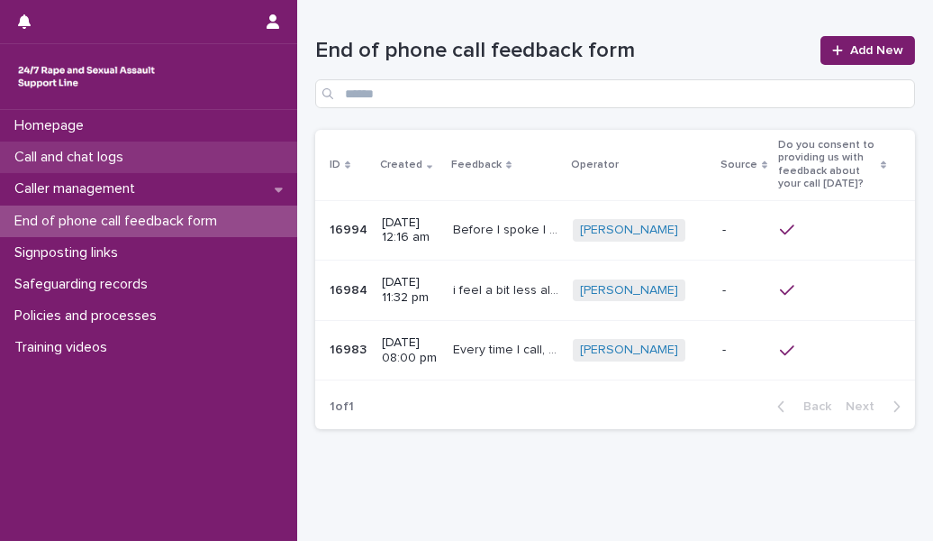
click at [195, 159] on div "Call and chat logs" at bounding box center [148, 157] width 297 height 32
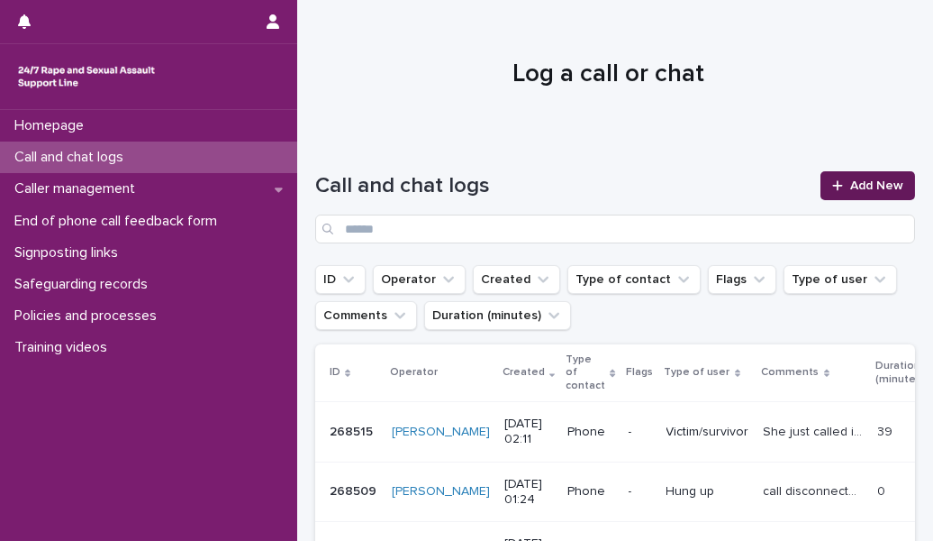
click at [832, 184] on icon at bounding box center [837, 185] width 11 height 13
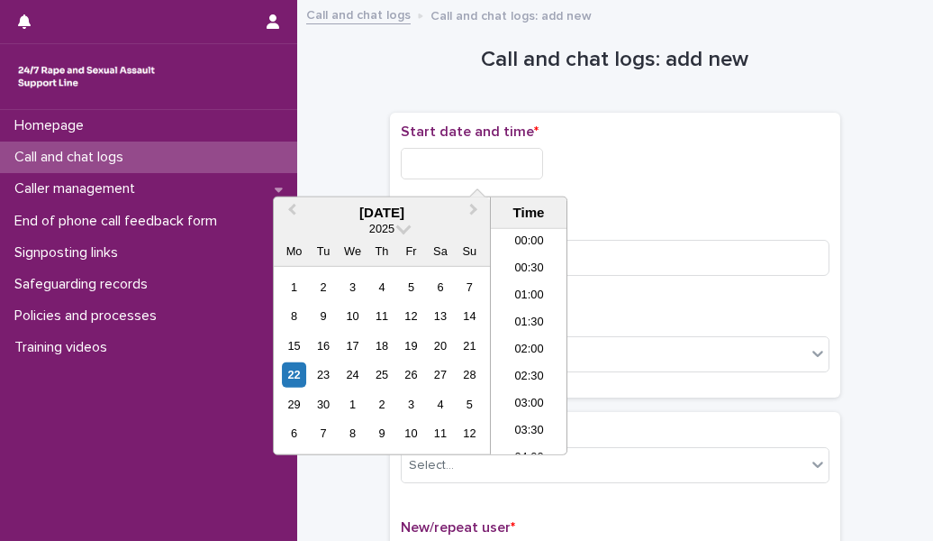
click at [511, 162] on input "text" at bounding box center [472, 164] width 142 height 32
click at [531, 341] on li "02:00" at bounding box center [529, 342] width 77 height 27
type input "**********"
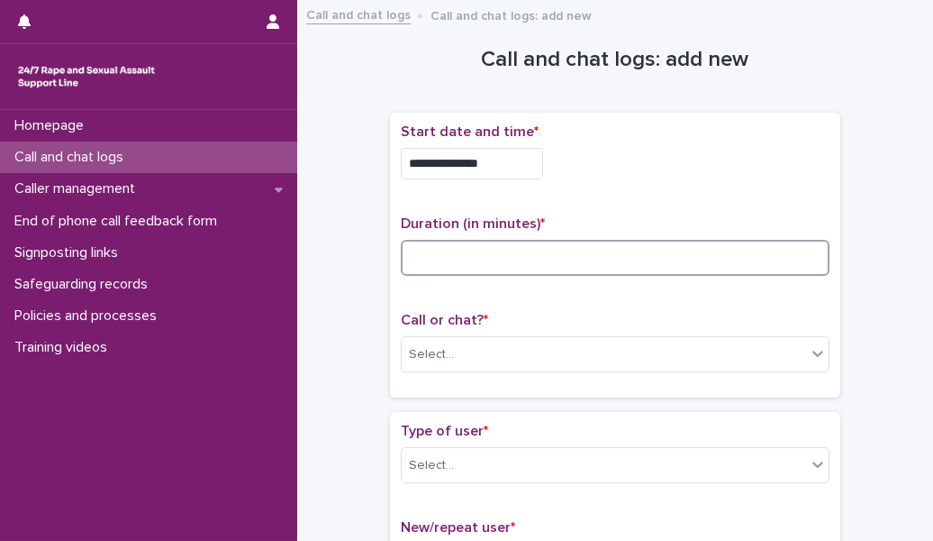
click at [484, 262] on input at bounding box center [615, 258] width 429 height 36
type input "*"
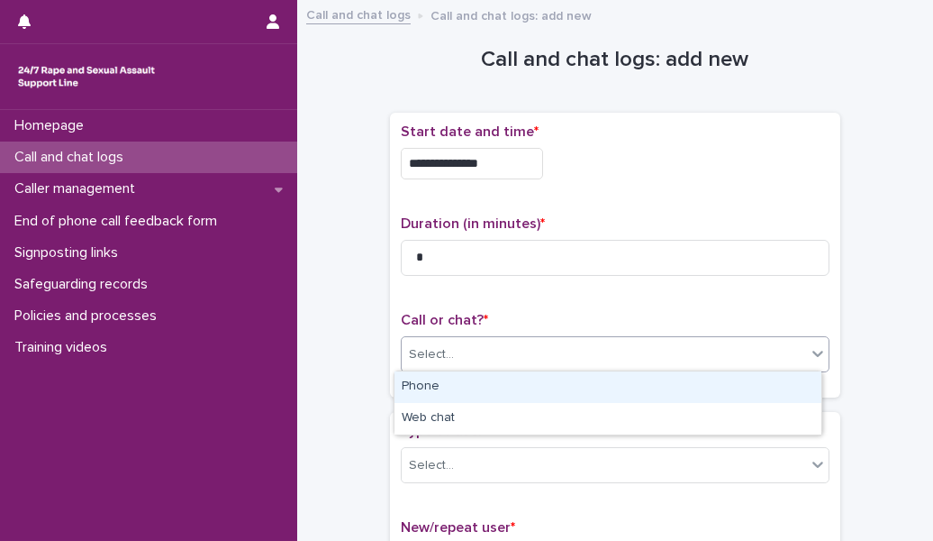
click at [472, 349] on div "Select..." at bounding box center [604, 355] width 404 height 30
click at [462, 387] on div "Phone" at bounding box center [608, 387] width 427 height 32
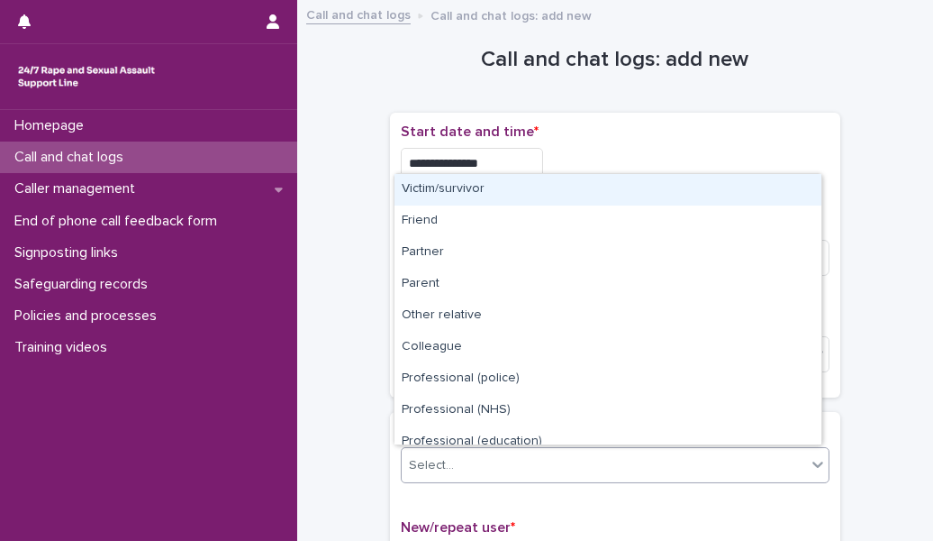
click at [453, 459] on div "Select..." at bounding box center [604, 465] width 404 height 30
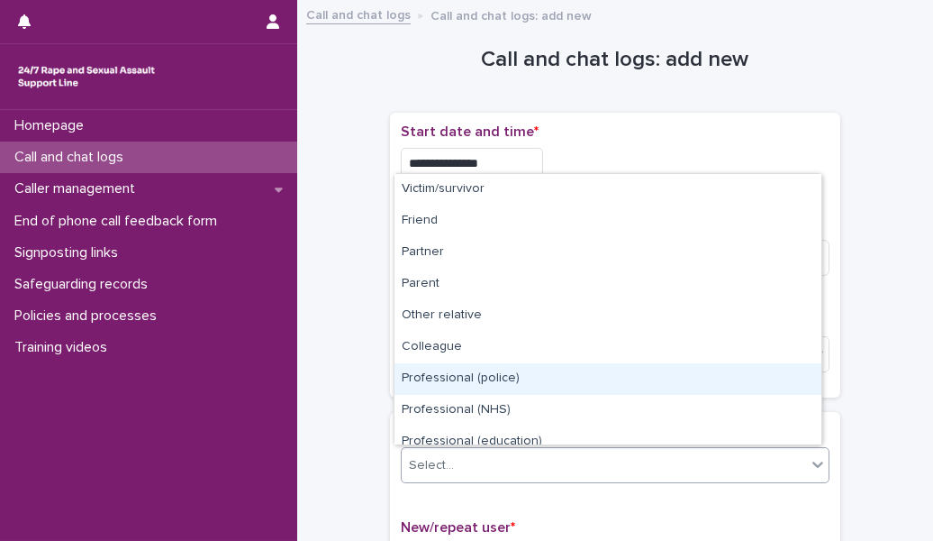
scroll to position [202, 0]
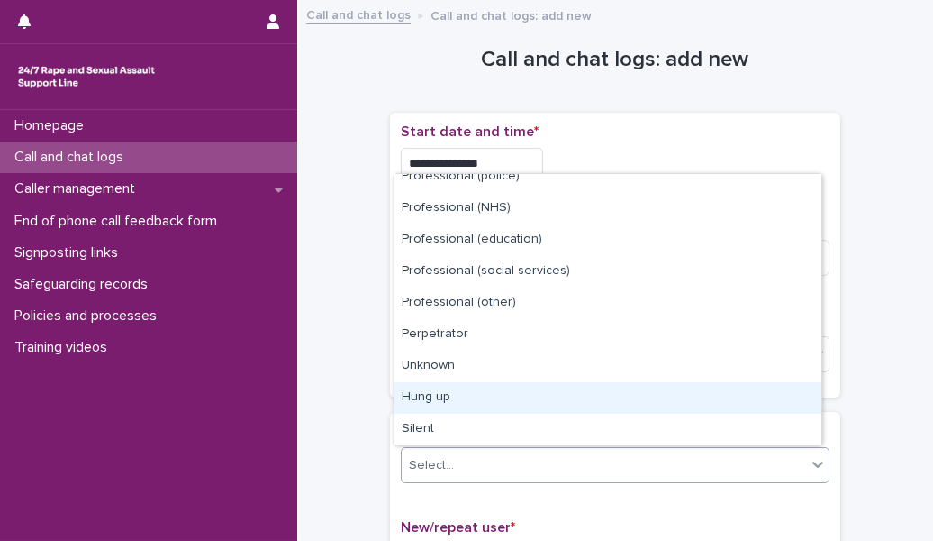
drag, startPoint x: 455, startPoint y: 380, endPoint x: 450, endPoint y: 406, distance: 26.5
click at [450, 406] on div "Hung up" at bounding box center [608, 398] width 427 height 32
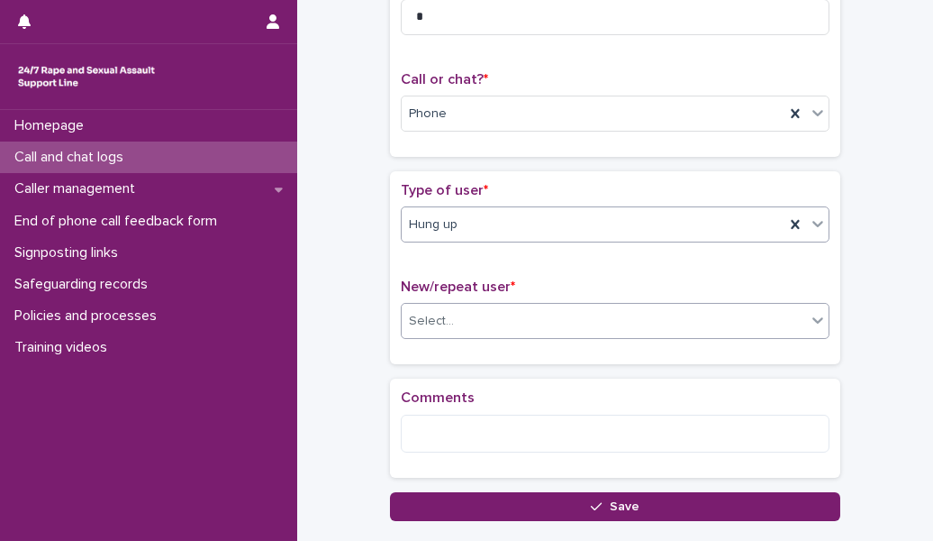
scroll to position [241, 0]
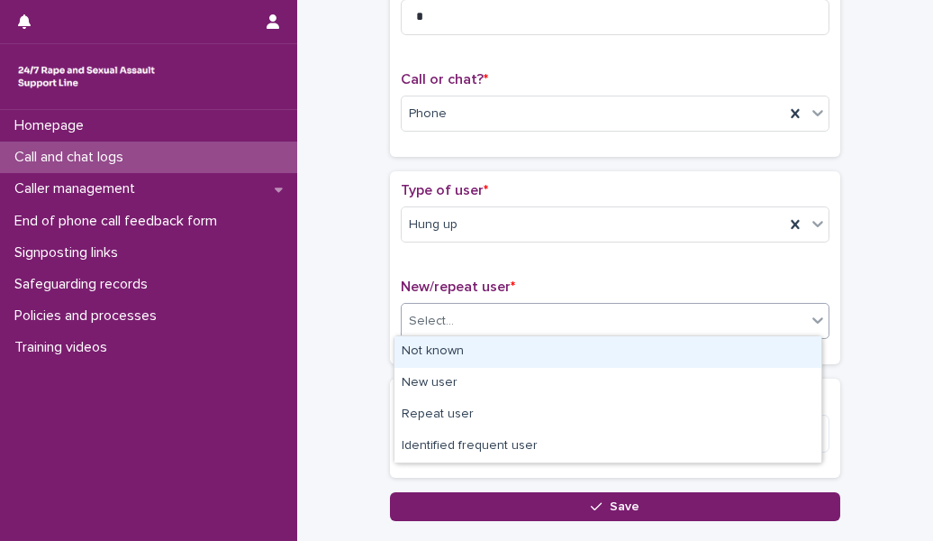
click at [463, 324] on div "Select..." at bounding box center [604, 321] width 404 height 30
click at [459, 347] on div "Not known" at bounding box center [608, 352] width 427 height 32
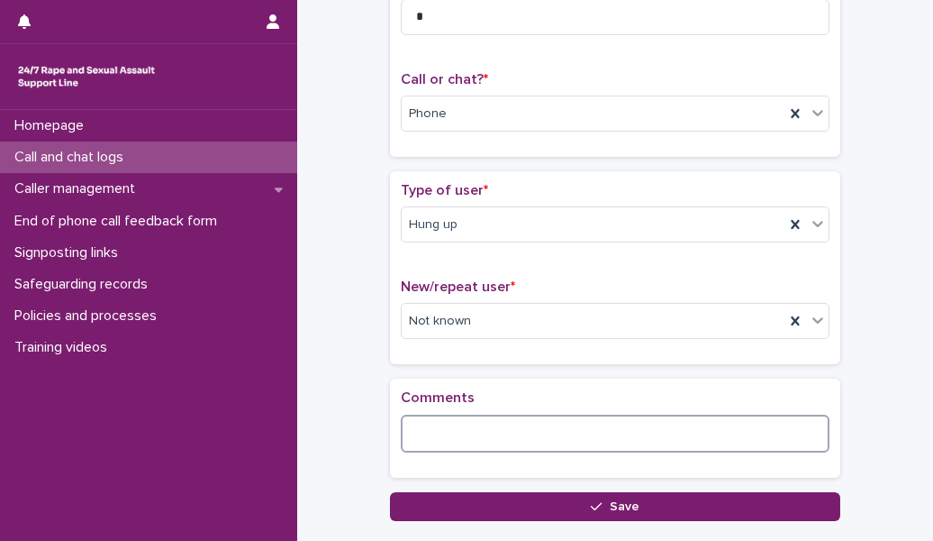
click at [430, 438] on textarea at bounding box center [615, 433] width 429 height 38
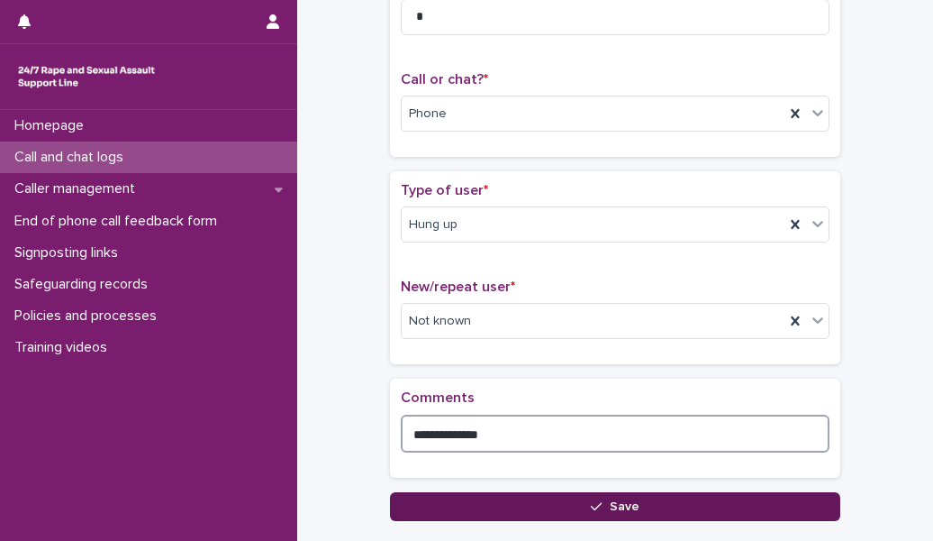
type textarea "**********"
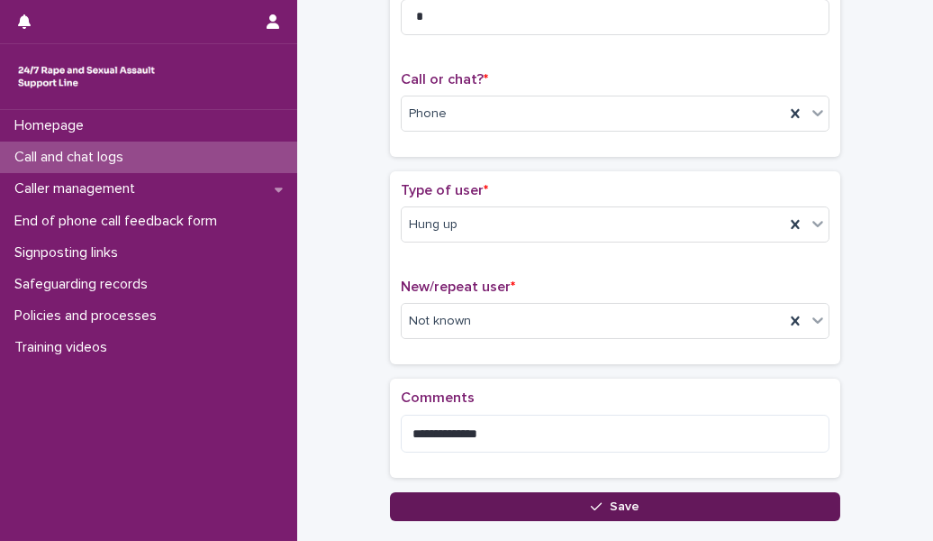
click at [439, 516] on button "Save" at bounding box center [615, 506] width 450 height 29
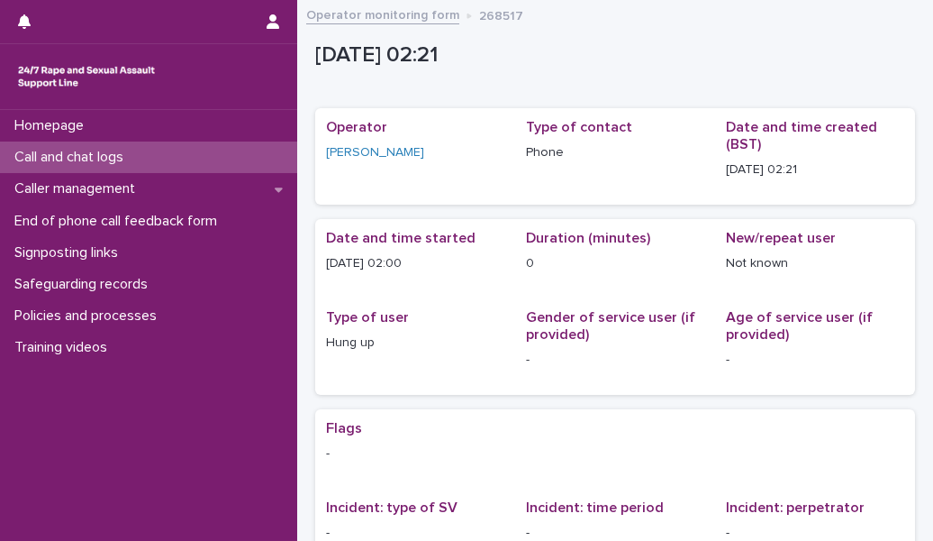
click at [177, 158] on div "Call and chat logs" at bounding box center [148, 157] width 297 height 32
